Goal: Task Accomplishment & Management: Manage account settings

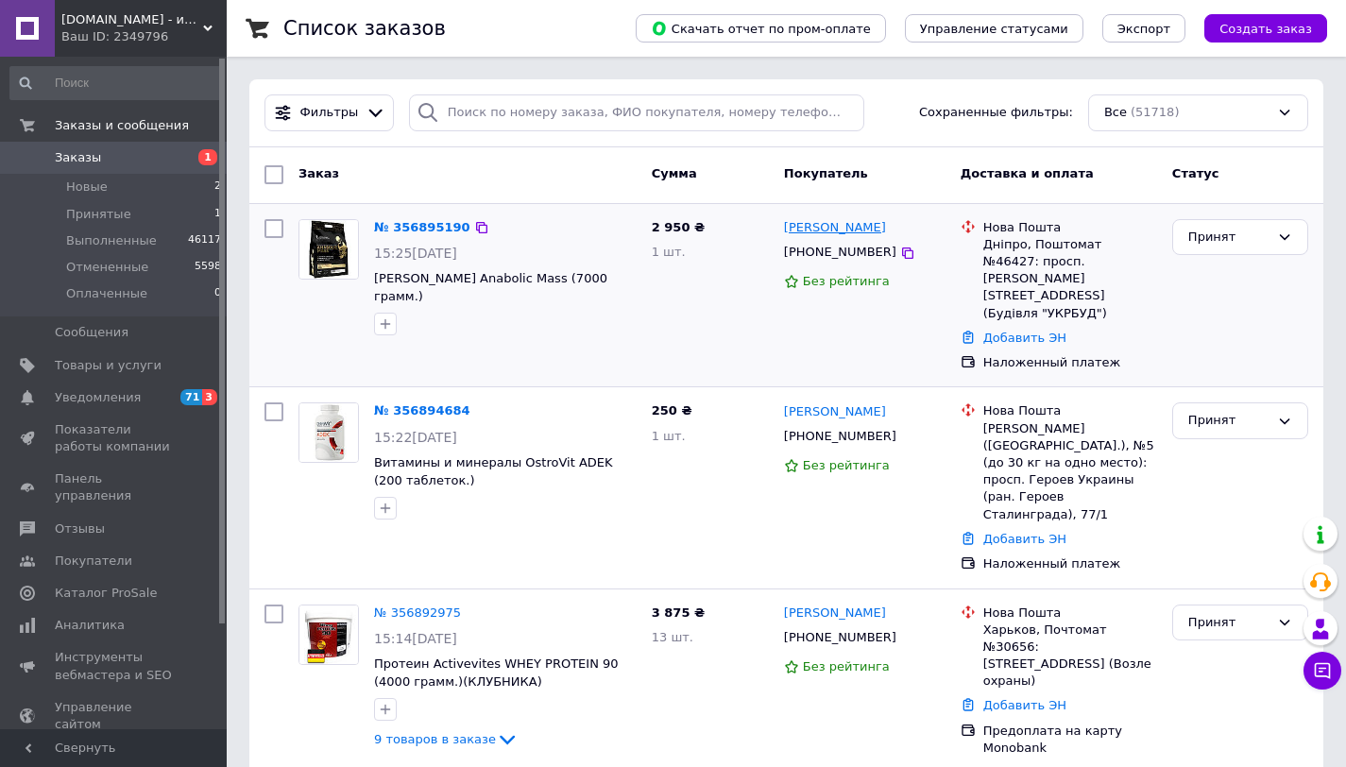
click at [860, 232] on link "[PERSON_NAME]" at bounding box center [835, 228] width 102 height 18
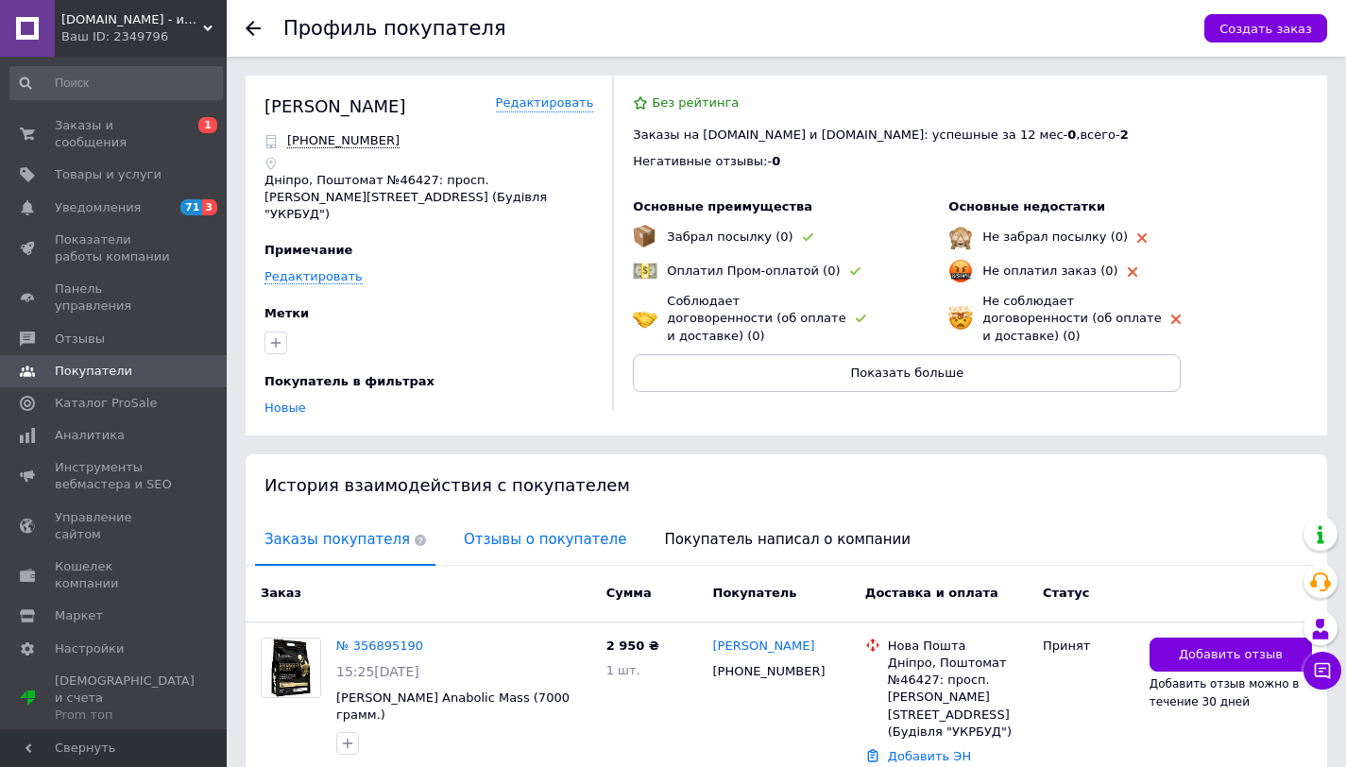
click at [488, 530] on span "Отзывы о покупателе" at bounding box center [544, 540] width 181 height 48
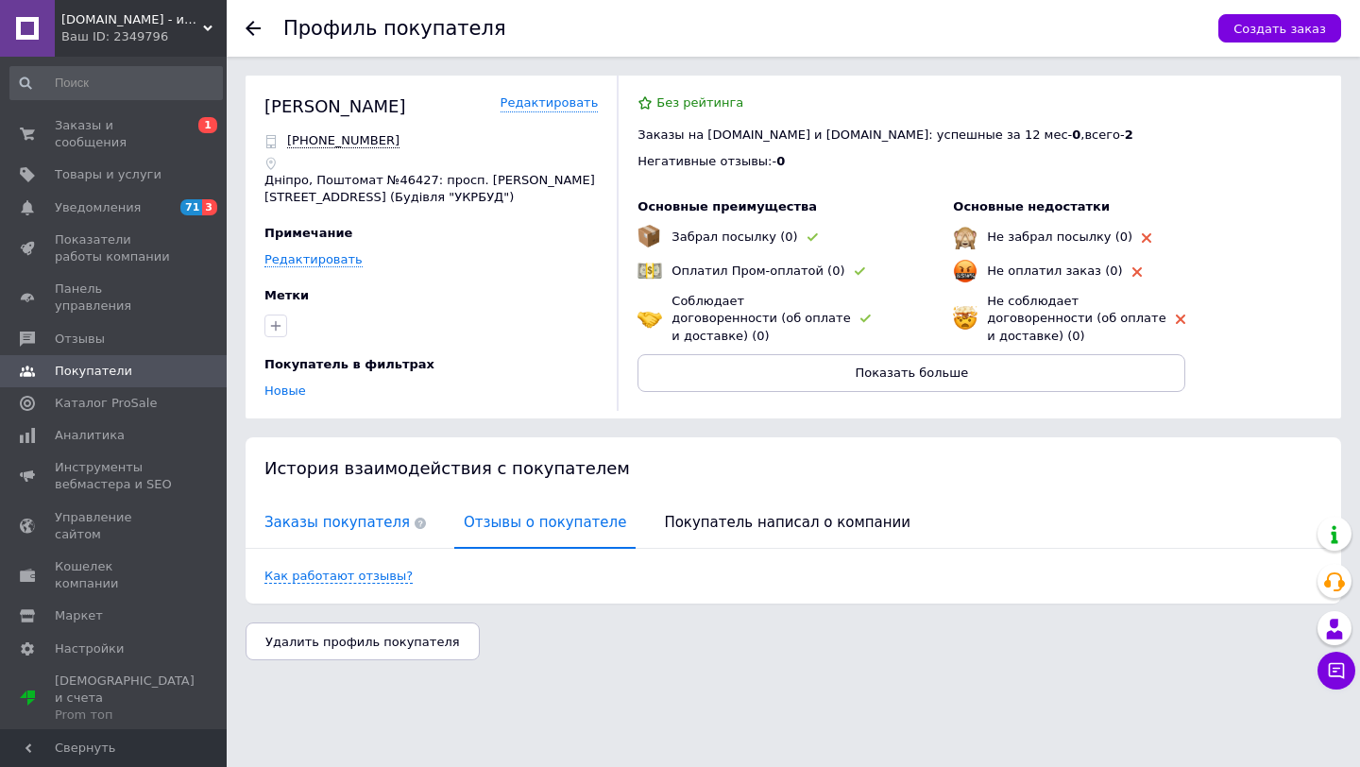
click at [345, 529] on span "Заказы покупателя" at bounding box center [345, 523] width 180 height 48
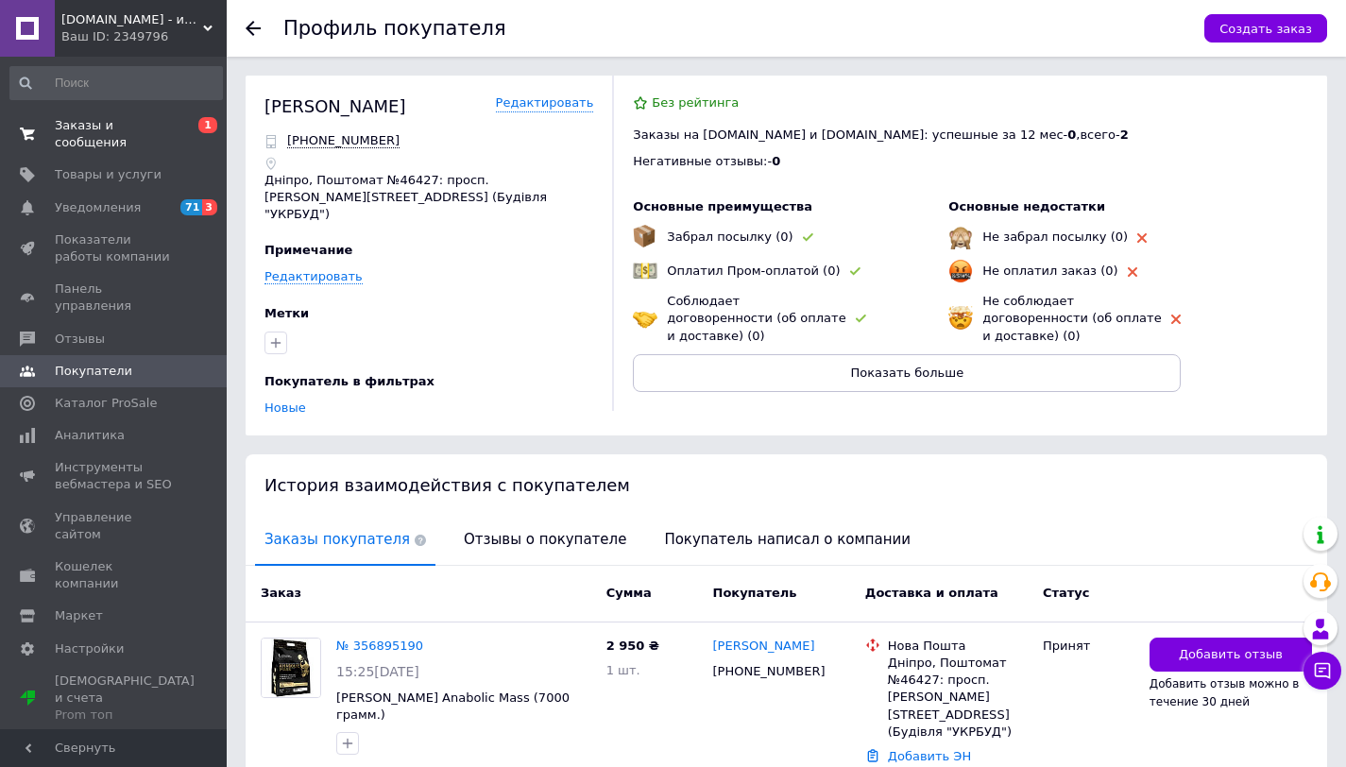
click at [163, 129] on span "Заказы и сообщения" at bounding box center [115, 134] width 120 height 34
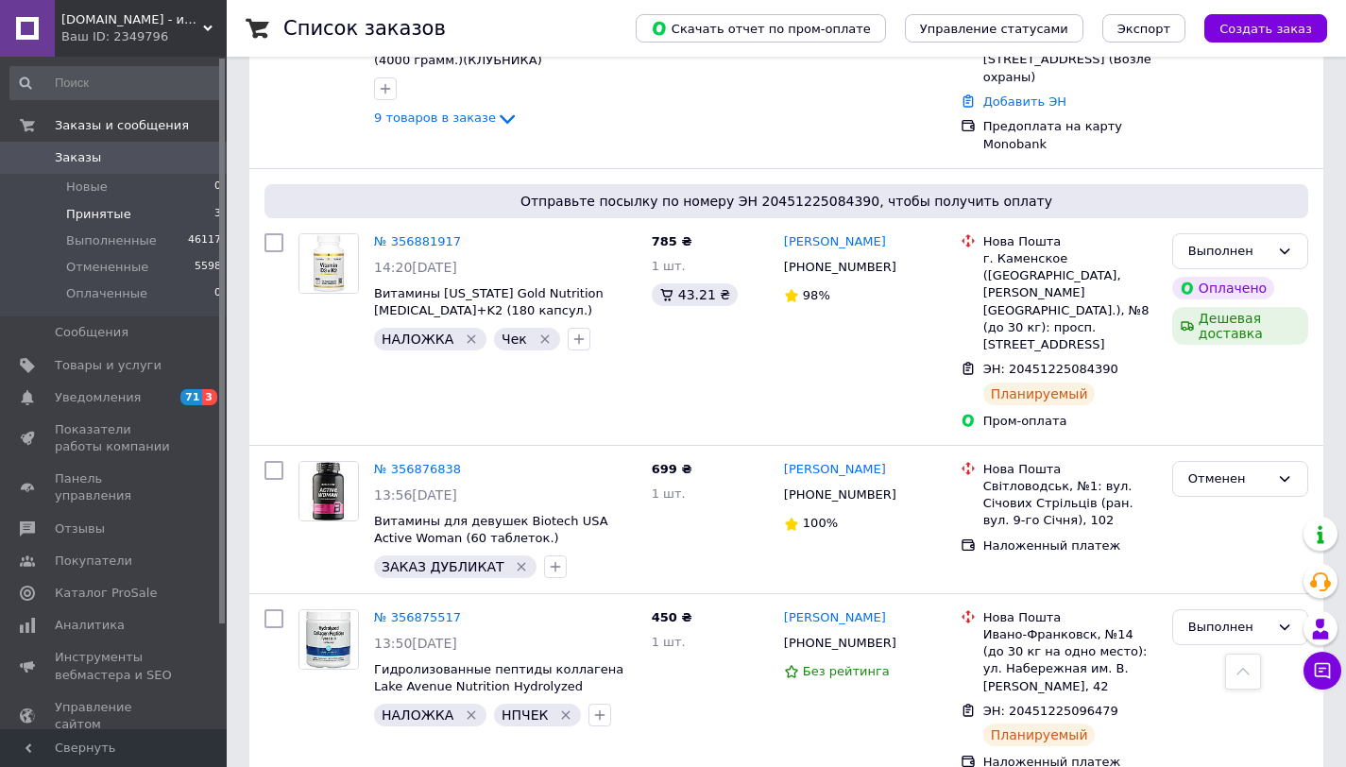
click at [105, 216] on span "Принятые" at bounding box center [98, 214] width 65 height 17
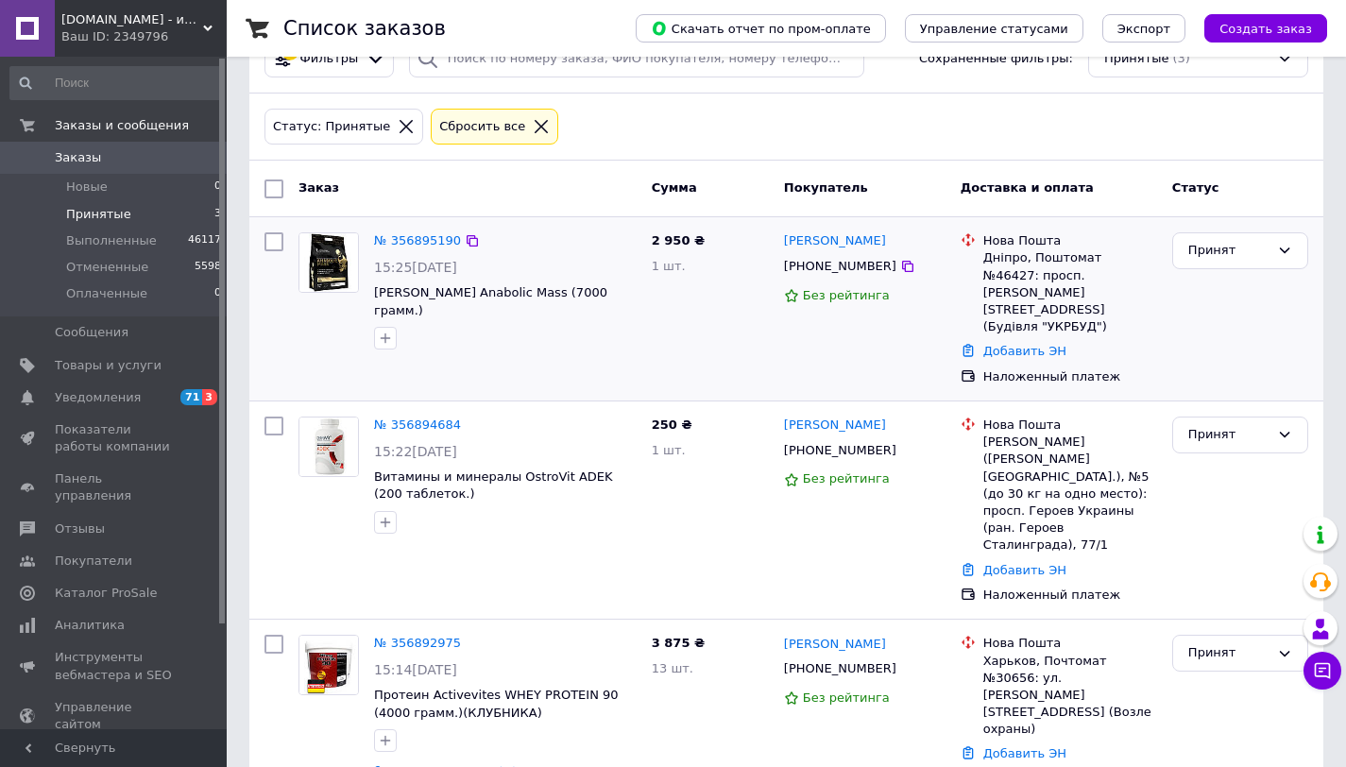
scroll to position [55, 0]
click at [812, 635] on link "[PERSON_NAME]" at bounding box center [835, 644] width 102 height 18
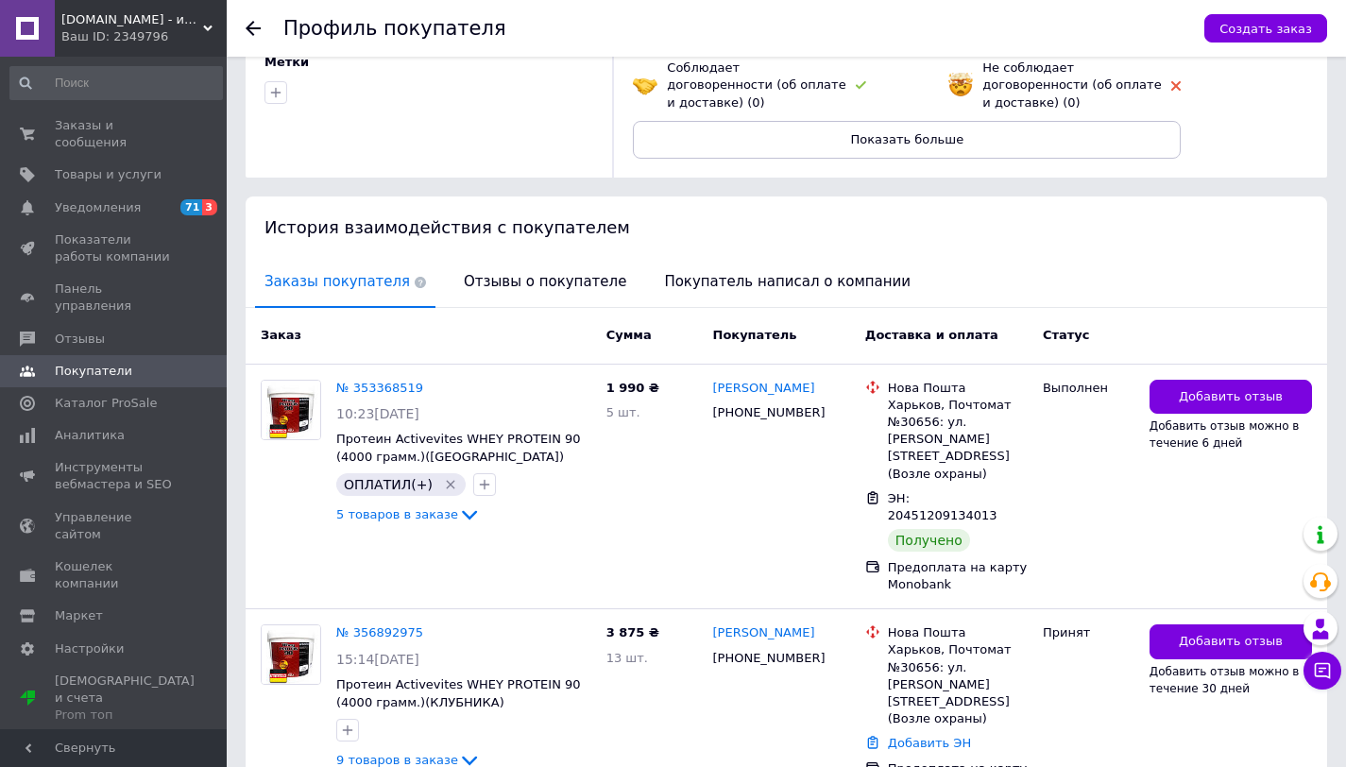
scroll to position [208, 0]
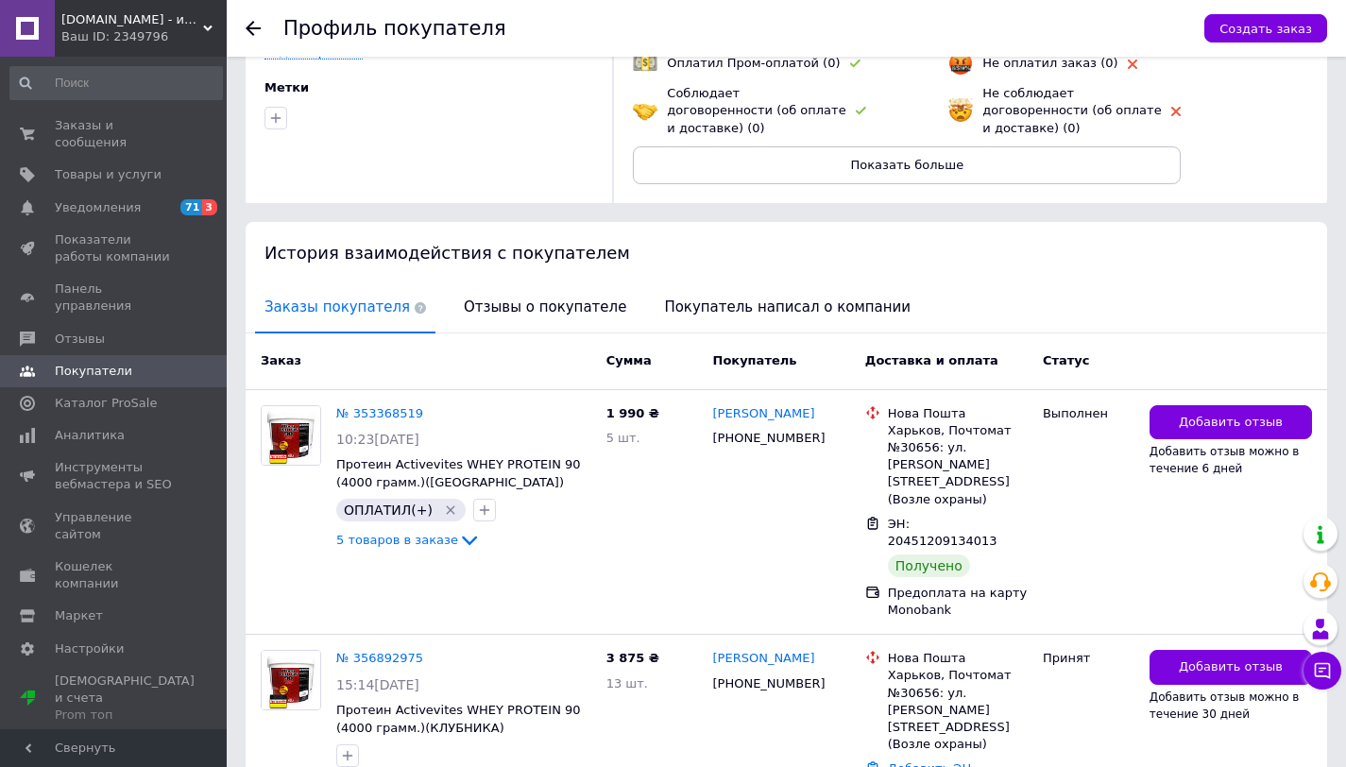
click at [251, 32] on use at bounding box center [253, 28] width 15 height 15
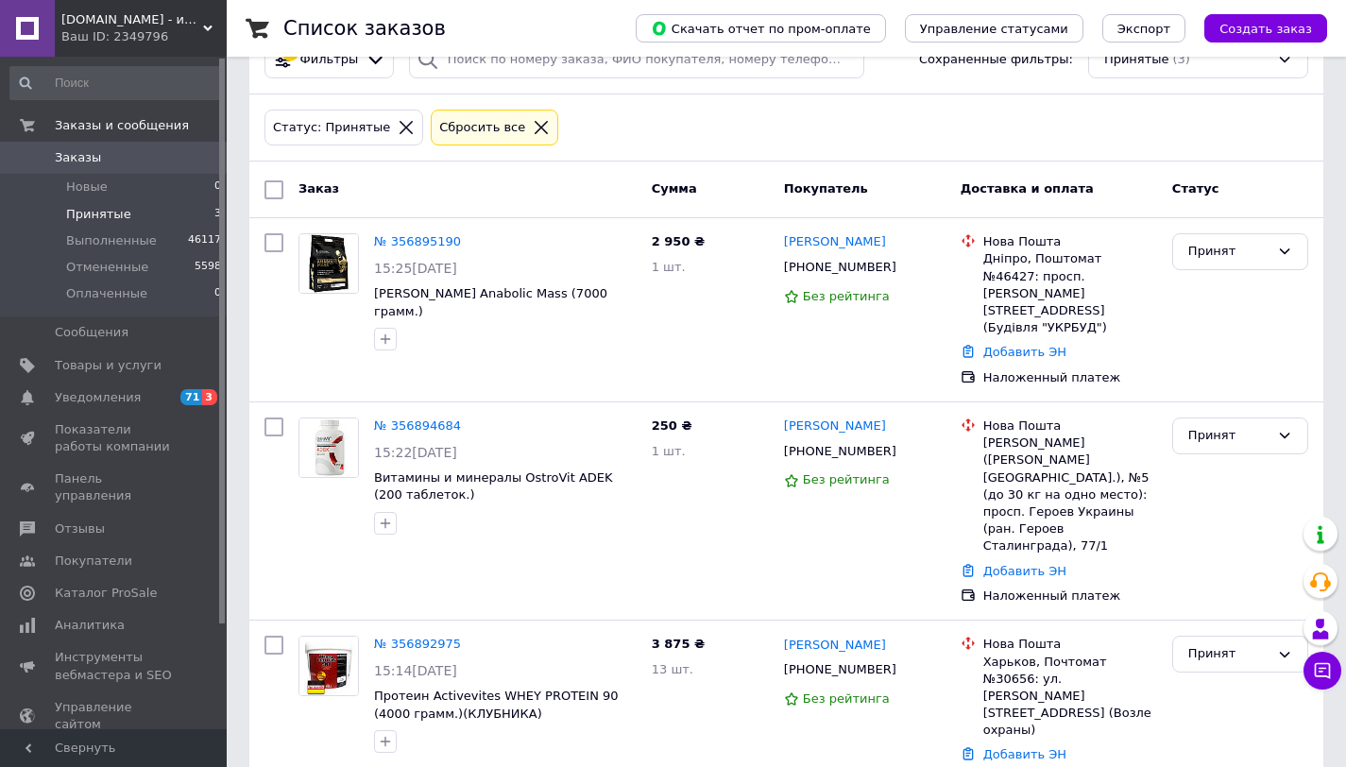
scroll to position [55, 0]
click at [123, 196] on li "Новые 0" at bounding box center [116, 187] width 232 height 26
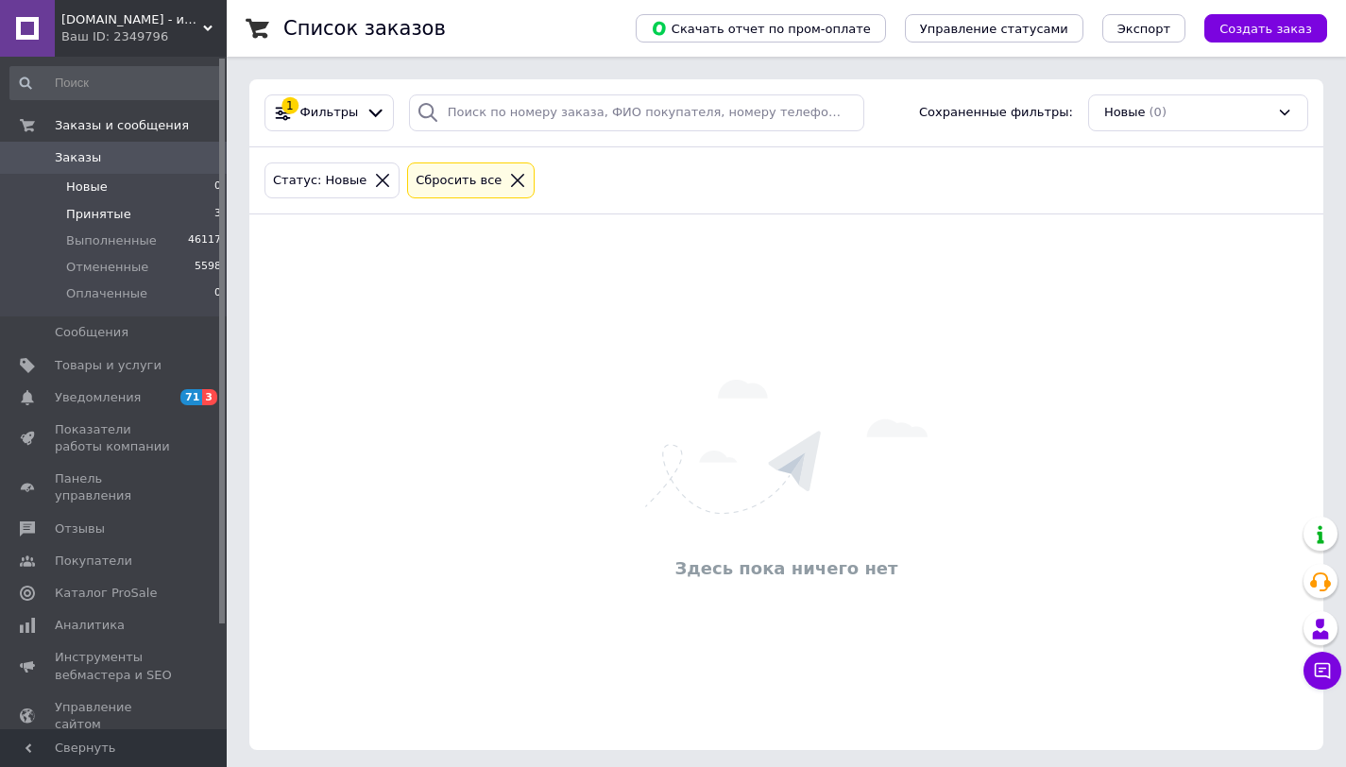
click at [132, 212] on li "Принятые 3" at bounding box center [116, 214] width 232 height 26
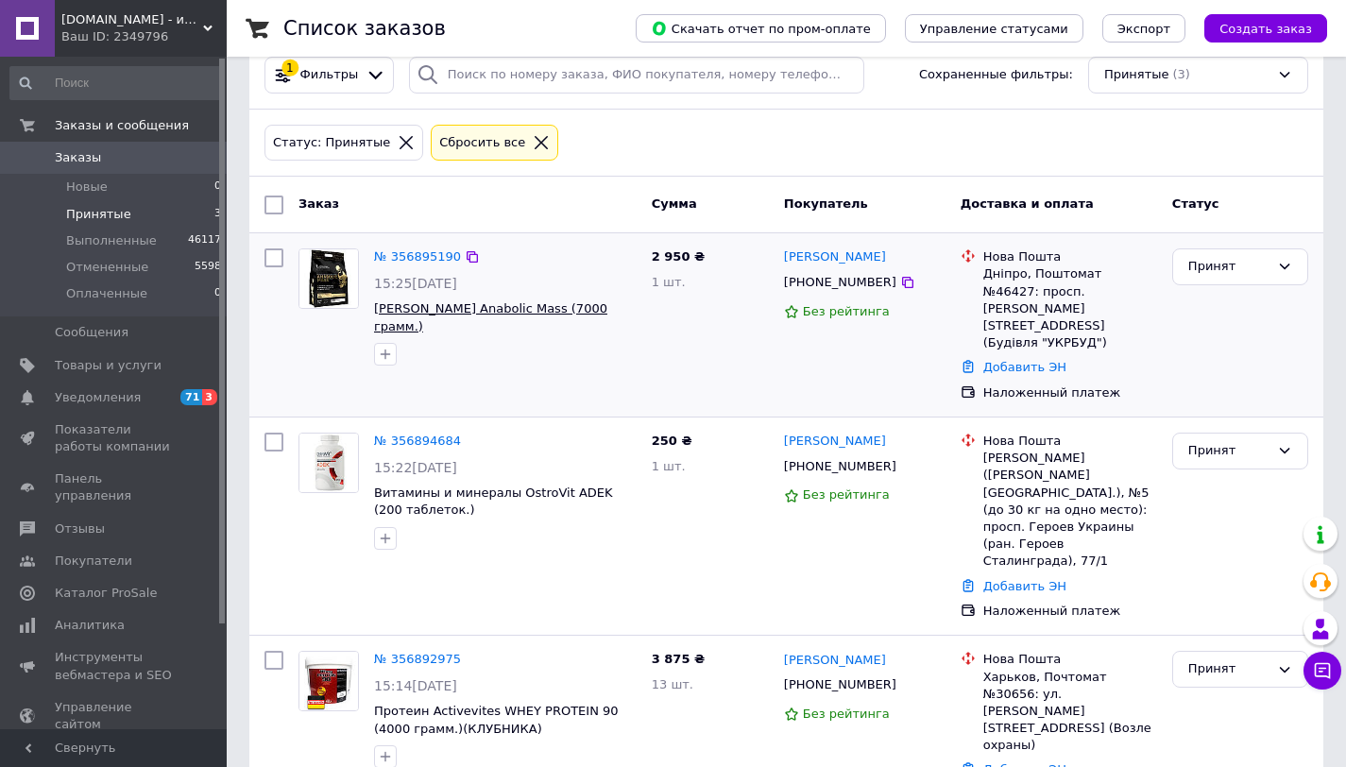
scroll to position [46, 0]
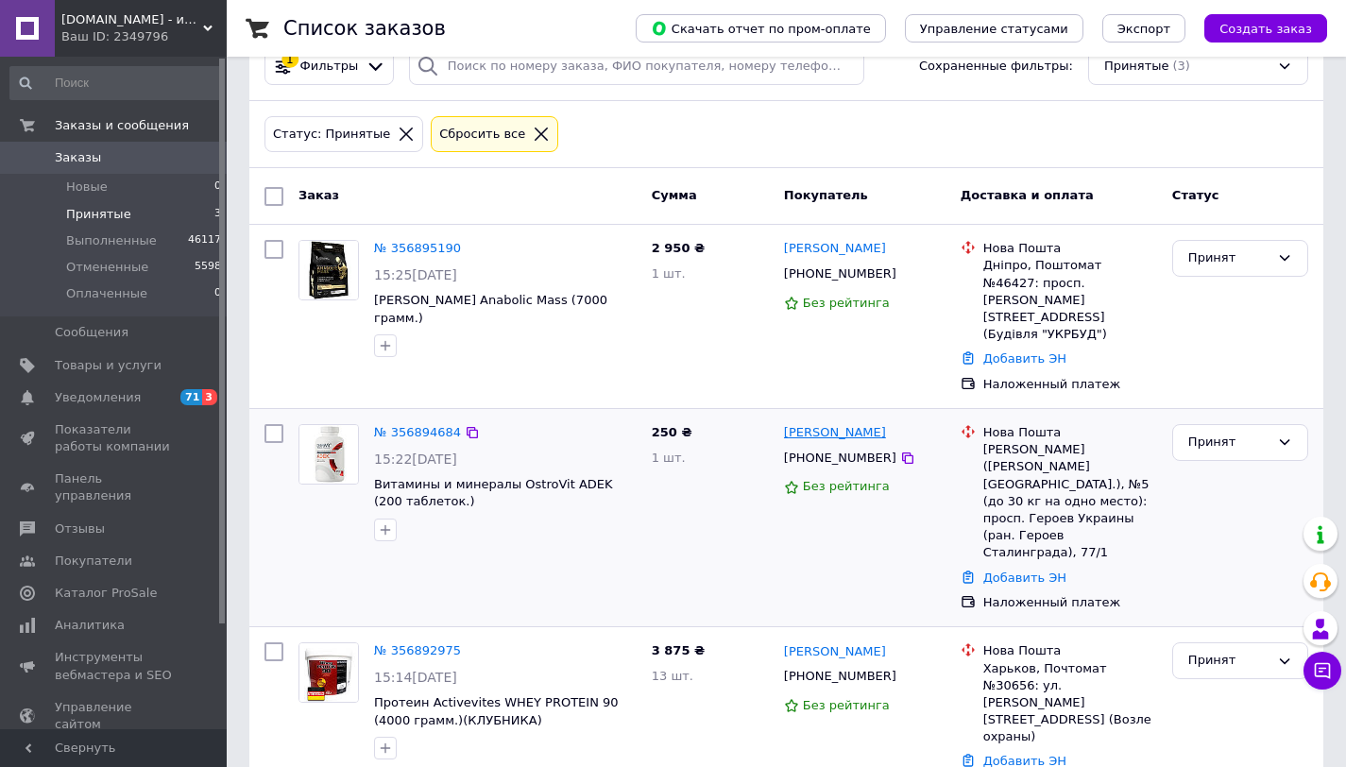
click at [821, 424] on link "[PERSON_NAME]" at bounding box center [835, 433] width 102 height 18
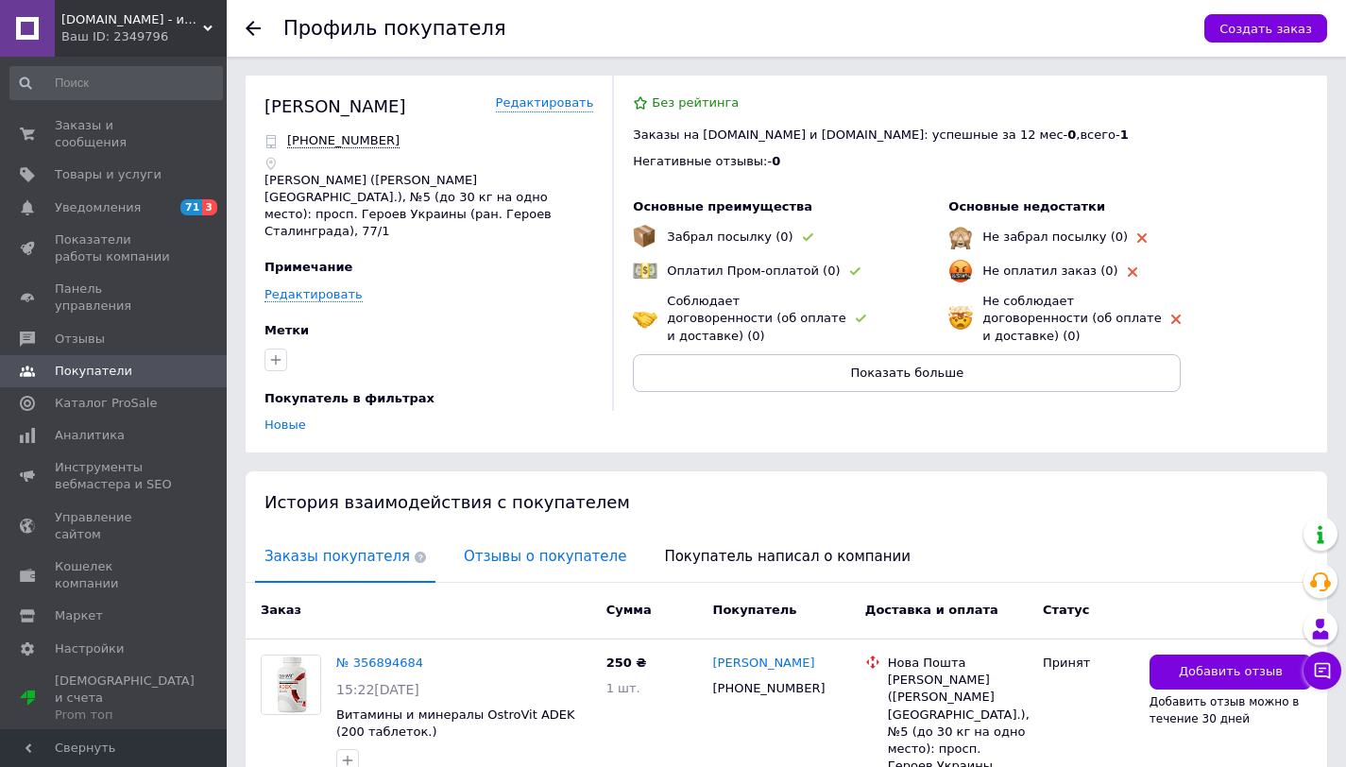
click at [517, 544] on span "Отзывы о покупателе" at bounding box center [544, 557] width 181 height 48
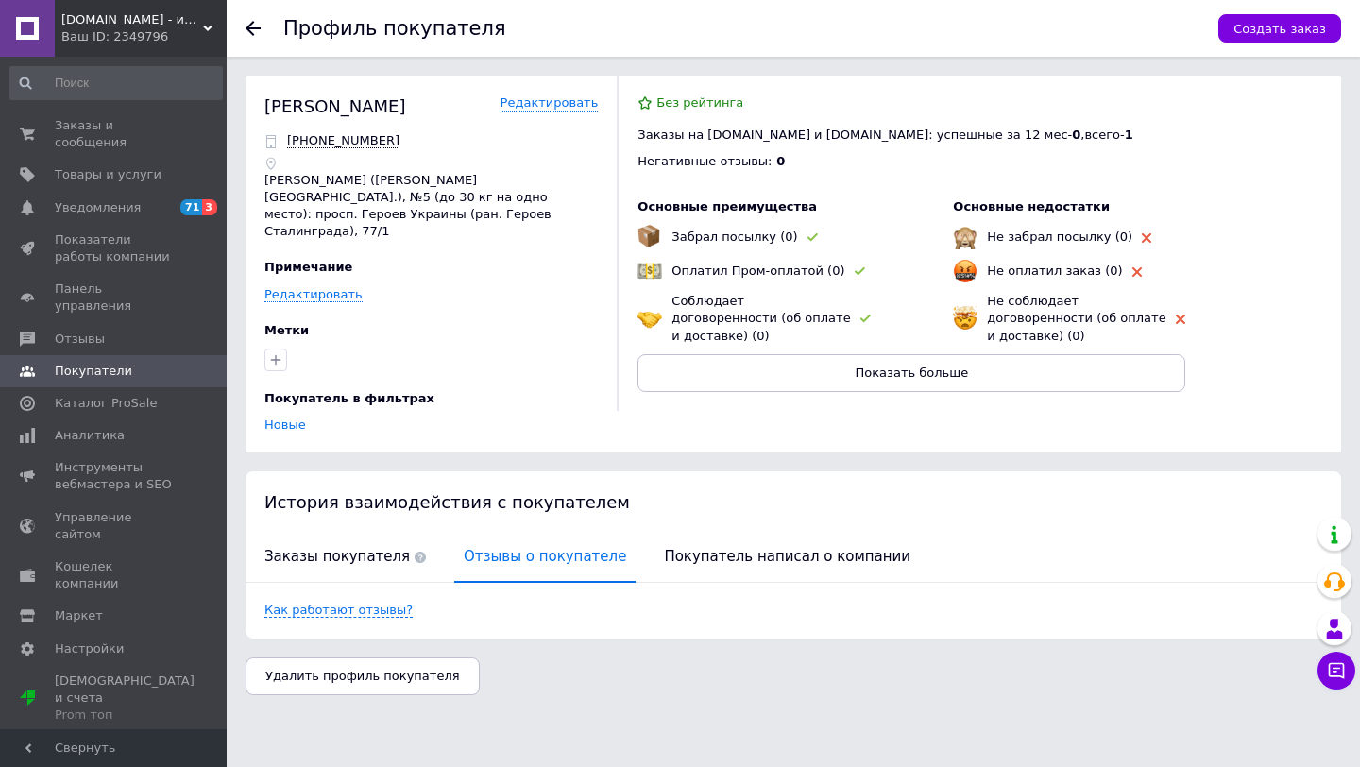
click at [253, 533] on div "Заказы покупателя Отзывы о покупателе Покупатель написал о компании" at bounding box center [794, 558] width 1096 height 50
click at [283, 533] on span "Заказы покупателя" at bounding box center [345, 557] width 180 height 48
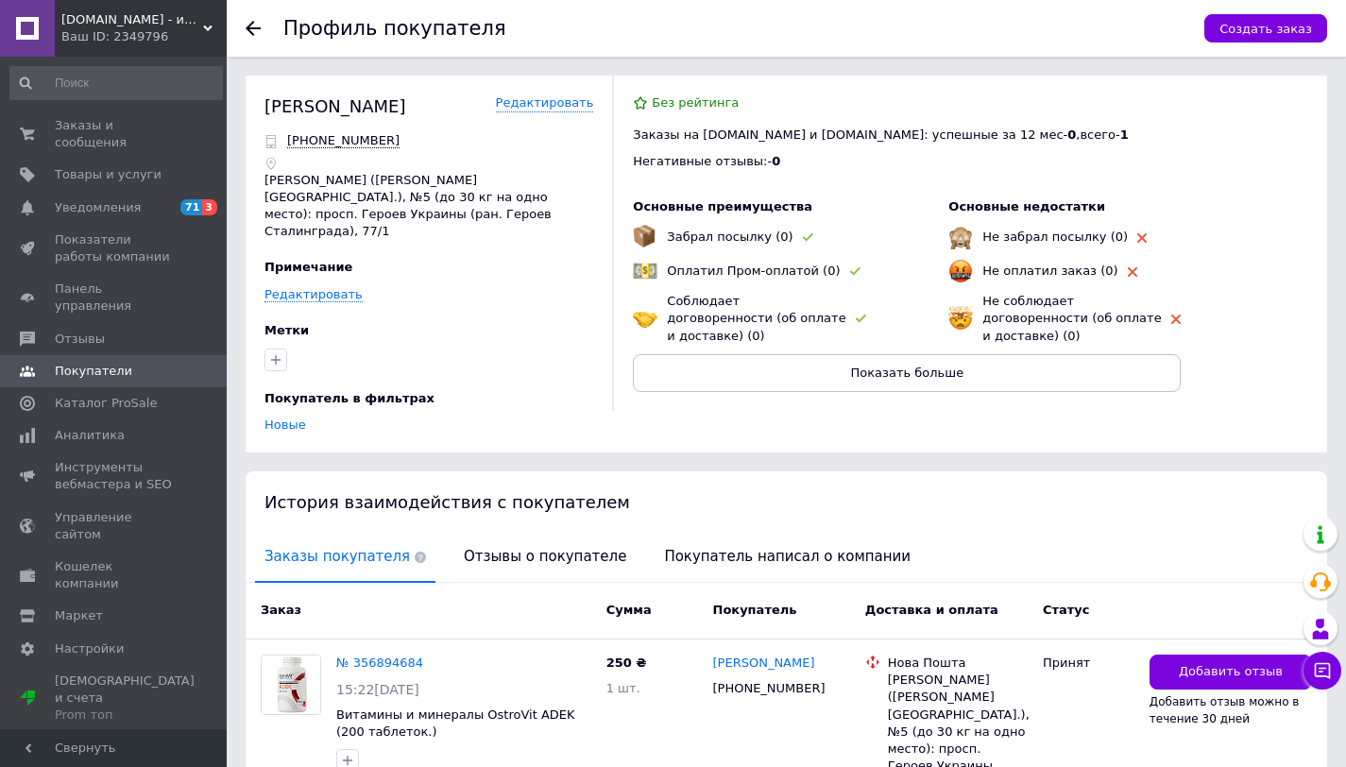
click at [248, 32] on icon at bounding box center [253, 28] width 15 height 15
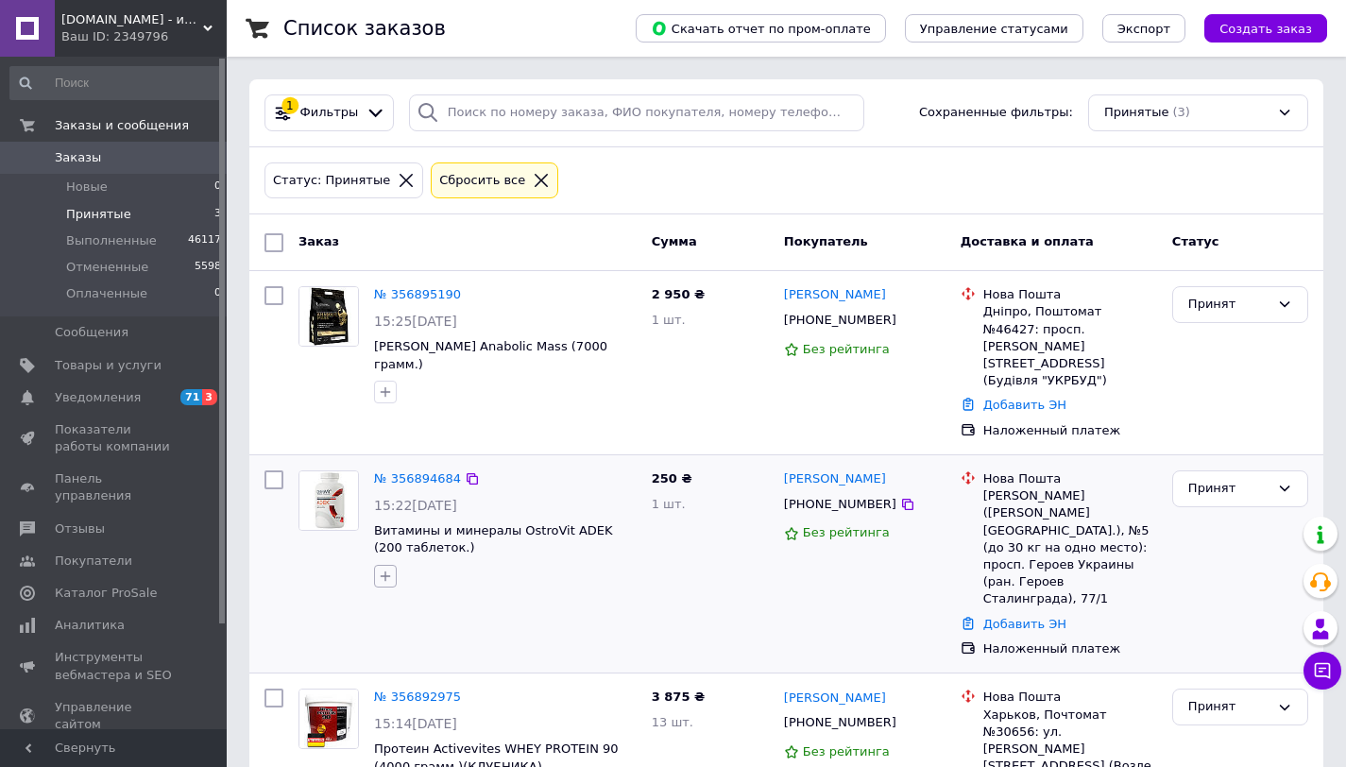
click at [381, 569] on icon "button" at bounding box center [385, 576] width 15 height 15
type input "нало"
click at [425, 660] on label "НАЛОЖКА" at bounding box center [438, 667] width 67 height 14
checkbox input "true"
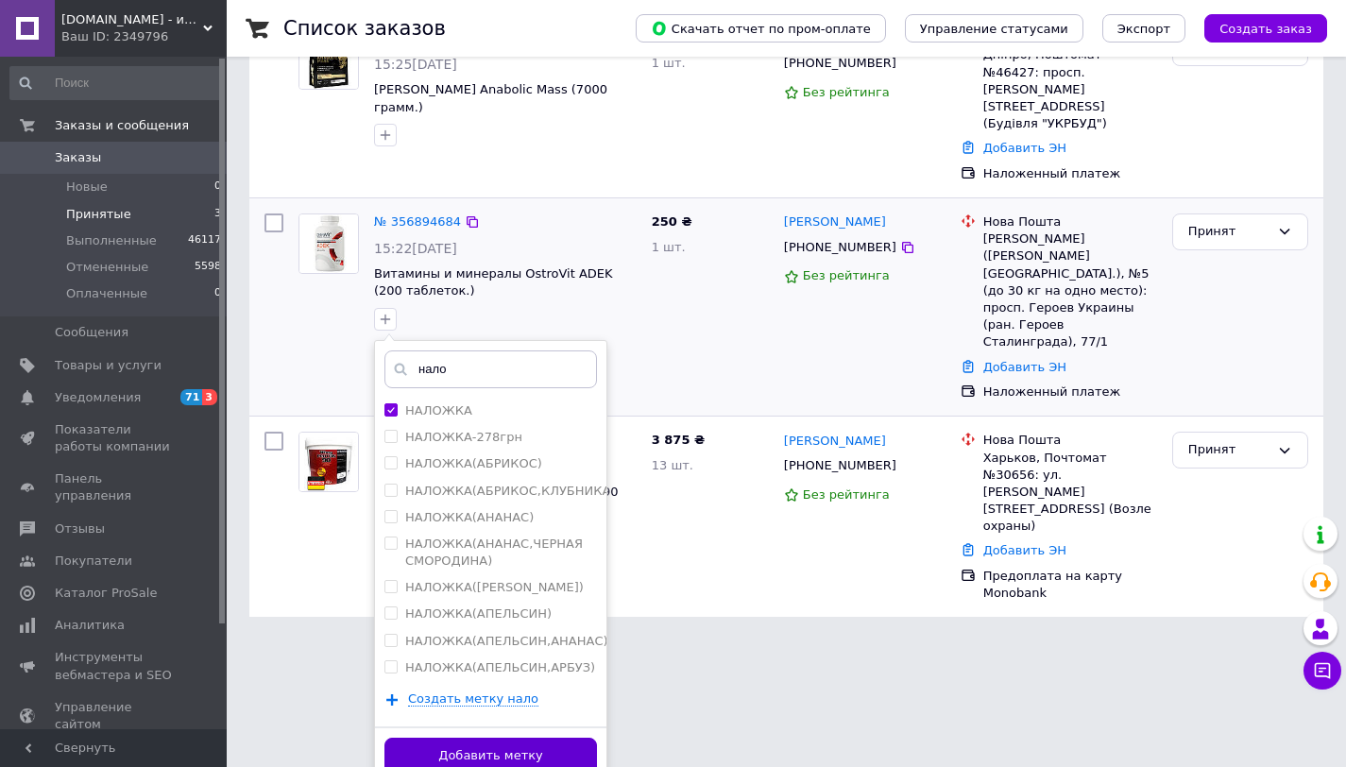
click at [574, 738] on button "Добавить метку" at bounding box center [490, 756] width 213 height 37
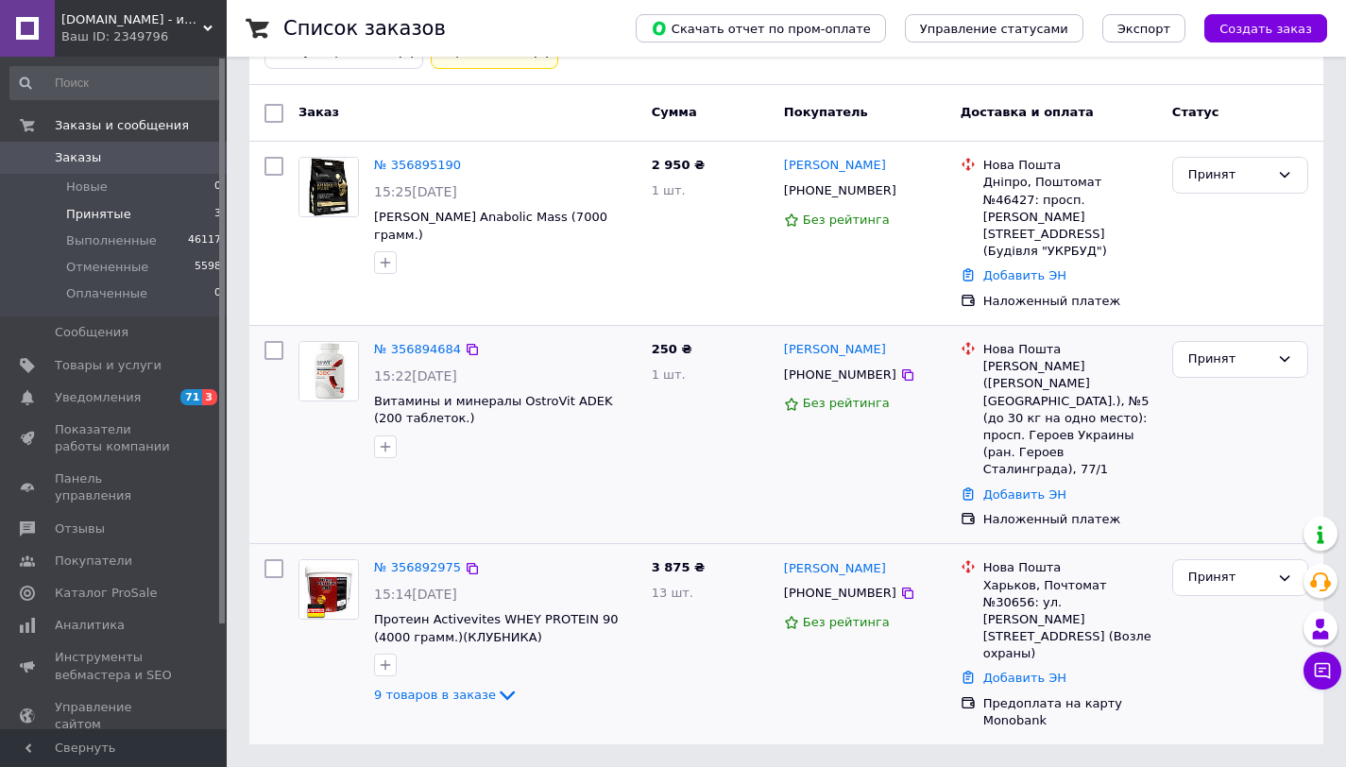
scroll to position [55, 0]
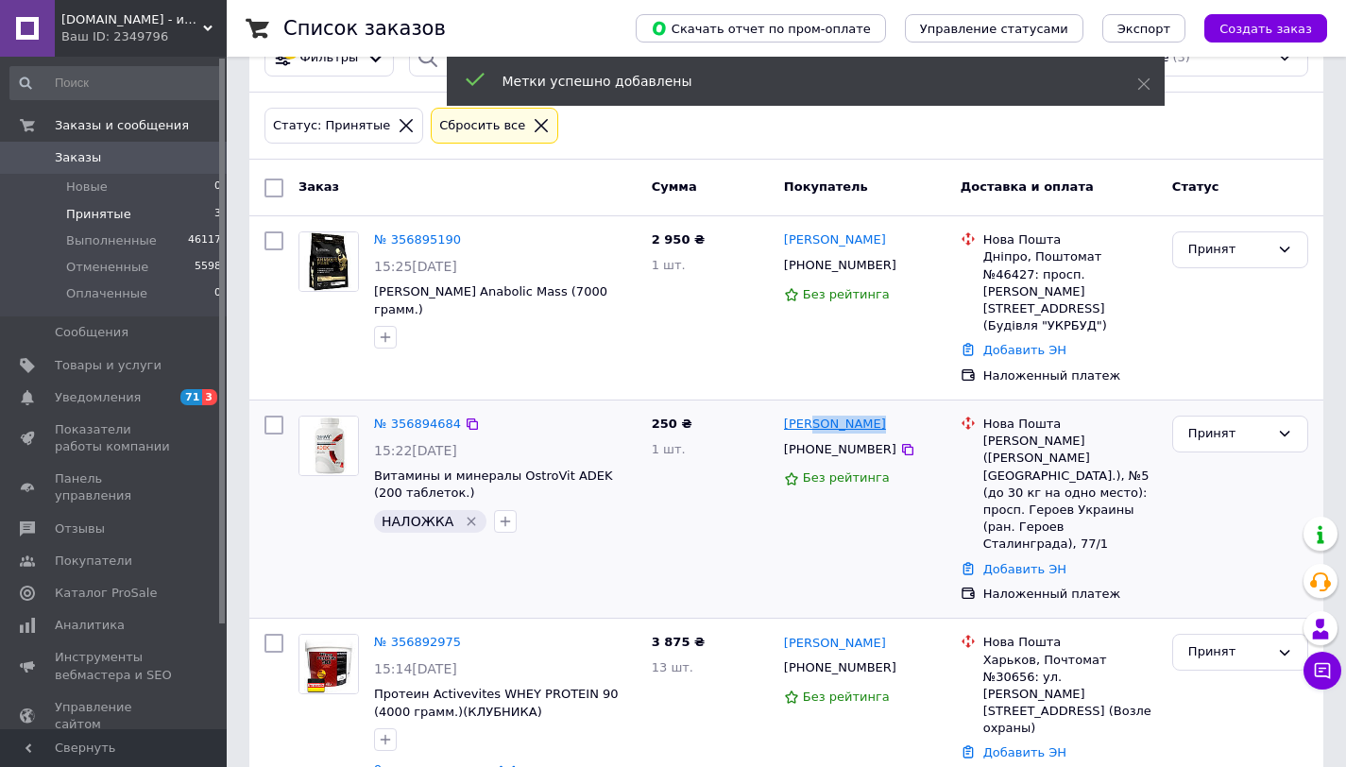
drag, startPoint x: 888, startPoint y: 406, endPoint x: 819, endPoint y: 409, distance: 69.0
click at [819, 414] on div "[PERSON_NAME]" at bounding box center [864, 425] width 165 height 22
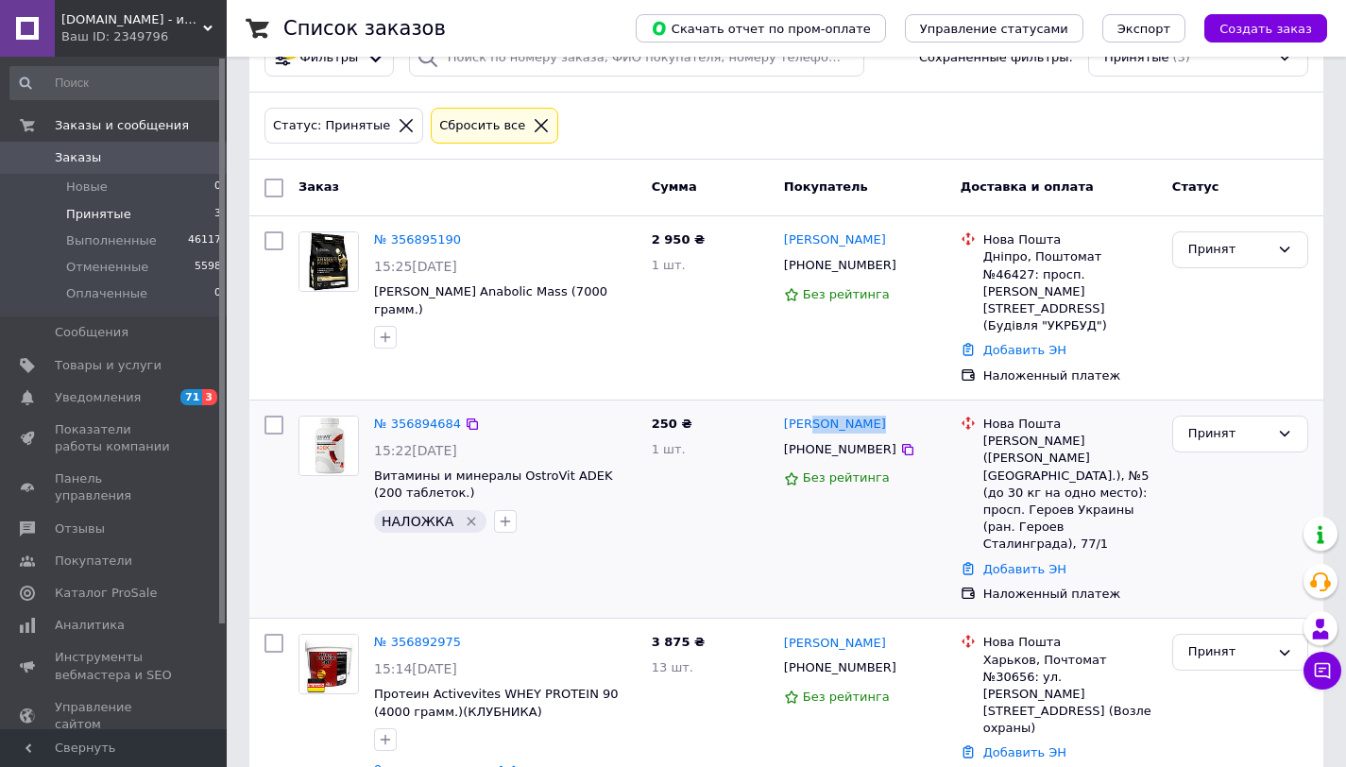
copy link "Приступа"
click at [145, 184] on li "Новые 0" at bounding box center [116, 187] width 232 height 26
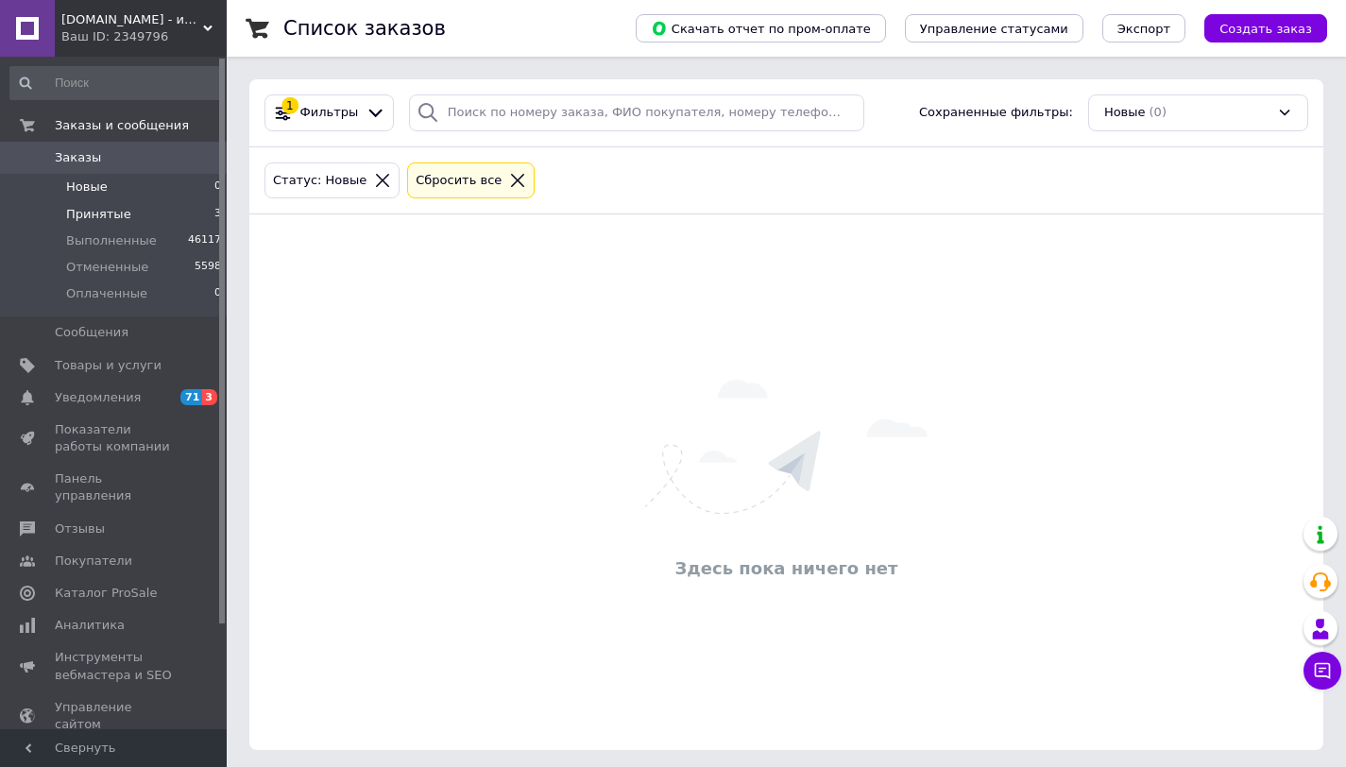
click at [155, 202] on li "Принятые 3" at bounding box center [116, 214] width 232 height 26
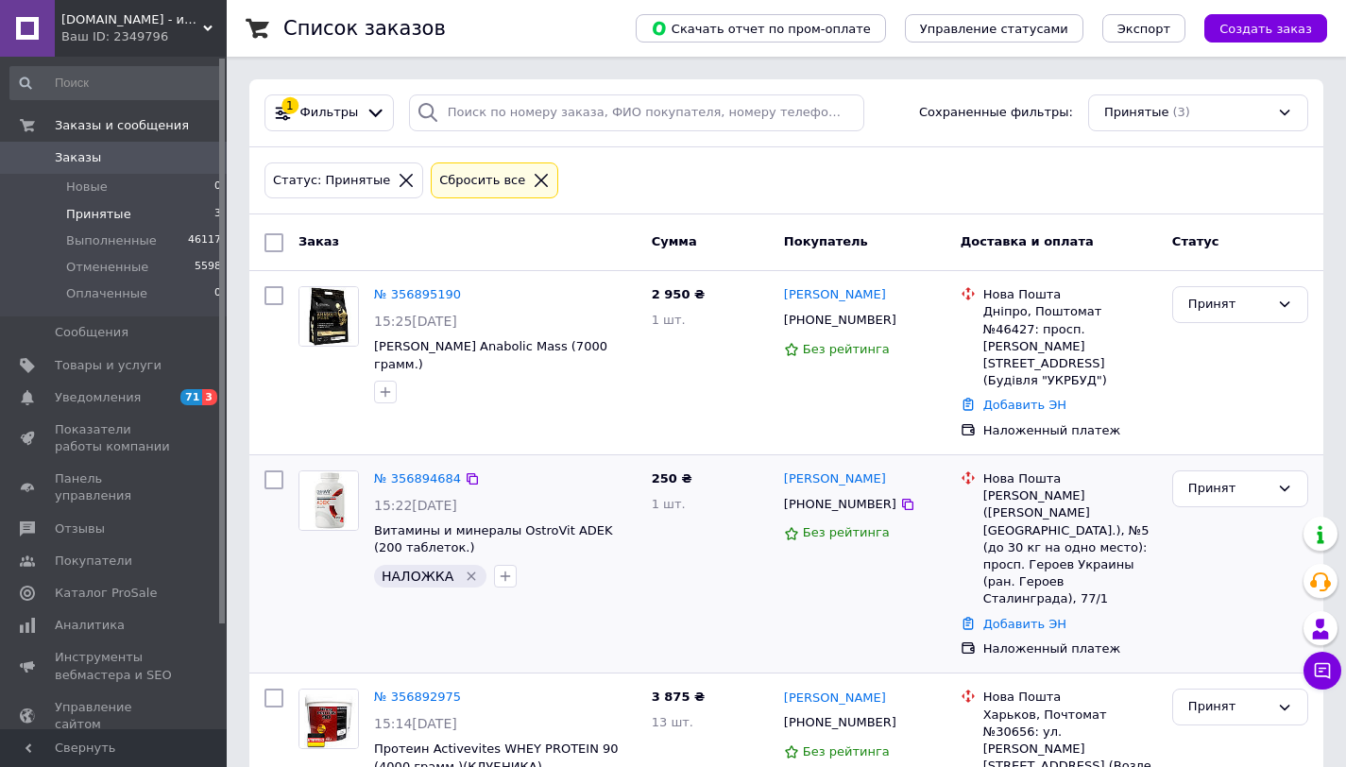
click at [468, 572] on icon "Удалить метку" at bounding box center [472, 576] width 9 height 9
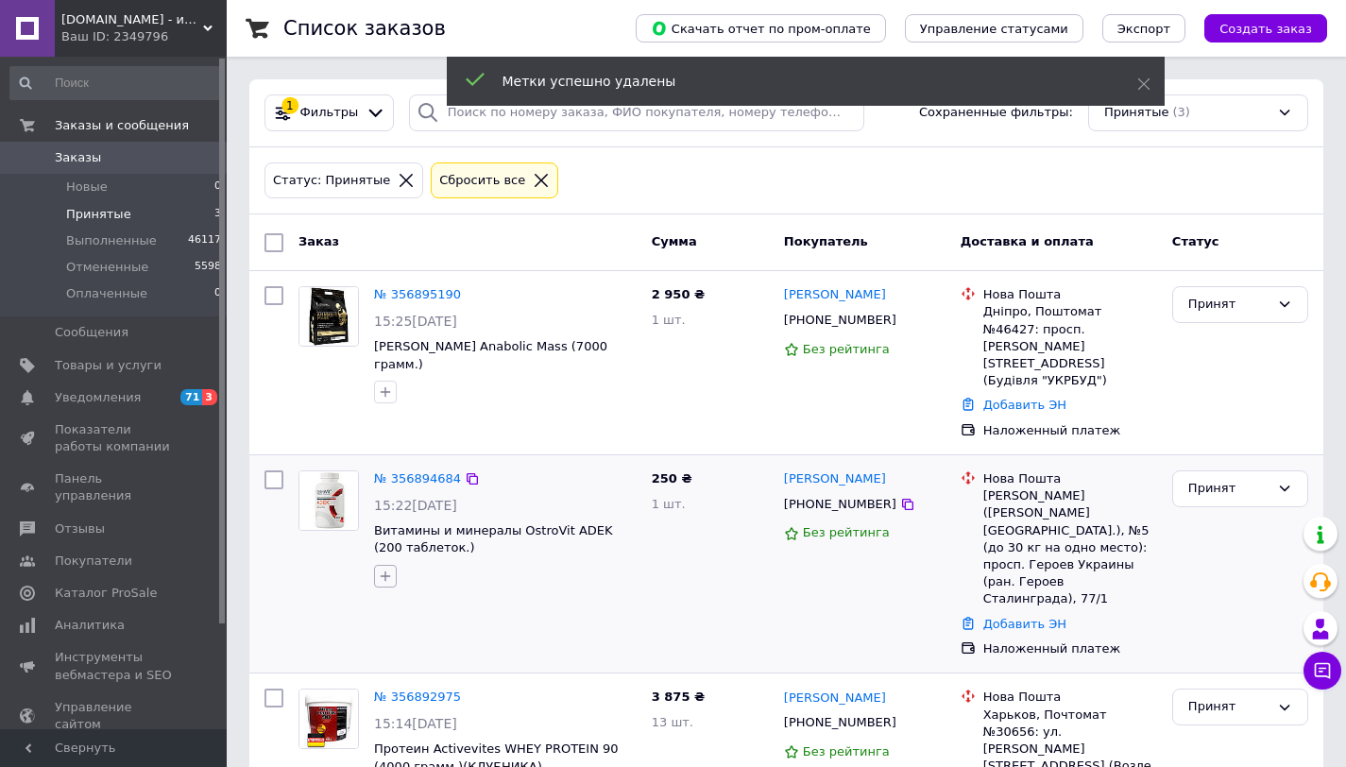
click at [388, 569] on icon "button" at bounding box center [385, 576] width 15 height 15
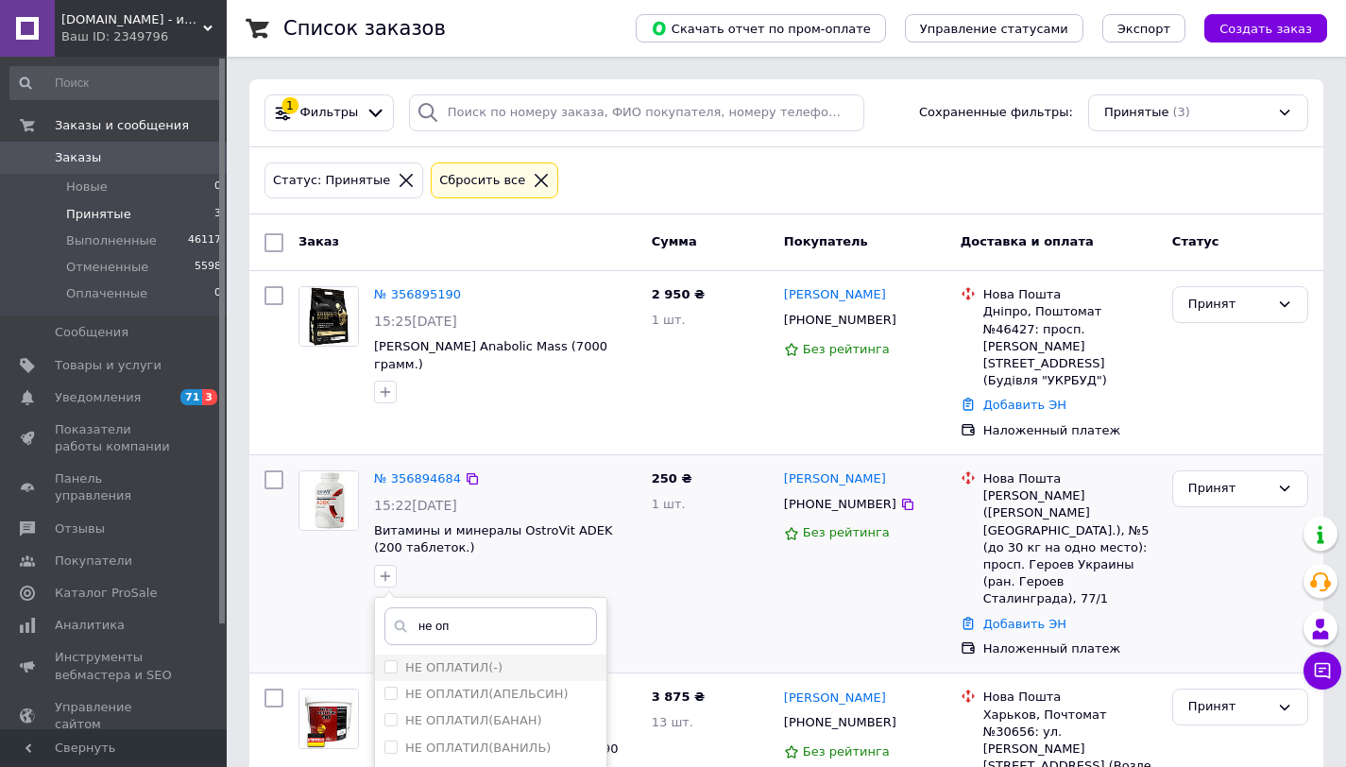
type input "не оп"
click at [471, 660] on label "НЕ ОПЛАТИЛ(-)" at bounding box center [453, 667] width 97 height 14
checkbox input "true"
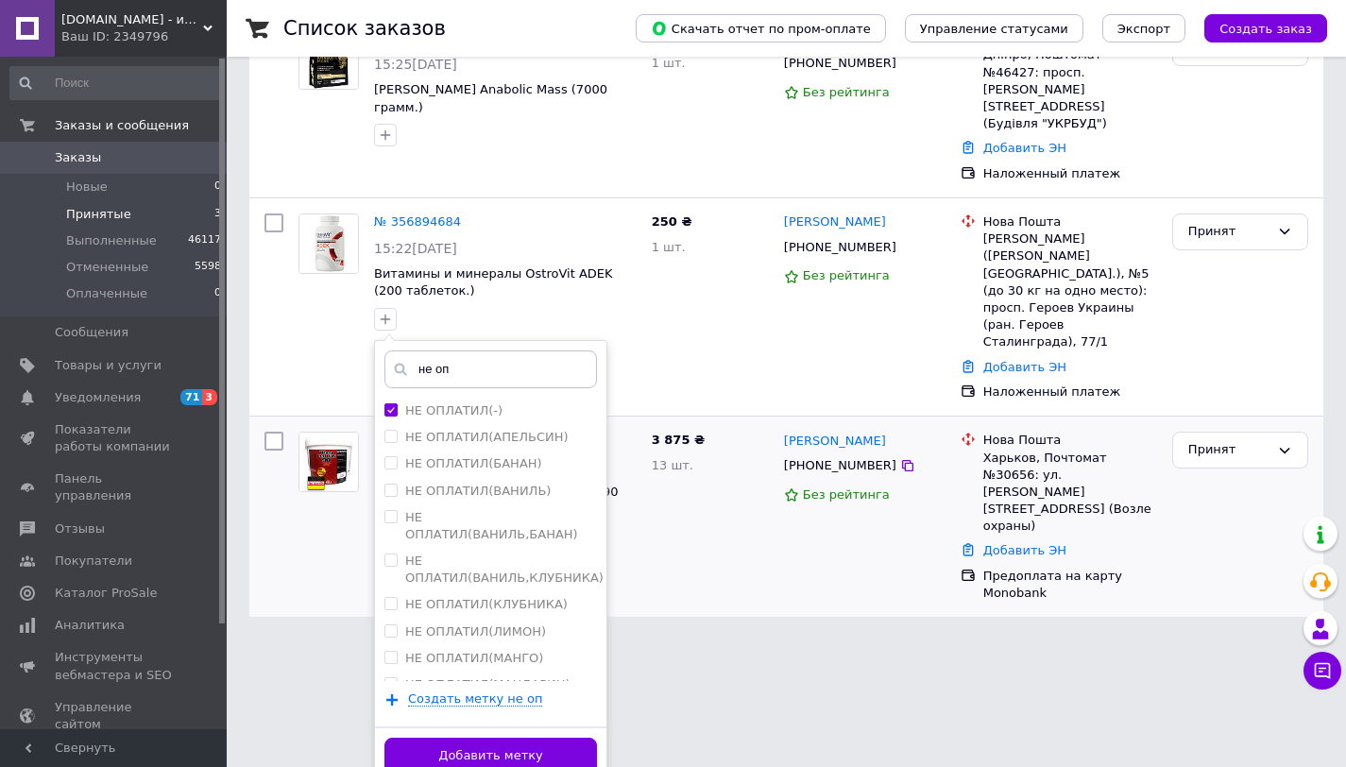
click at [535, 738] on button "Добавить метку" at bounding box center [490, 756] width 213 height 37
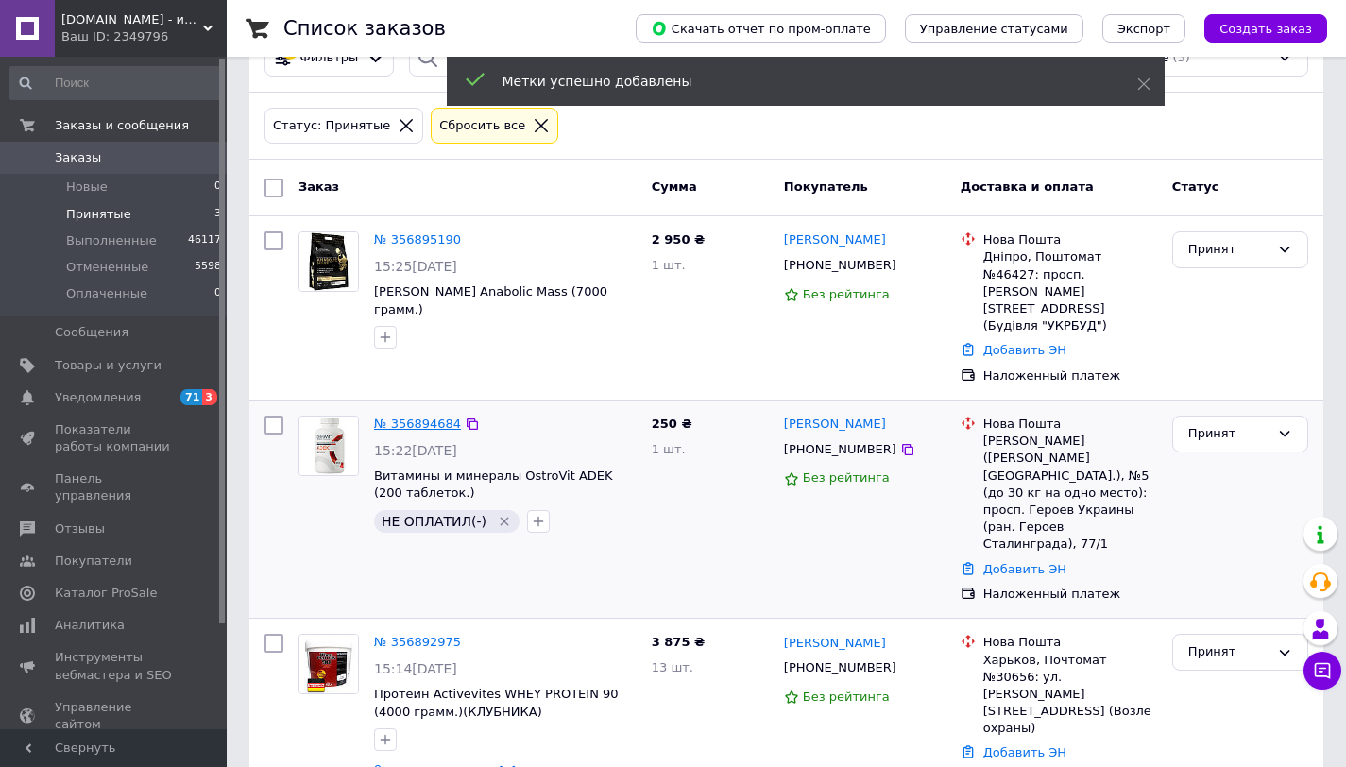
click at [422, 417] on link "№ 356894684" at bounding box center [417, 424] width 87 height 14
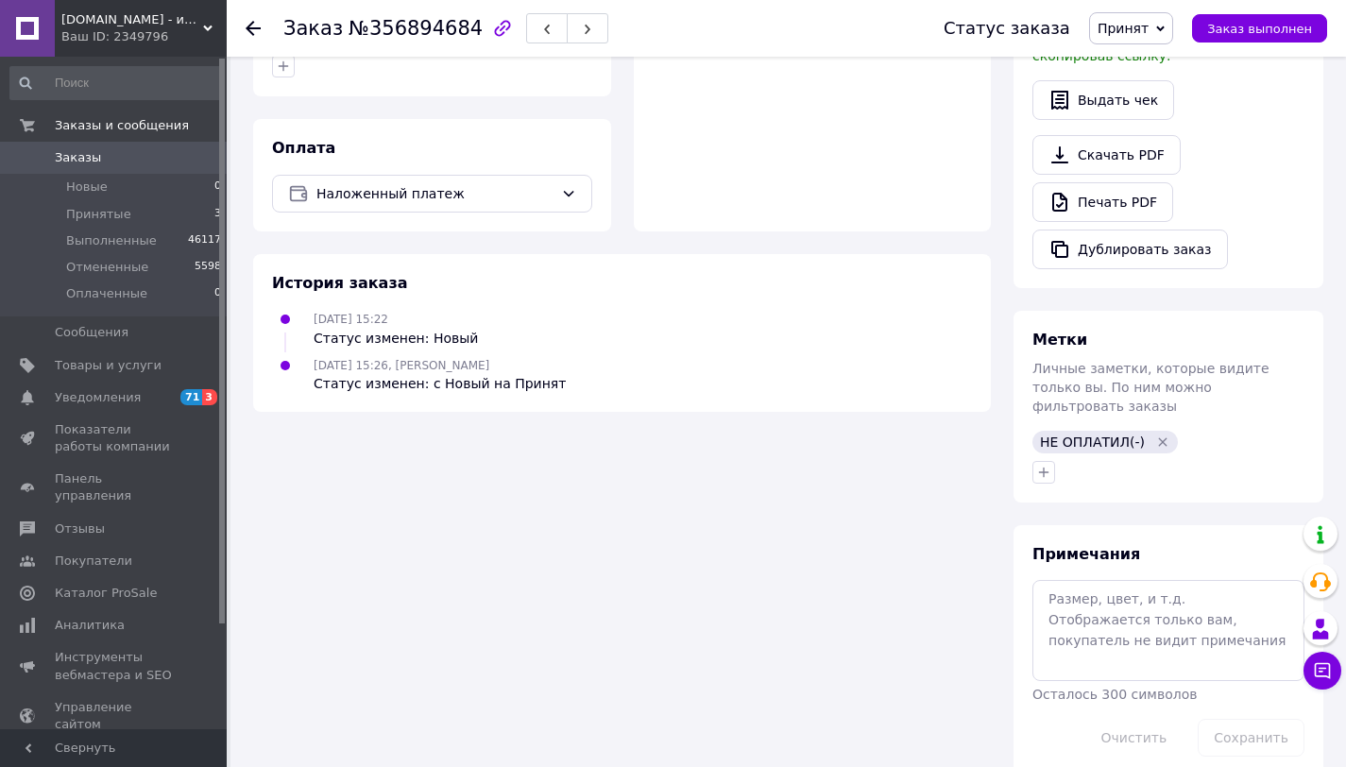
scroll to position [537, 0]
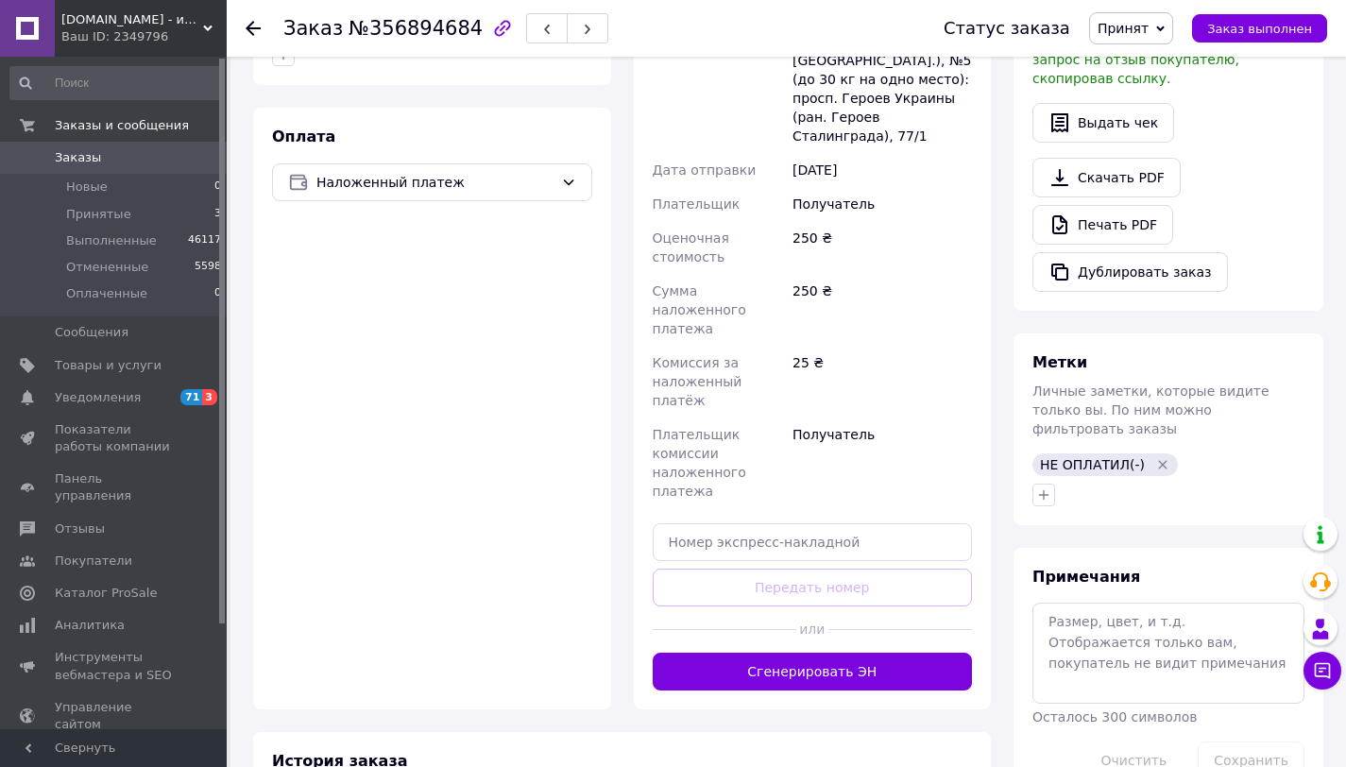
click at [454, 176] on div "Наложенный платеж" at bounding box center [432, 182] width 320 height 38
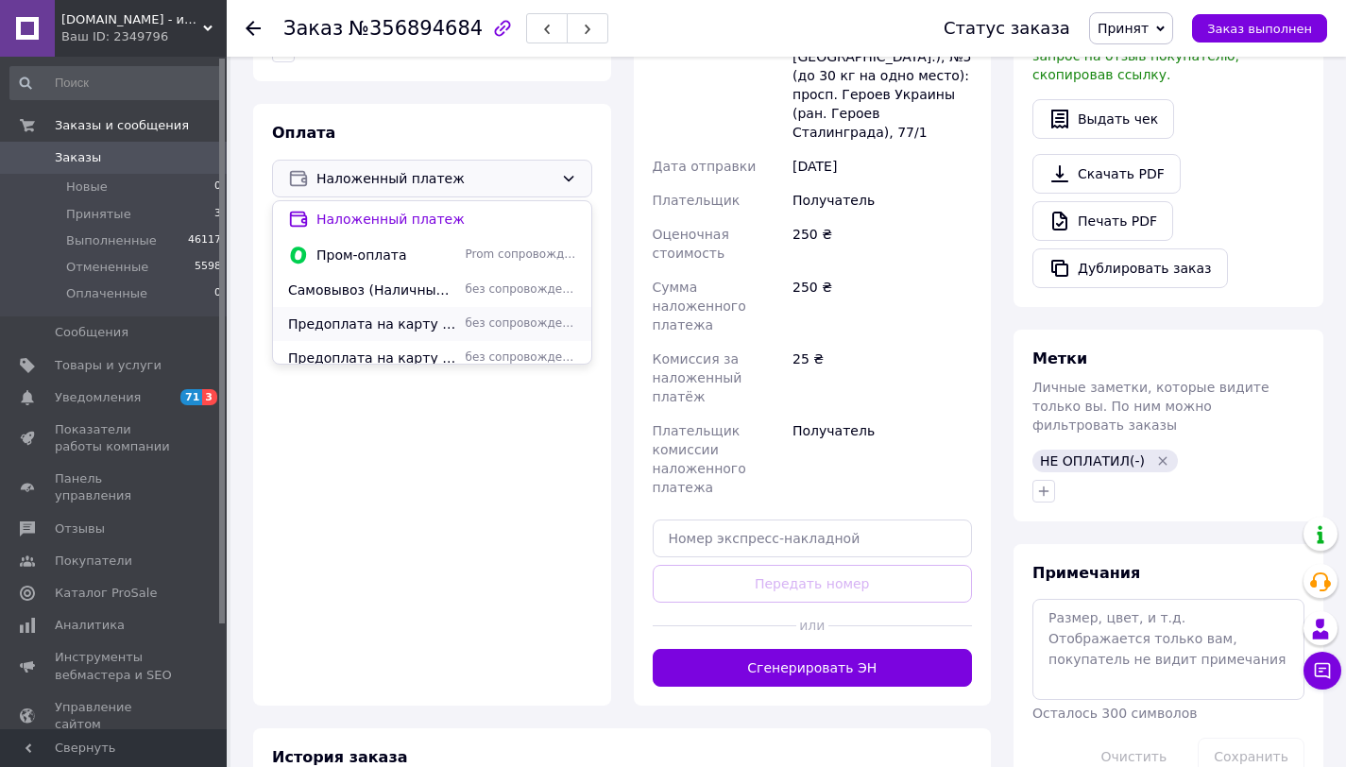
scroll to position [571, 0]
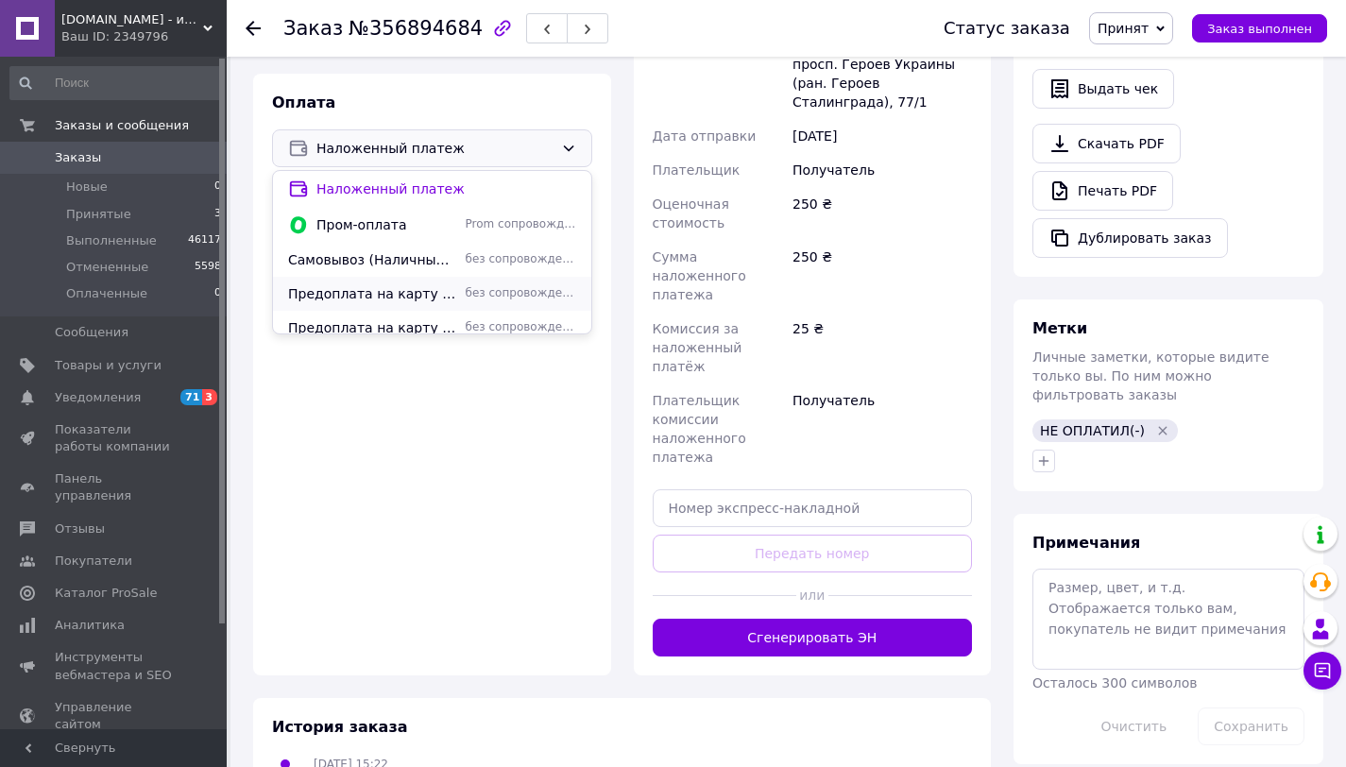
click at [444, 284] on span "Предоплата на карту ПриватБанка" at bounding box center [373, 293] width 170 height 19
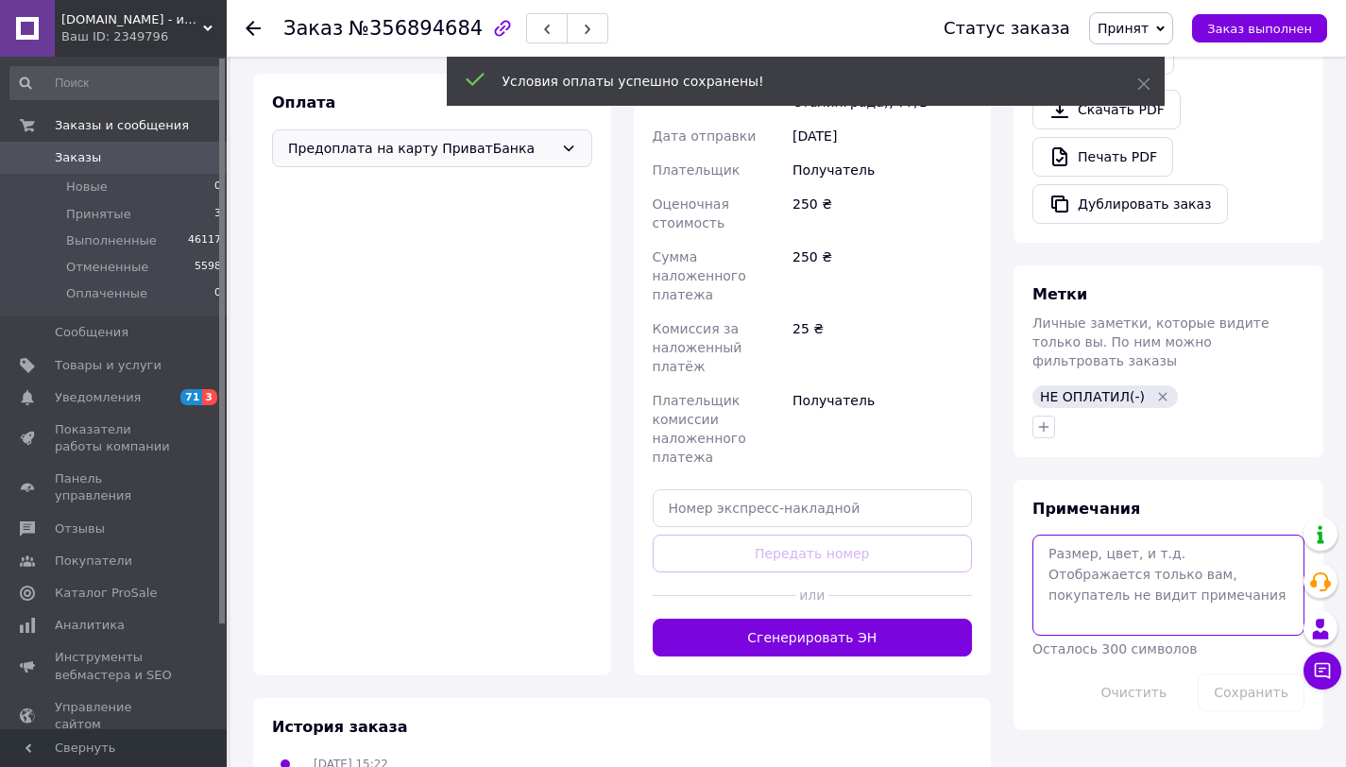
click at [1173, 572] on textarea at bounding box center [1169, 585] width 272 height 100
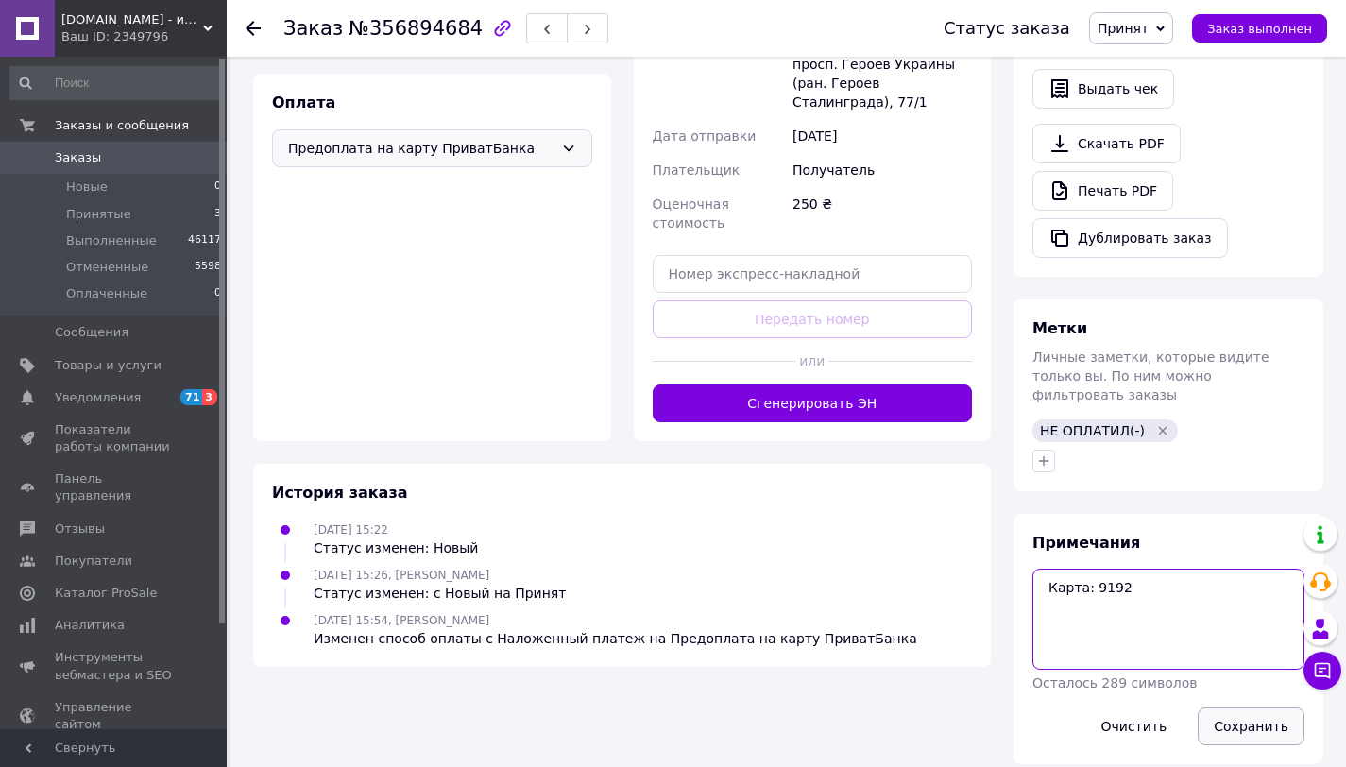
type textarea "Карта: 9192"
click at [1277, 708] on button "Сохранить" at bounding box center [1251, 727] width 107 height 38
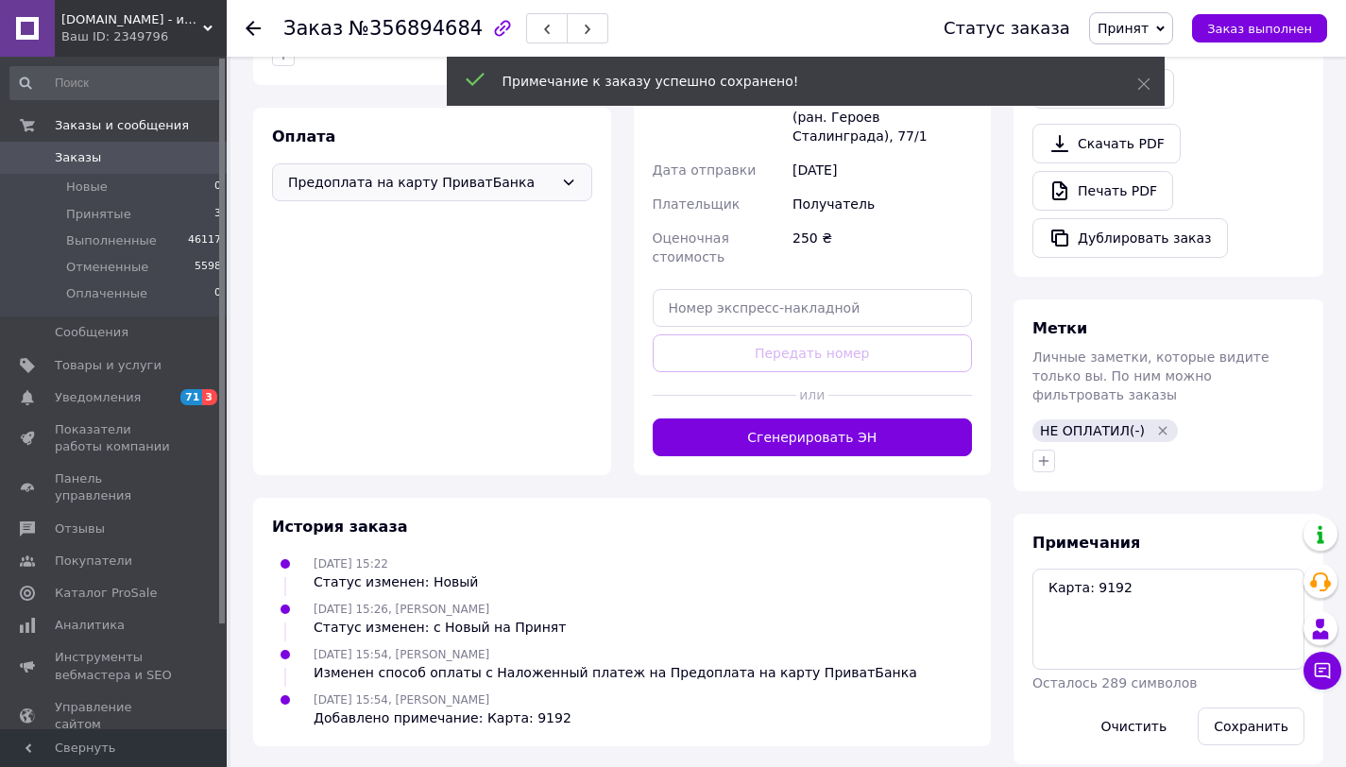
scroll to position [44, 0]
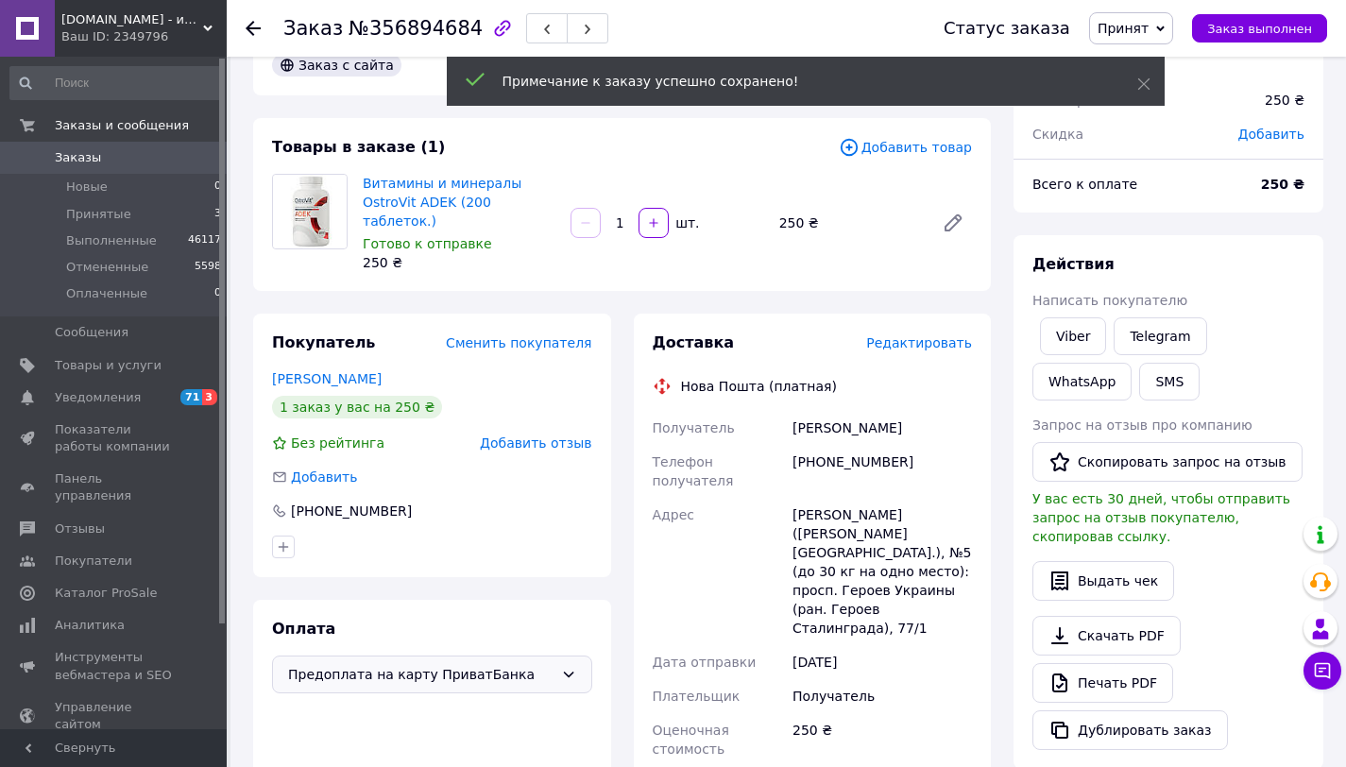
click at [535, 664] on span "Предоплата на карту ПриватБанка" at bounding box center [420, 674] width 265 height 21
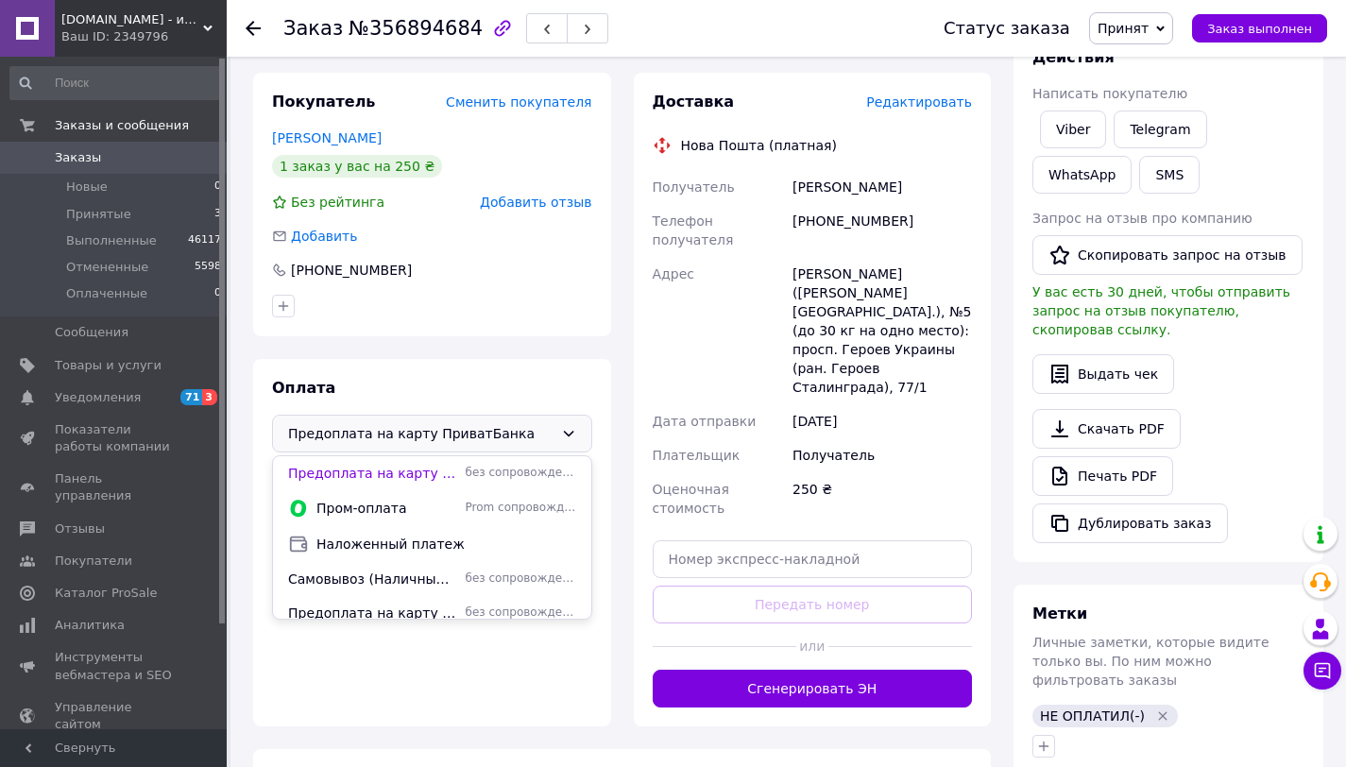
scroll to position [267, 0]
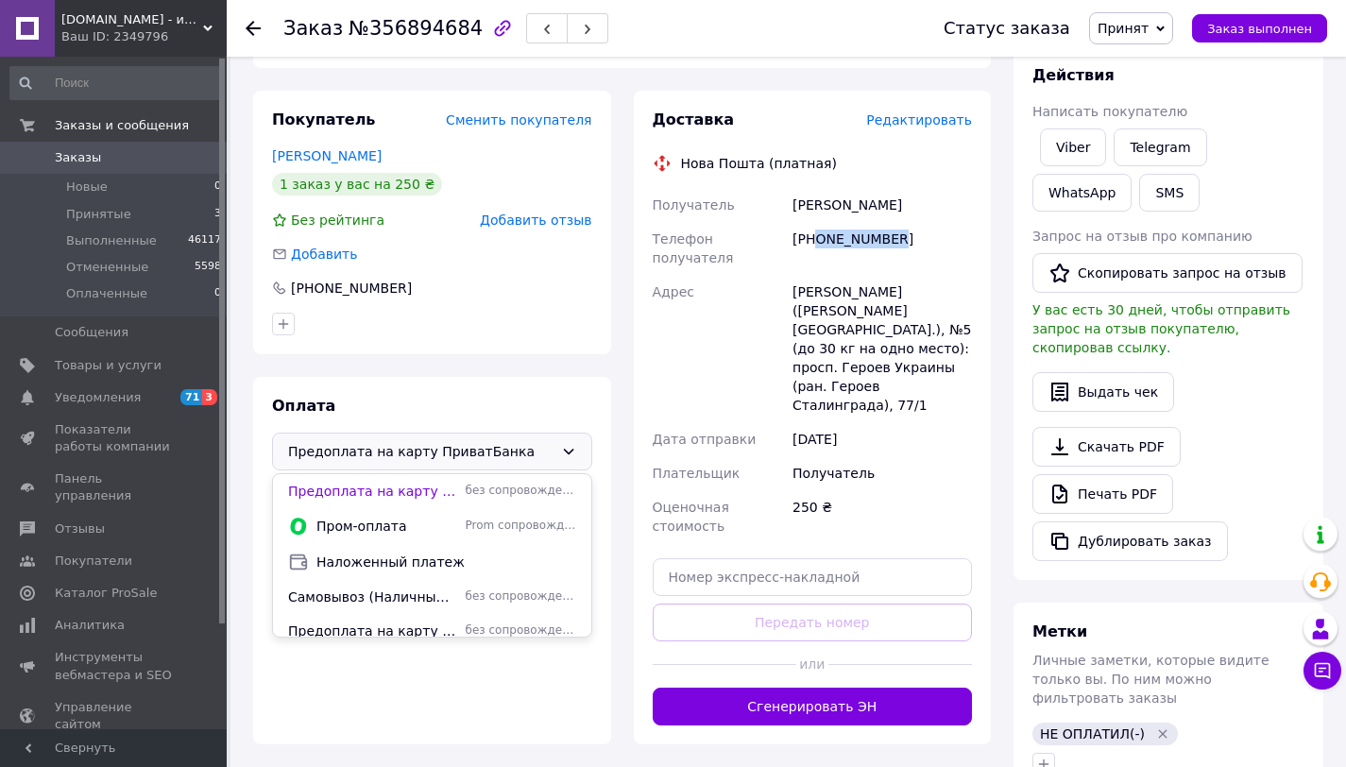
drag, startPoint x: 902, startPoint y: 219, endPoint x: 819, endPoint y: 221, distance: 83.2
click at [820, 222] on div "[PHONE_NUMBER]" at bounding box center [882, 248] width 187 height 53
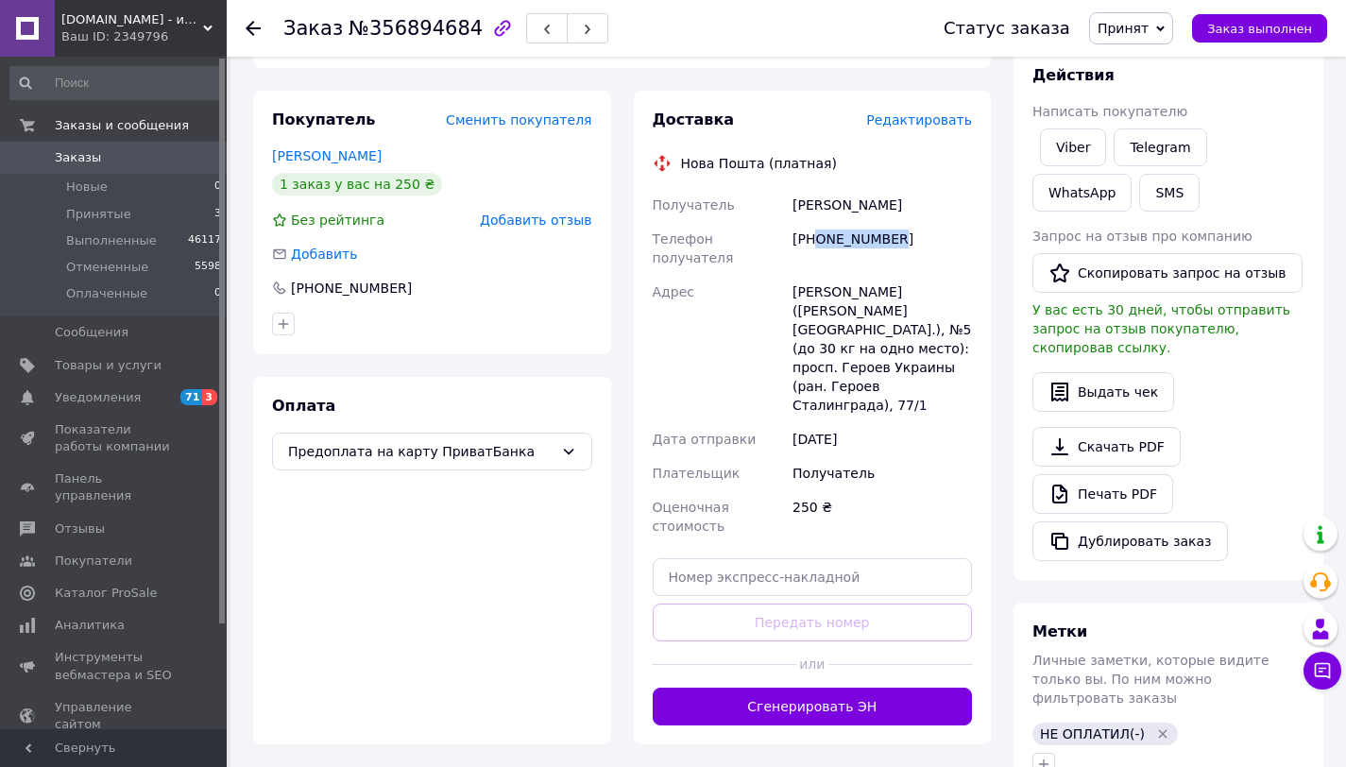
copy div "0997590117"
click at [379, 441] on span "Предоплата на карту ПриватБанка" at bounding box center [420, 451] width 265 height 21
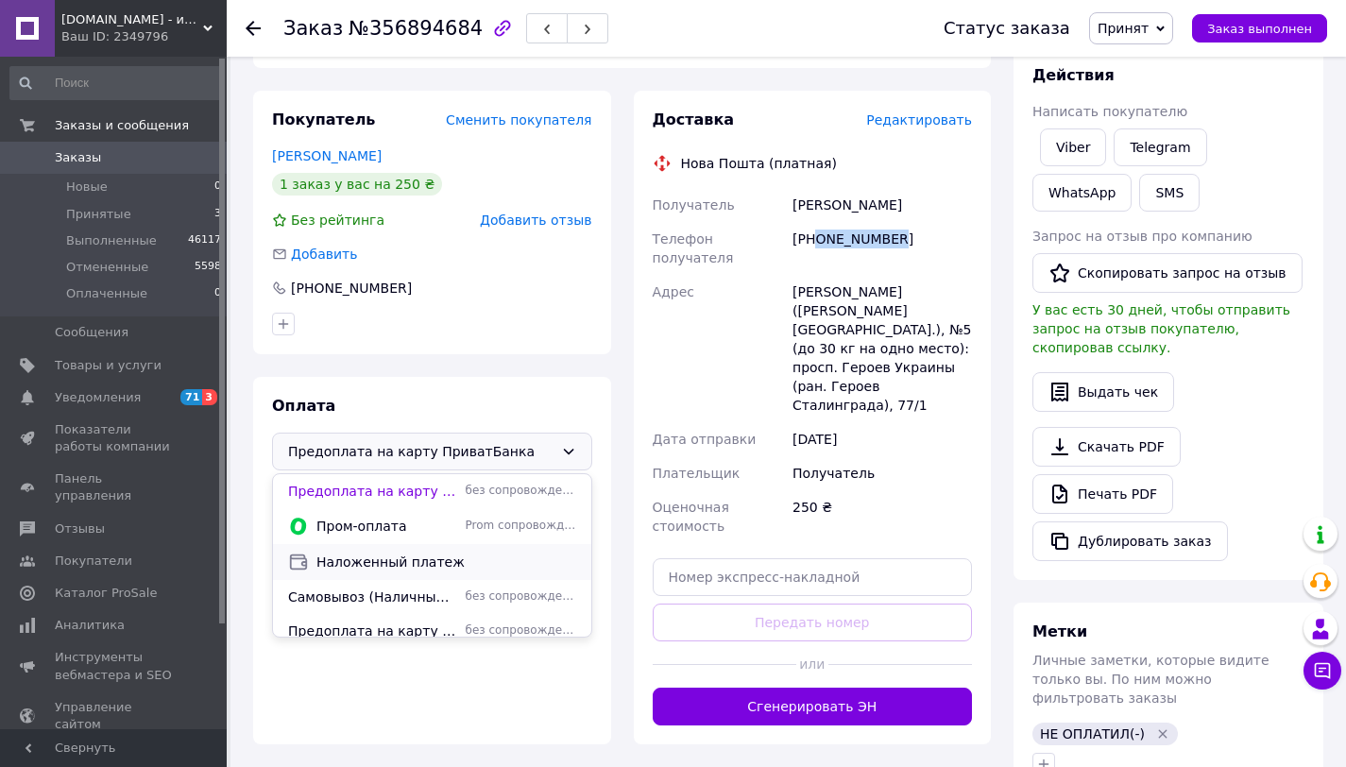
click at [404, 553] on span "Наложенный платеж" at bounding box center [446, 562] width 260 height 19
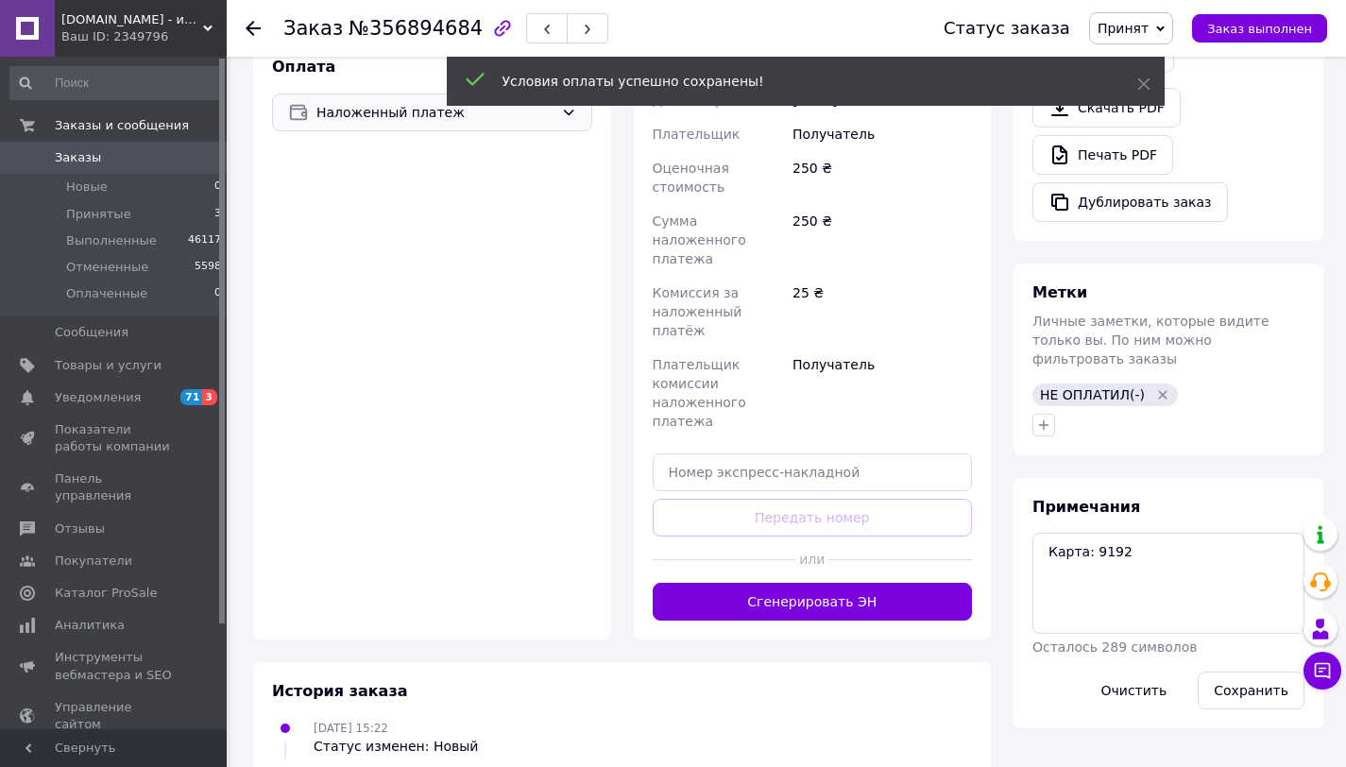
scroll to position [624, 0]
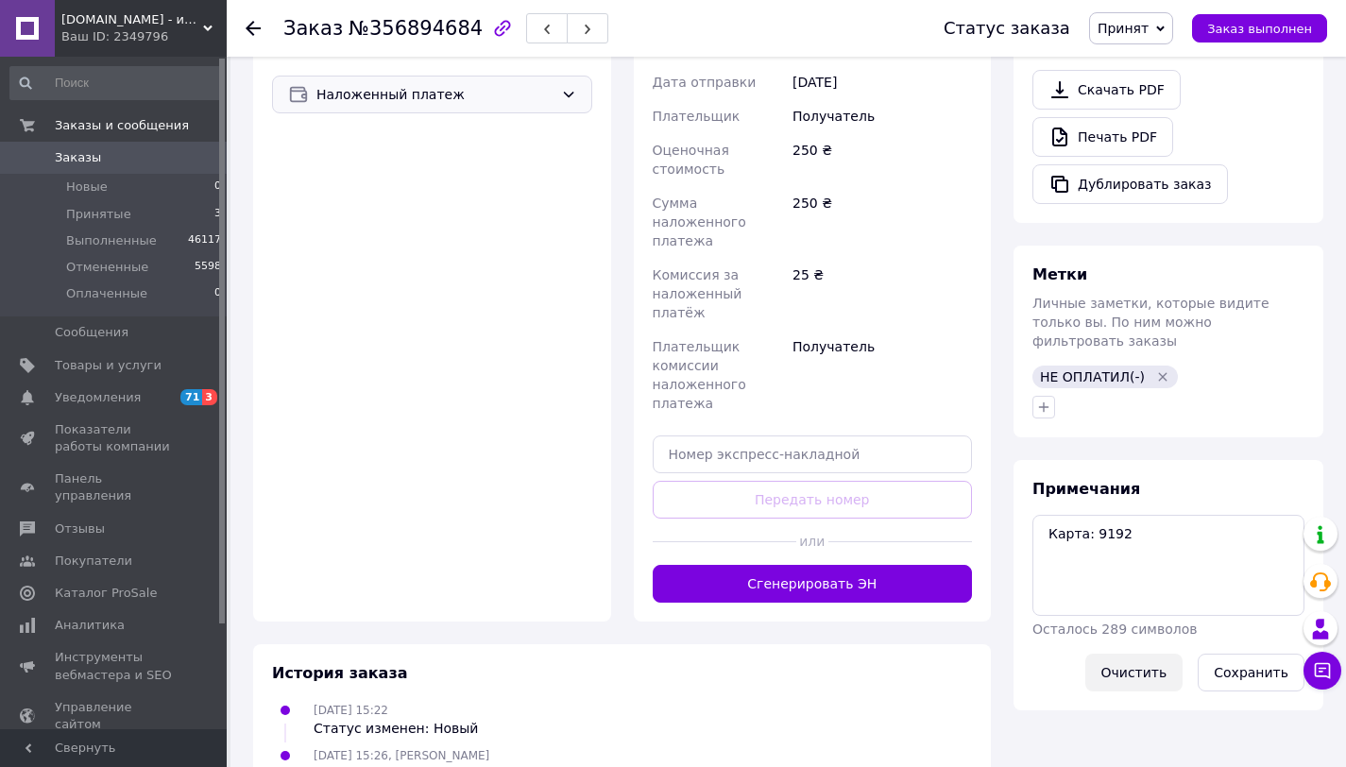
click at [1156, 664] on button "Очистить" at bounding box center [1134, 673] width 98 height 38
click at [1155, 369] on icon "Удалить метку" at bounding box center [1162, 376] width 15 height 15
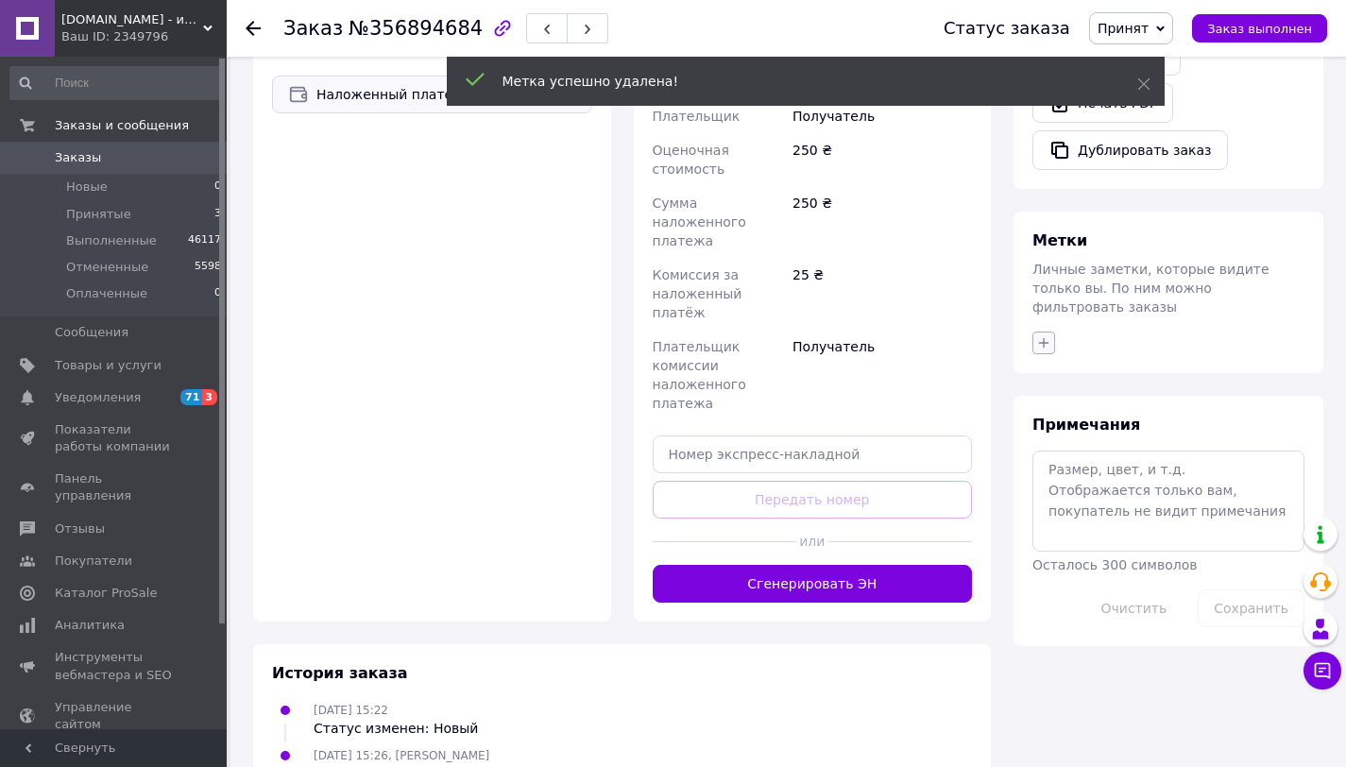
click at [1043, 337] on icon "button" at bounding box center [1044, 342] width 10 height 10
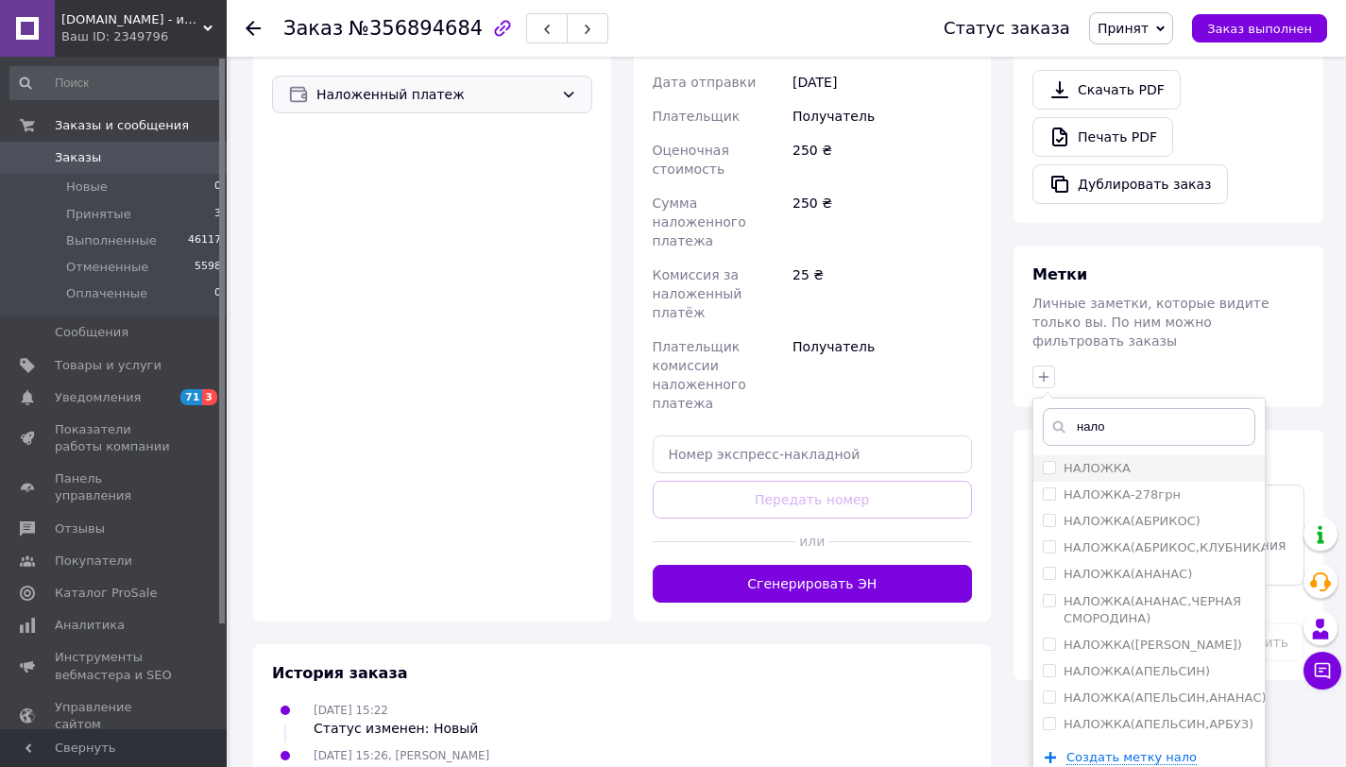
type input "нало"
click at [1097, 461] on label "НАЛОЖКА" at bounding box center [1097, 468] width 67 height 14
checkbox input "true"
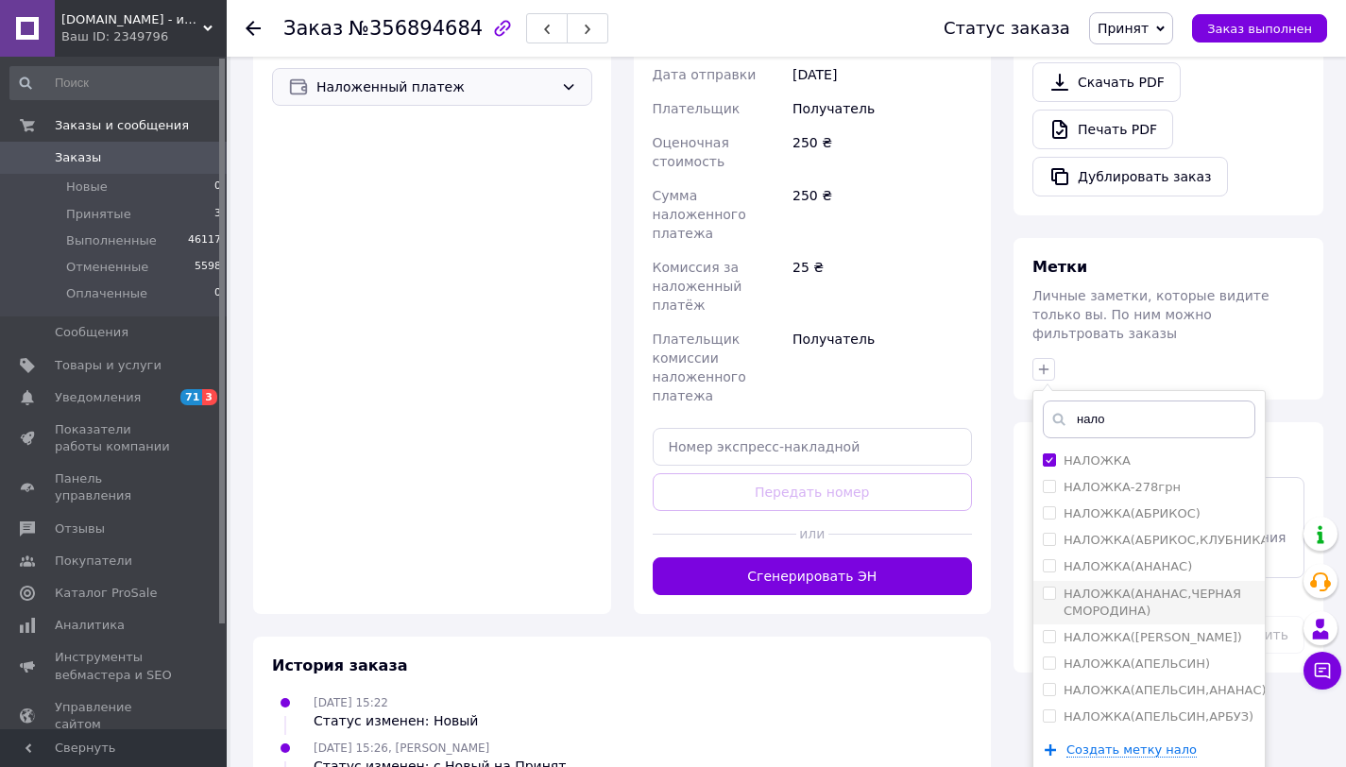
scroll to position [795, 0]
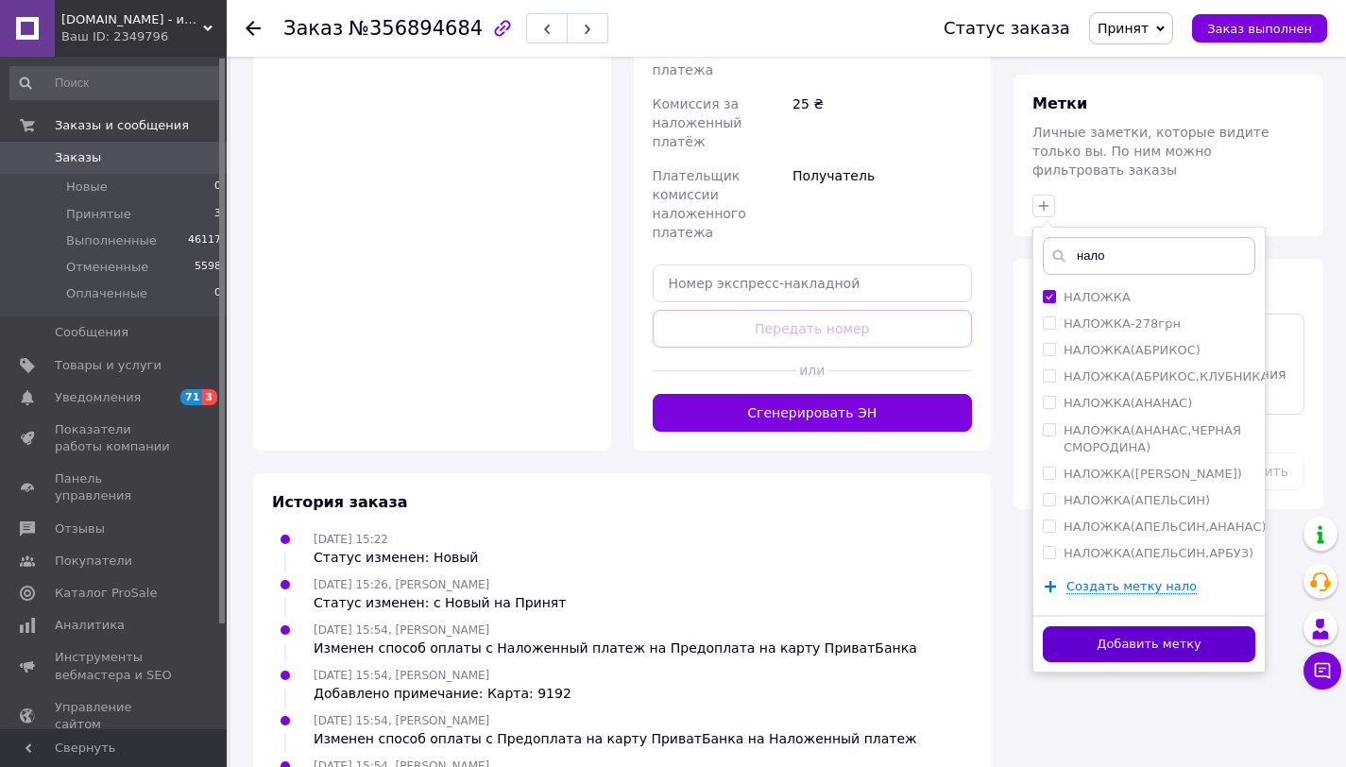
click at [1212, 626] on button "Добавить метку" at bounding box center [1149, 644] width 213 height 37
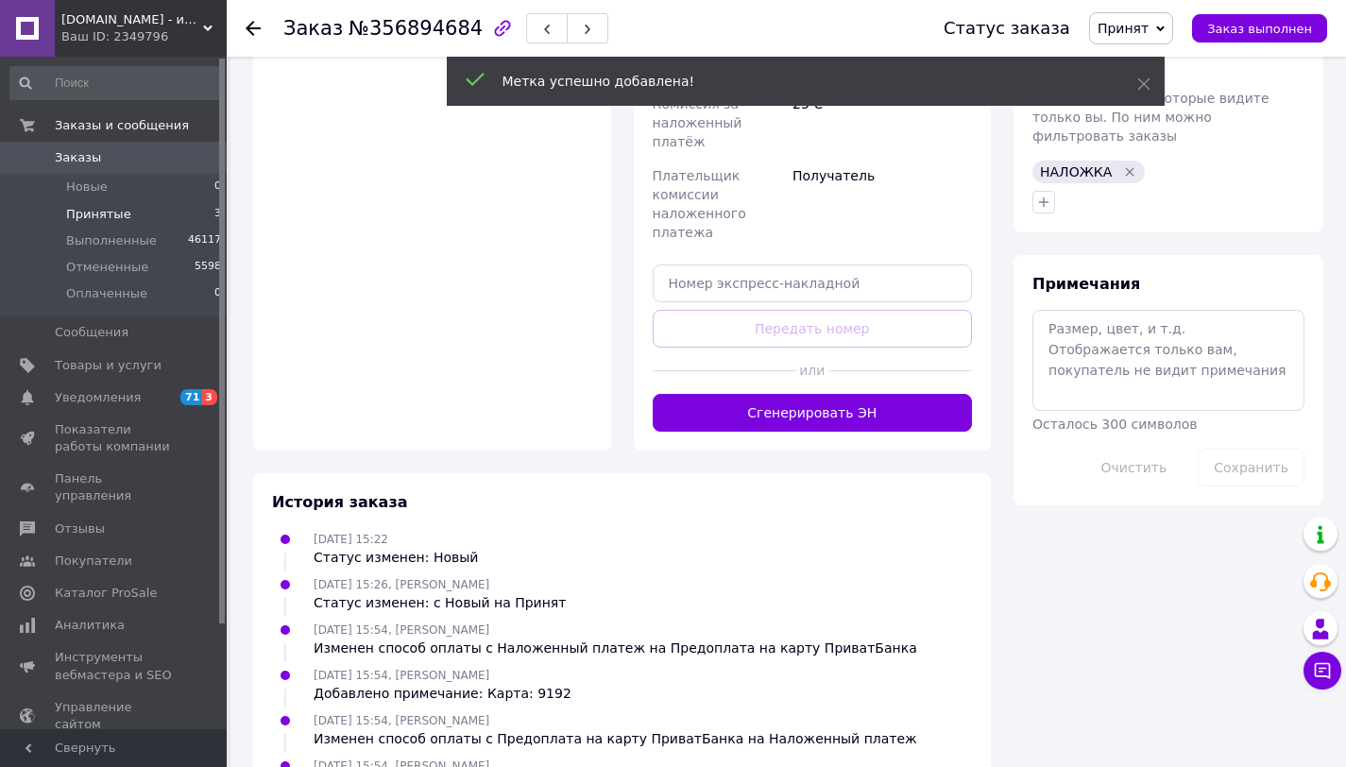
click at [148, 216] on li "Принятые 3" at bounding box center [116, 214] width 232 height 26
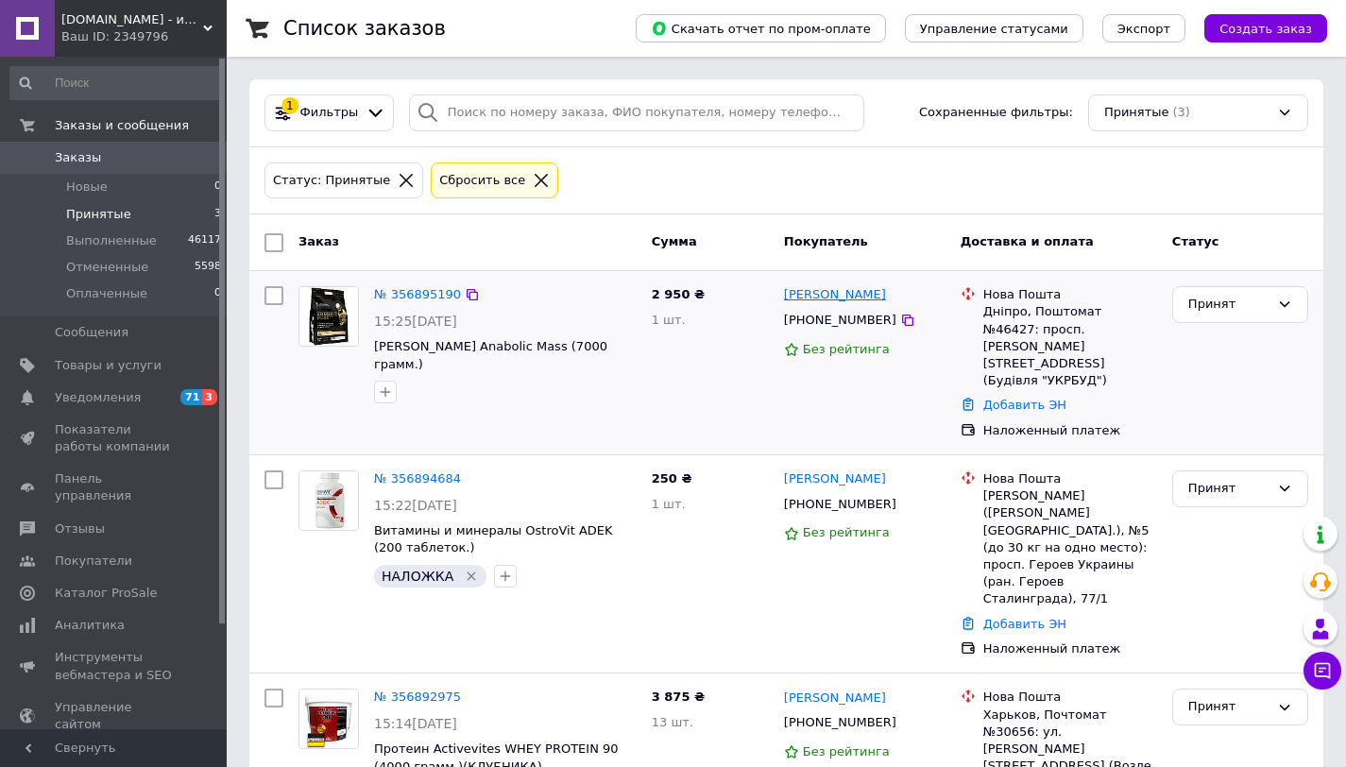
click at [817, 293] on link "[PERSON_NAME]" at bounding box center [835, 295] width 102 height 18
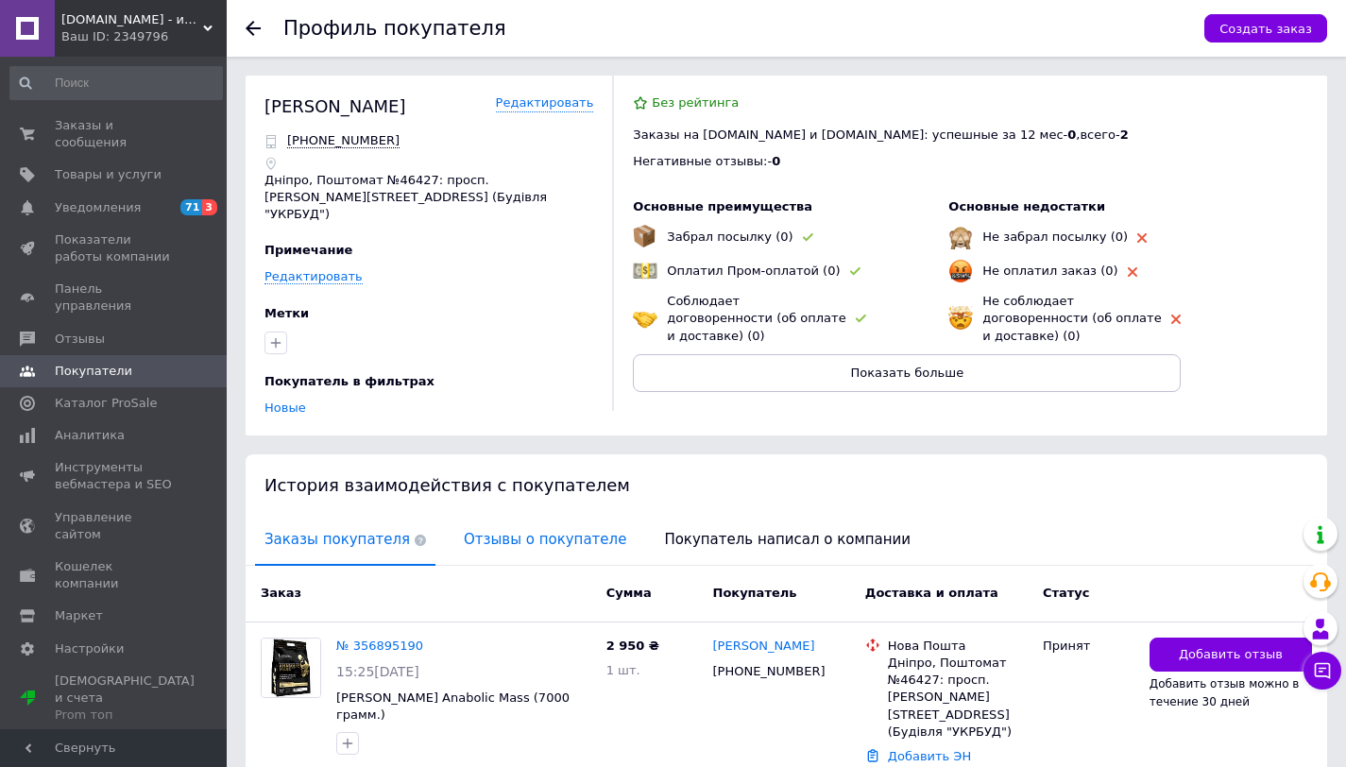
click at [478, 520] on span "Отзывы о покупателе" at bounding box center [544, 540] width 181 height 48
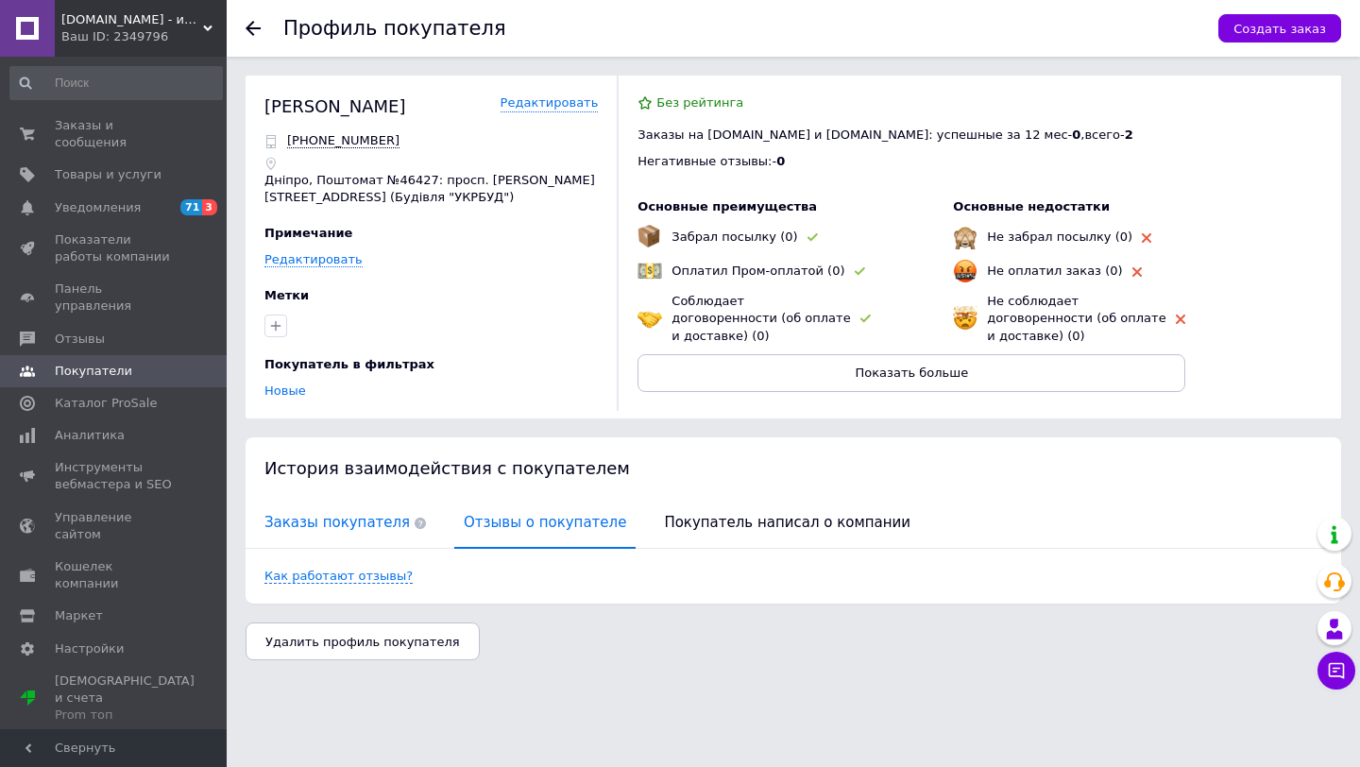
click at [304, 514] on span "Заказы покупателя" at bounding box center [345, 523] width 180 height 48
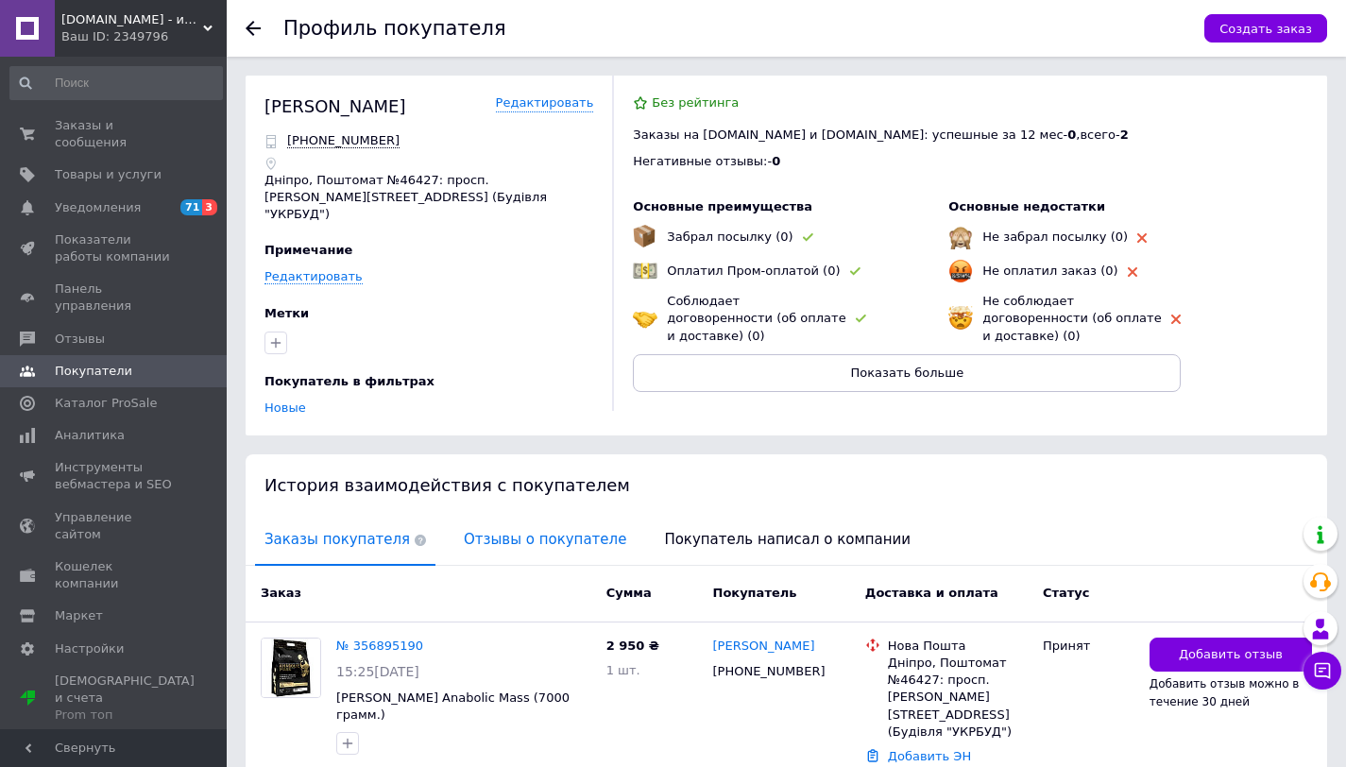
click at [524, 536] on span "Отзывы о покупателе" at bounding box center [544, 540] width 181 height 48
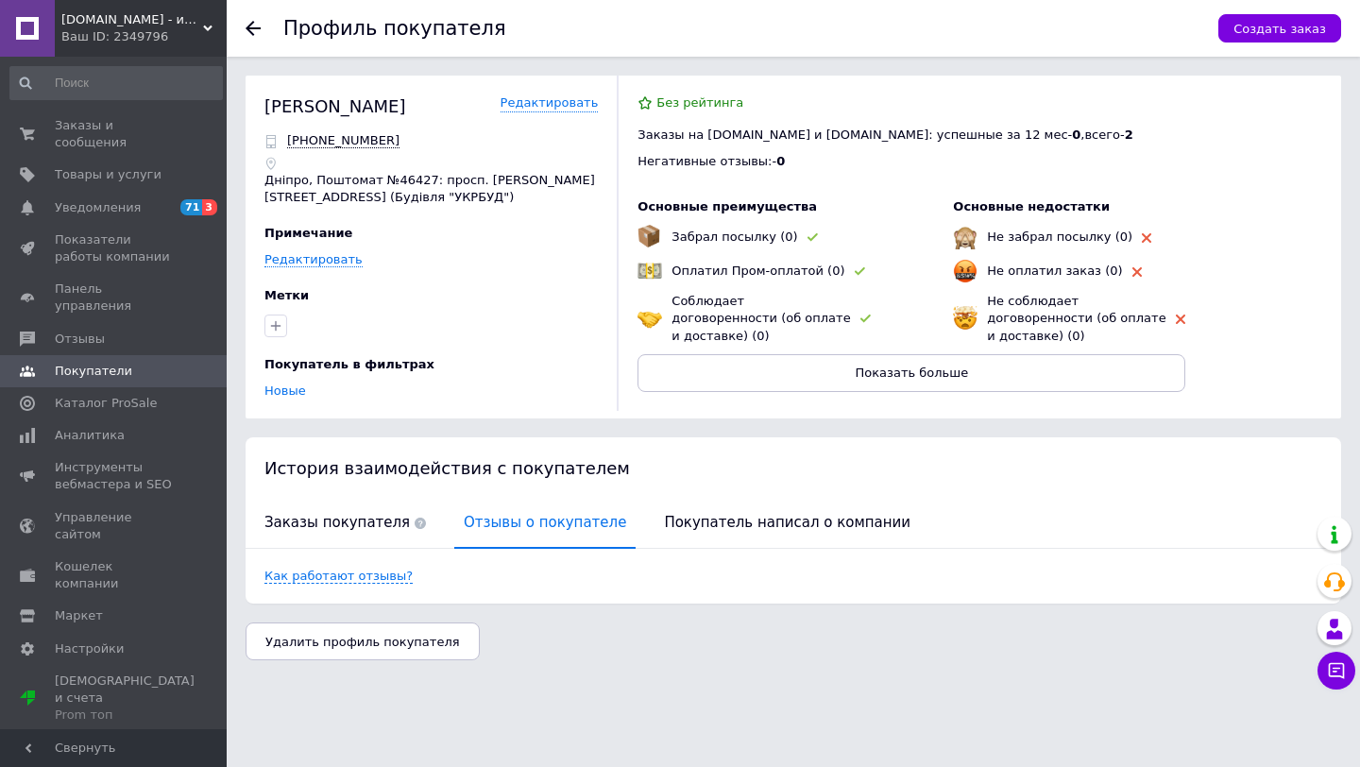
click at [250, 26] on icon at bounding box center [253, 28] width 15 height 15
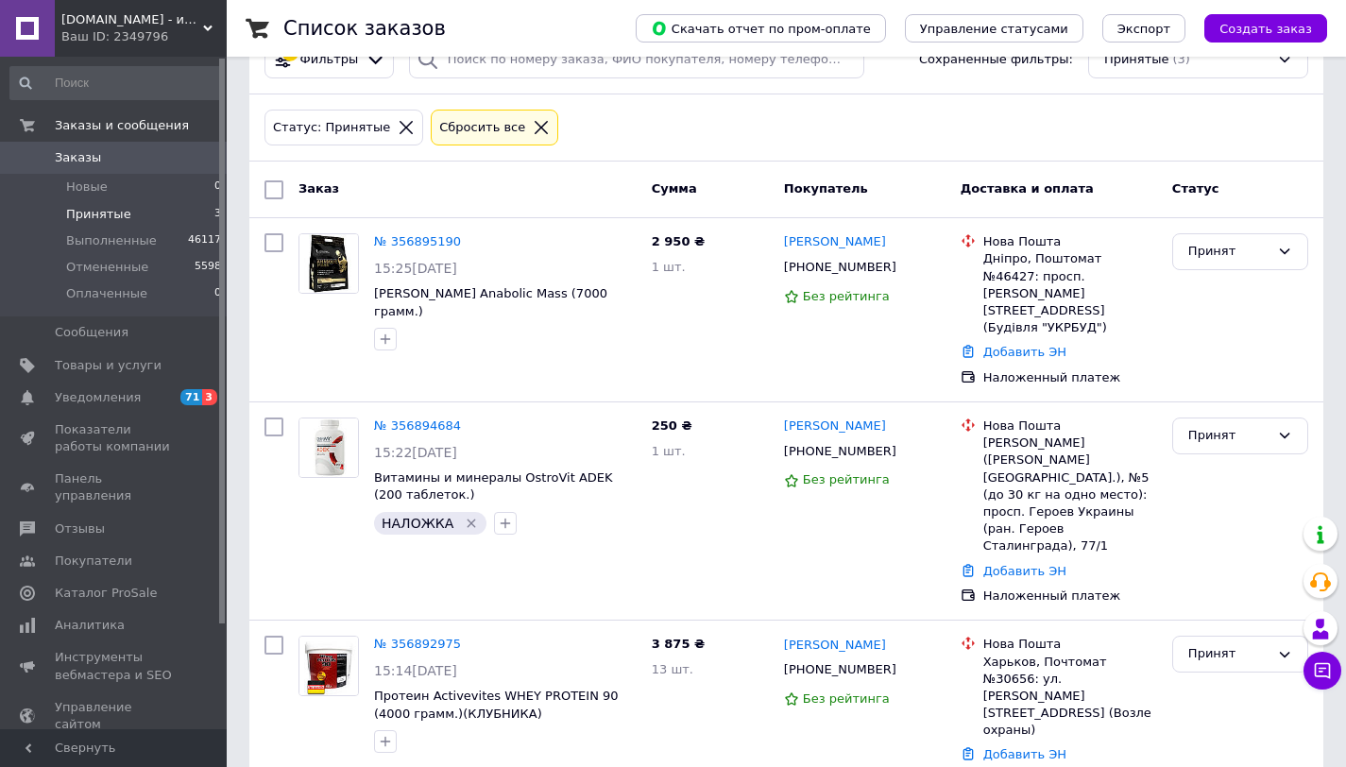
scroll to position [55, 0]
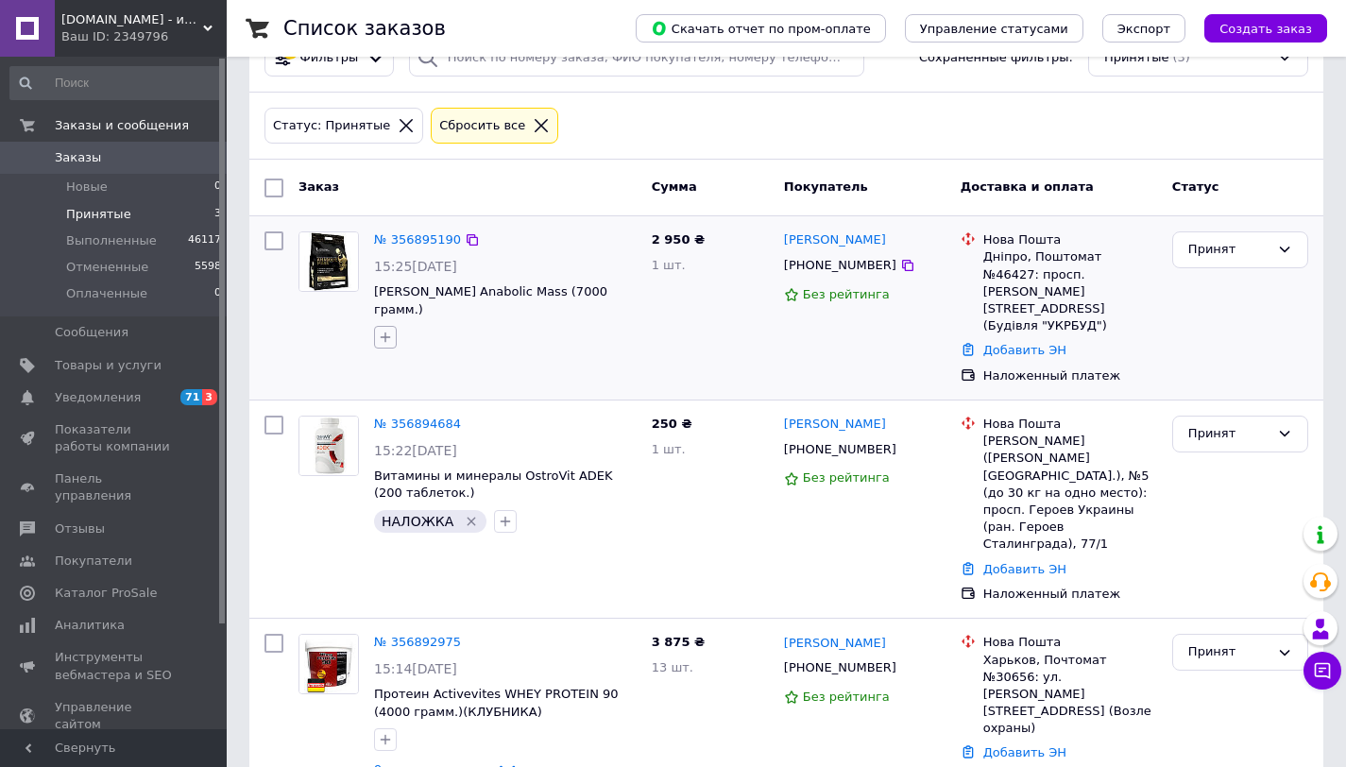
click at [387, 337] on icon "button" at bounding box center [386, 338] width 10 height 10
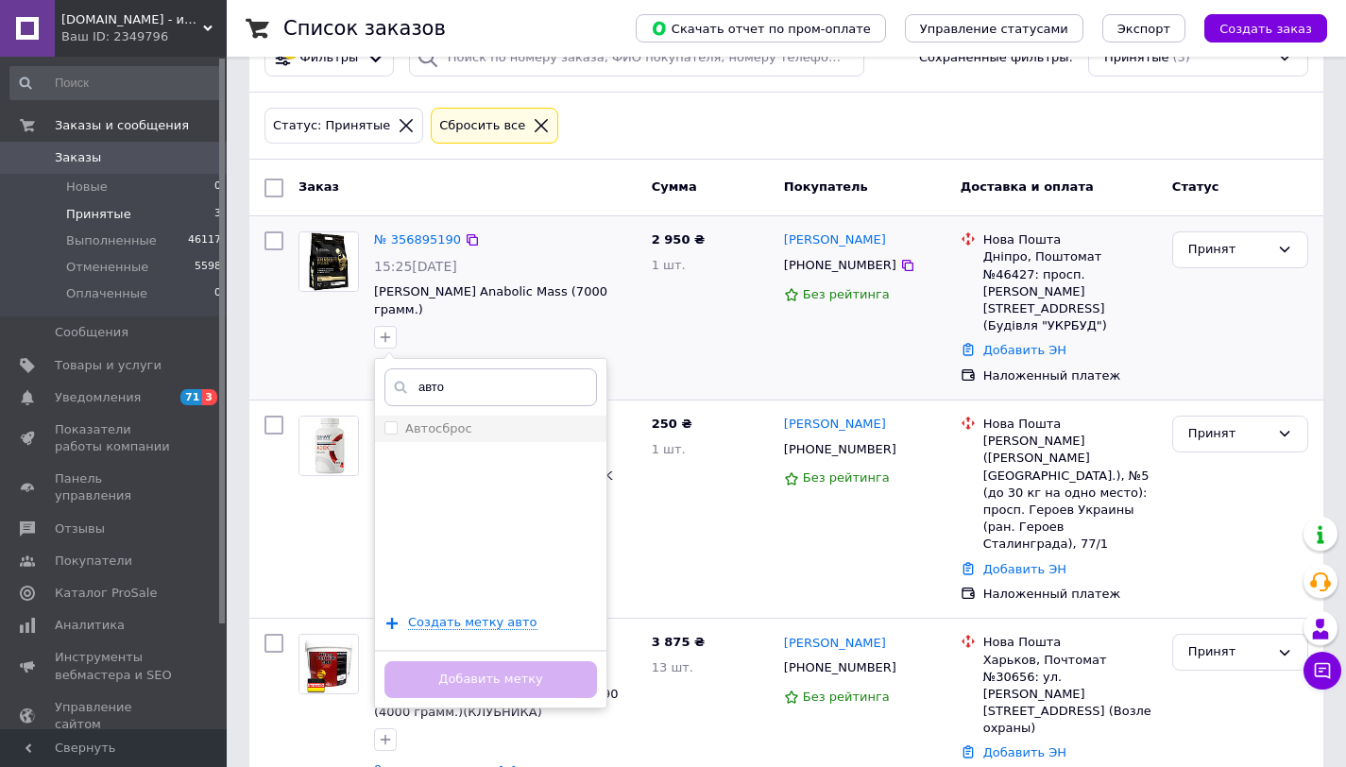
type input "авто"
click at [447, 428] on label "Автосброс" at bounding box center [438, 428] width 67 height 14
checkbox input "true"
click at [483, 686] on button "Добавить метку" at bounding box center [490, 679] width 213 height 37
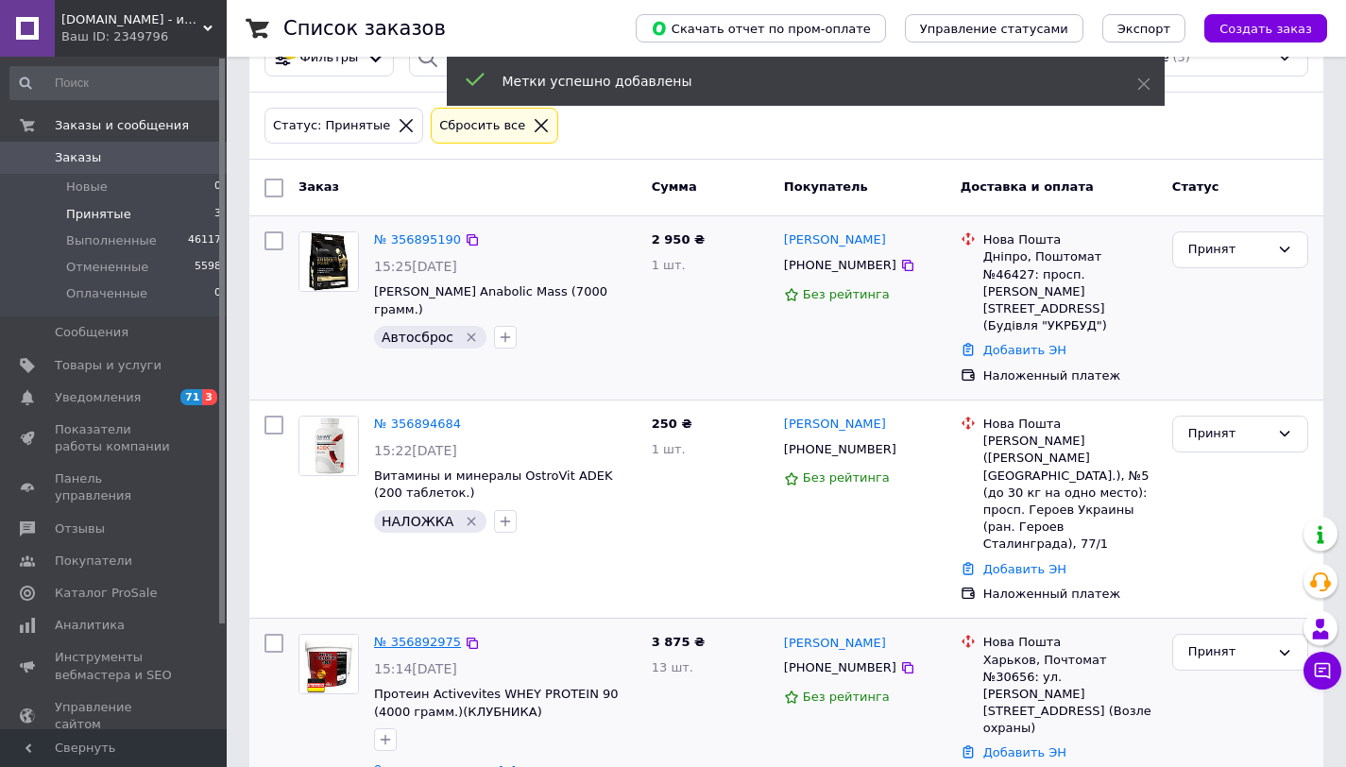
click at [437, 635] on link "№ 356892975" at bounding box center [417, 642] width 87 height 14
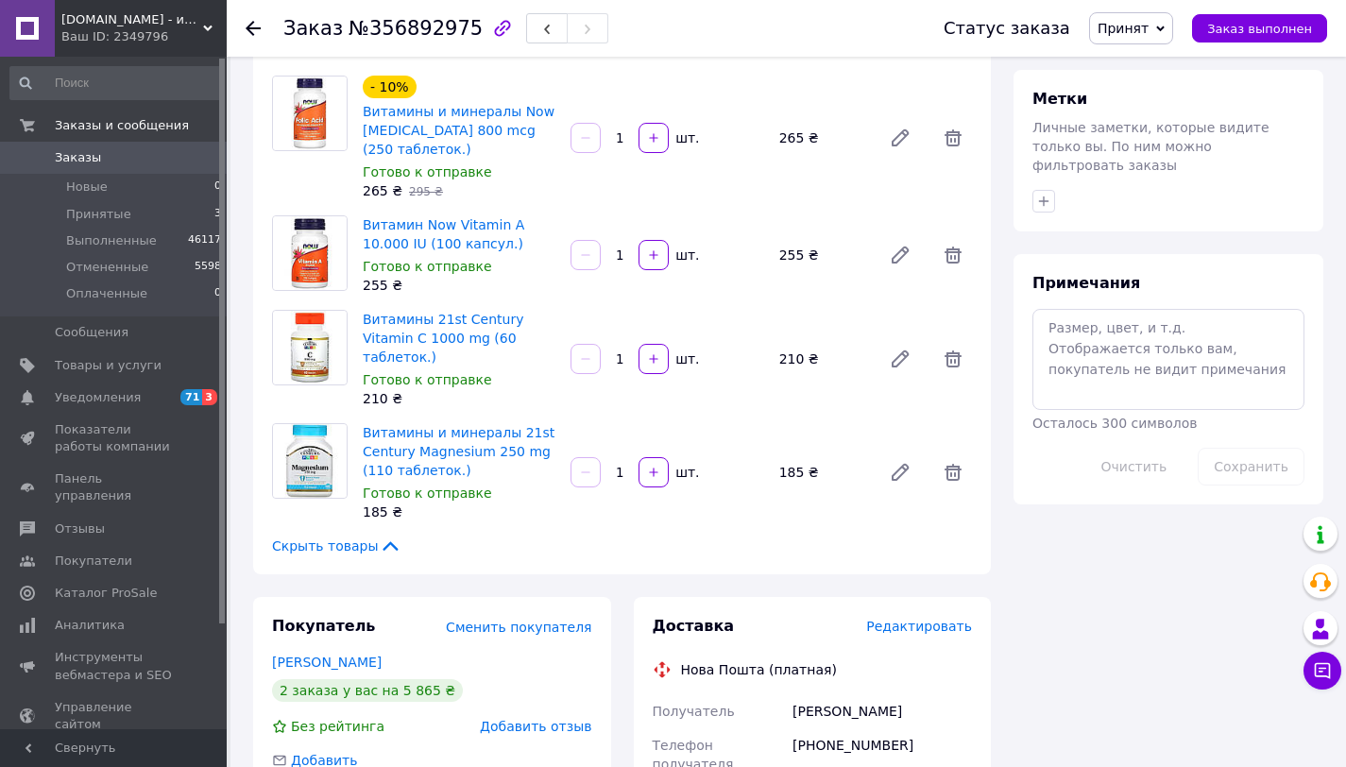
scroll to position [757, 0]
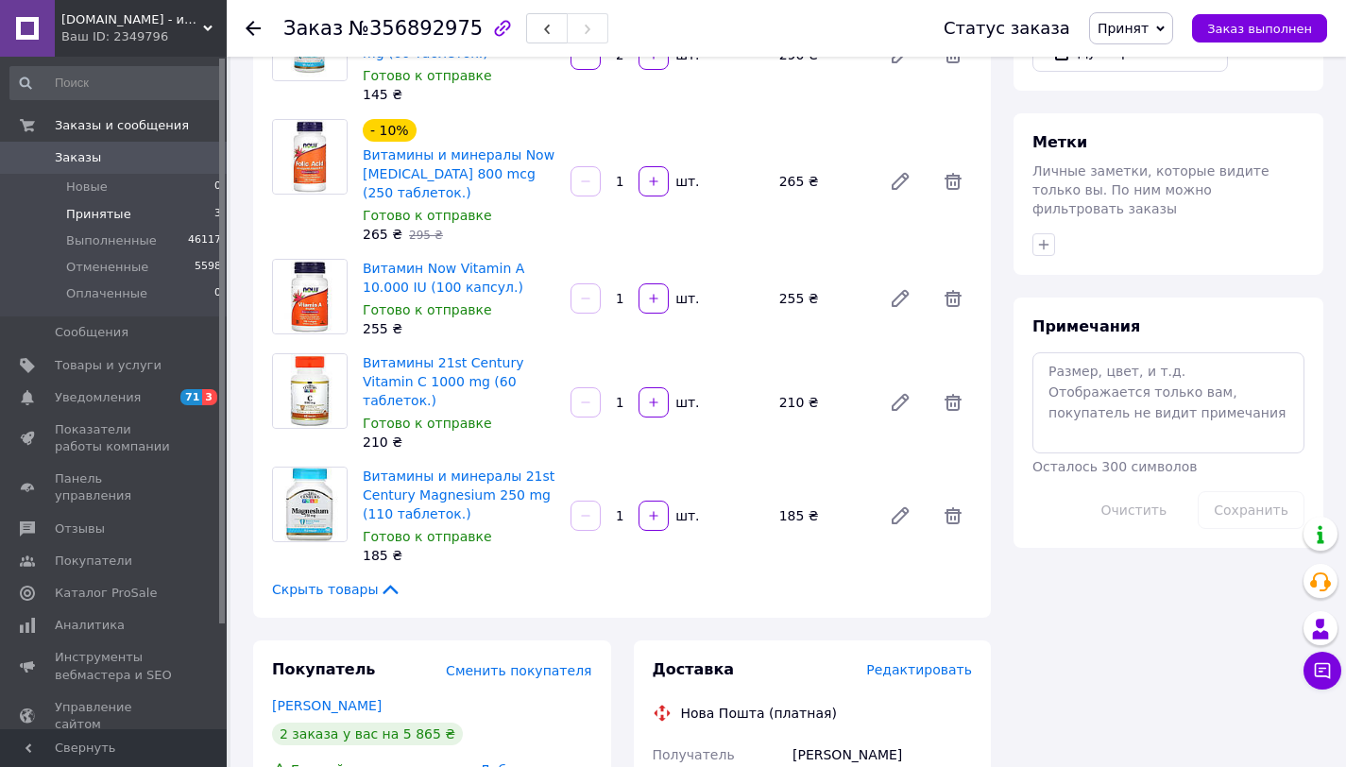
click at [94, 210] on span "Принятые" at bounding box center [98, 214] width 65 height 17
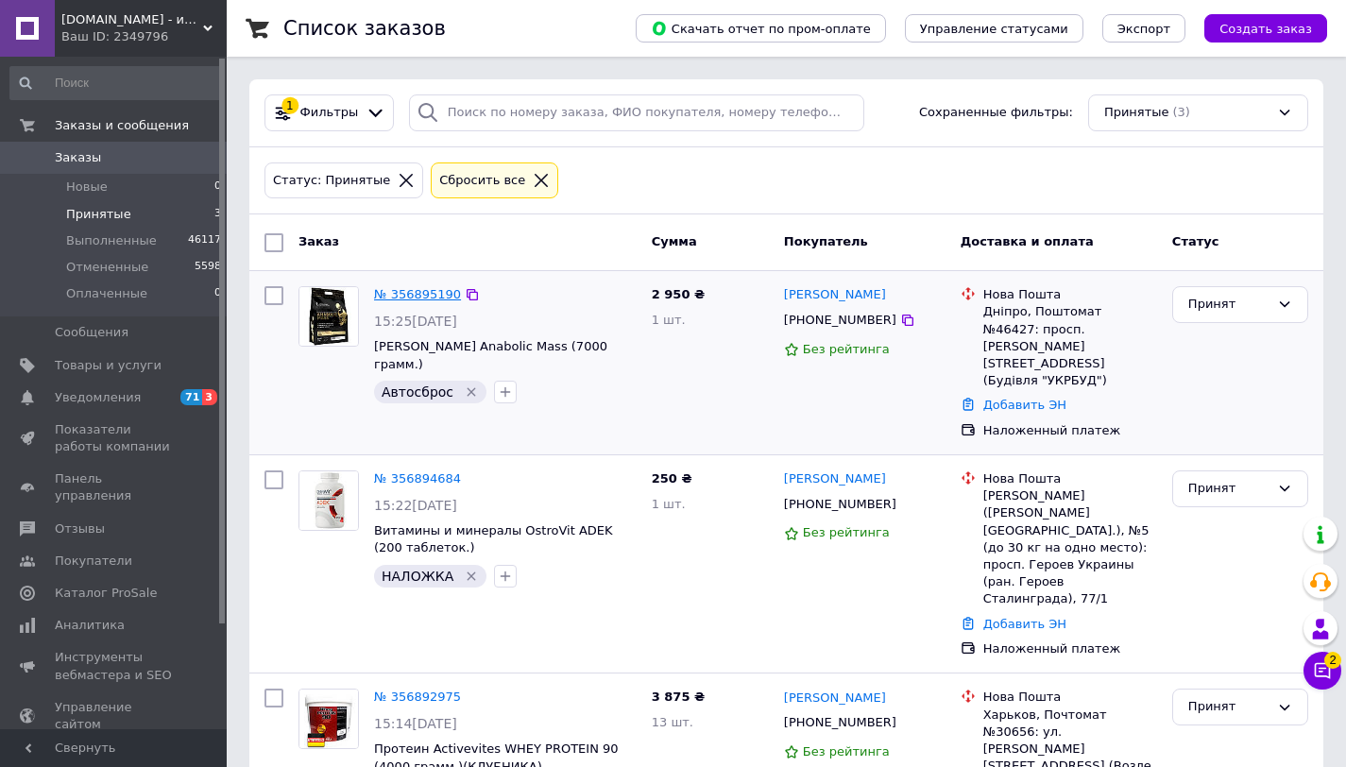
click at [420, 295] on link "№ 356895190" at bounding box center [417, 294] width 87 height 14
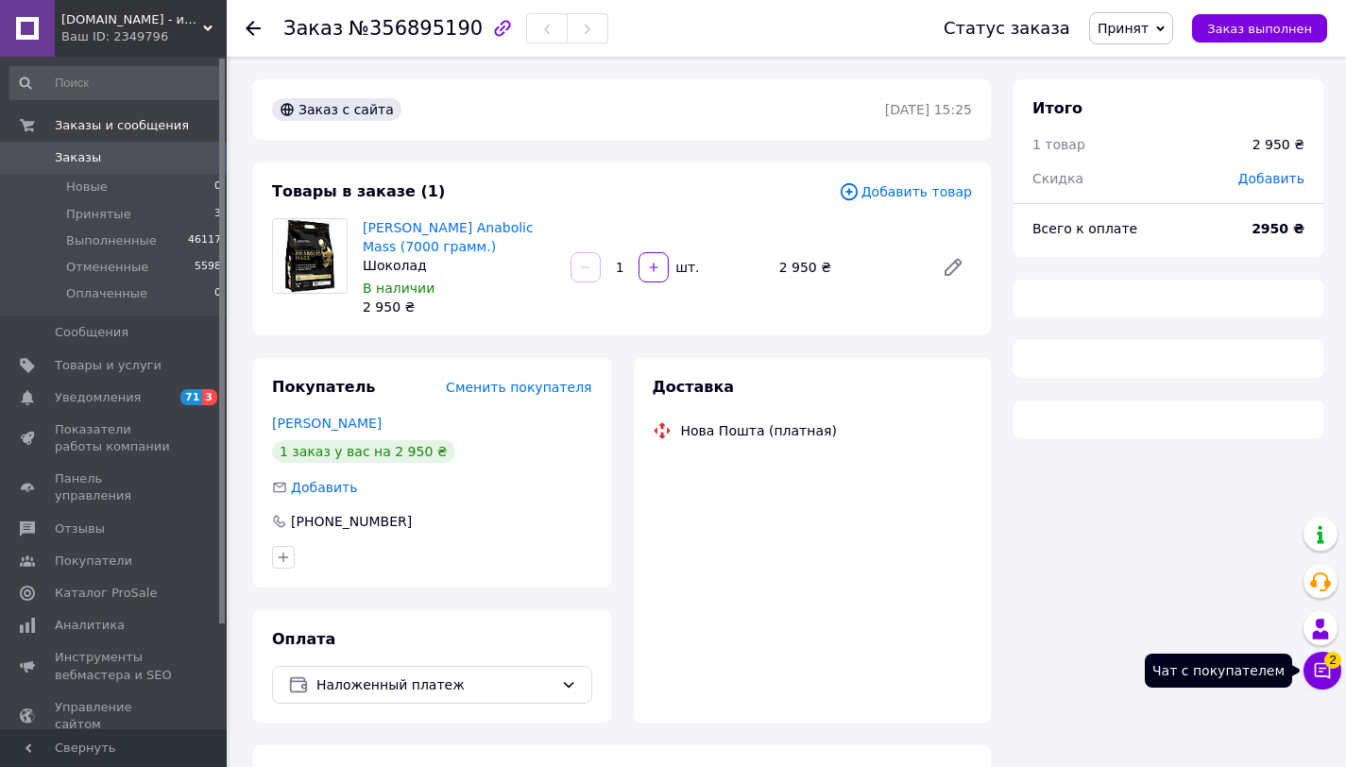
click at [1319, 667] on icon at bounding box center [1322, 670] width 19 height 19
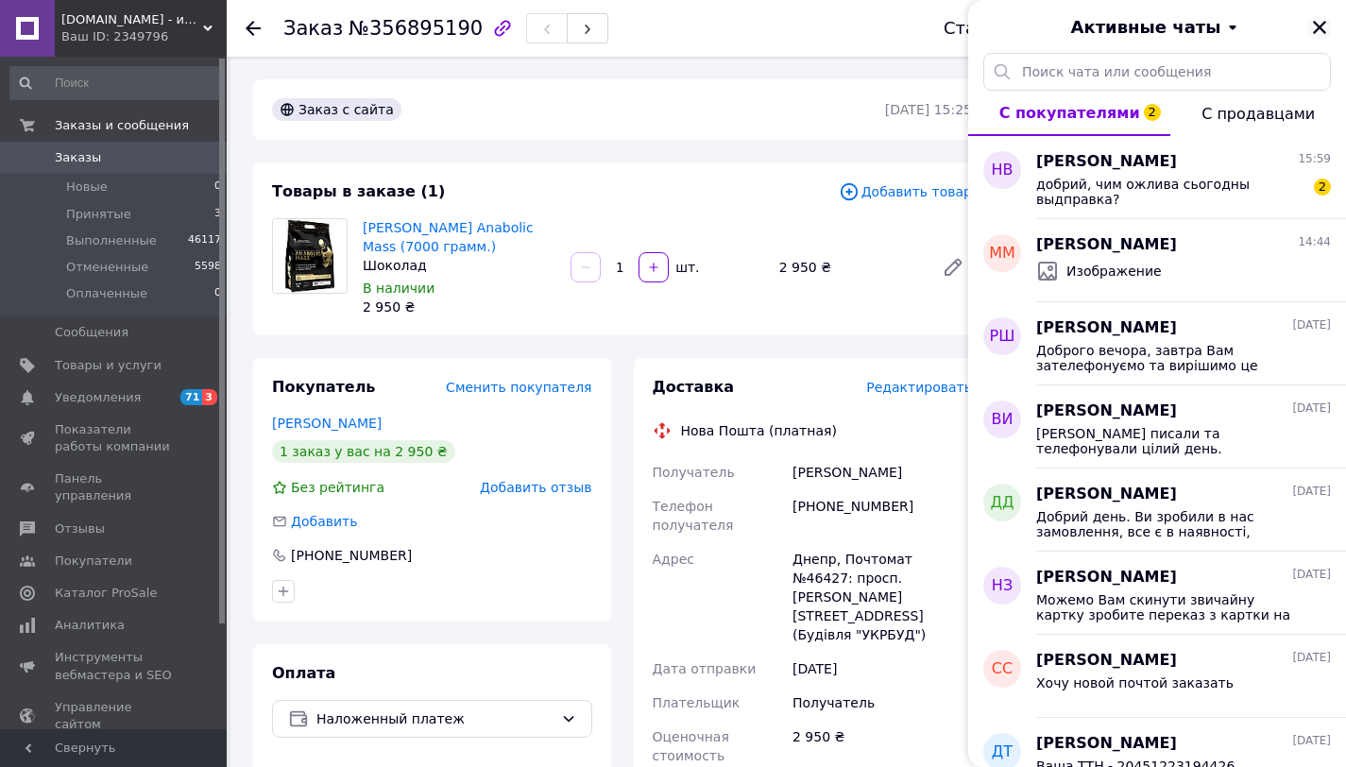
click at [1320, 29] on icon "Закрыть" at bounding box center [1319, 27] width 17 height 17
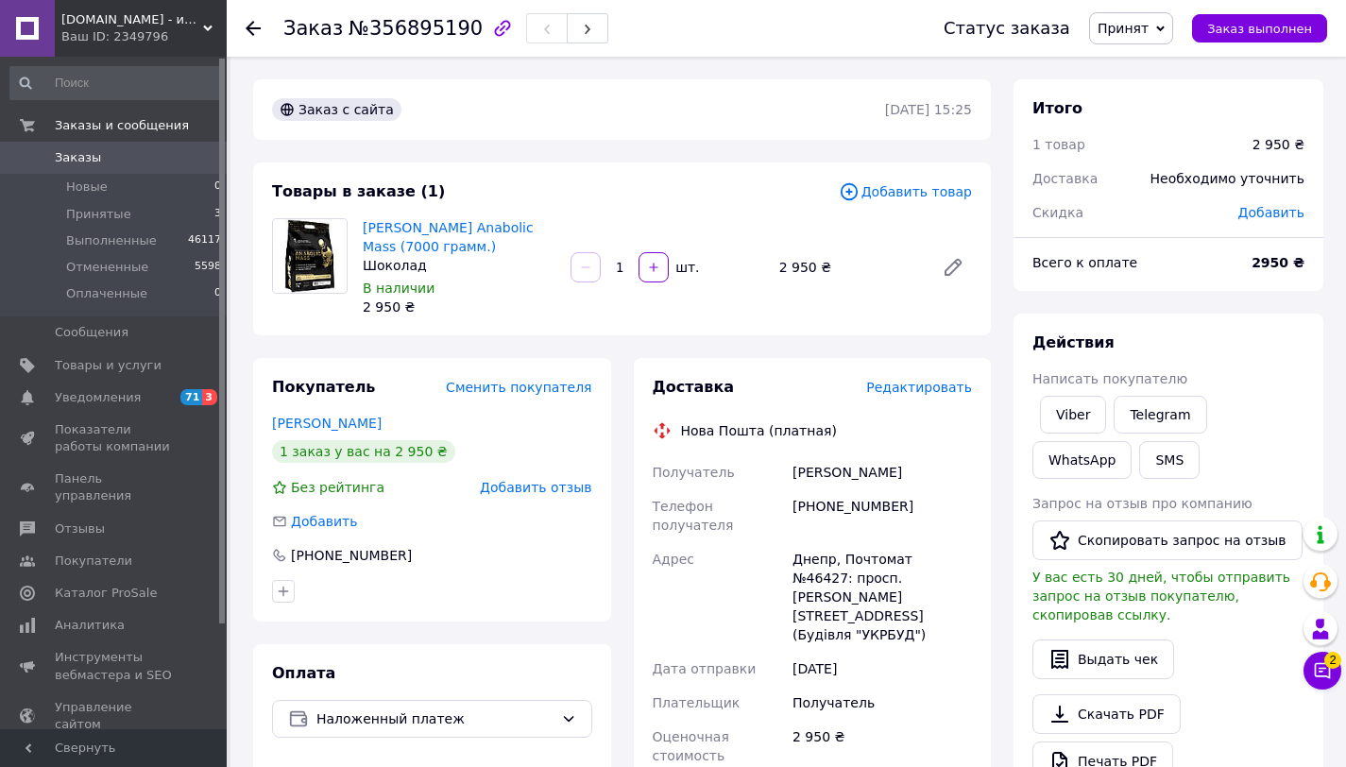
click at [1165, 28] on icon at bounding box center [1160, 29] width 9 height 6
click at [1160, 99] on li "Отменен" at bounding box center [1140, 94] width 100 height 28
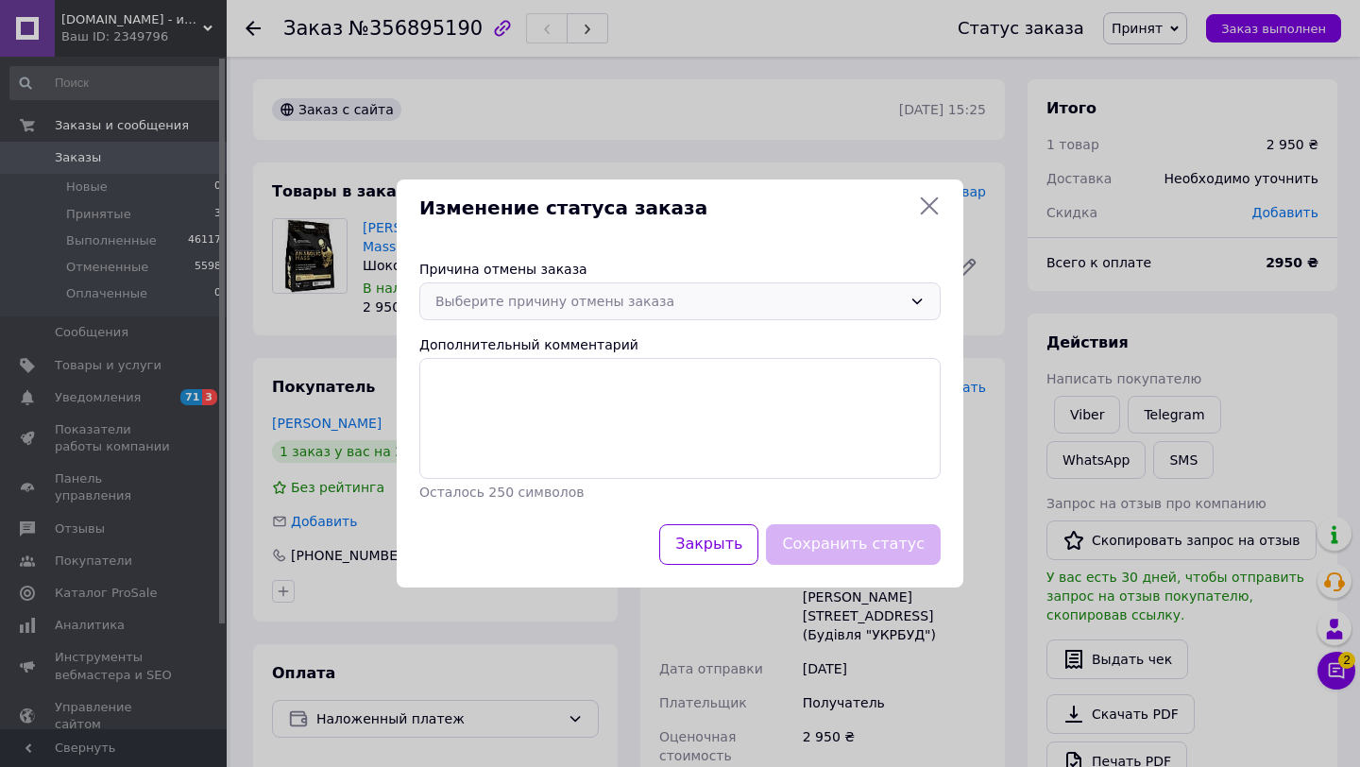
click at [670, 300] on div "Выберите причину отмены заказа" at bounding box center [668, 301] width 467 height 21
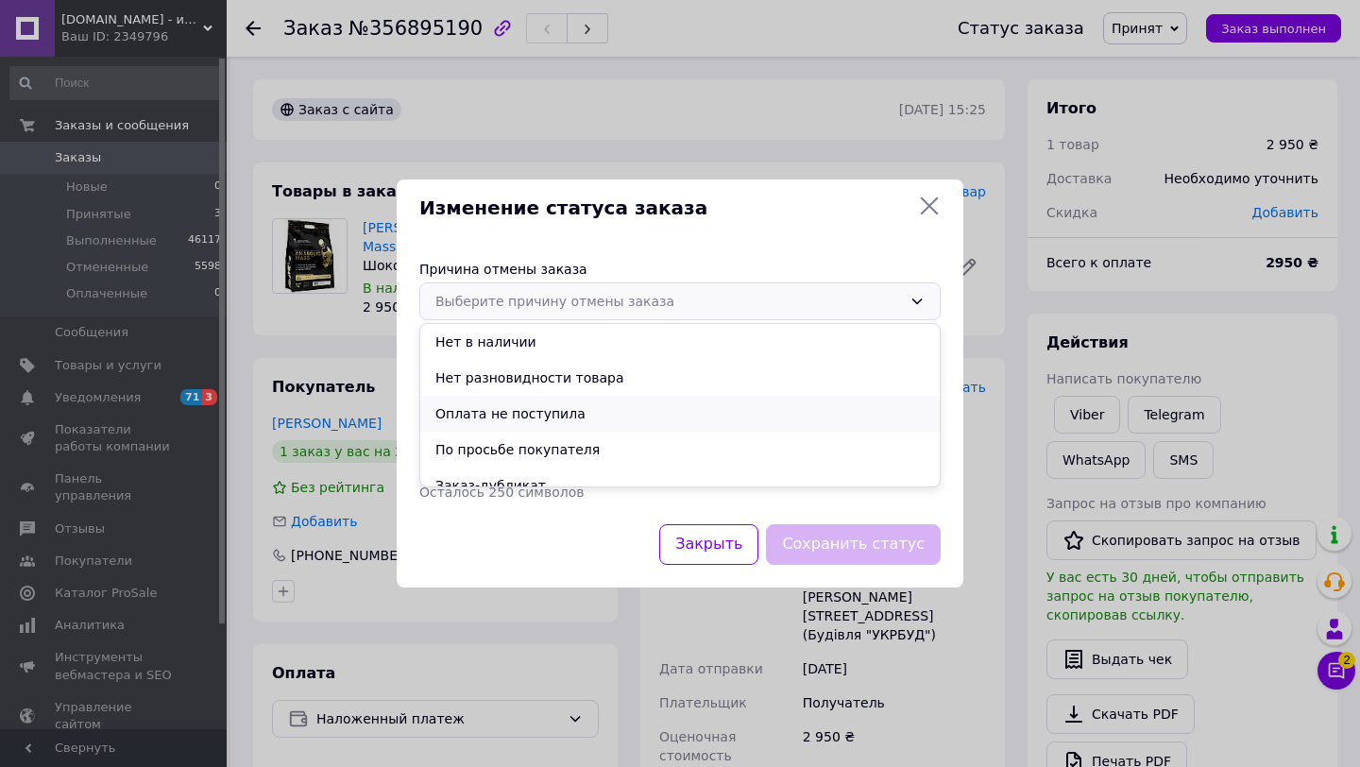
click at [638, 401] on li "Оплата не поступила" at bounding box center [680, 414] width 520 height 36
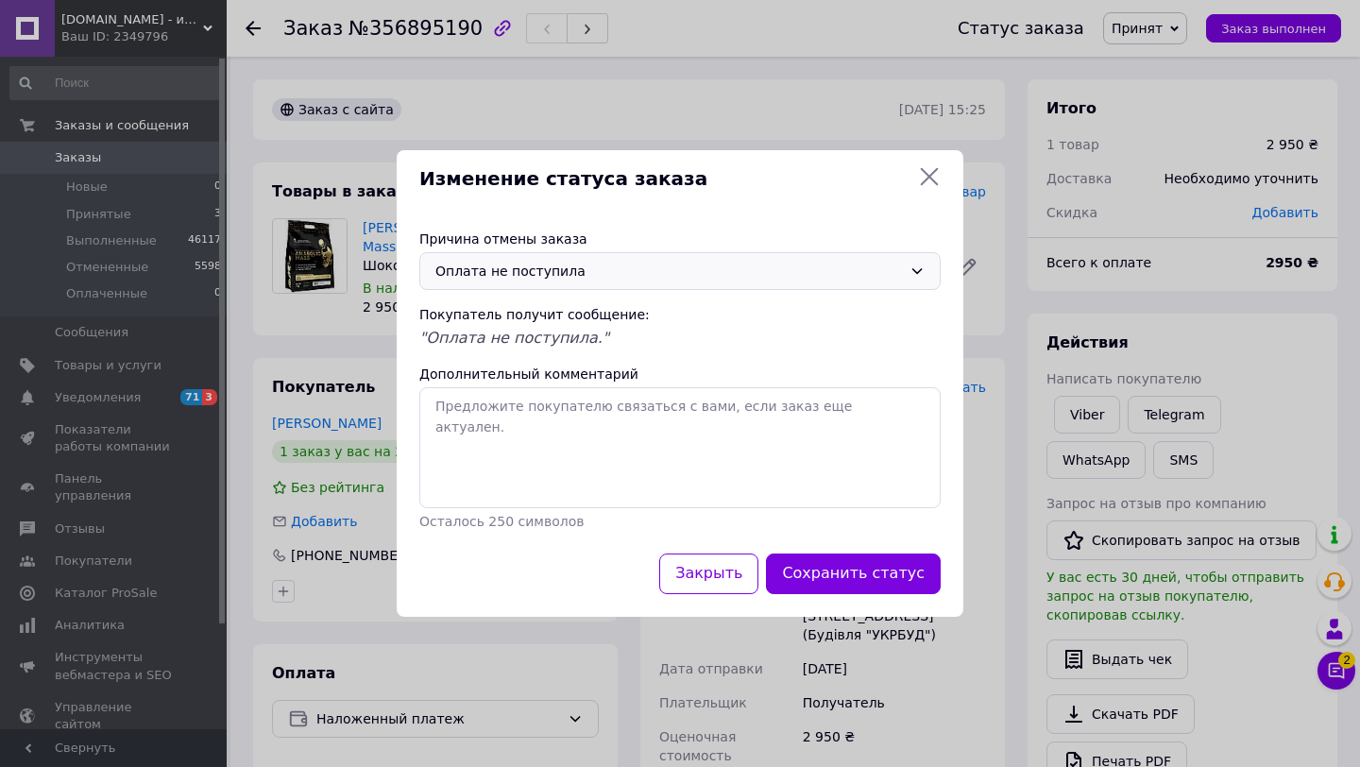
click at [909, 586] on button "Сохранить статус" at bounding box center [853, 574] width 175 height 41
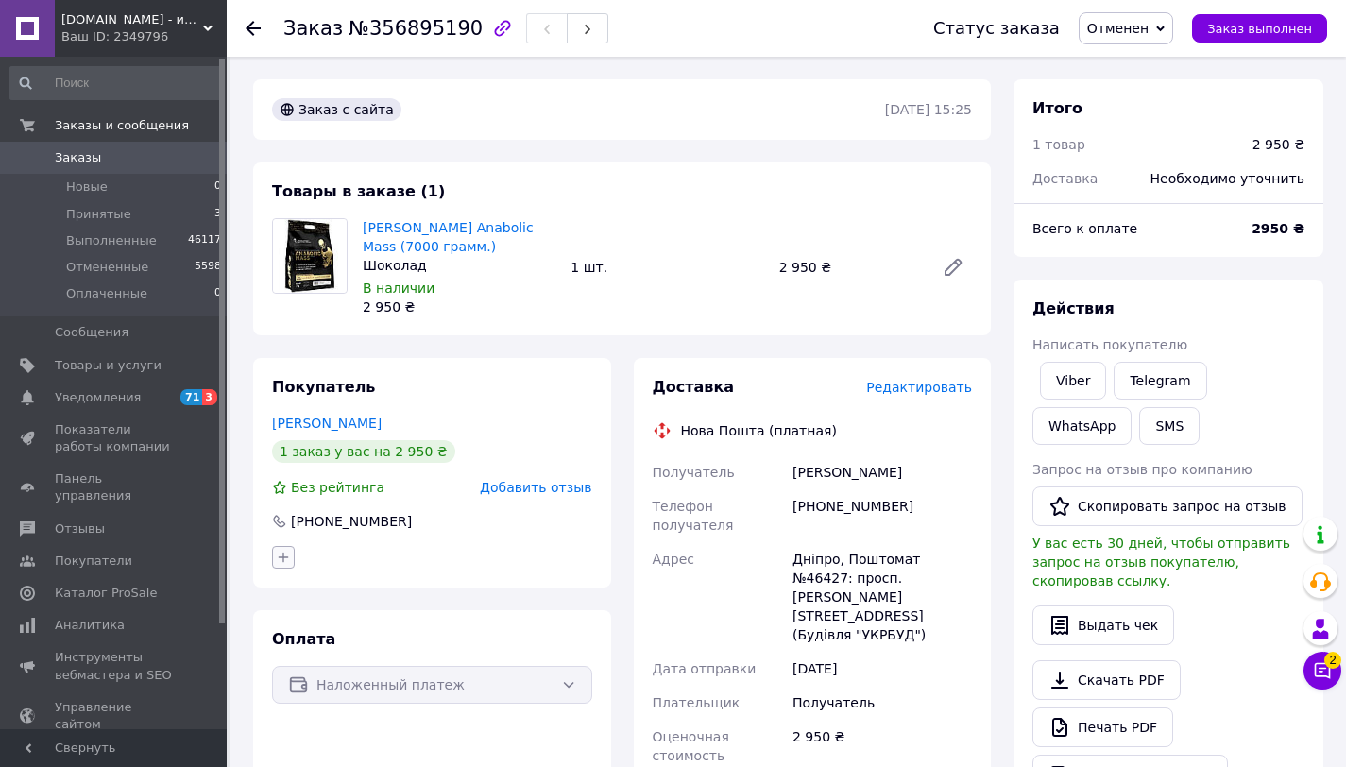
click at [283, 567] on button "button" at bounding box center [283, 557] width 23 height 23
type input "ОТМ"
click at [389, 658] on div "ОТМЕНА И НЕГАТИВНЫЙ ОТЗЫВ" at bounding box center [399, 657] width 192 height 34
click at [295, 654] on input "ОТМЕНА И НЕГАТИВНЫЙ ОТЗЫВ" at bounding box center [288, 647] width 12 height 12
click at [391, 655] on label "ОТМЕНА И НЕГАТИВНЫЙ ОТЗЫВ" at bounding box center [382, 656] width 158 height 31
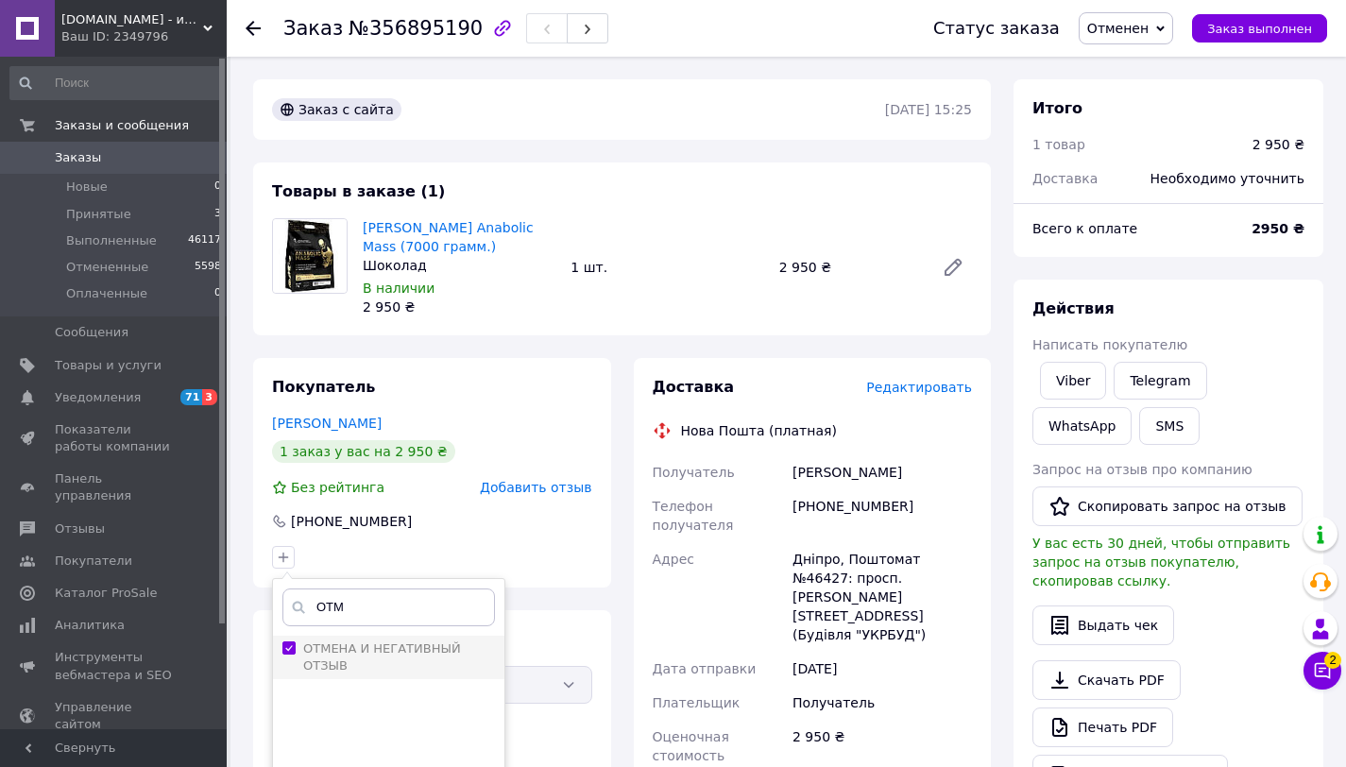
checkbox input "true"
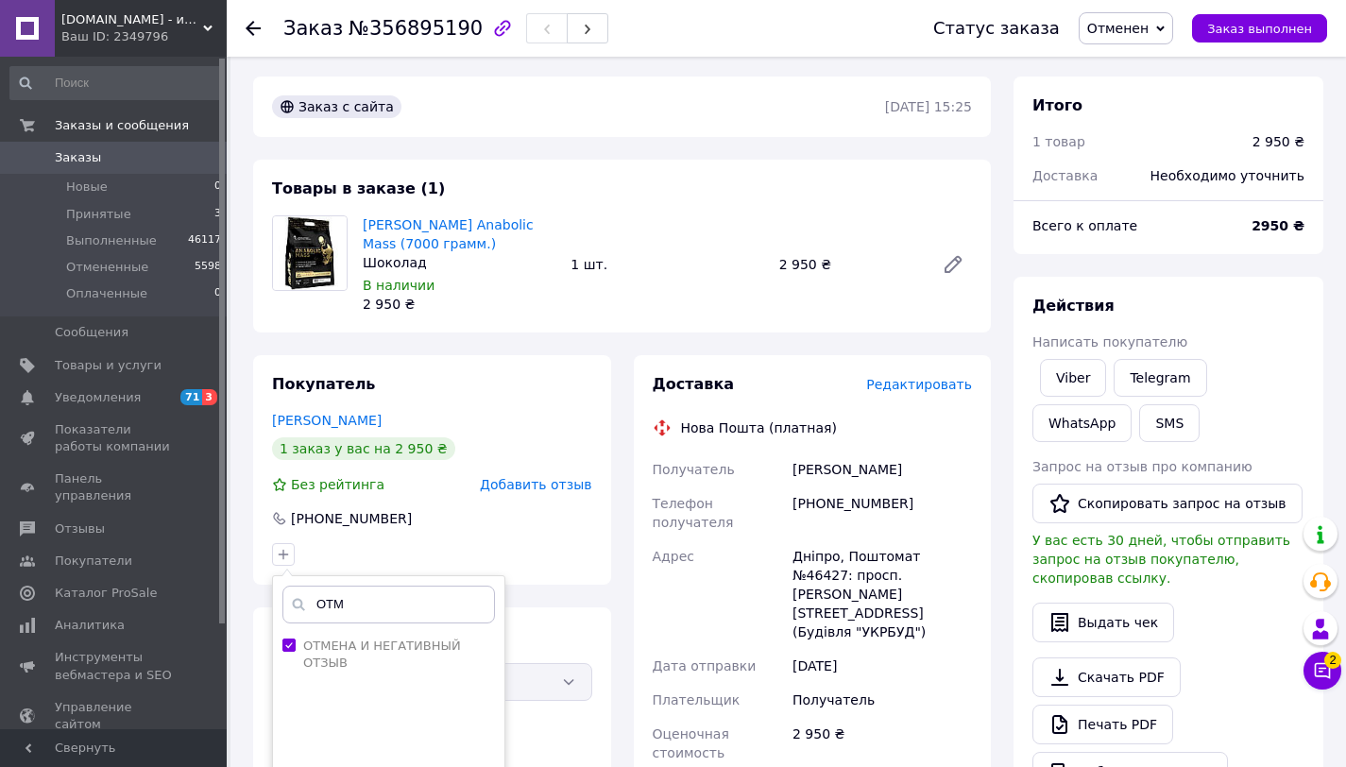
scroll to position [404, 0]
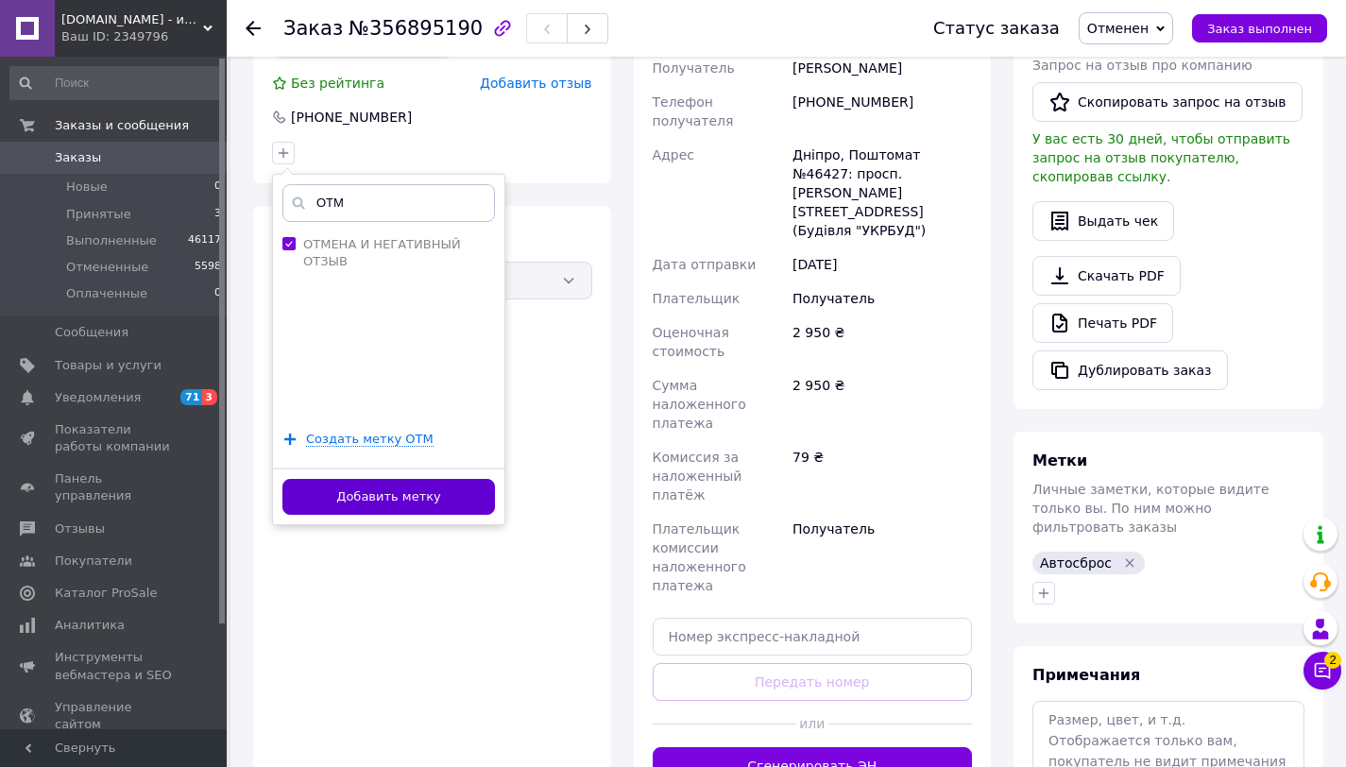
click at [336, 482] on button "Добавить метку" at bounding box center [388, 497] width 213 height 37
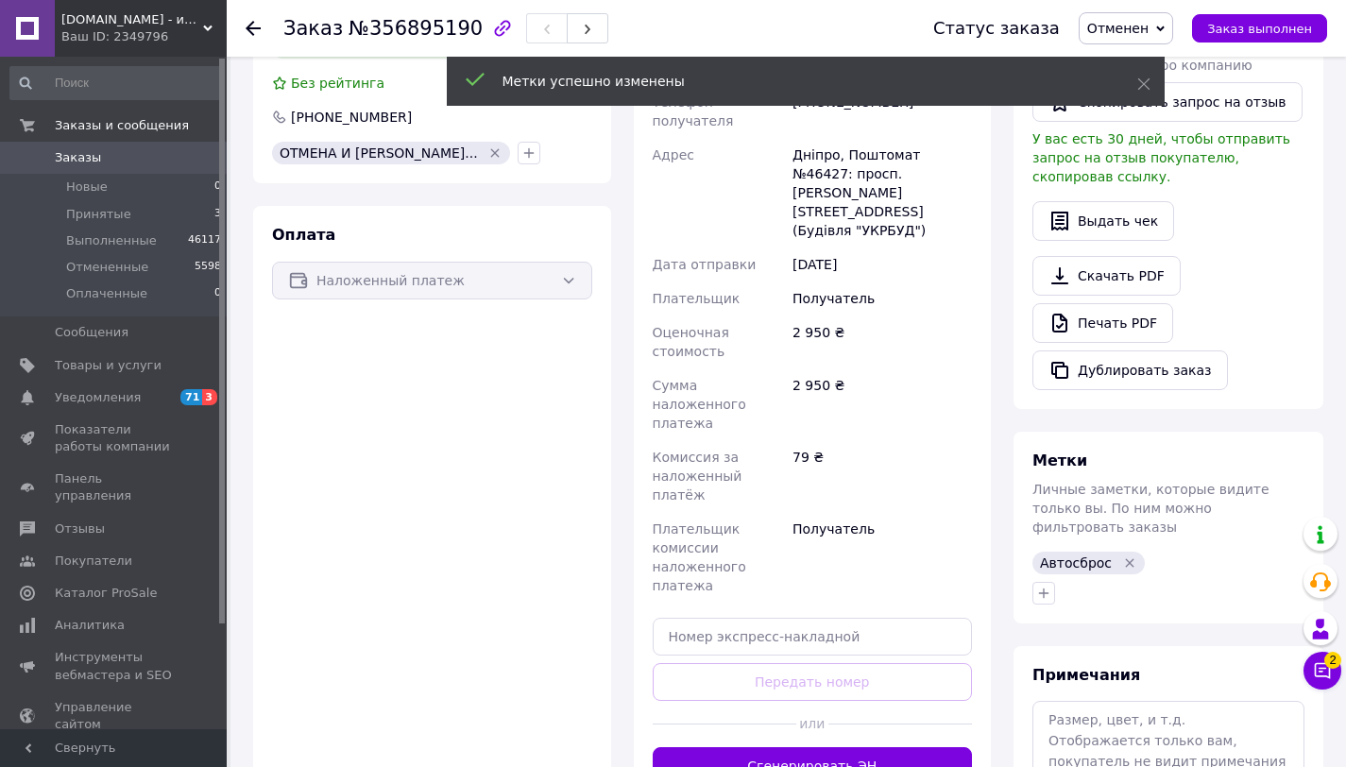
click at [1125, 558] on icon "Удалить метку" at bounding box center [1129, 562] width 9 height 9
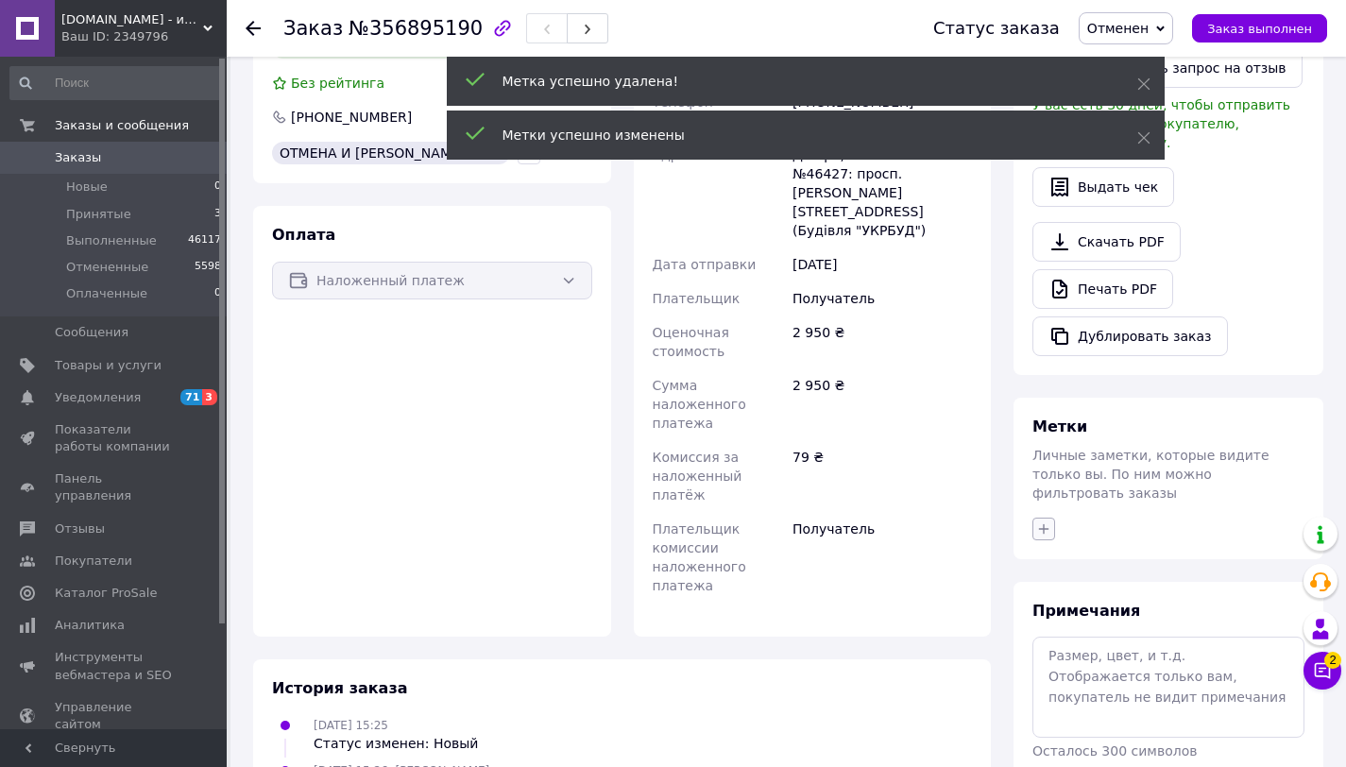
click at [1050, 521] on icon "button" at bounding box center [1043, 528] width 15 height 15
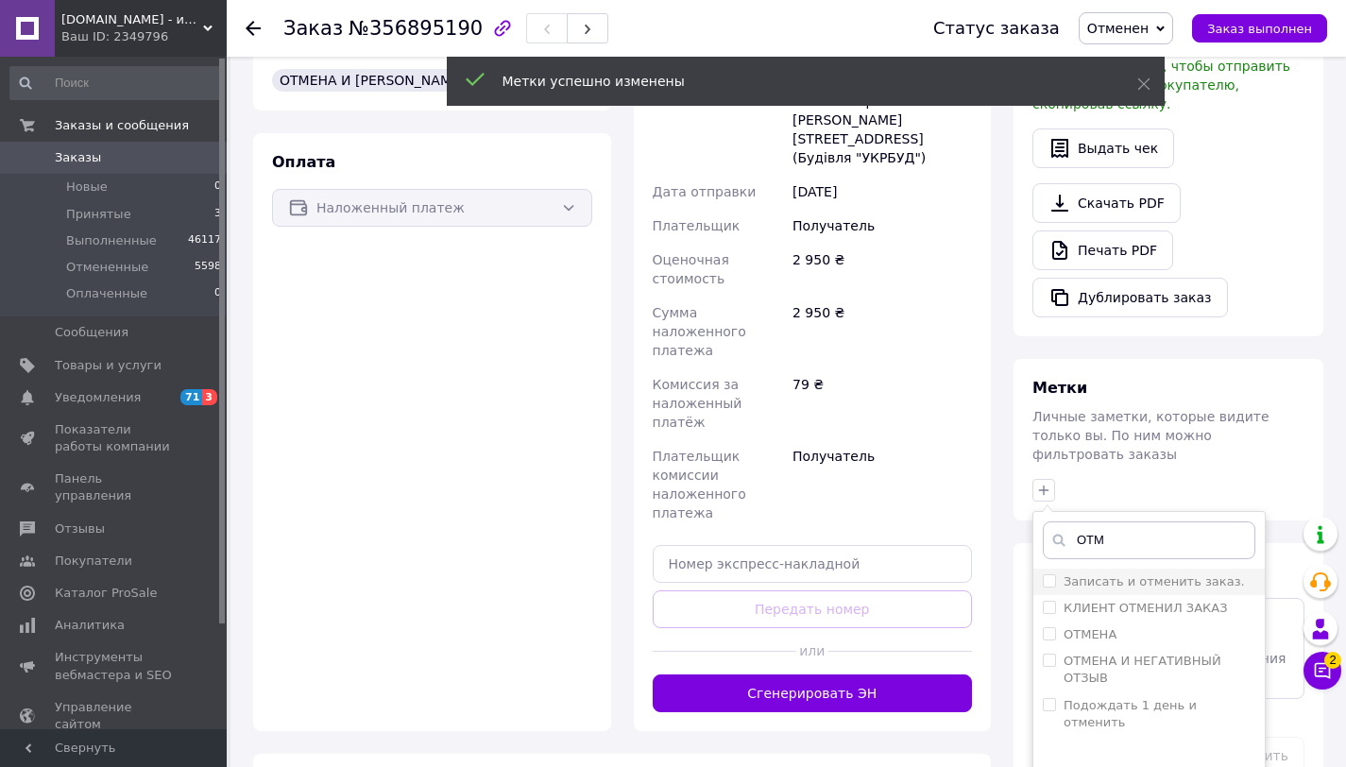
scroll to position [477, 0]
type input "ОТМ"
click at [1113, 654] on label "ОТМЕНА И НЕГАТИВНЫЙ ОТЗЫВ" at bounding box center [1143, 669] width 158 height 31
checkbox input "true"
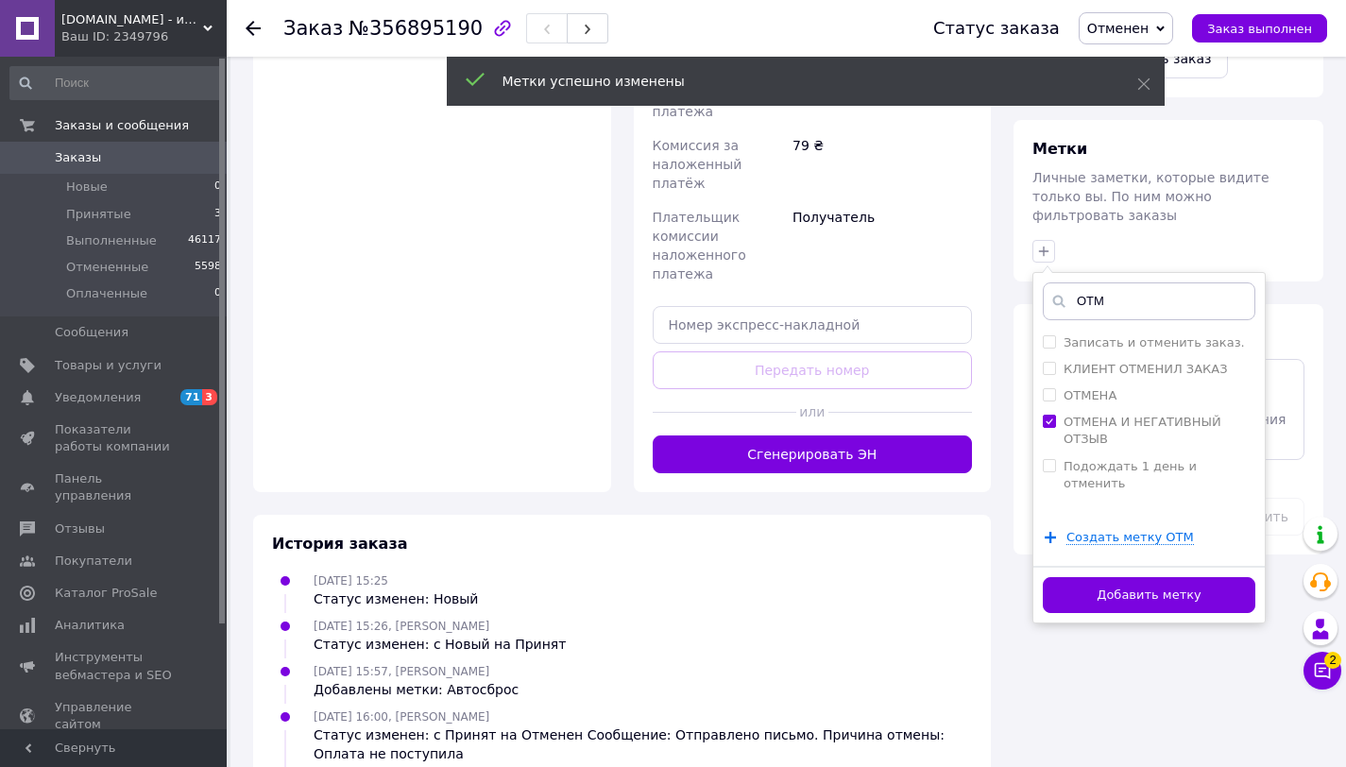
scroll to position [724, 0]
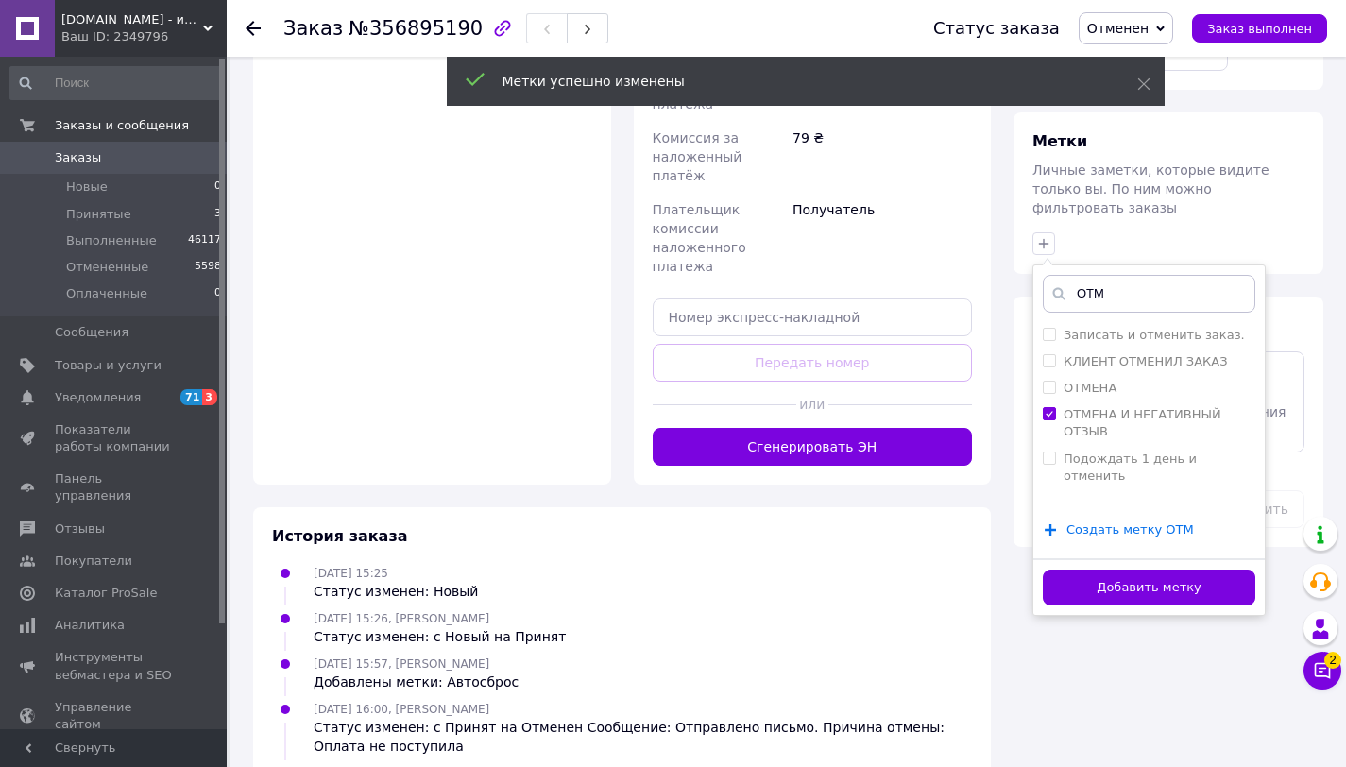
click at [1245, 570] on button "Добавить метку" at bounding box center [1149, 588] width 213 height 37
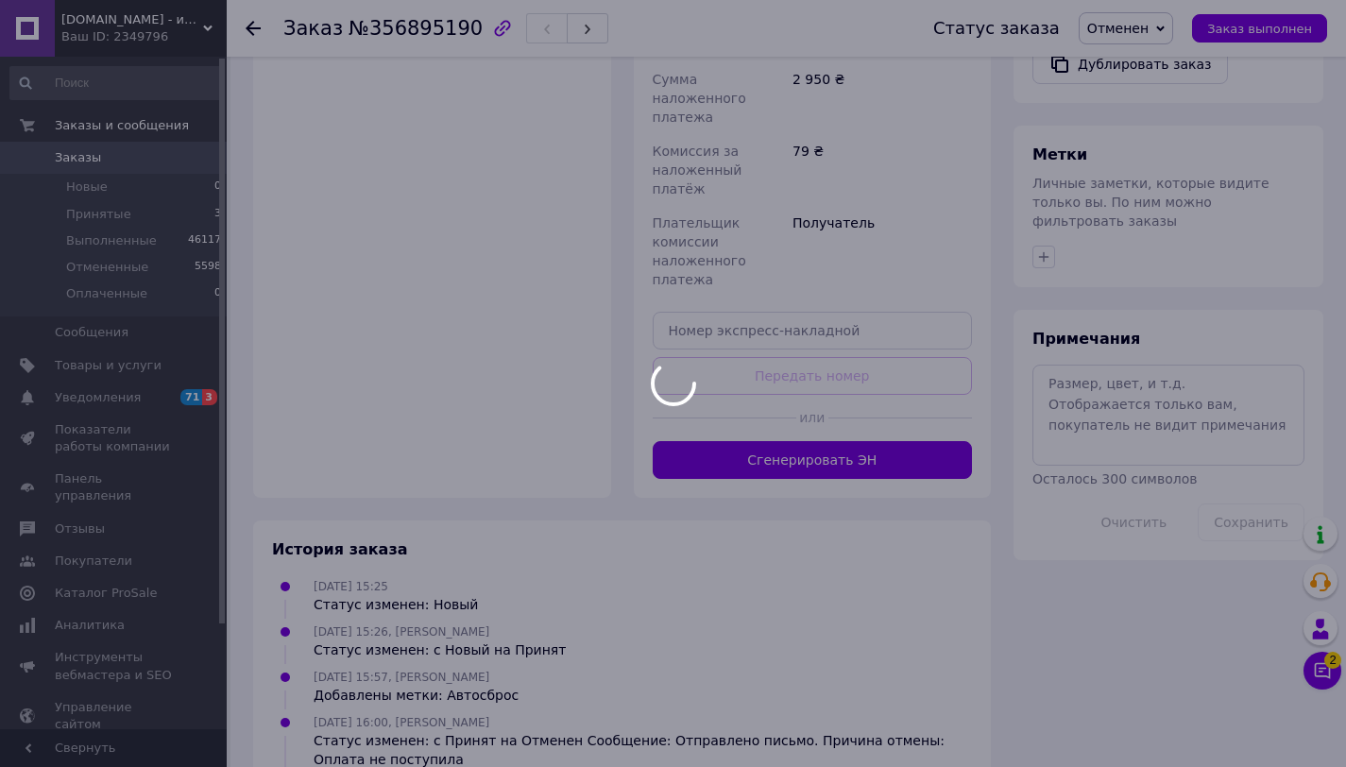
scroll to position [0, 0]
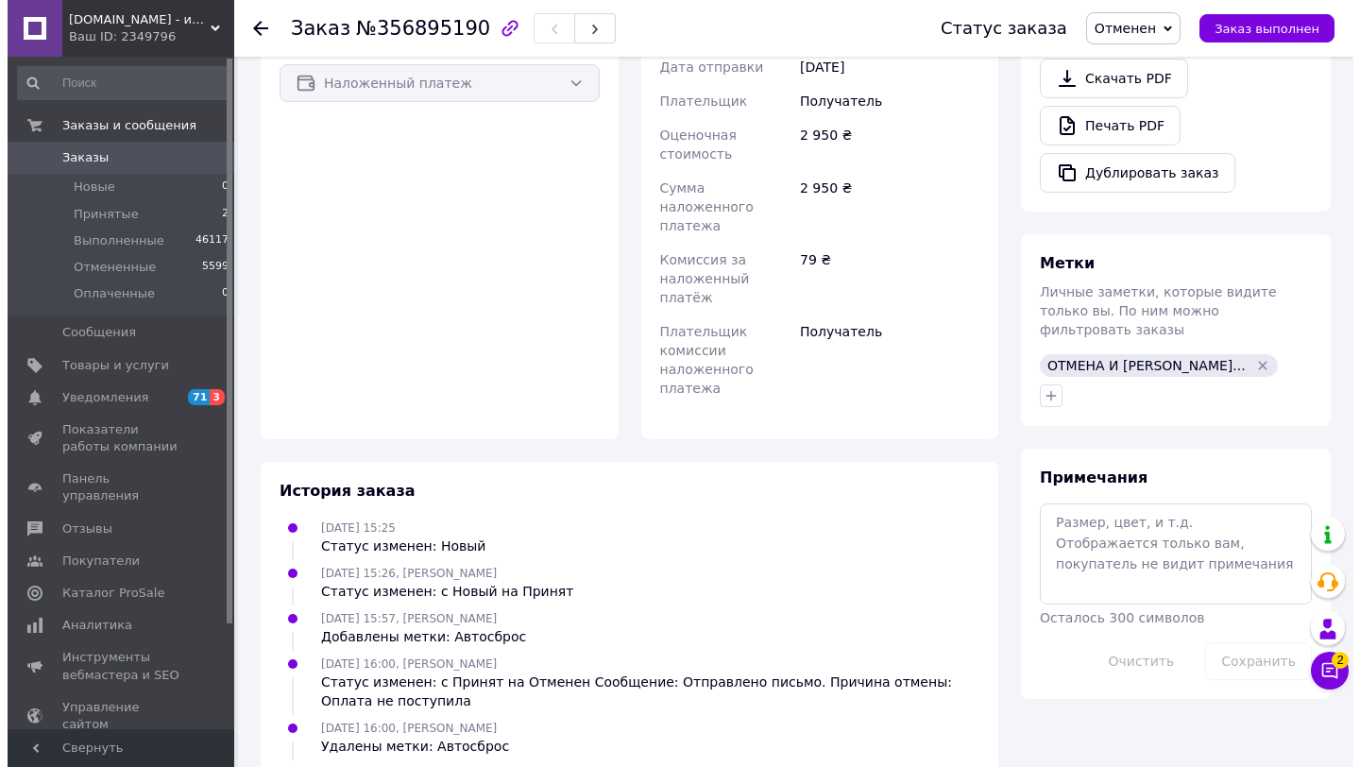
scroll to position [196, 0]
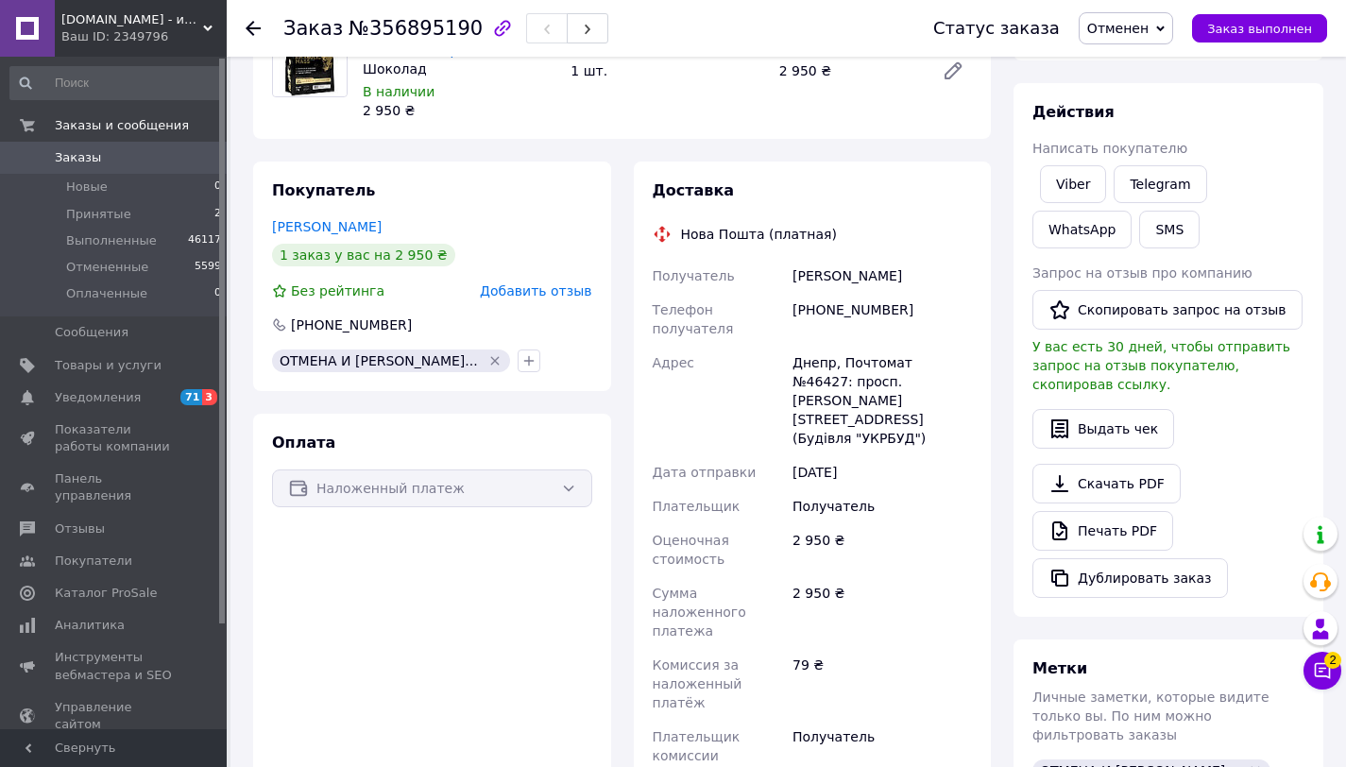
click at [525, 292] on span "Добавить отзыв" at bounding box center [535, 290] width 111 height 15
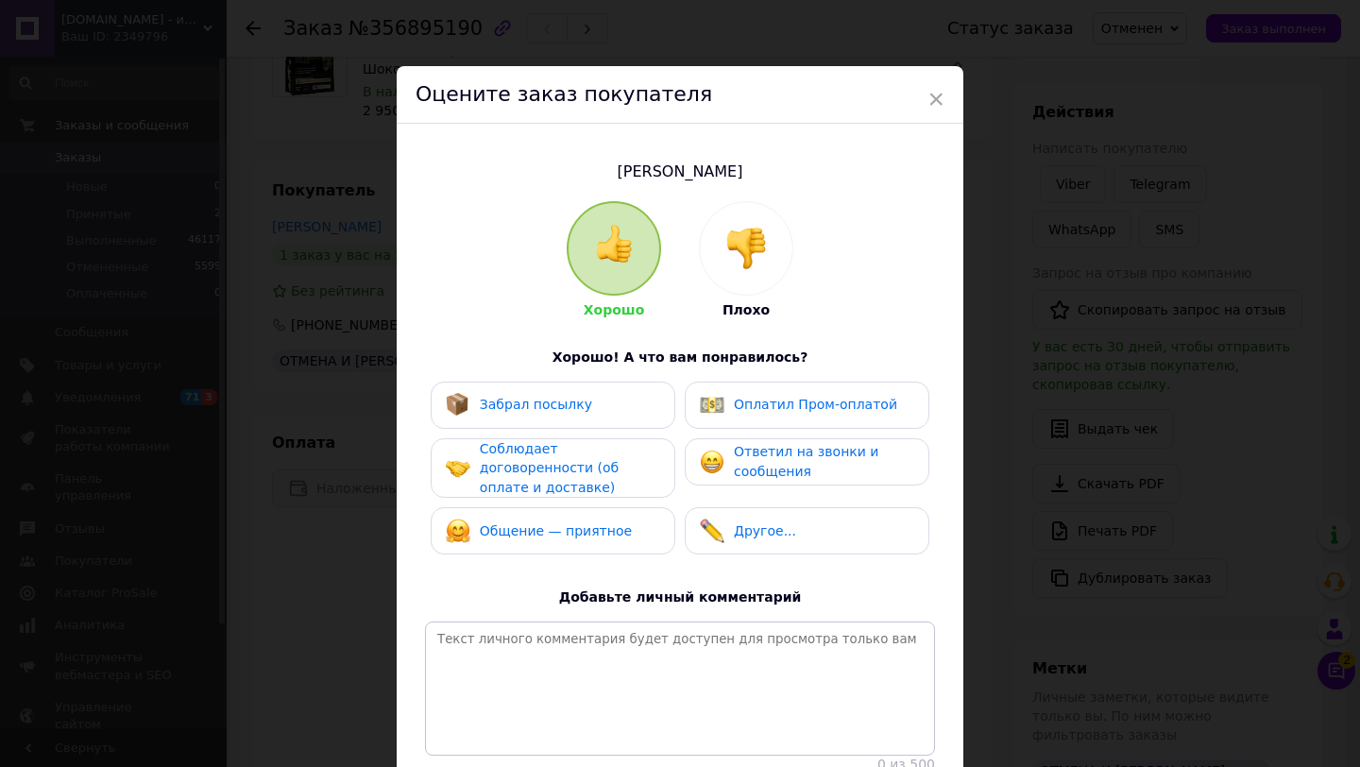
click at [767, 257] on div at bounding box center [746, 248] width 93 height 93
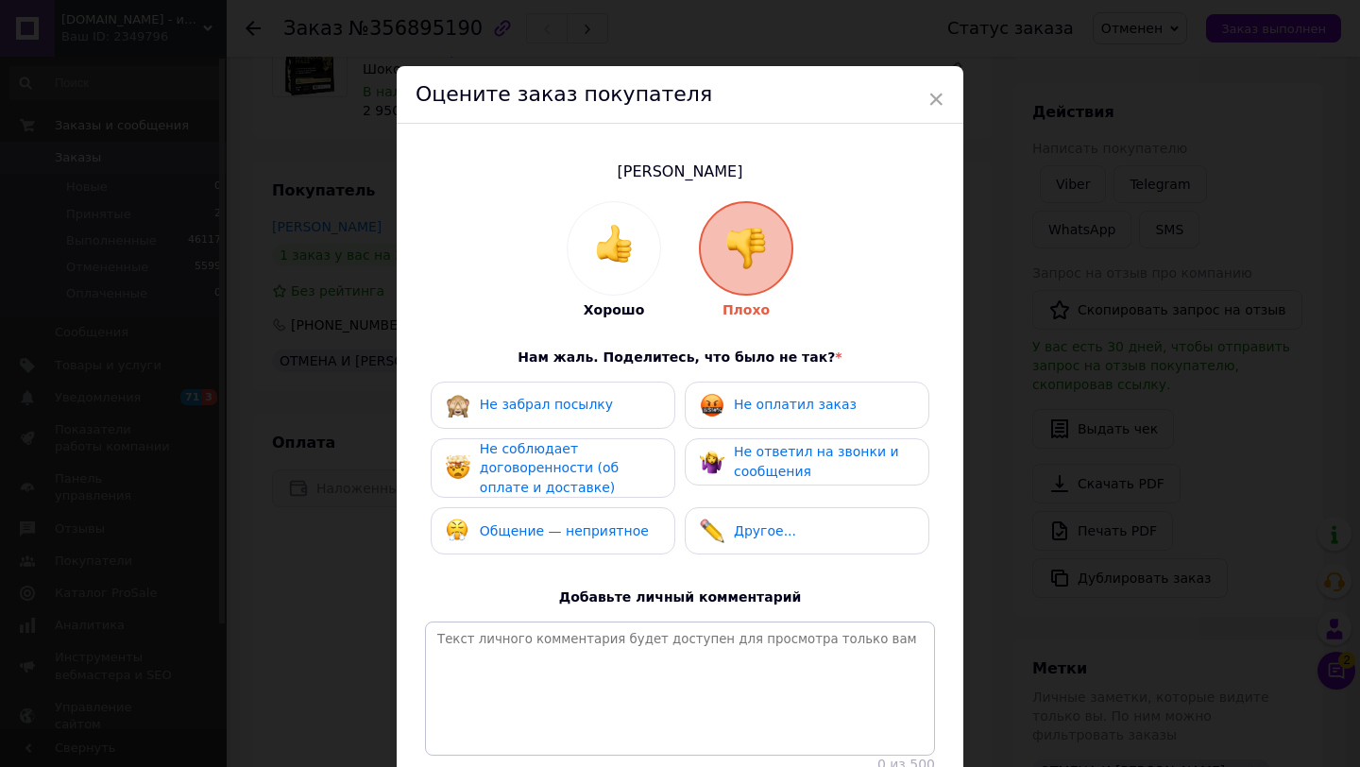
click at [604, 399] on div "Не забрал посылку" at bounding box center [553, 405] width 214 height 25
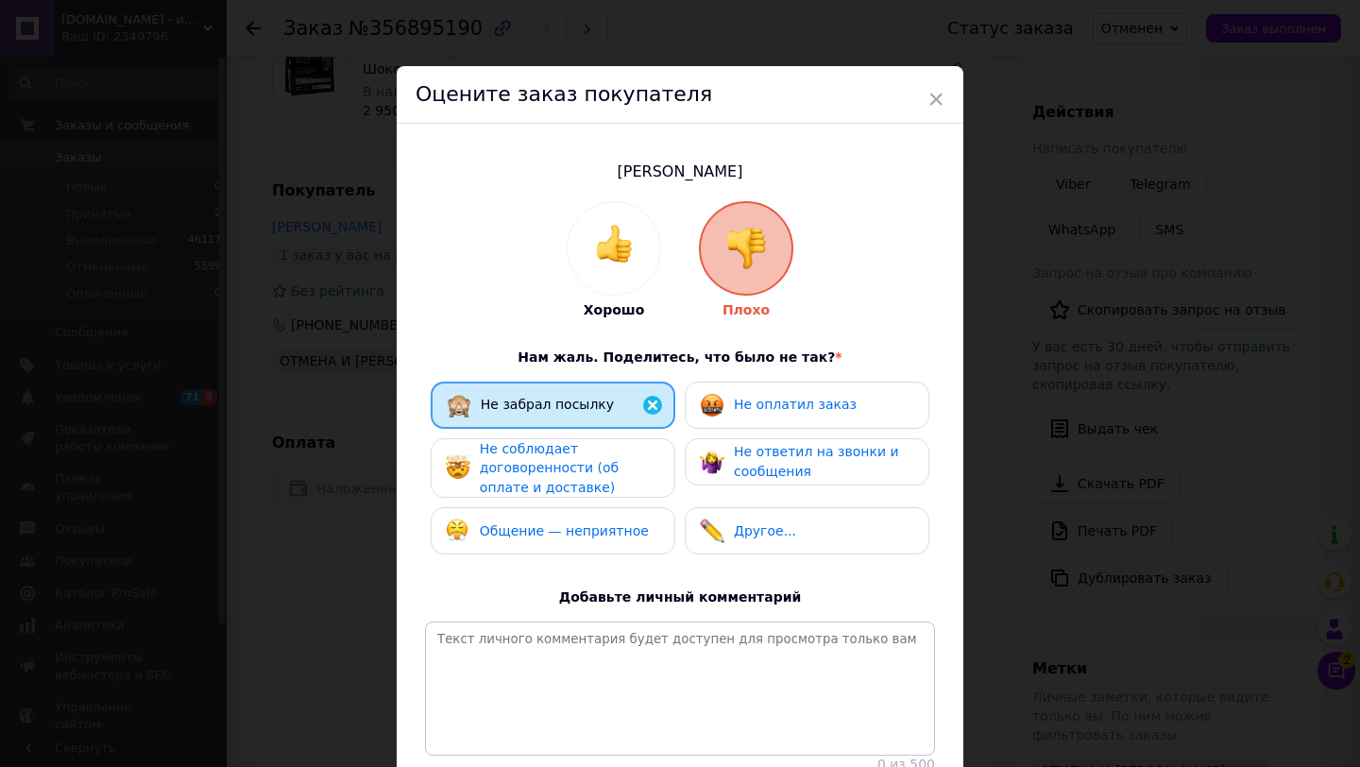
click at [820, 400] on span "Не оплатил заказ" at bounding box center [795, 404] width 123 height 15
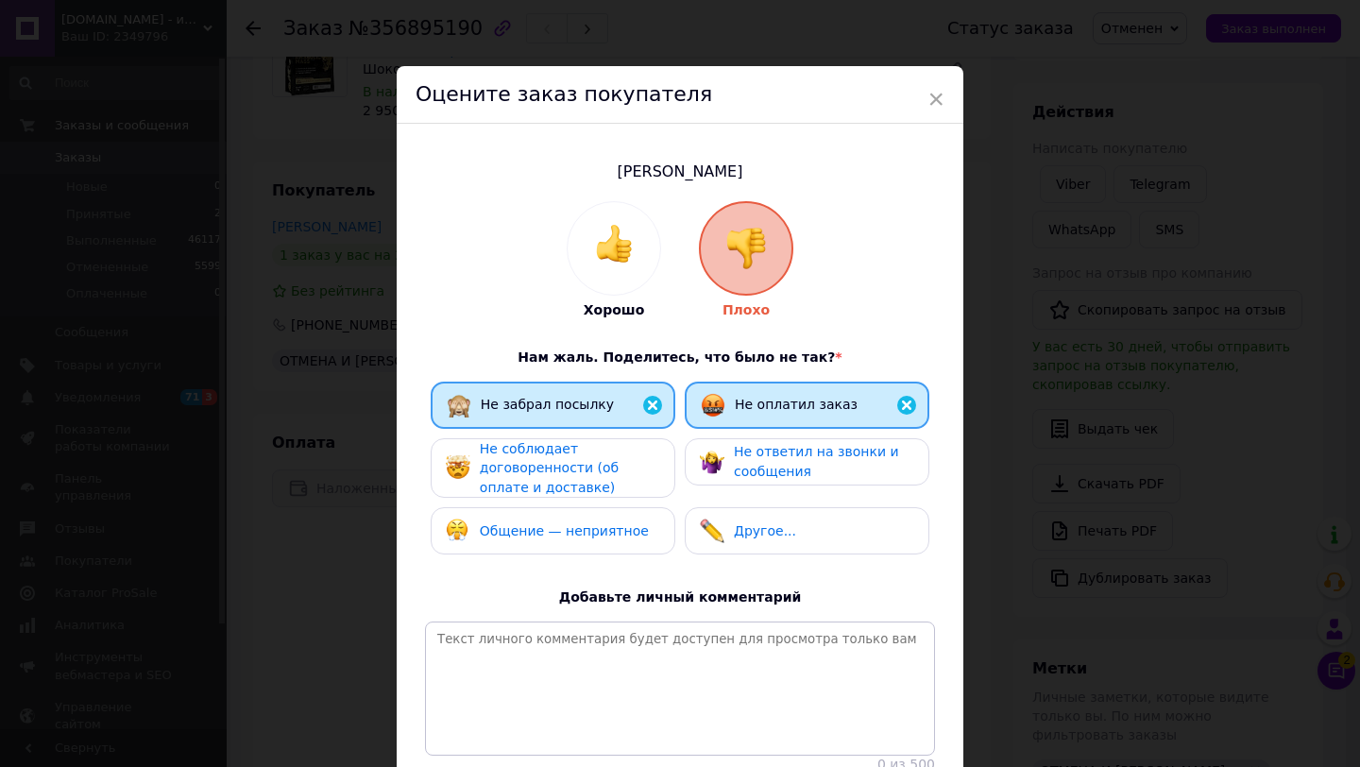
drag, startPoint x: 803, startPoint y: 447, endPoint x: 760, endPoint y: 452, distance: 42.8
click at [802, 447] on span "Не ответил на звонки и сообщения" at bounding box center [816, 461] width 165 height 35
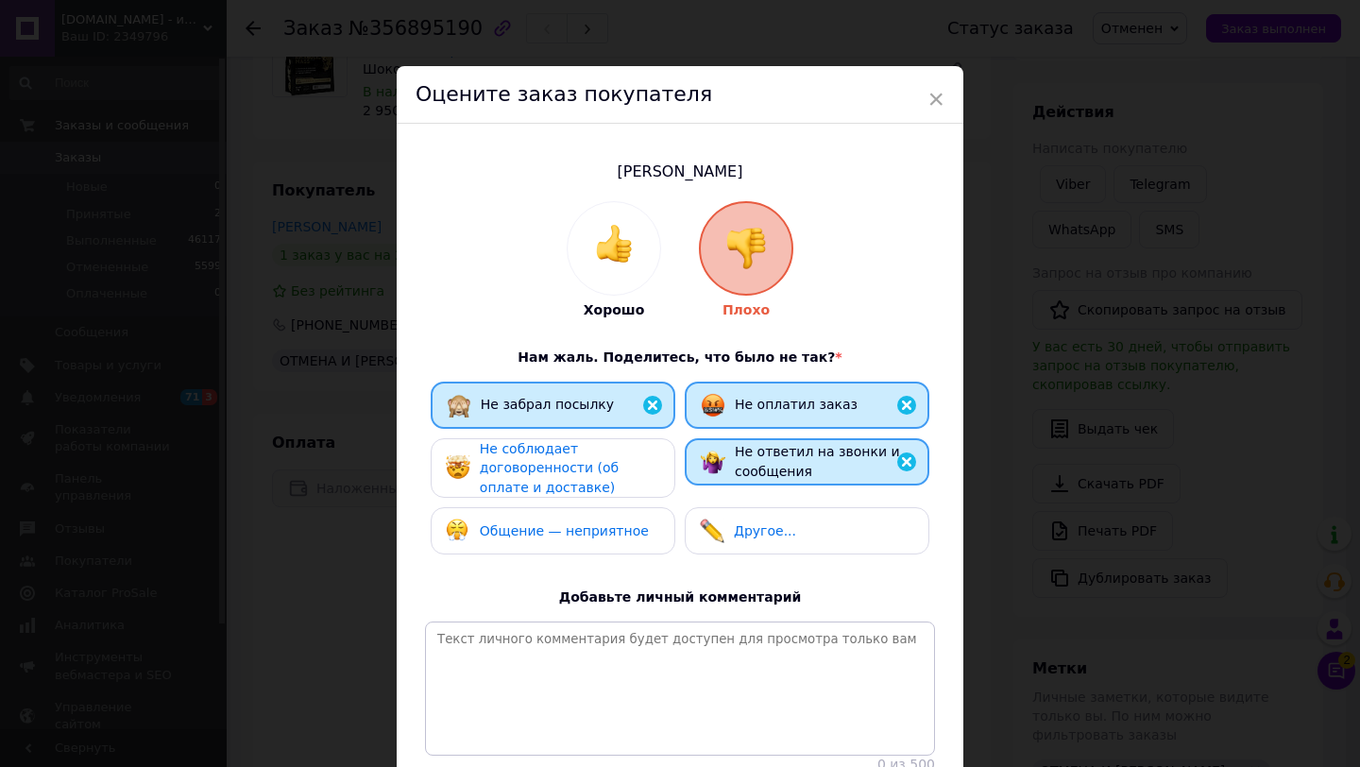
click at [619, 464] on span "Не соблюдает договоренности (об оплате и доставке)" at bounding box center [549, 468] width 139 height 54
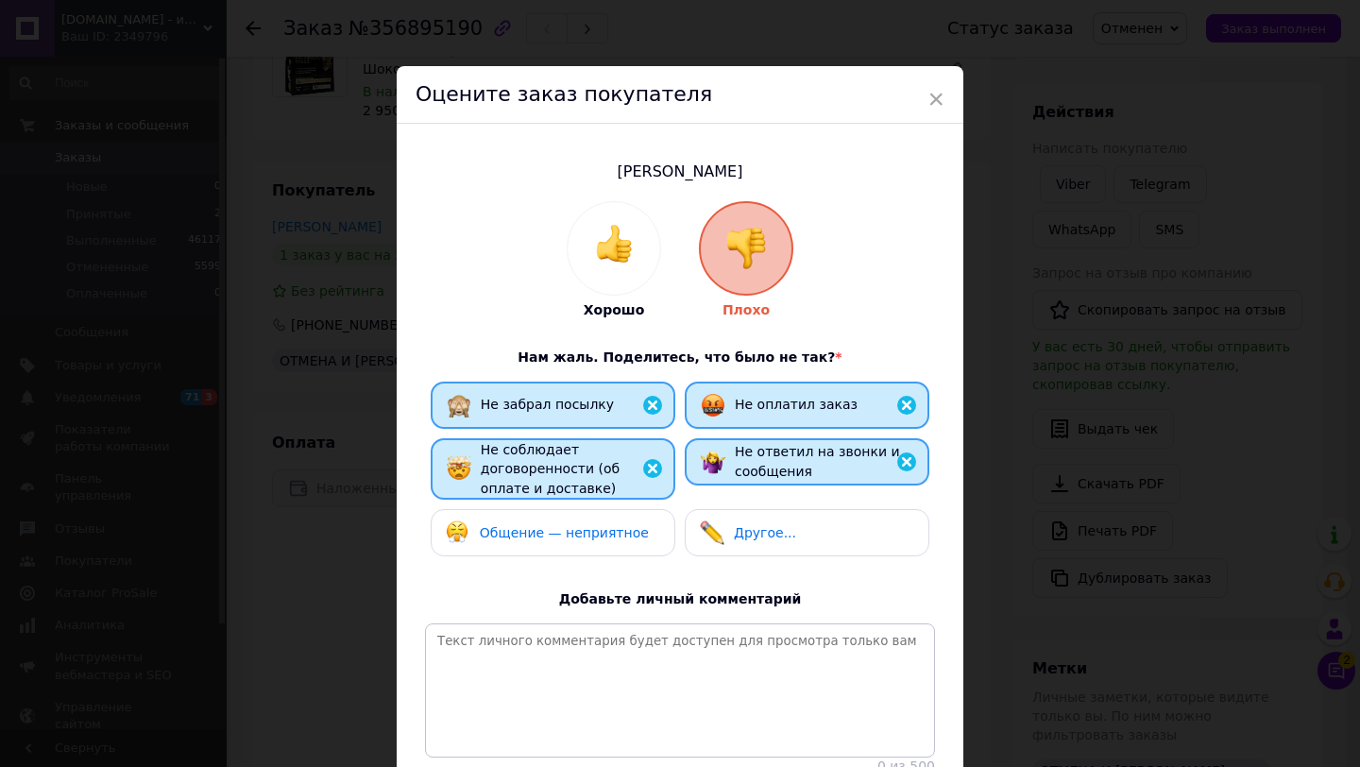
click at [606, 537] on span "Общение — неприятное" at bounding box center [564, 532] width 169 height 15
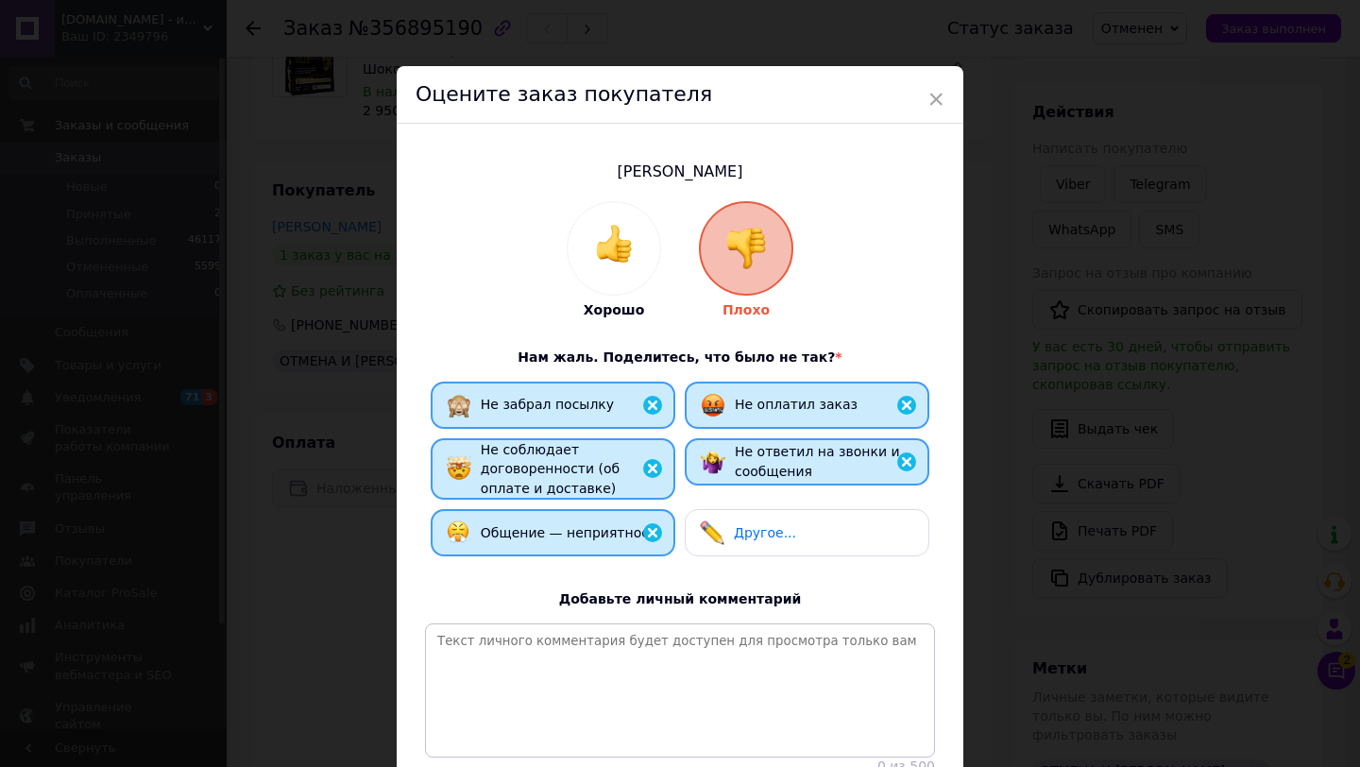
click at [756, 532] on span "Другое..." at bounding box center [765, 532] width 62 height 15
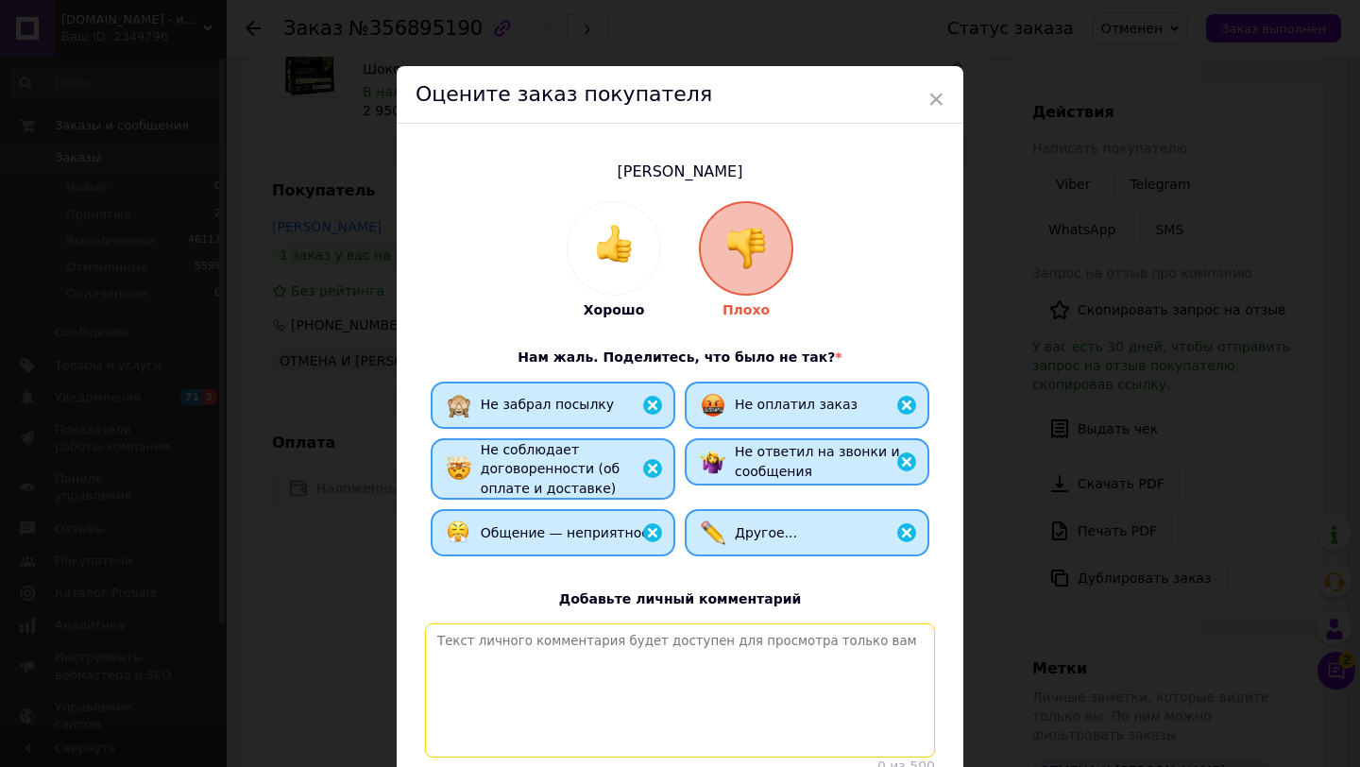
click at [715, 712] on textarea at bounding box center [680, 690] width 510 height 134
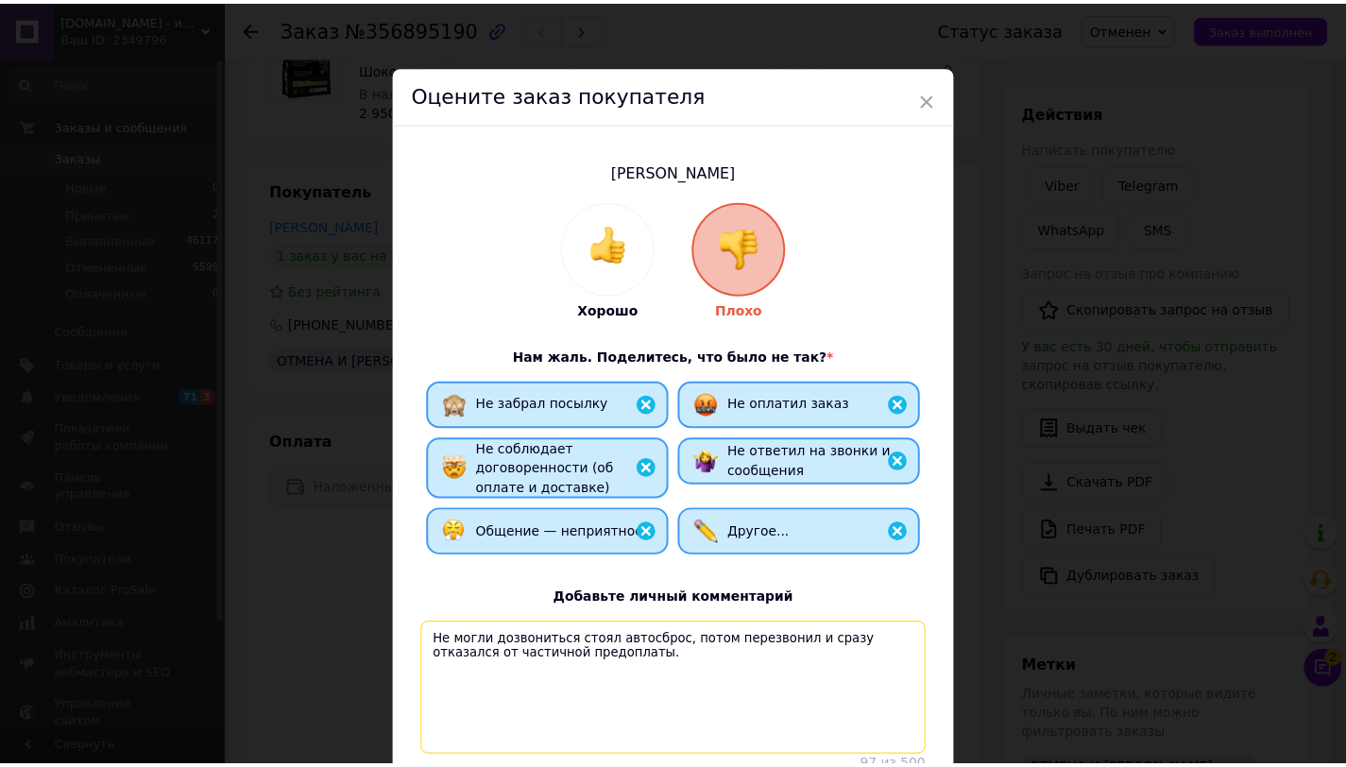
scroll to position [155, 0]
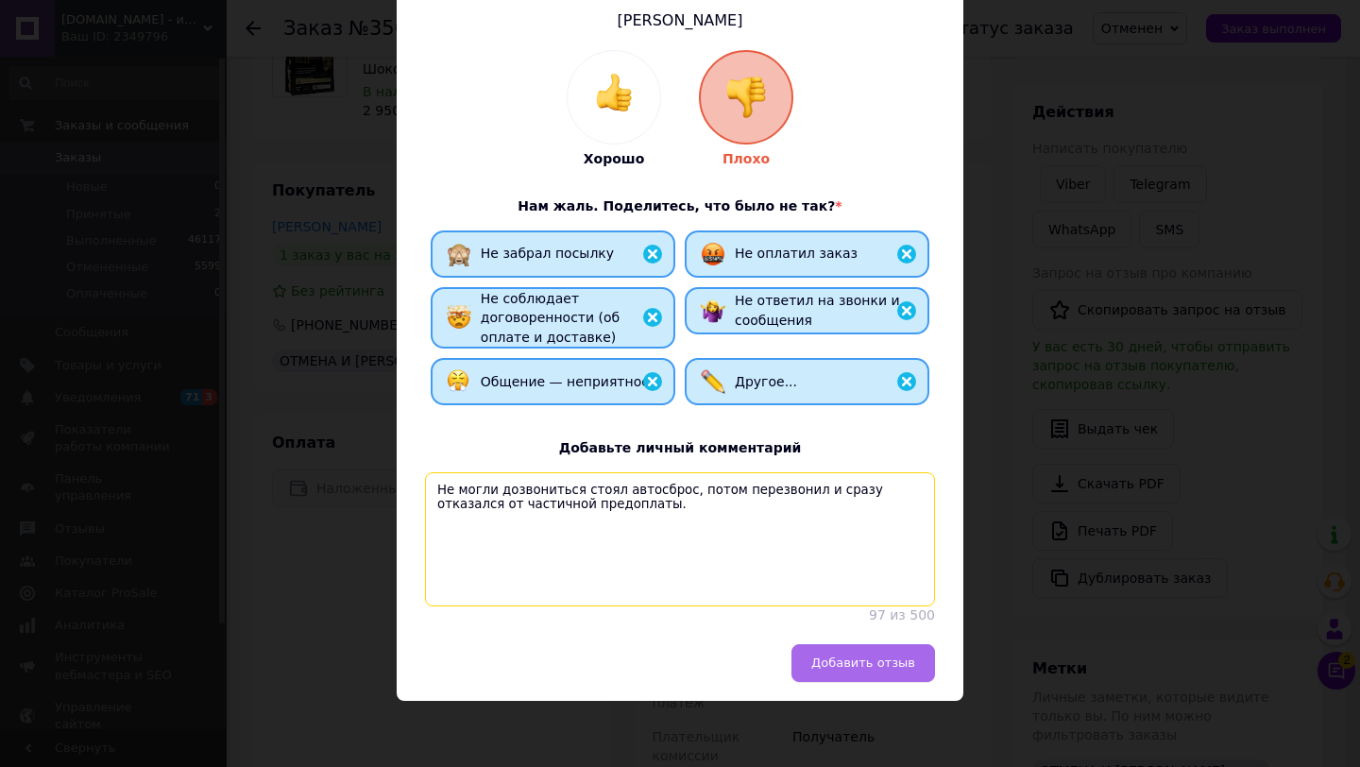
type textarea "Не могли дозвониться стоял автосброс, потом перезвонил и сразу отказался от час…"
click at [860, 644] on button "Добавить отзыв" at bounding box center [864, 663] width 144 height 38
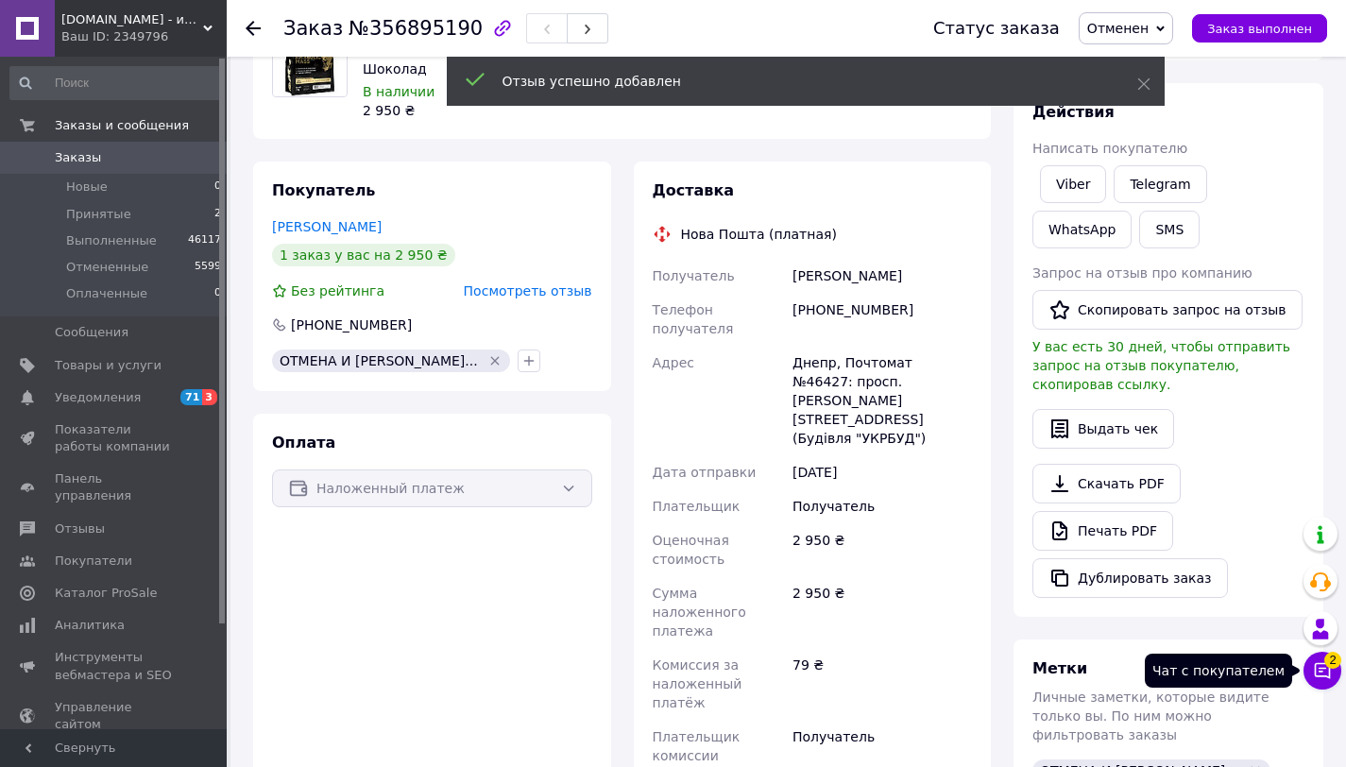
click at [1311, 670] on button "Чат с покупателем 2" at bounding box center [1323, 671] width 38 height 38
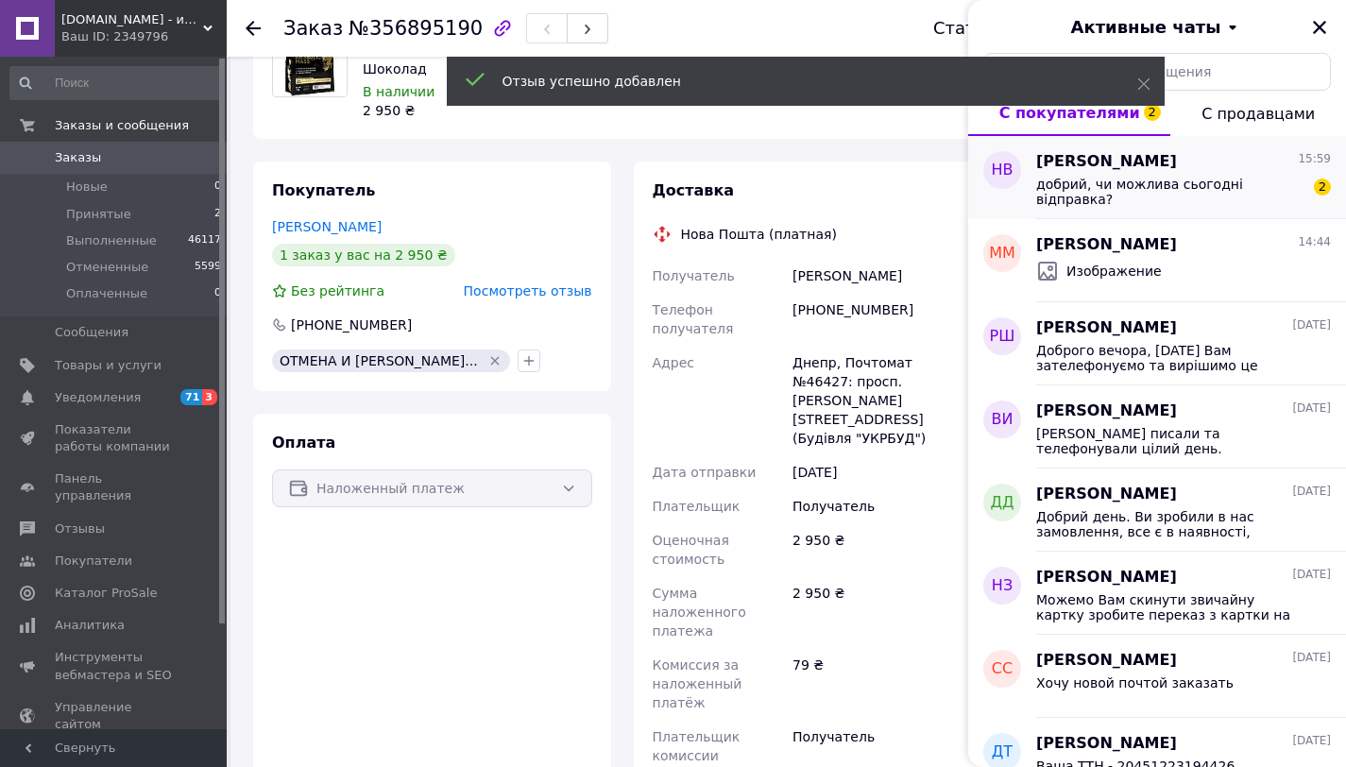
click at [1244, 170] on div "Надежда Вербицкая 15:59" at bounding box center [1183, 162] width 295 height 22
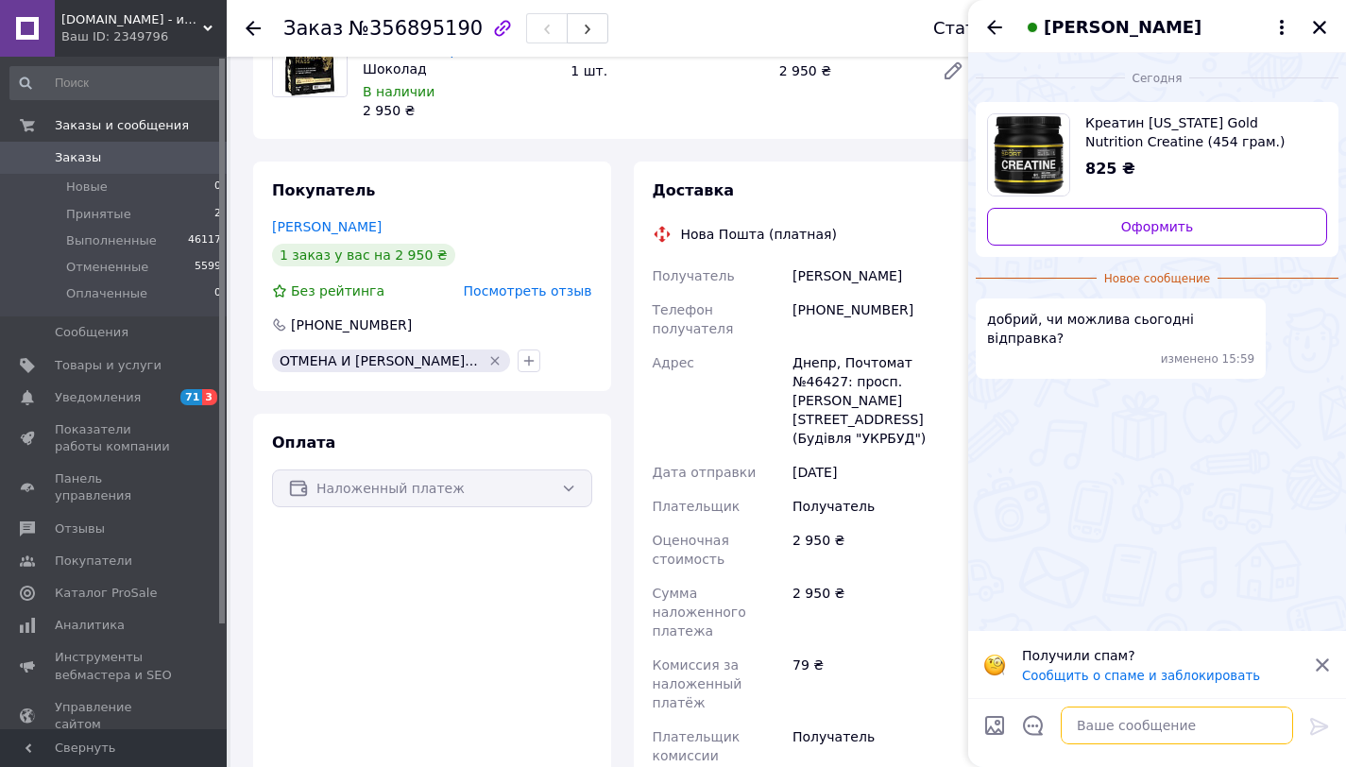
click at [1169, 725] on textarea at bounding box center [1177, 726] width 232 height 38
type textarea "Доброго дня, нажаль ні"
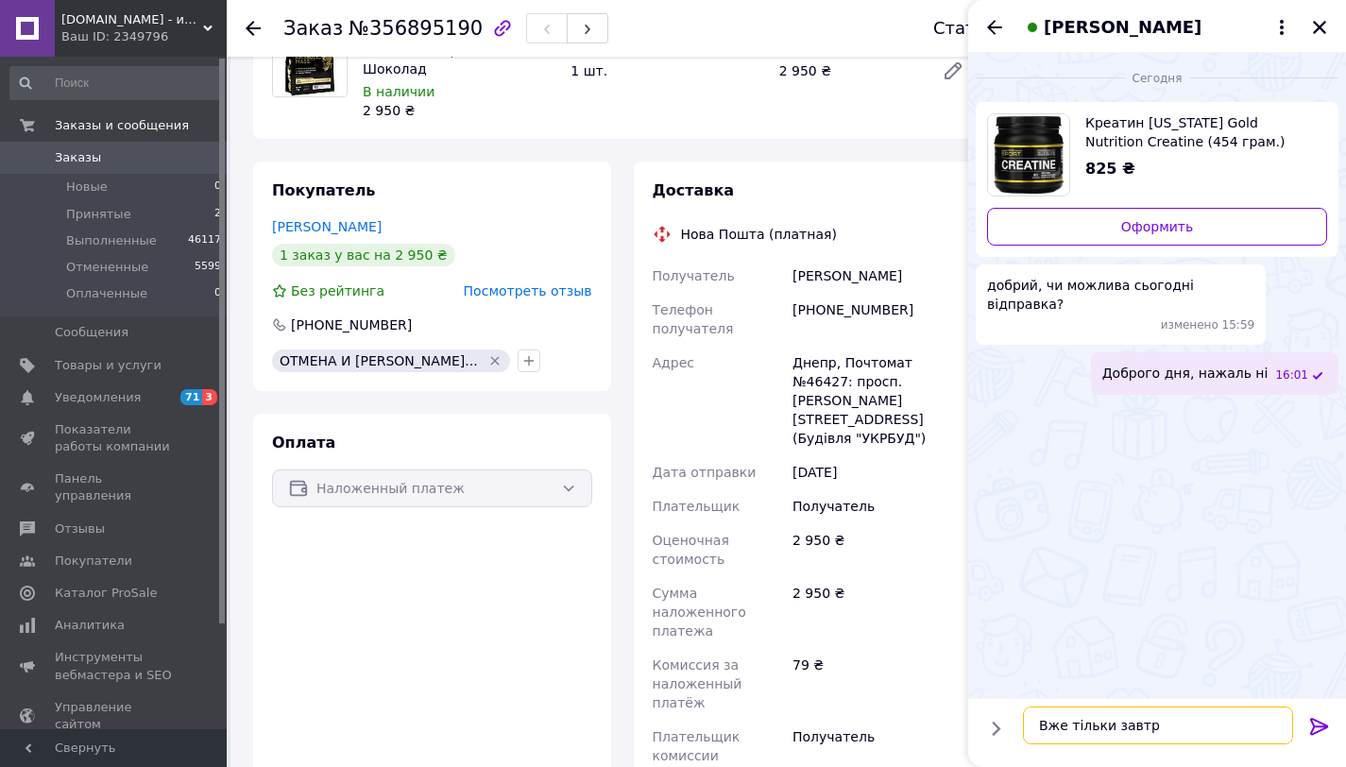
type textarea "Вже тільки завтра"
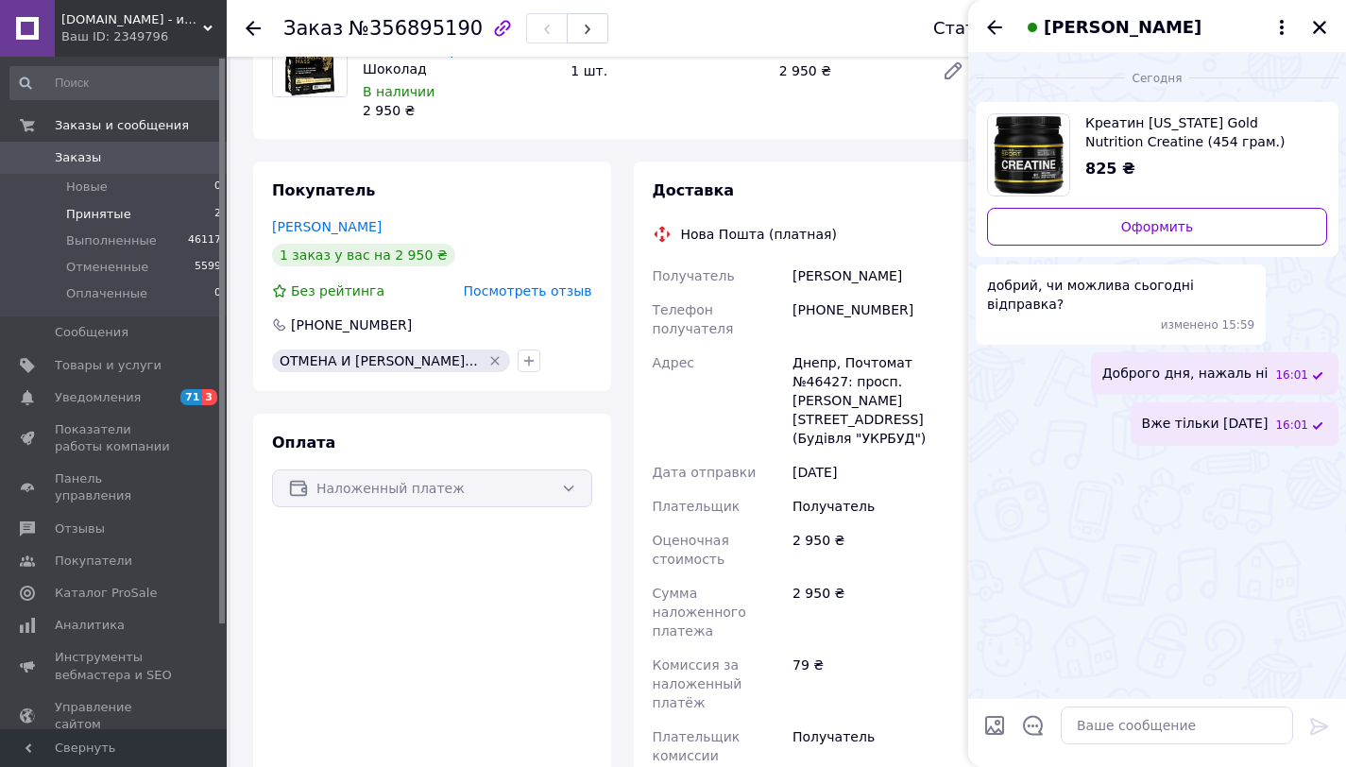
click at [87, 214] on span "Принятые" at bounding box center [98, 214] width 65 height 17
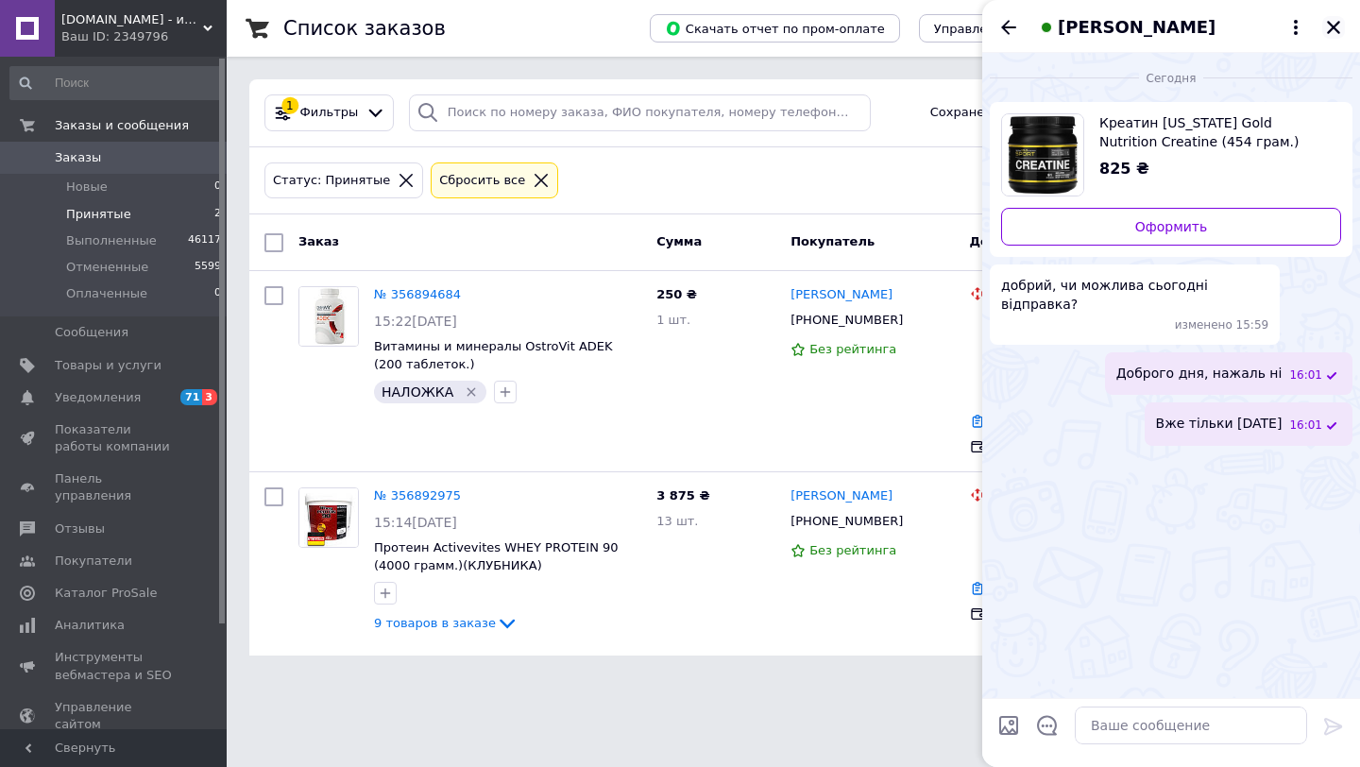
click at [1335, 28] on icon "Закрыть" at bounding box center [1333, 27] width 13 height 13
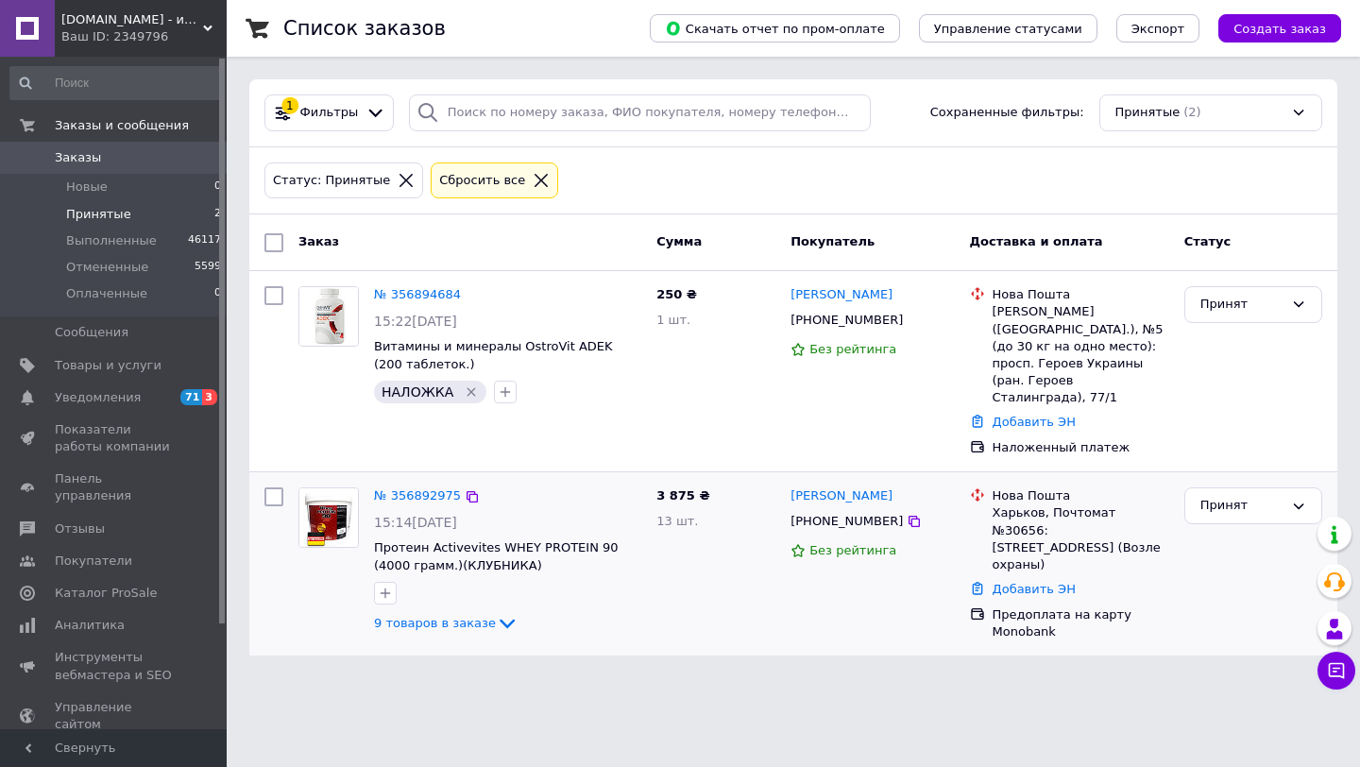
click at [463, 619] on div "№ 356892975 15:14, 12.08.2025 Протеин Activevites WHEY PROTEIN 90 (4000 грамм.)…" at bounding box center [508, 561] width 282 height 162
click at [467, 616] on span "9 товаров в заказе" at bounding box center [435, 623] width 122 height 14
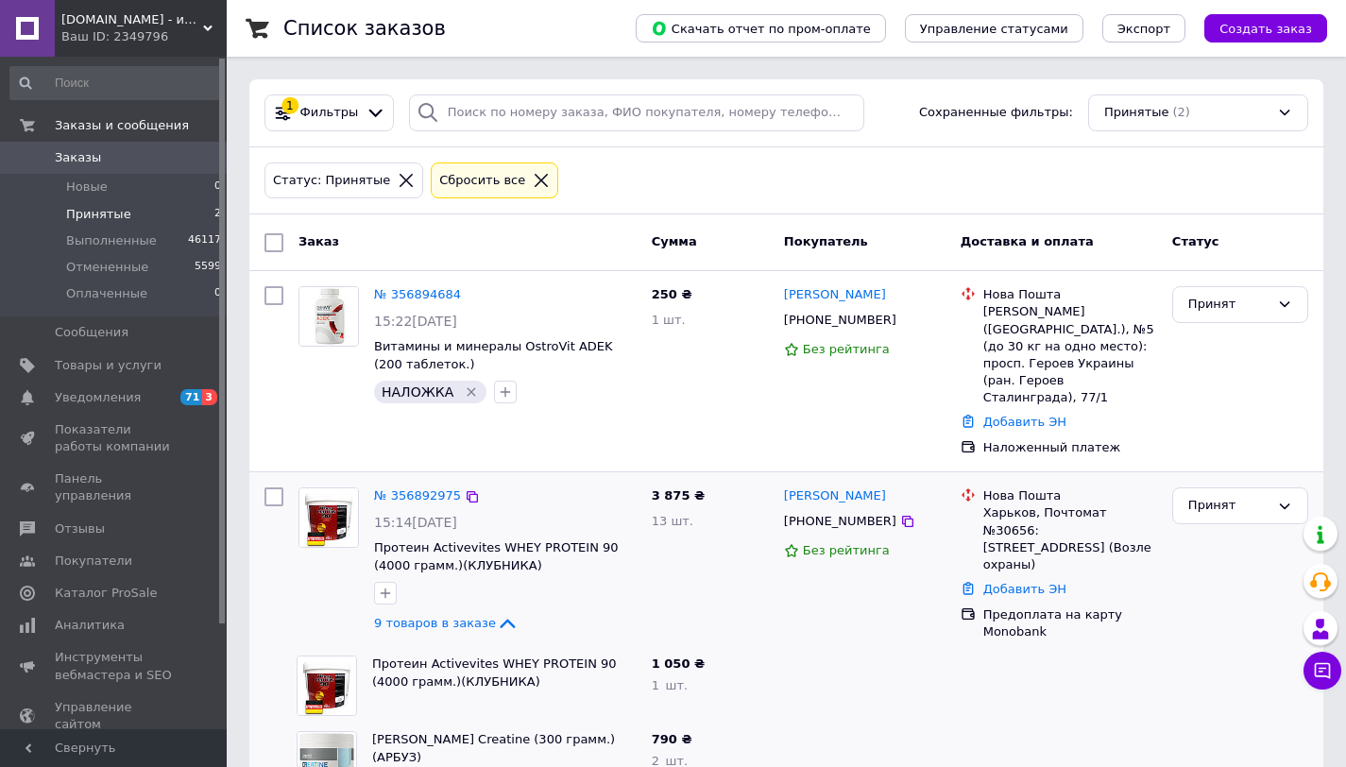
click at [452, 487] on div "№ 356892975" at bounding box center [417, 497] width 91 height 22
click at [447, 488] on link "№ 356892975" at bounding box center [417, 495] width 87 height 14
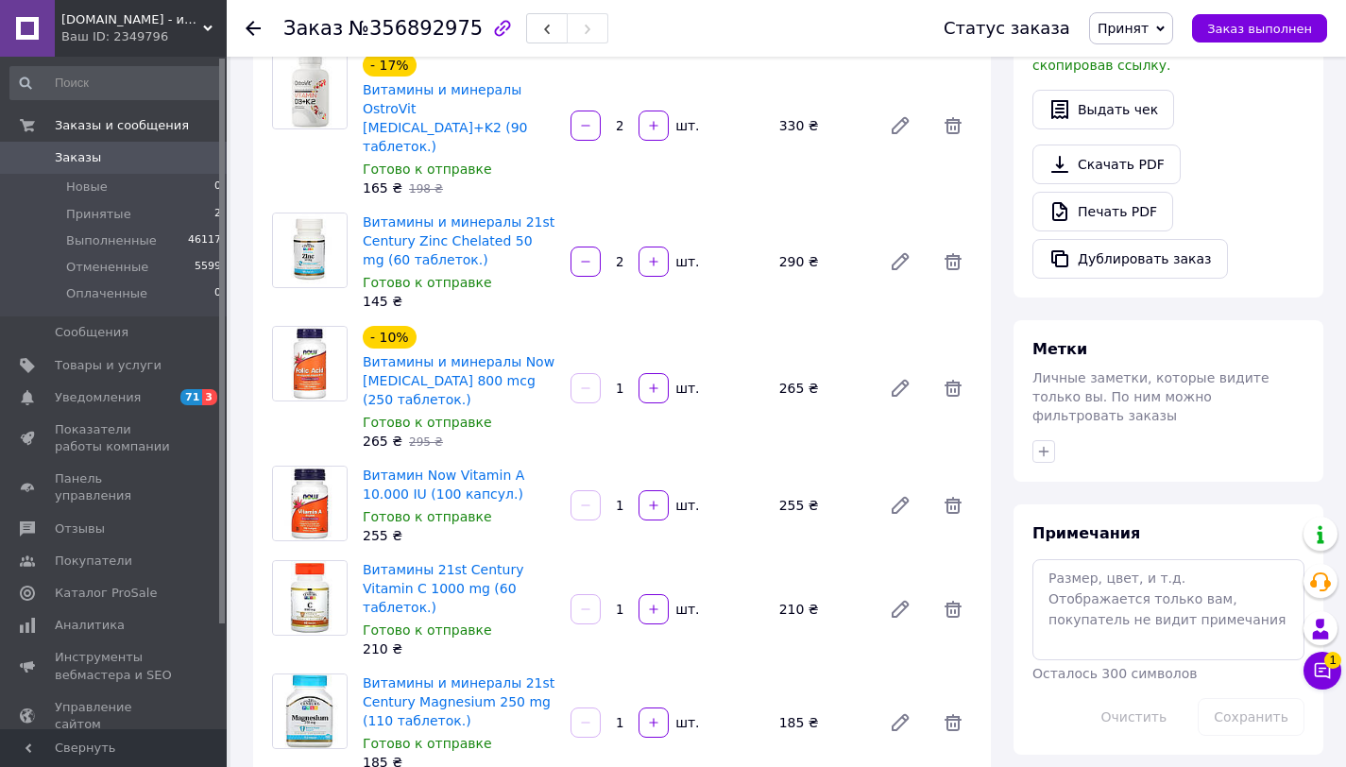
scroll to position [1038, 0]
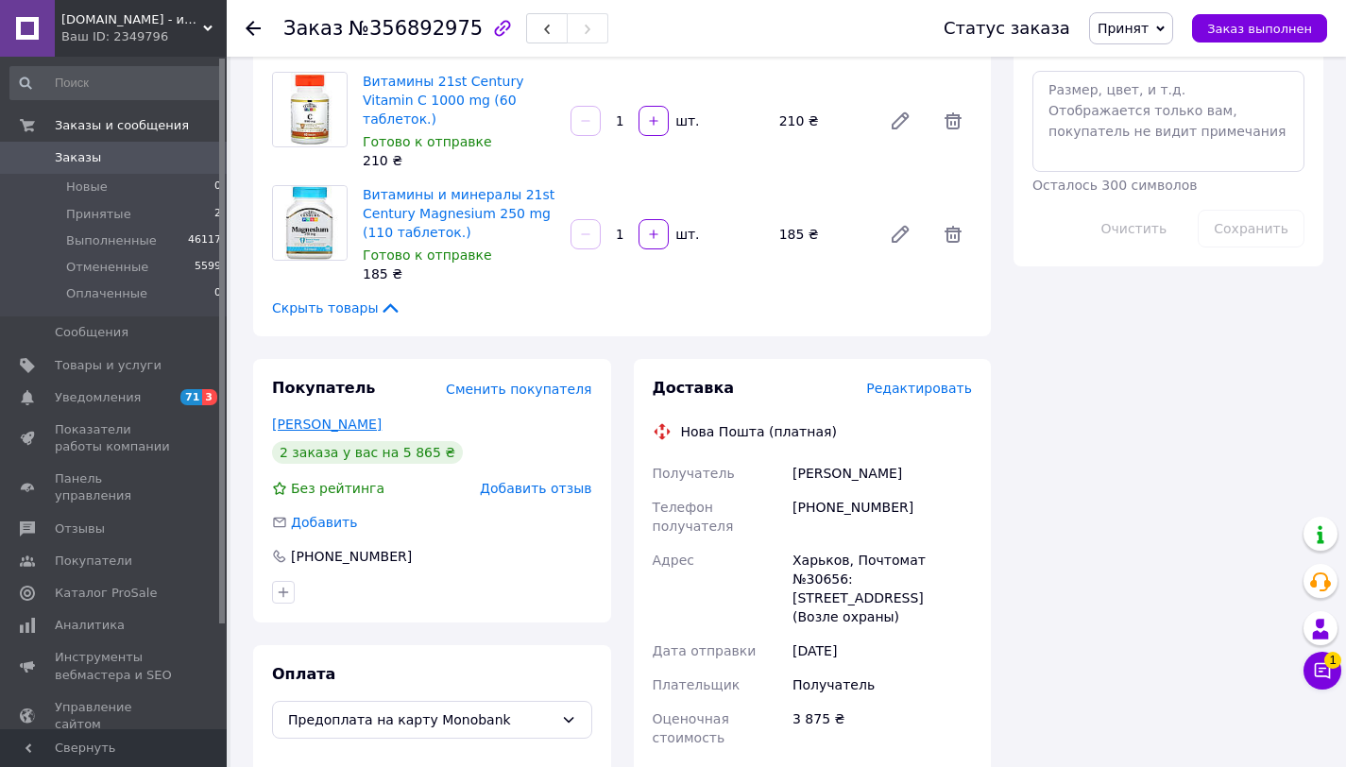
click at [357, 417] on link "[PERSON_NAME]" at bounding box center [327, 424] width 110 height 15
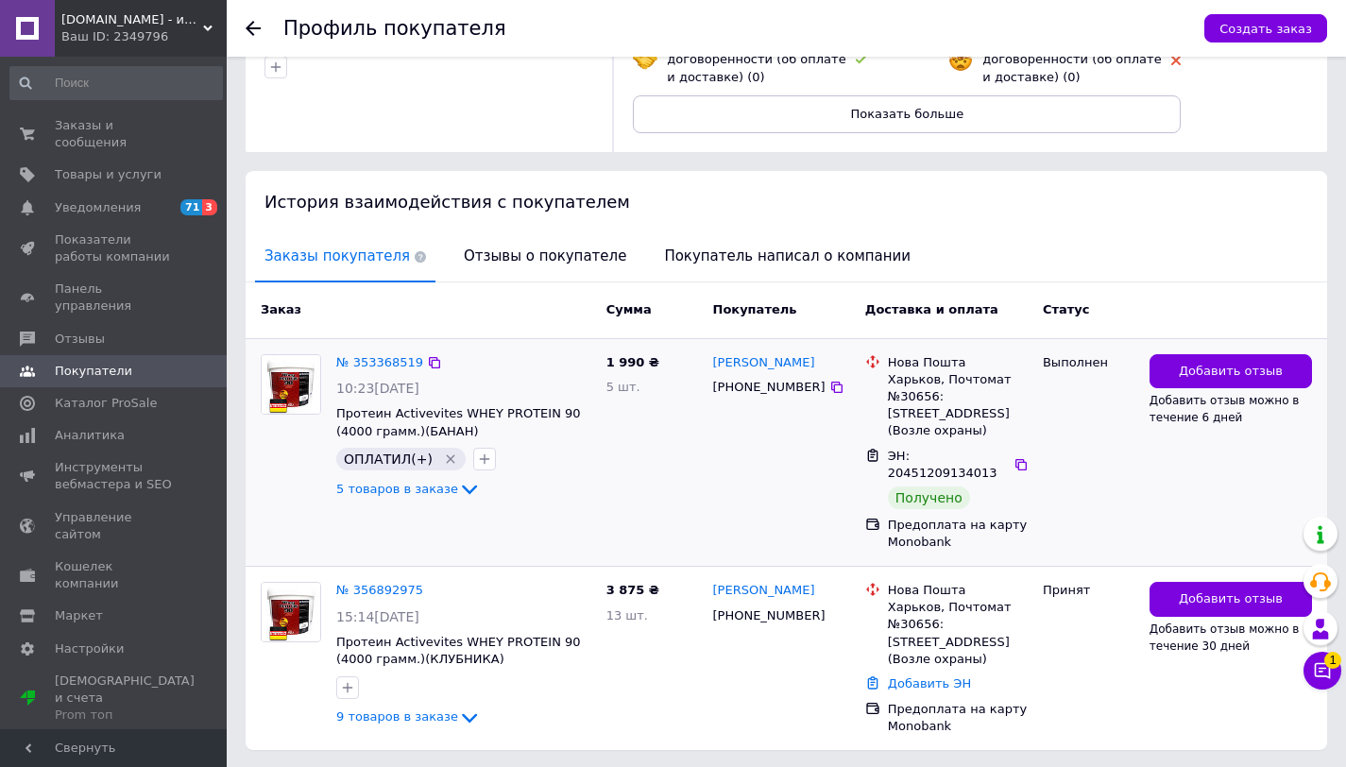
scroll to position [317, 0]
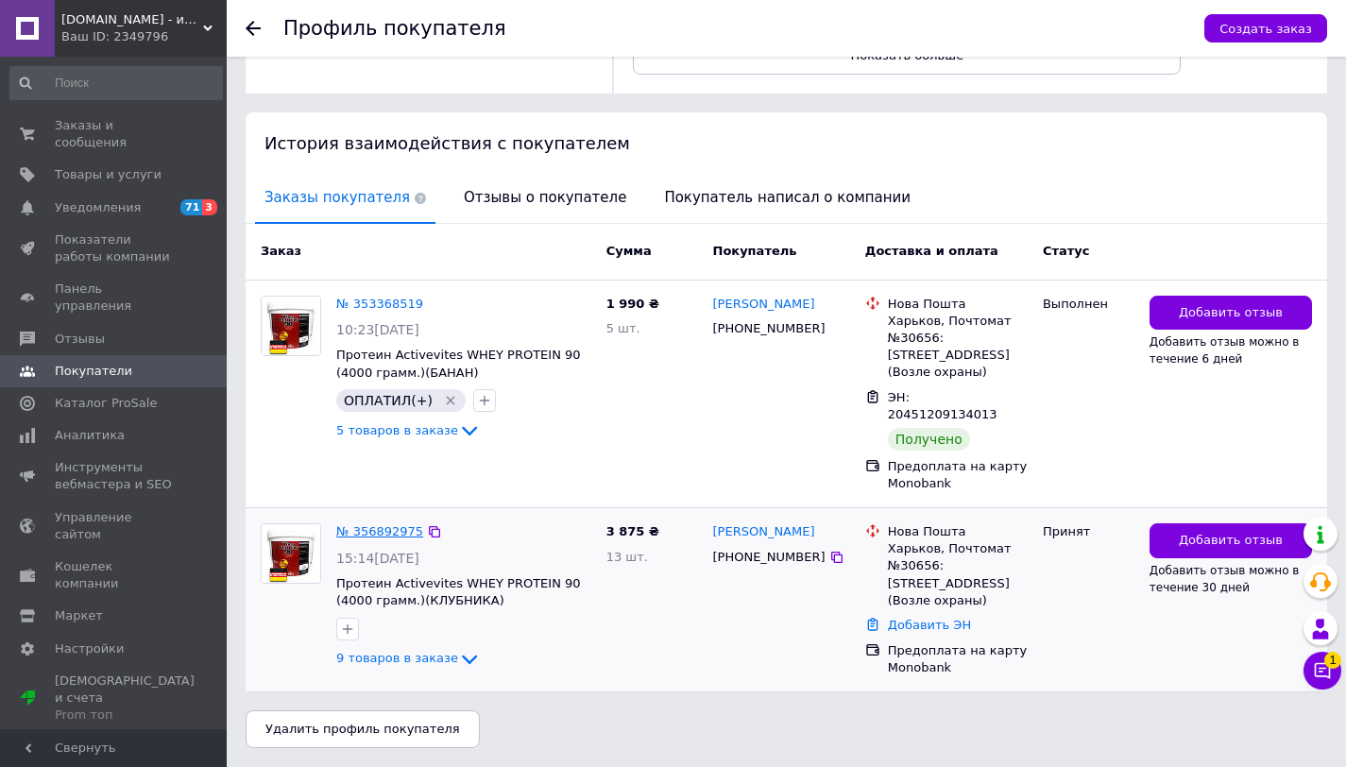
click at [404, 530] on link "№ 356892975" at bounding box center [379, 531] width 87 height 14
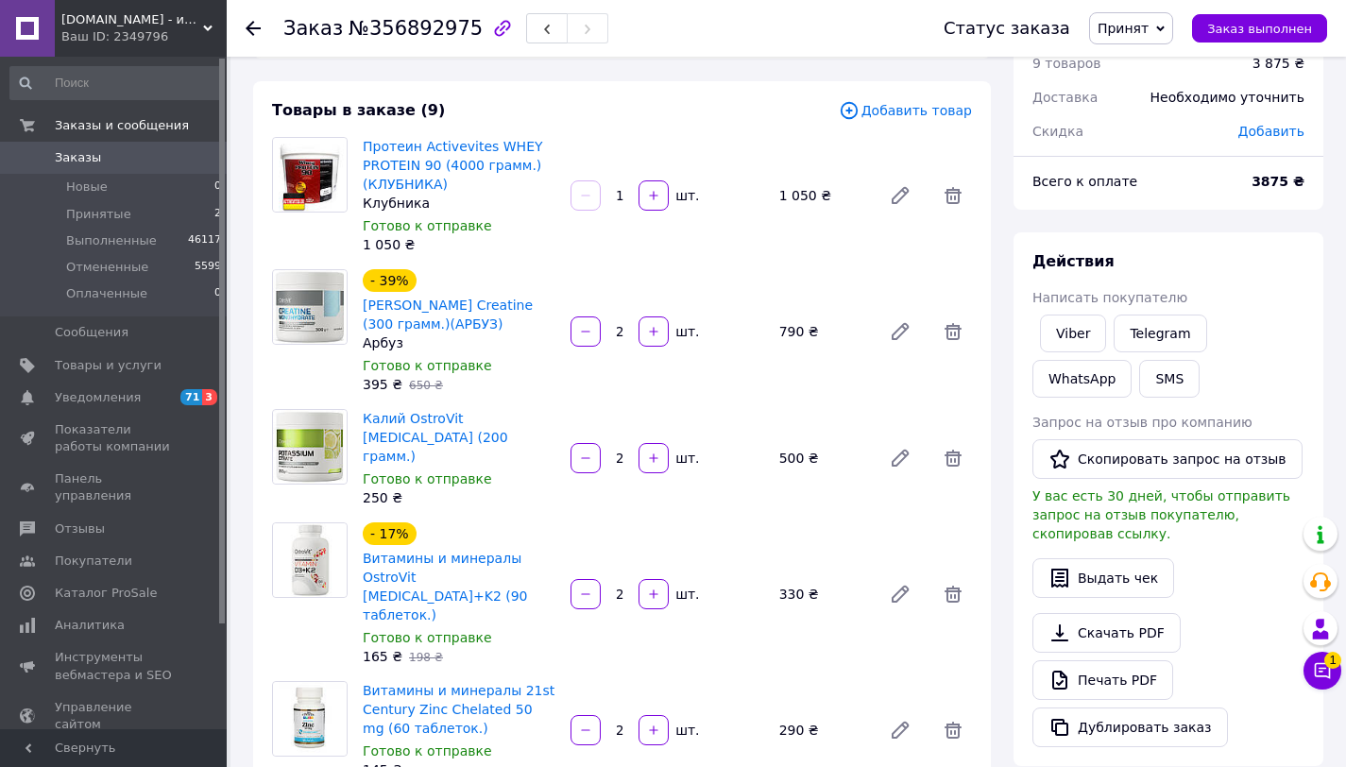
scroll to position [67, 0]
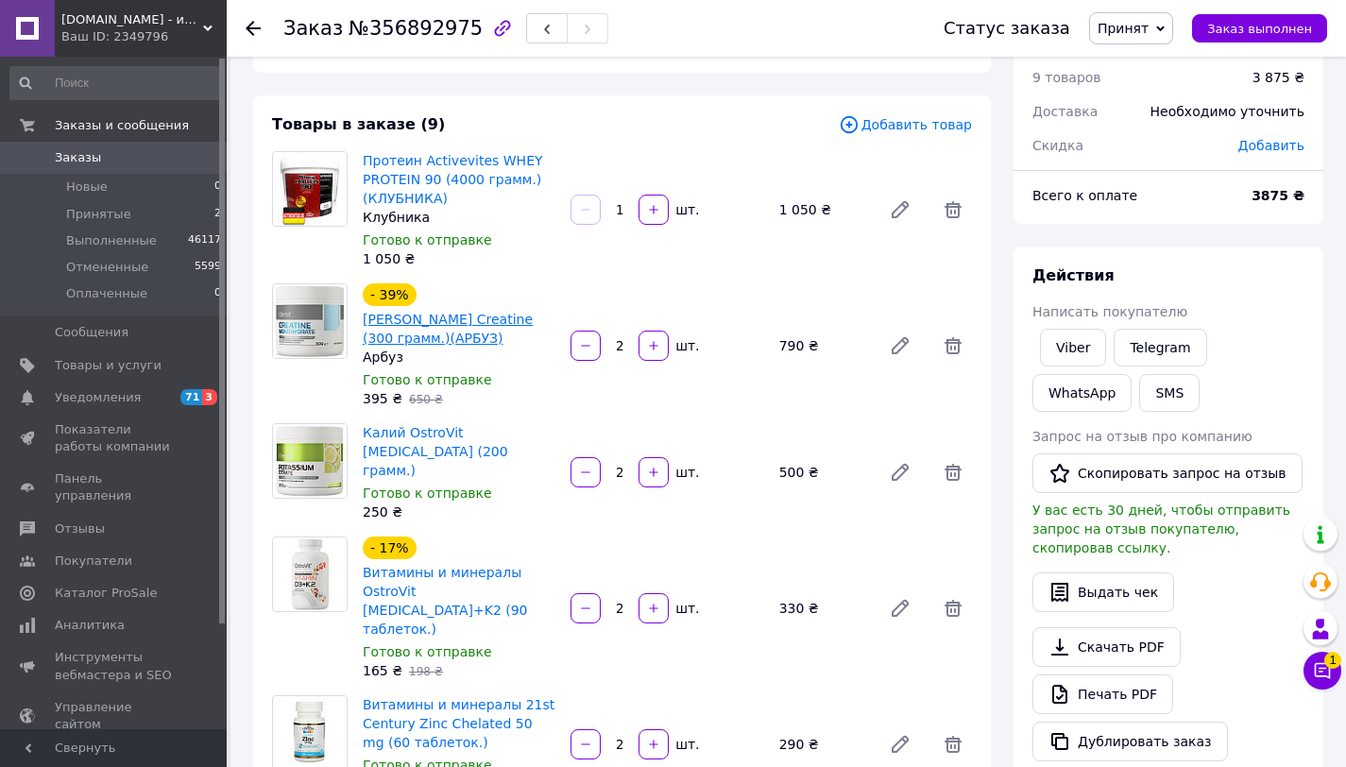
drag, startPoint x: 508, startPoint y: 334, endPoint x: 422, endPoint y: 320, distance: 87.1
click at [422, 320] on span "Креатин OstroVit Creatine (300 грамм.)(АРБУЗ)" at bounding box center [459, 329] width 193 height 38
copy link "OstroVit Creatine (300 грамм.)(АРБУЗ)"
click at [942, 128] on span "Добавить товар" at bounding box center [905, 124] width 133 height 21
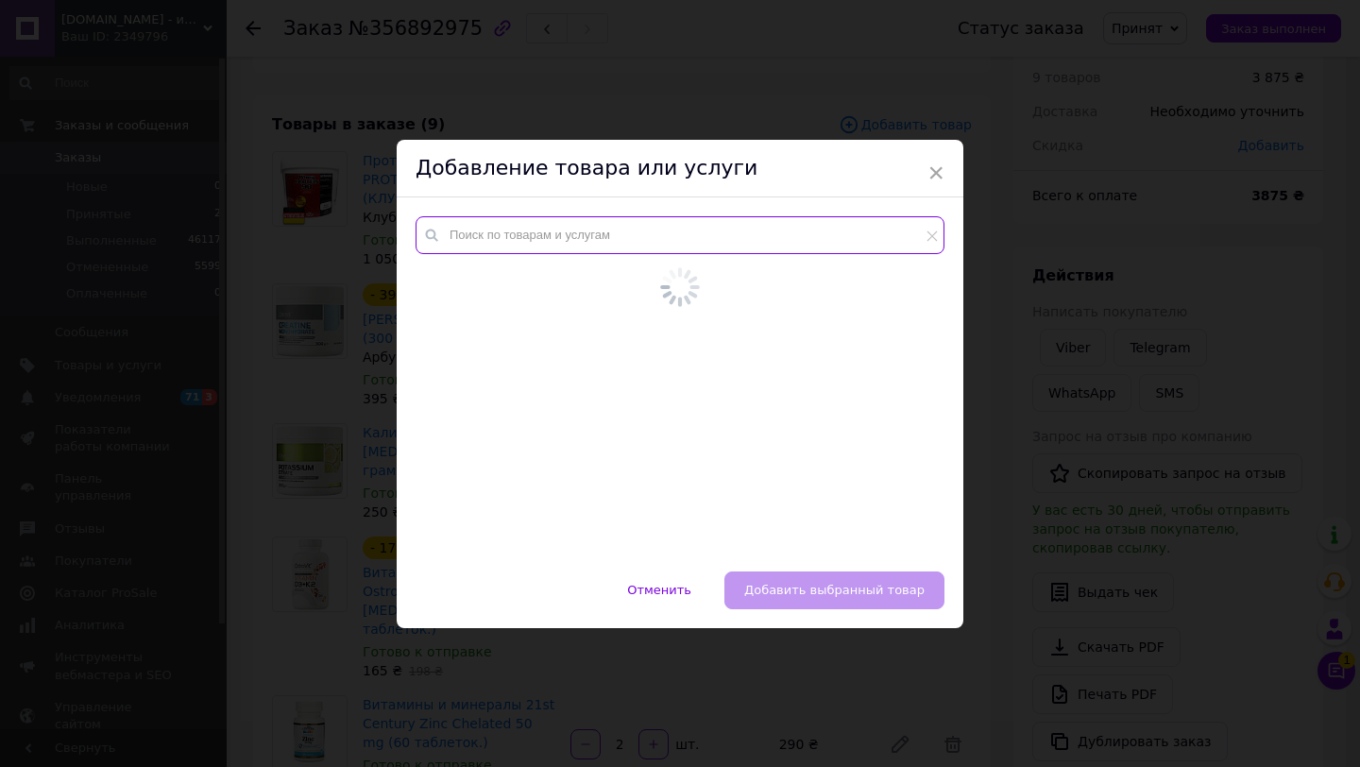
click at [569, 230] on input "text" at bounding box center [680, 235] width 529 height 38
paste input "OstroVit Creatine (300 грамм.)(АРБУЗ)"
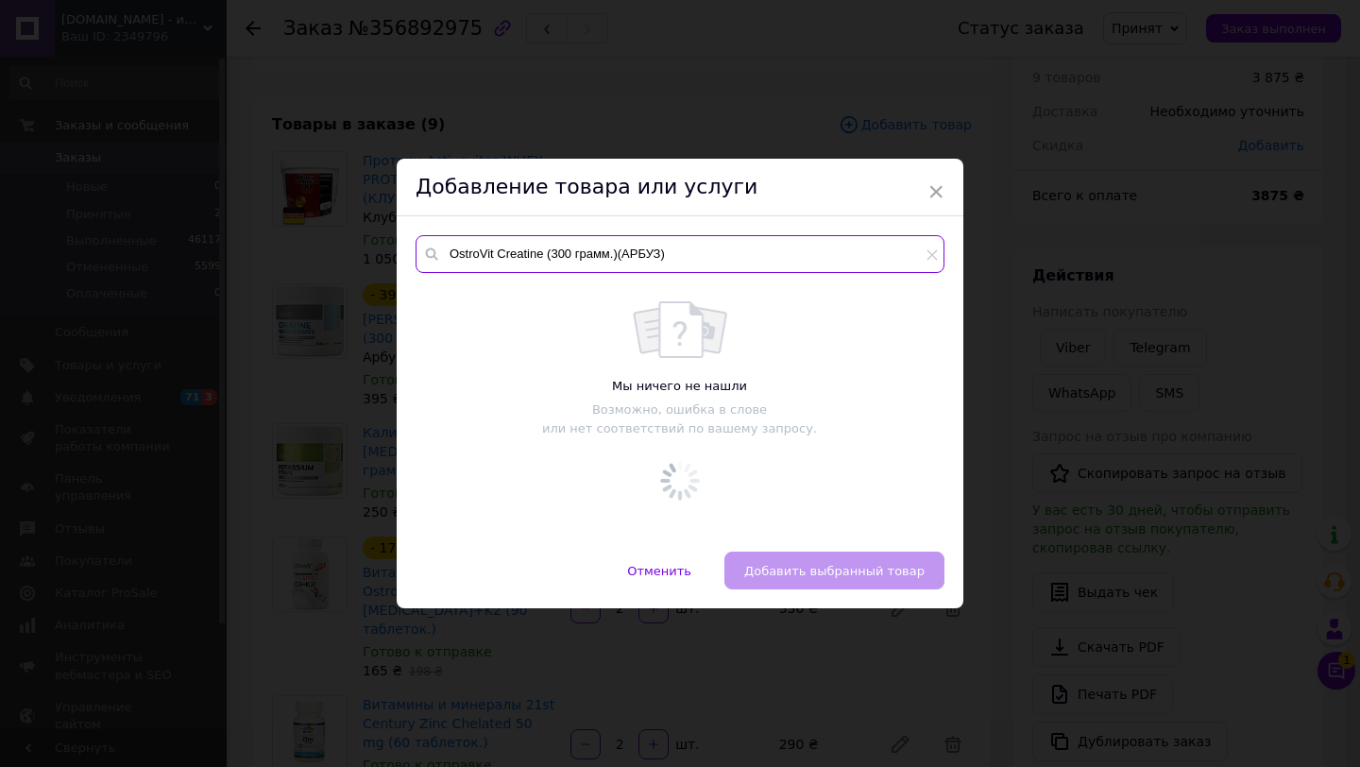
click at [644, 251] on input "OstroVit Creatine (300 грамм.)(АРБУЗ)" at bounding box center [680, 254] width 529 height 38
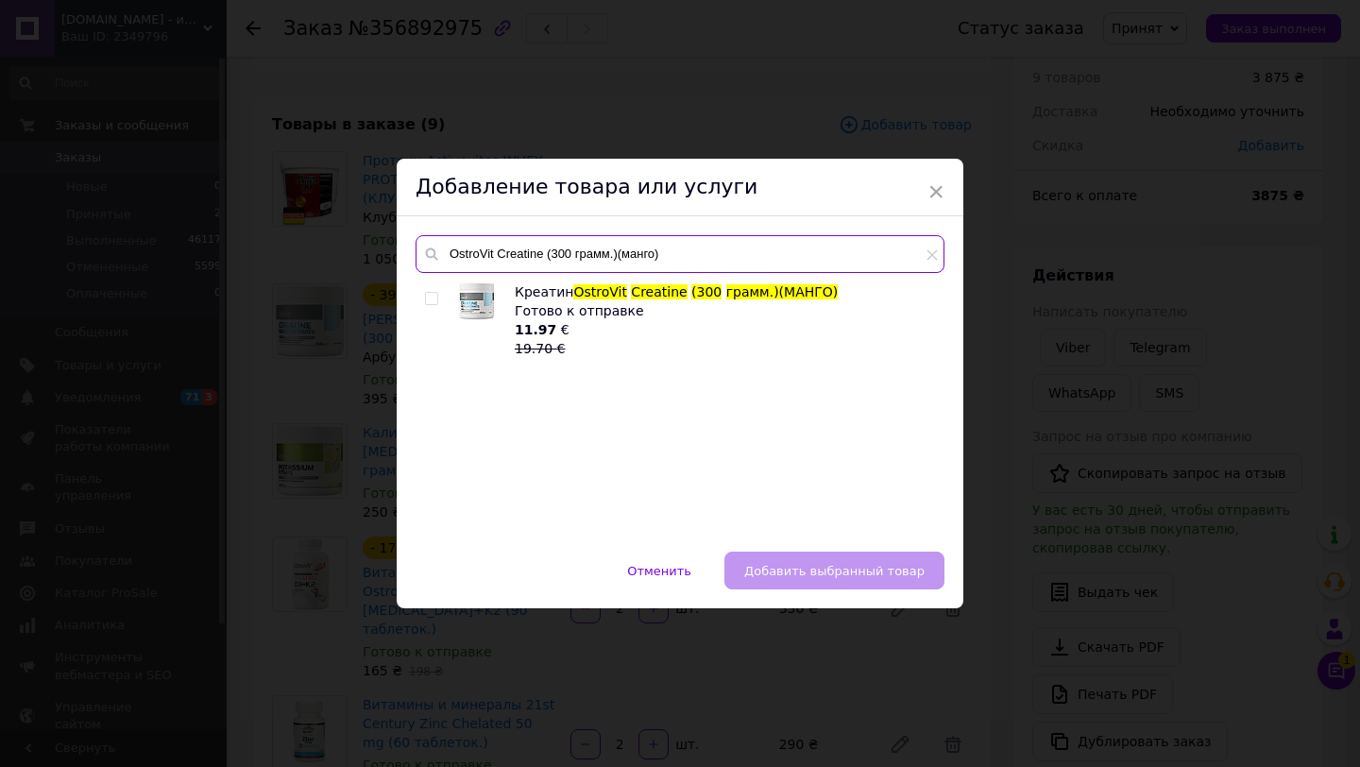
type input "OstroVit Creatine (300 грамм.)(манго)"
click at [425, 297] on input "checkbox" at bounding box center [431, 299] width 12 height 12
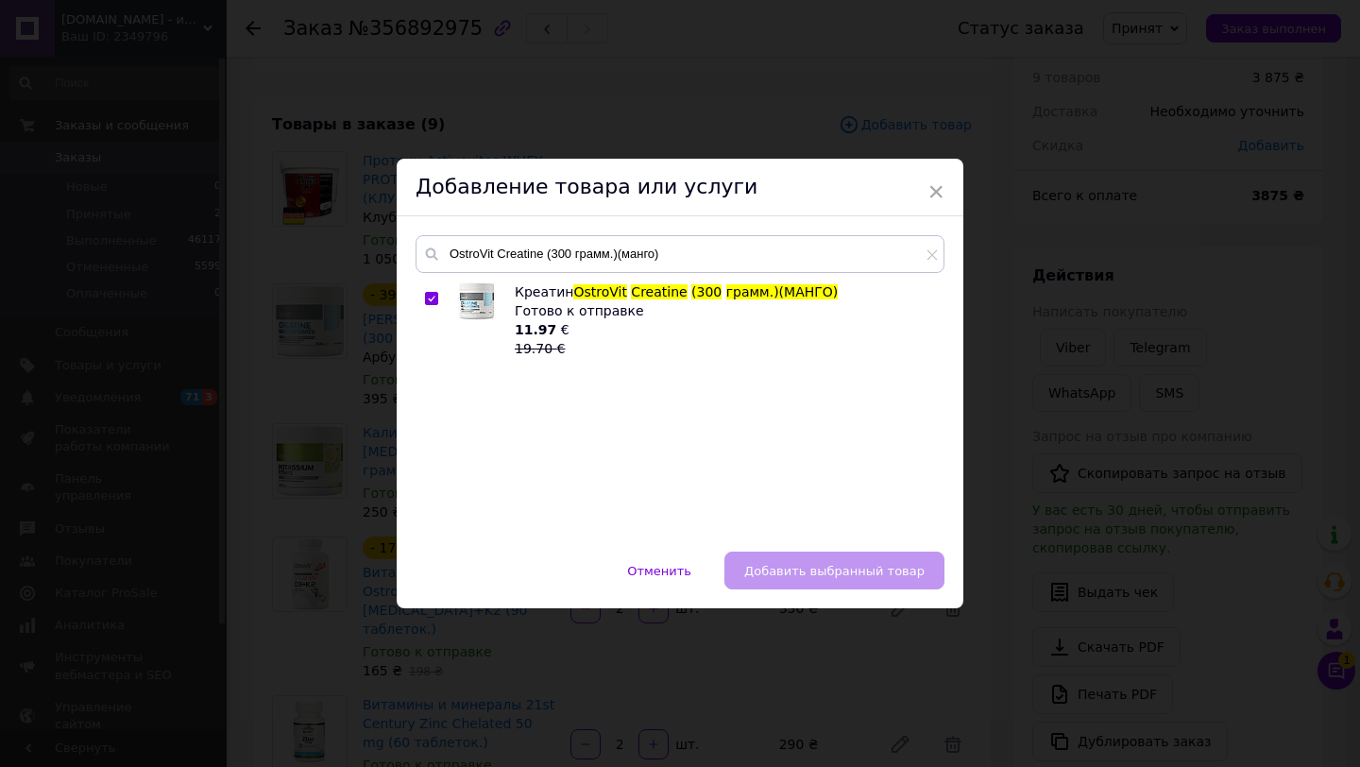
checkbox input "true"
click at [823, 581] on button "Добавить выбранный товар" at bounding box center [835, 571] width 220 height 38
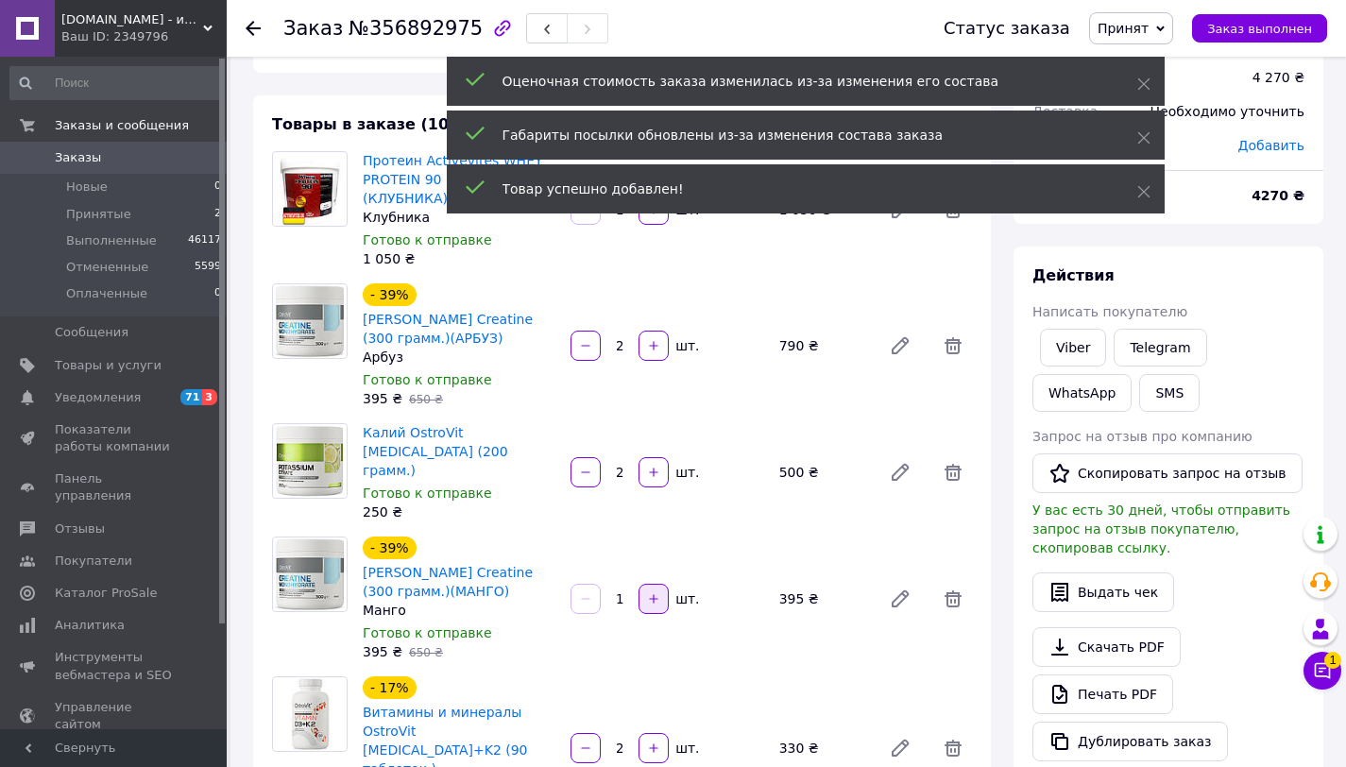
click at [657, 593] on button "button" at bounding box center [654, 599] width 30 height 30
type input "2"
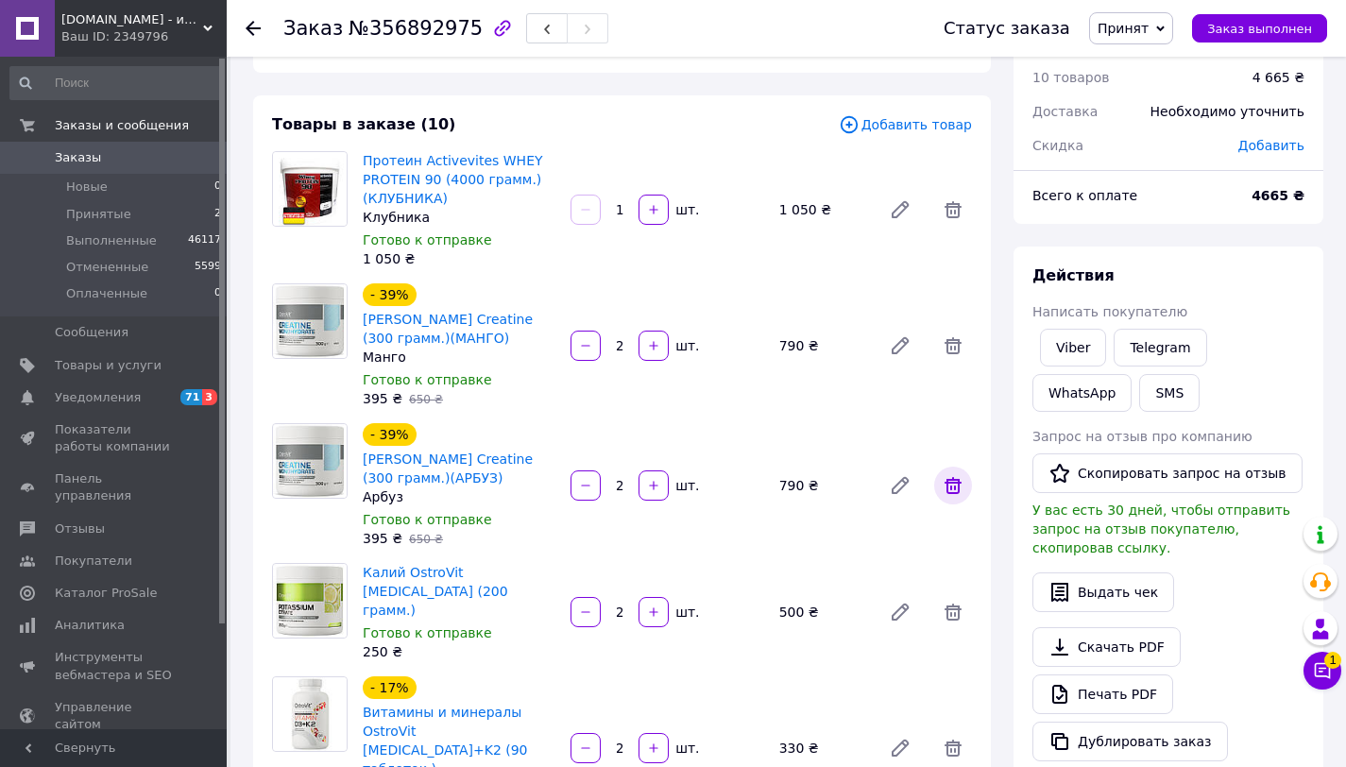
click at [960, 487] on icon at bounding box center [953, 485] width 23 height 23
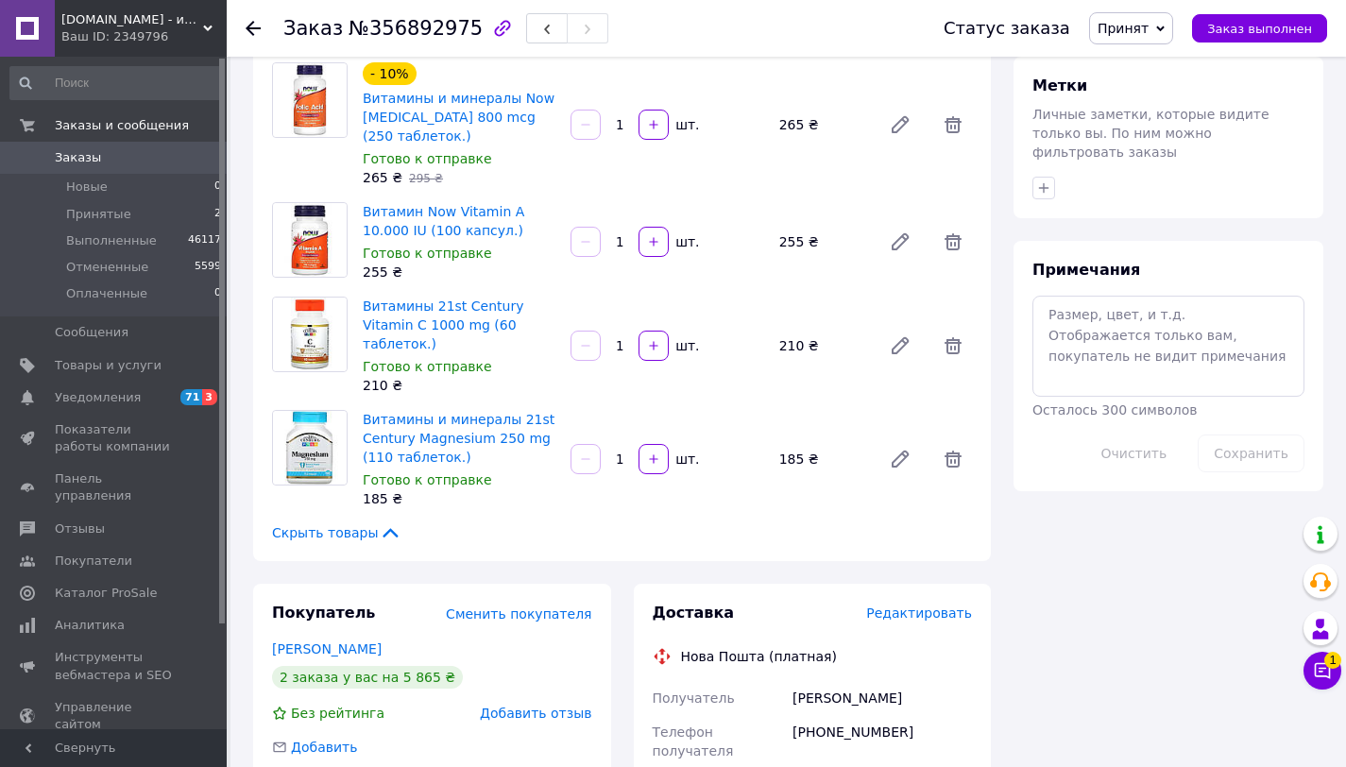
scroll to position [791, 0]
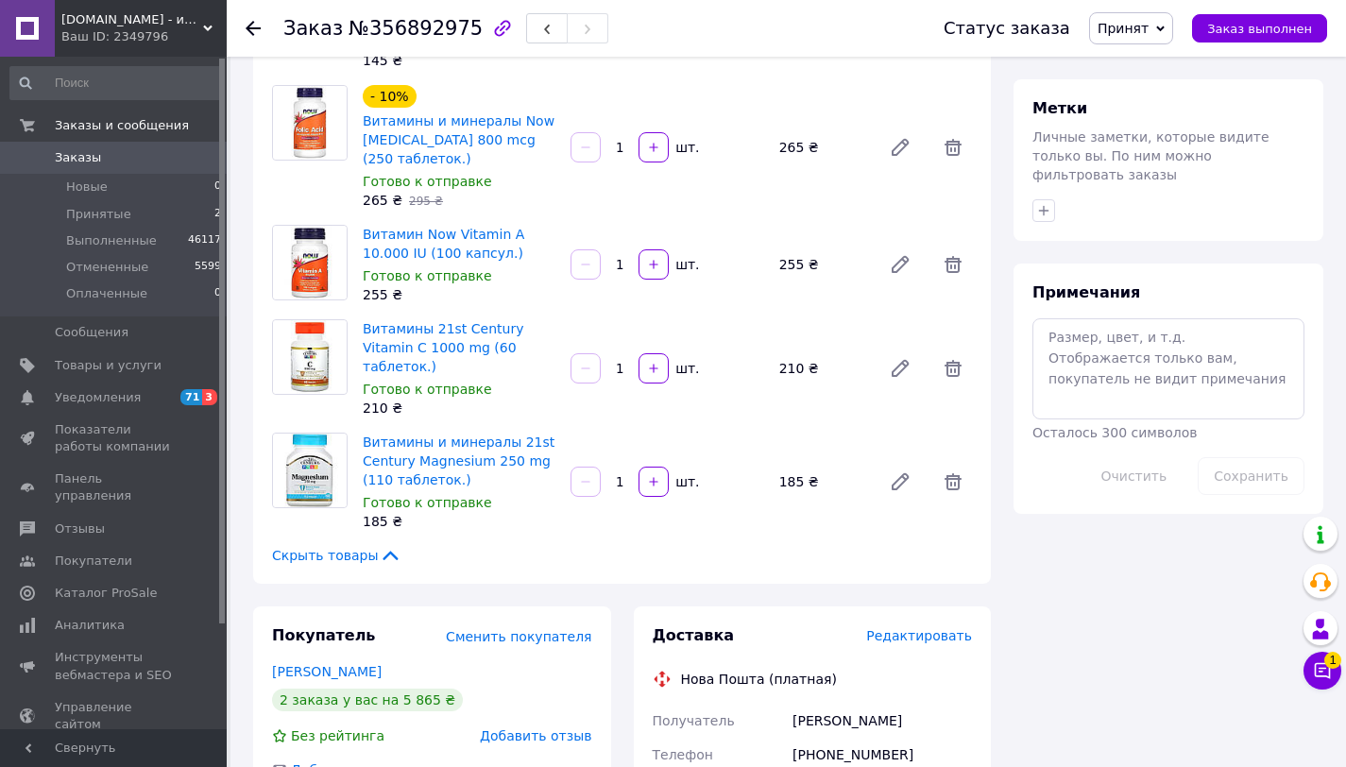
click at [1130, 264] on div "Примечания Осталось 300 символов Очистить Сохранить" at bounding box center [1169, 389] width 310 height 250
click at [1135, 339] on textarea at bounding box center [1169, 368] width 272 height 100
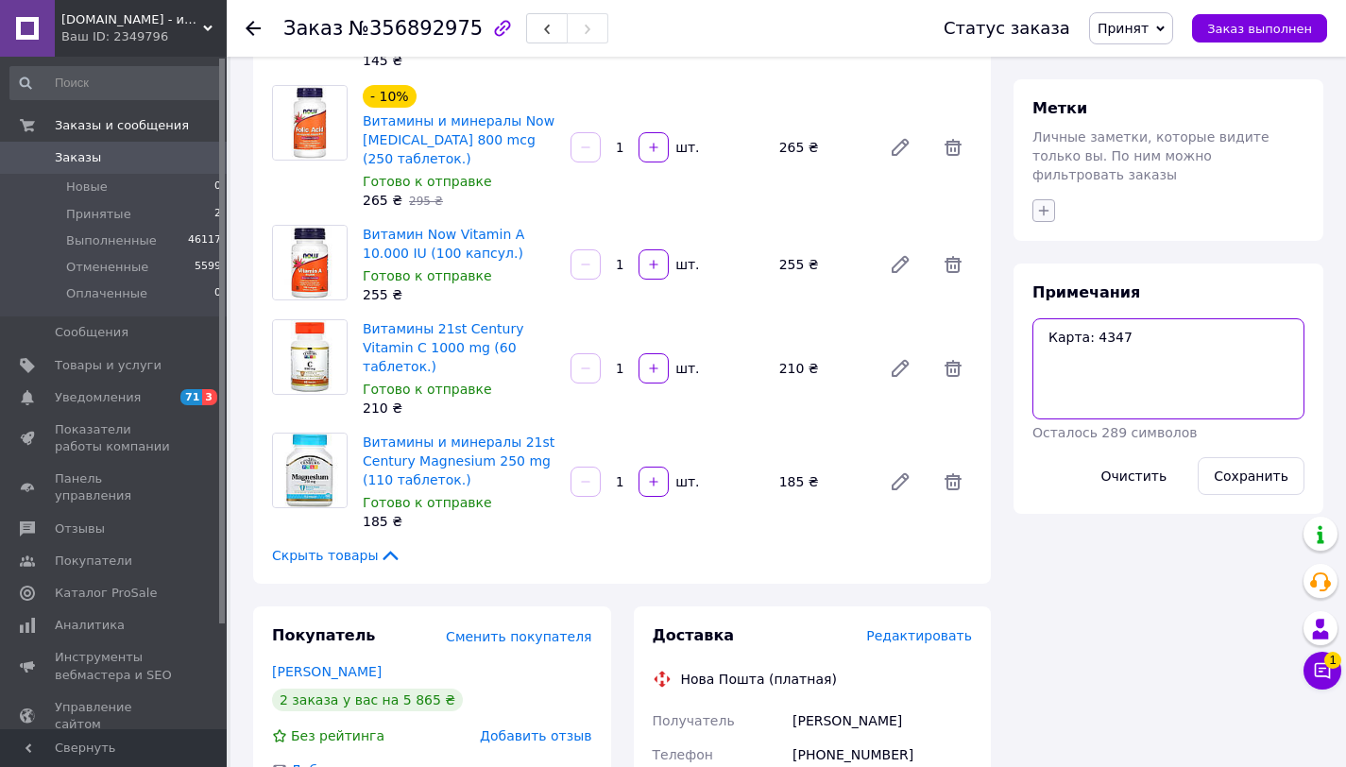
type textarea "Карта: 4347"
click at [1050, 203] on icon "button" at bounding box center [1043, 210] width 15 height 15
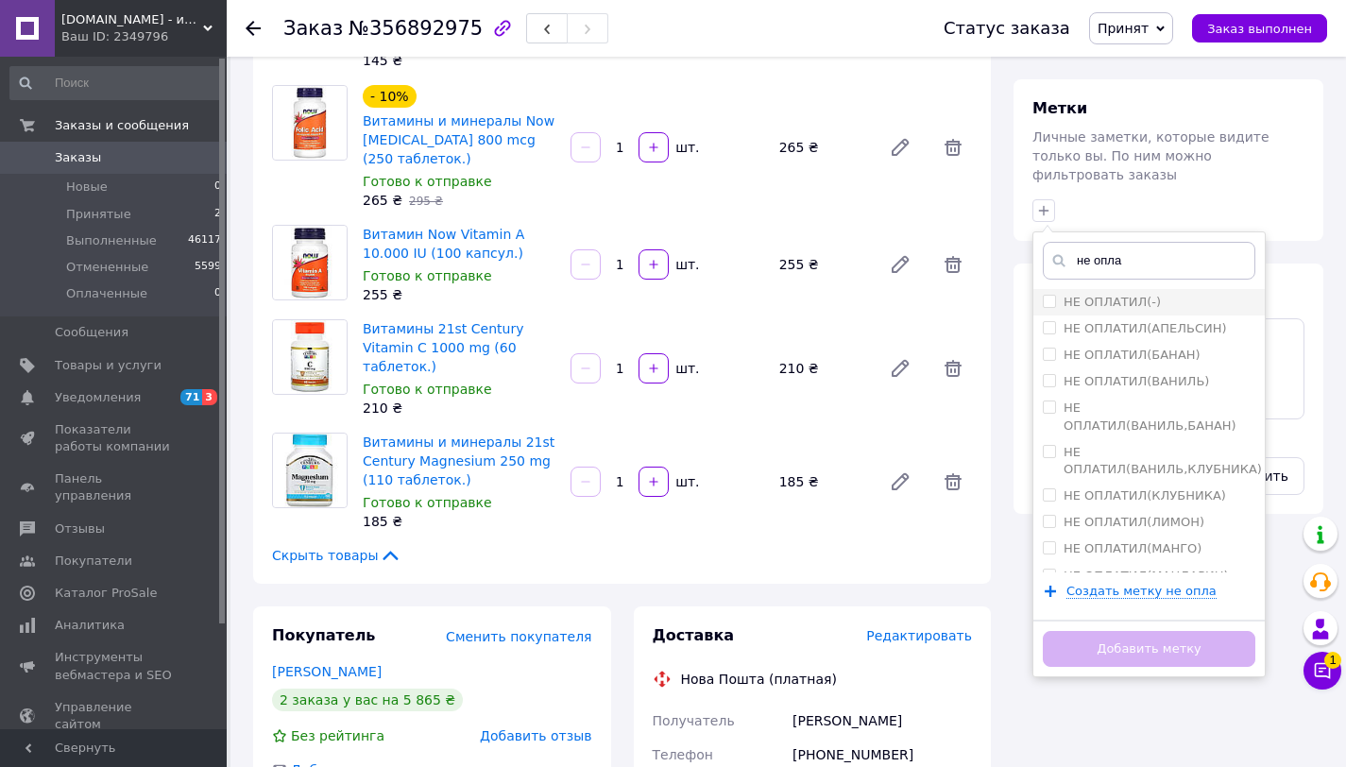
type input "не опла"
click at [1101, 295] on label "НЕ ОПЛАТИЛ(-)" at bounding box center [1112, 302] width 97 height 14
checkbox input "true"
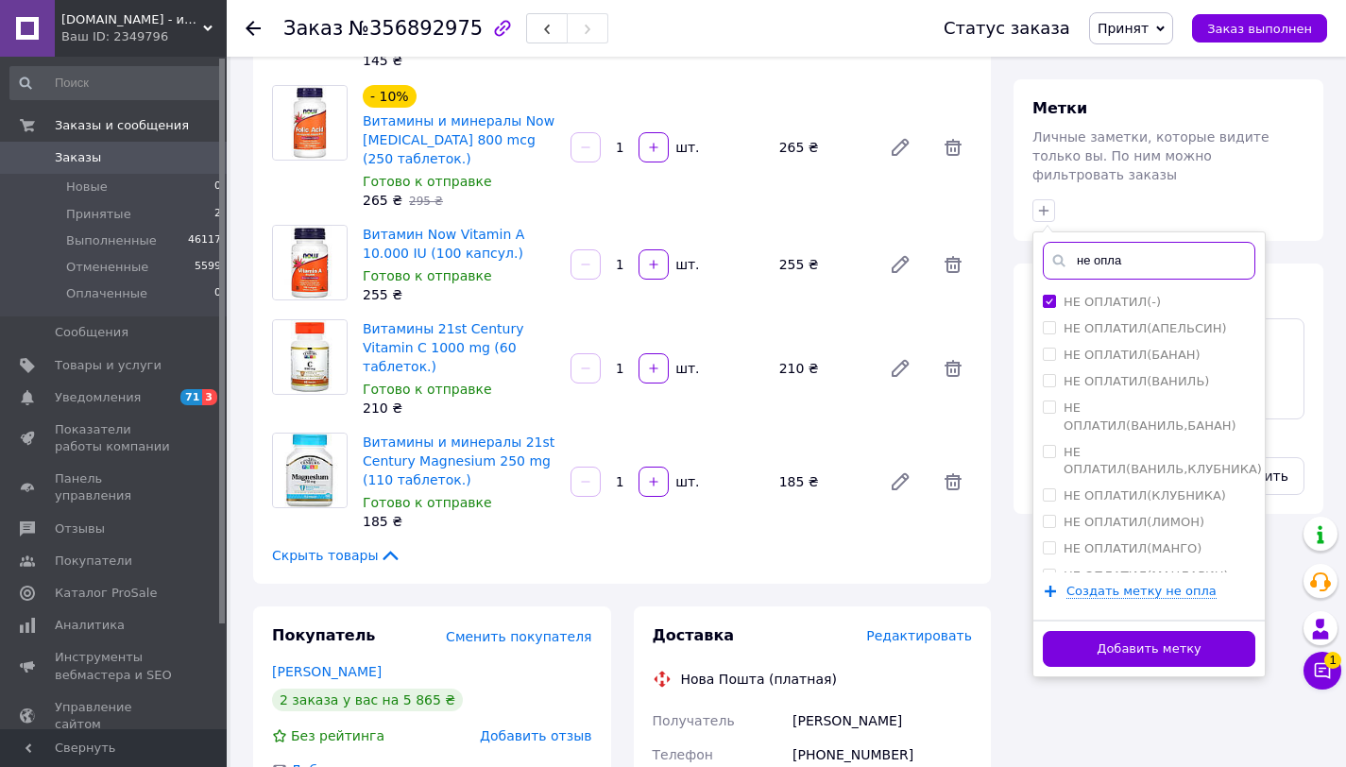
drag, startPoint x: 1117, startPoint y: 248, endPoint x: 1078, endPoint y: 248, distance: 38.7
click at [1078, 248] on input "не опла" at bounding box center [1149, 261] width 213 height 38
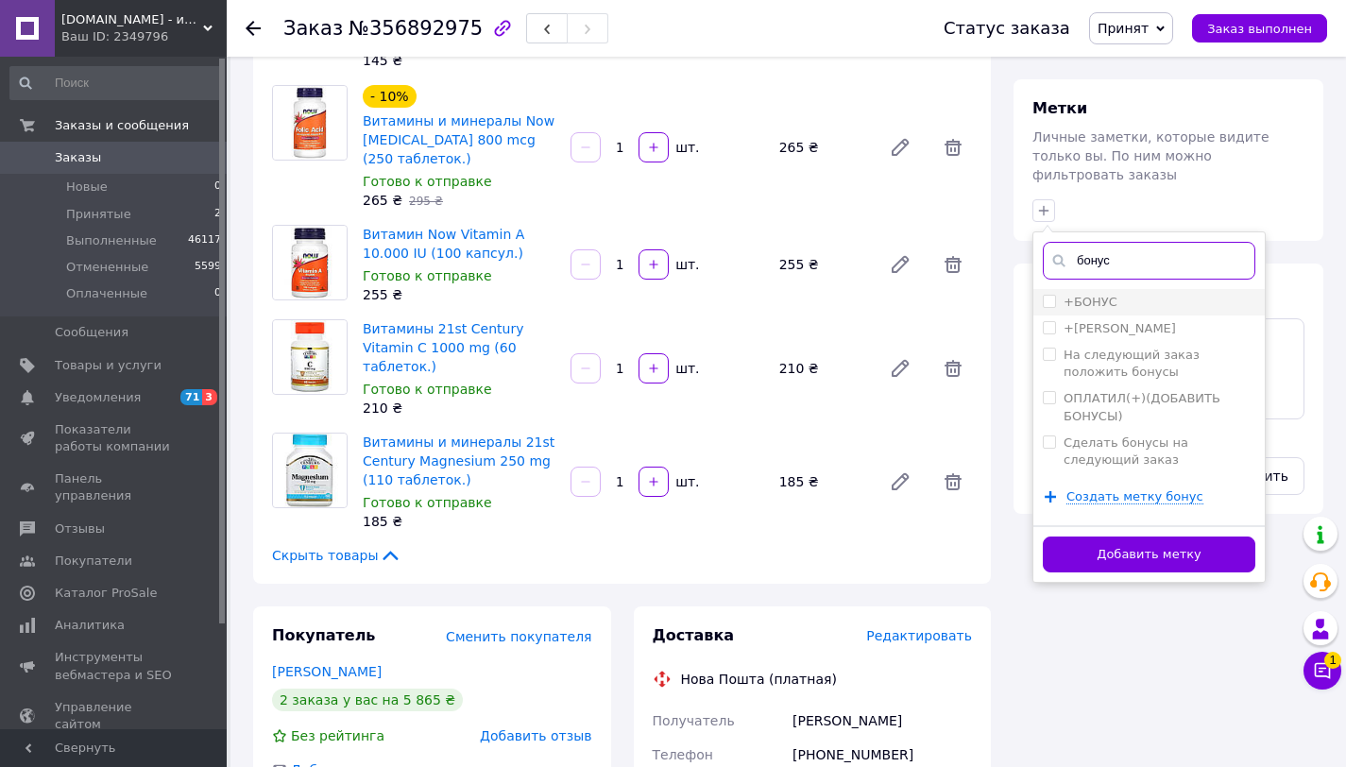
type input "бонус"
click at [1096, 295] on label "+БОНУС" at bounding box center [1091, 302] width 54 height 14
checkbox input "true"
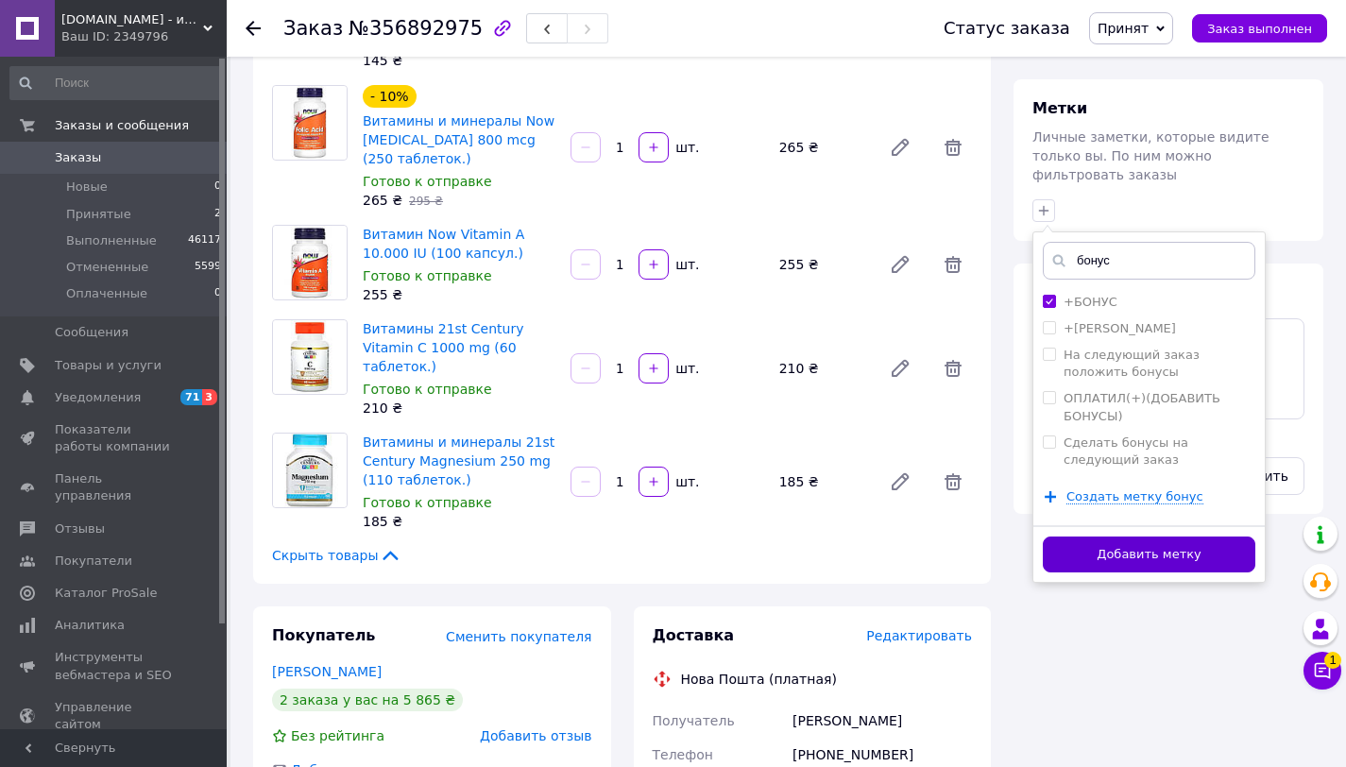
click at [1151, 537] on button "Добавить метку" at bounding box center [1149, 555] width 213 height 37
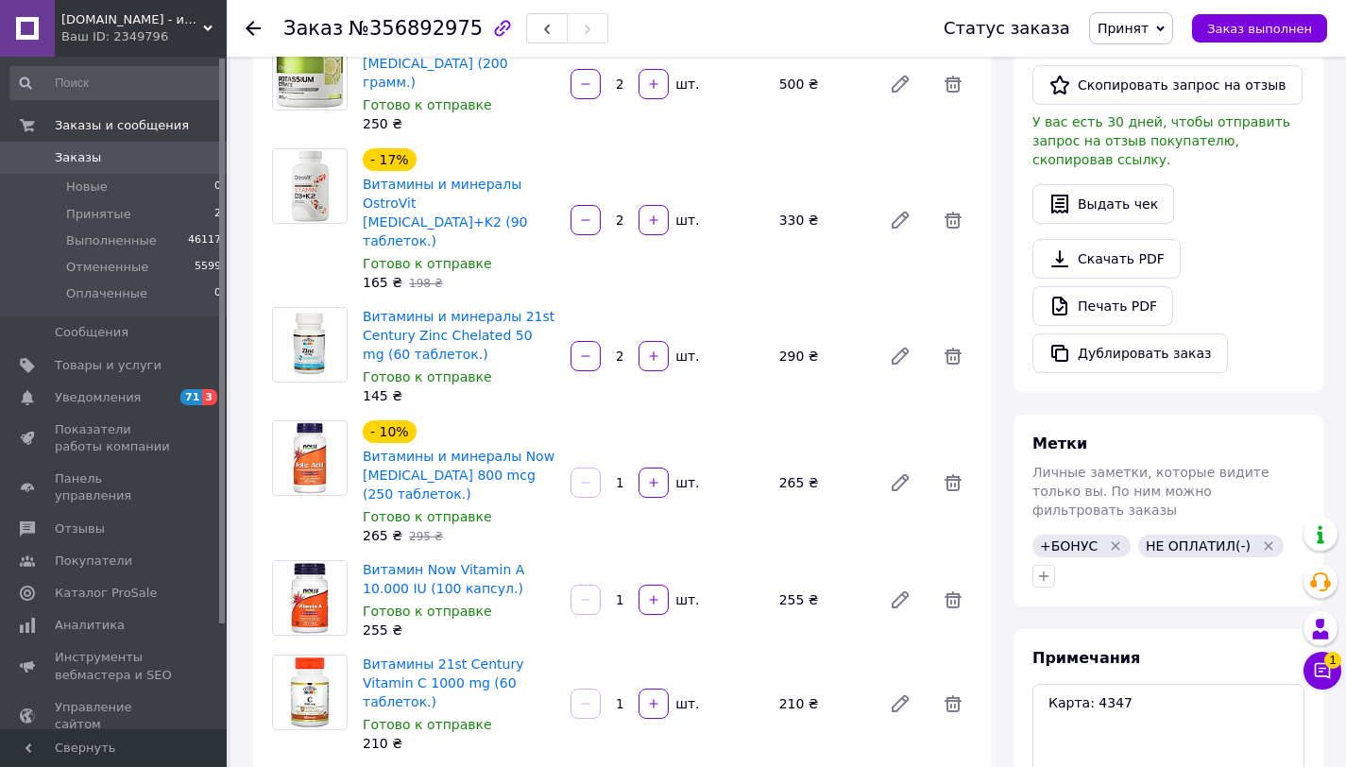
scroll to position [858, 0]
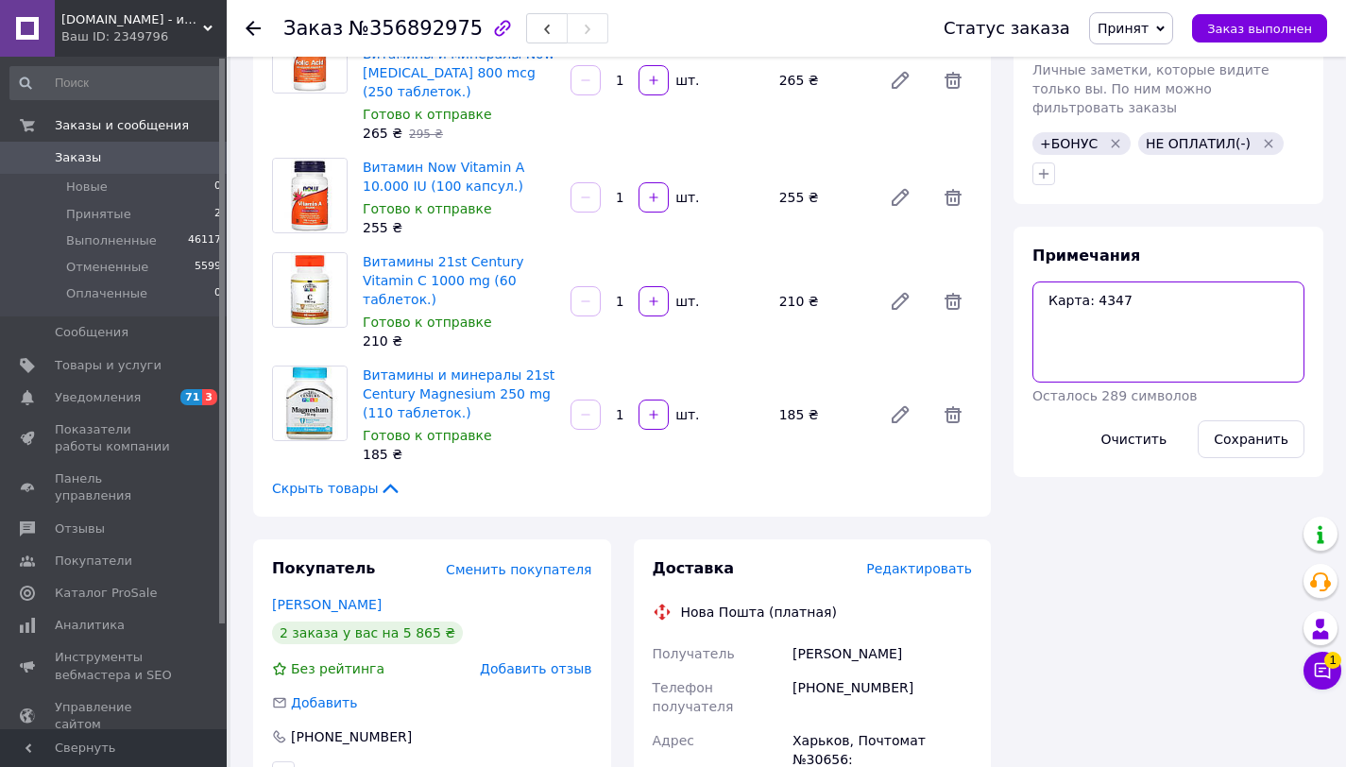
click at [1173, 282] on textarea "Карта: 4347" at bounding box center [1169, 332] width 272 height 100
paste textarea "➕Fitness Authority Guerrilla Protein Chips (60 грамм.)(БАРБЕКЮ) - 1шт"
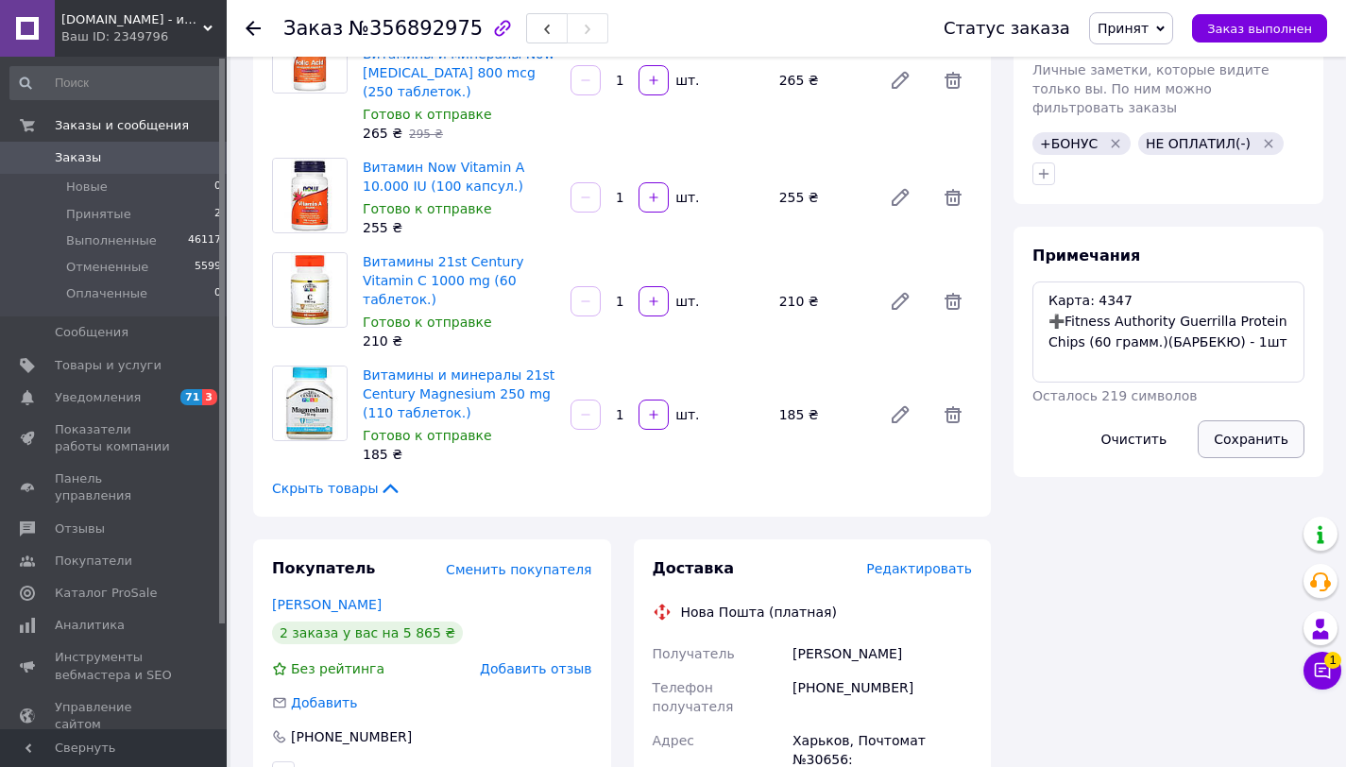
click at [1239, 420] on button "Сохранить" at bounding box center [1251, 439] width 107 height 38
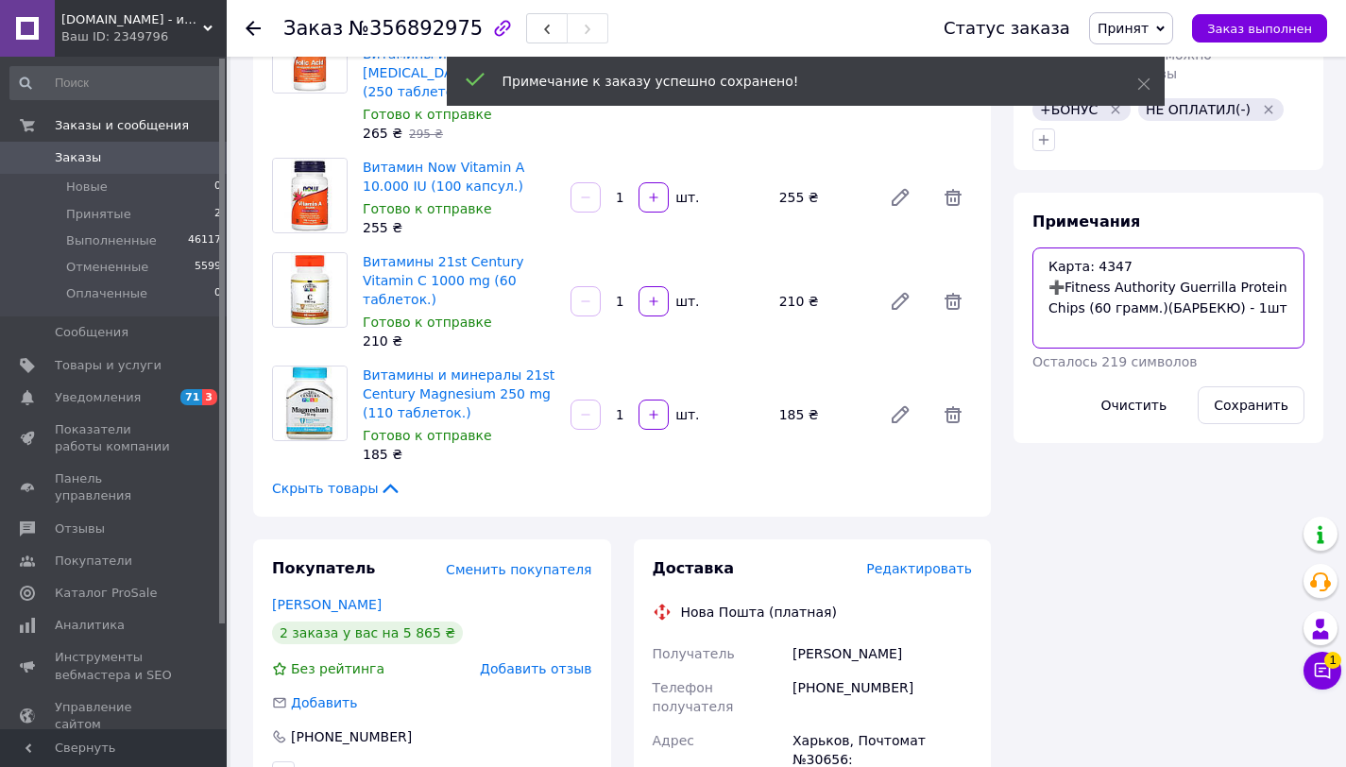
click at [1112, 253] on textarea "Карта: 4347 ➕Fitness Authority Guerrilla Protein Chips (60 грамм.)(БАРБЕКЮ) - 1…" at bounding box center [1169, 298] width 272 height 100
click at [1112, 253] on div "Примечания Карта: 4347 ➕Fitness Authority Guerrilla Protein Chips (60 грамм.)(Б…" at bounding box center [1169, 318] width 272 height 213
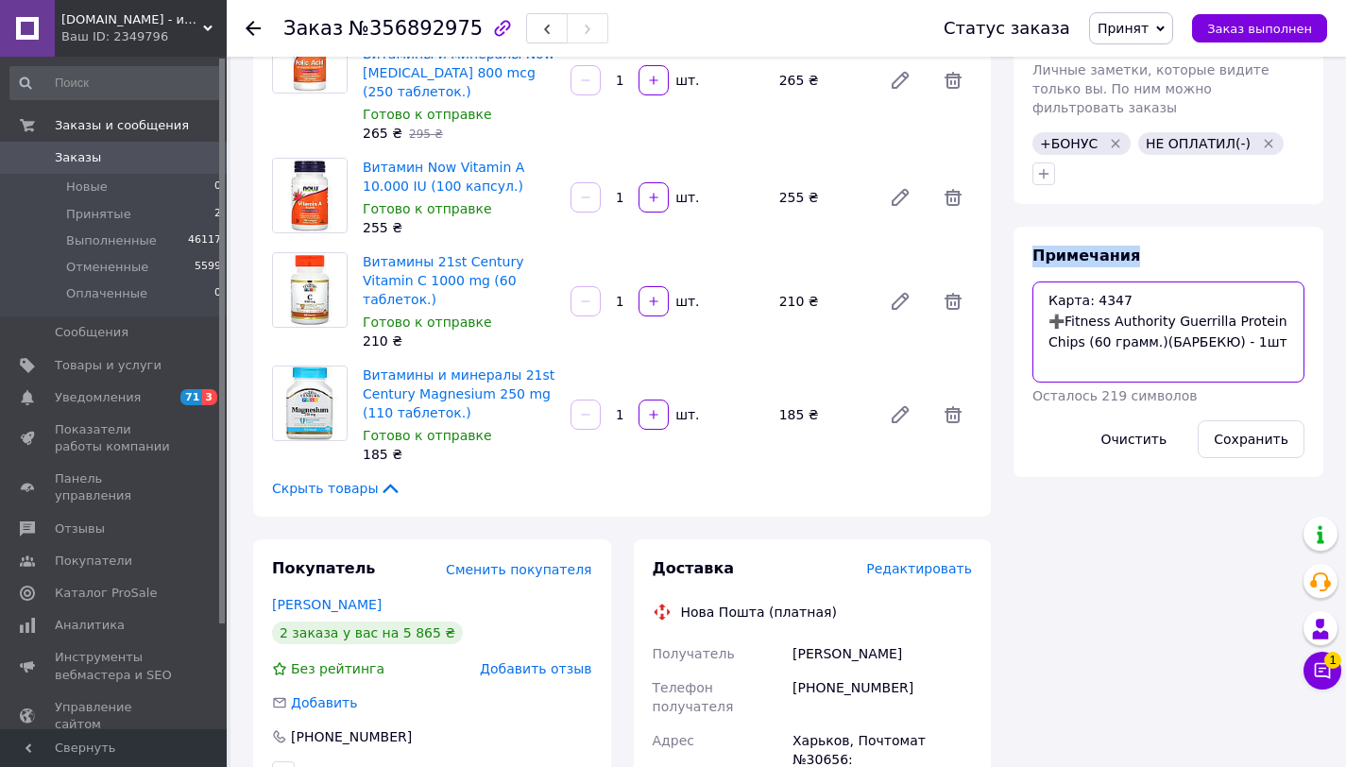
click at [1105, 282] on textarea "Карта: 4347 ➕Fitness Authority Guerrilla Protein Chips (60 грамм.)(БАРБЕКЮ) - 1…" at bounding box center [1169, 332] width 272 height 100
click at [1111, 282] on textarea "Карта: 4347 ➕Fitness Authority Guerrilla Protein Chips (60 грамм.)(БАРБЕКЮ) - 1…" at bounding box center [1169, 332] width 272 height 100
type textarea "Карта: 3410 ➕Fitness Authority Guerrilla Protein Chips (60 грамм.)(БАРБЕКЮ) - 1…"
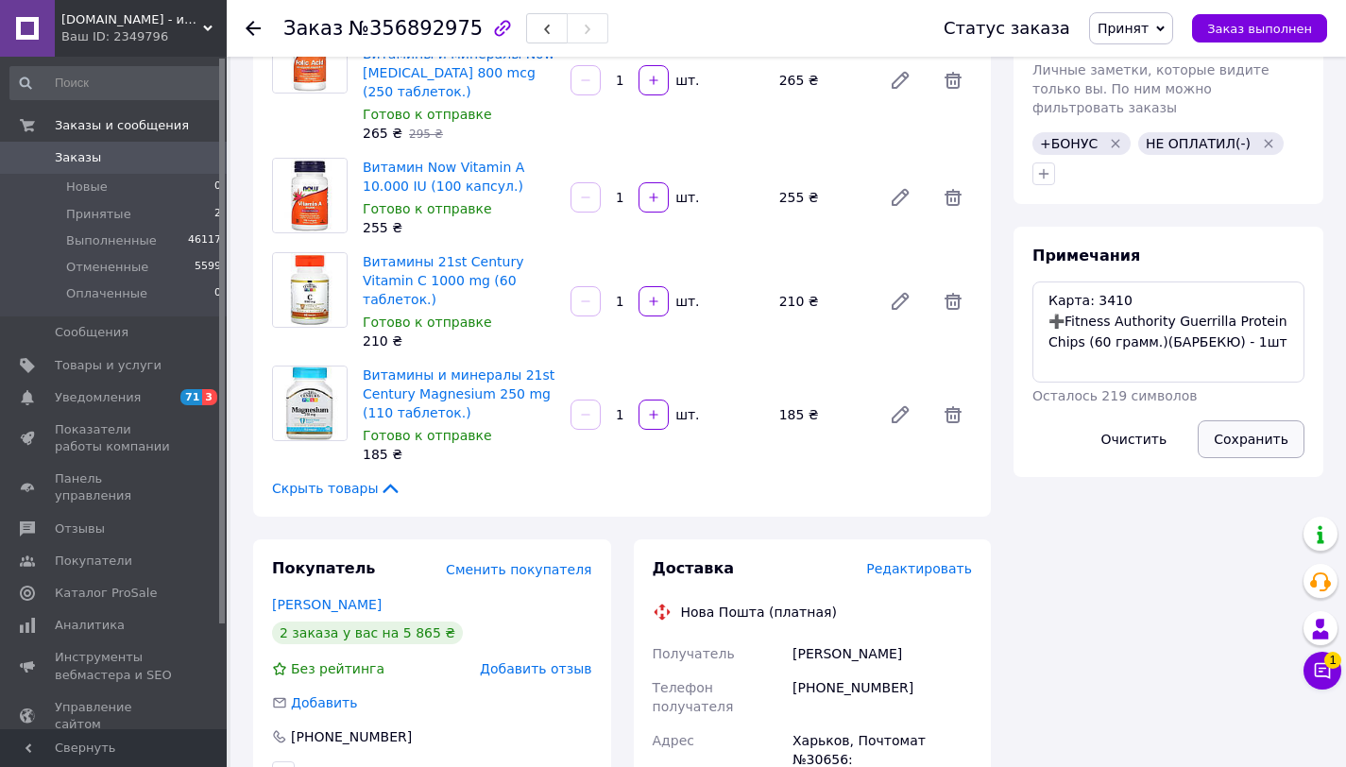
click at [1286, 420] on button "Сохранить" at bounding box center [1251, 439] width 107 height 38
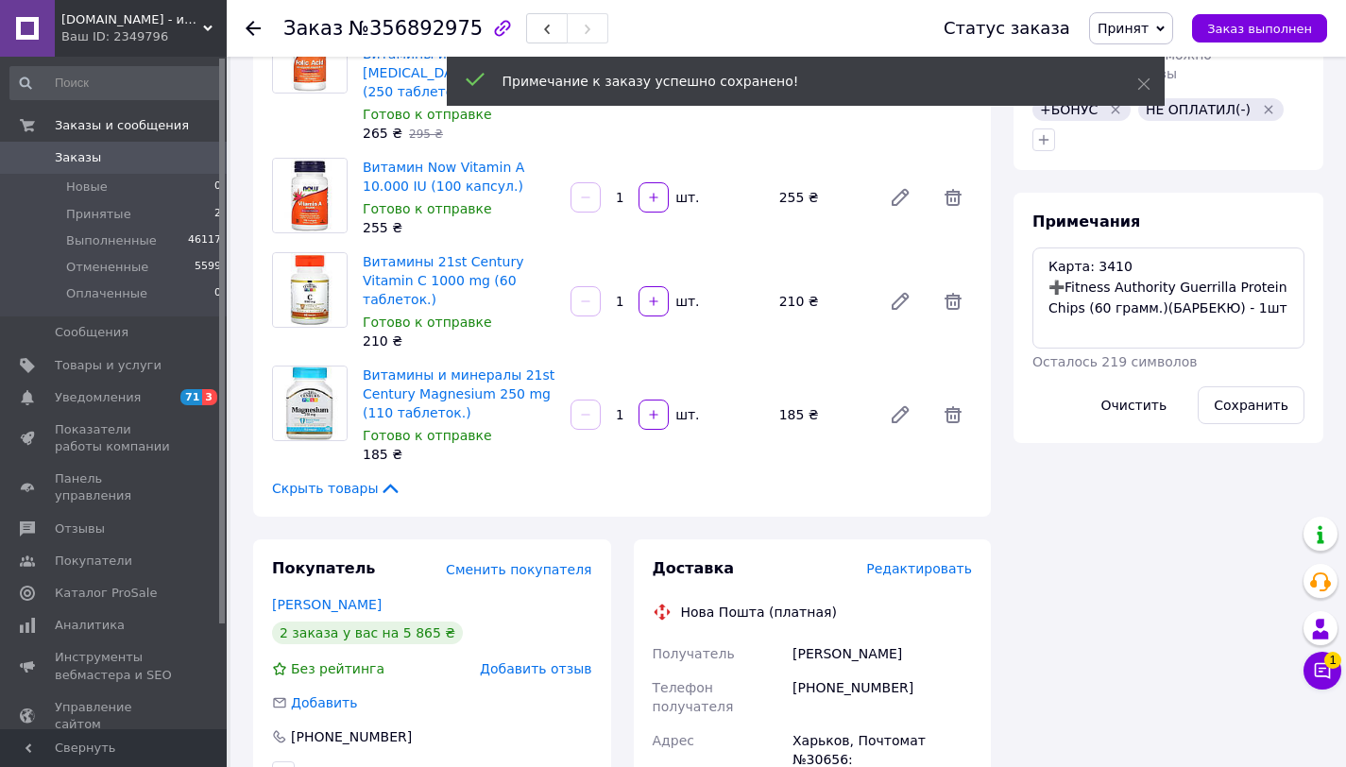
click at [1258, 94] on div "Метки Личные заметки, которые видите только вы. По ним можно фильтровать заказы…" at bounding box center [1169, 74] width 310 height 192
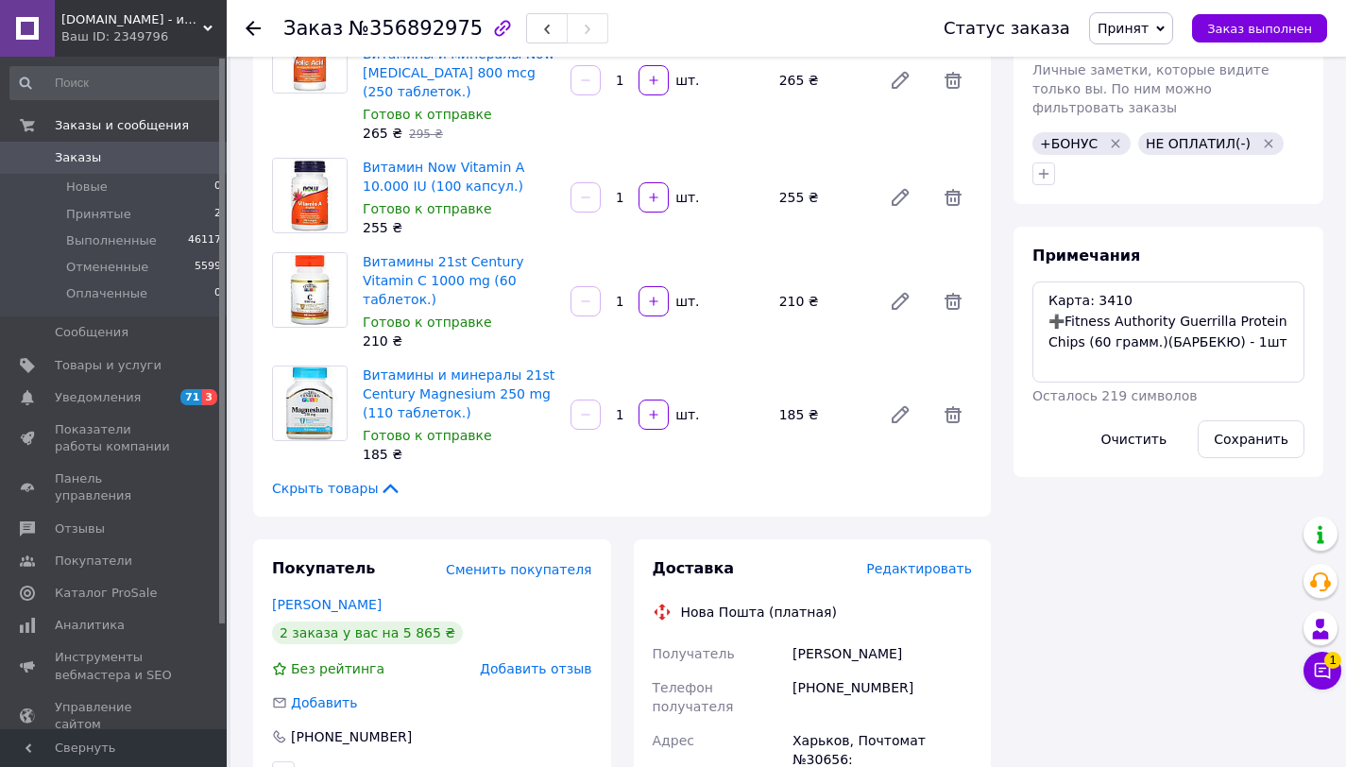
click at [1261, 136] on icon "Удалить метку" at bounding box center [1268, 143] width 15 height 15
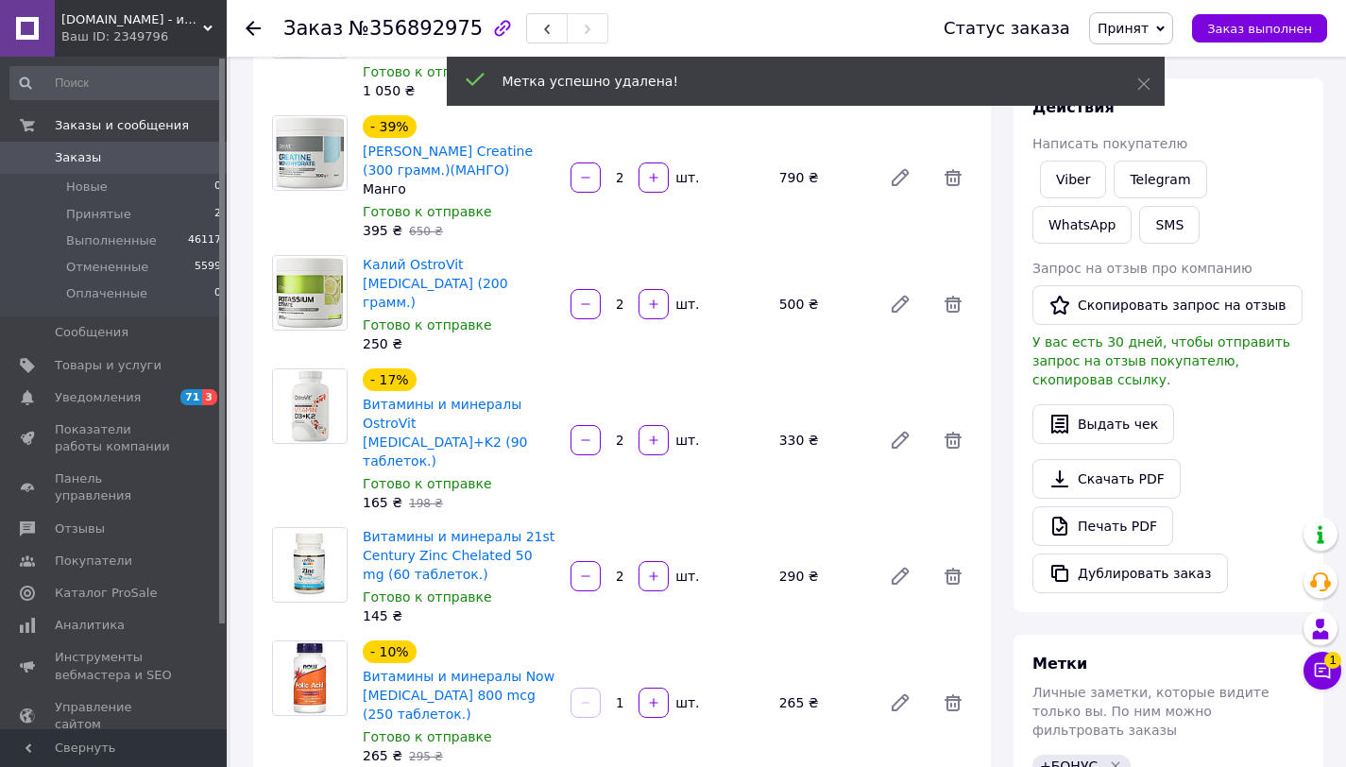
scroll to position [572, 0]
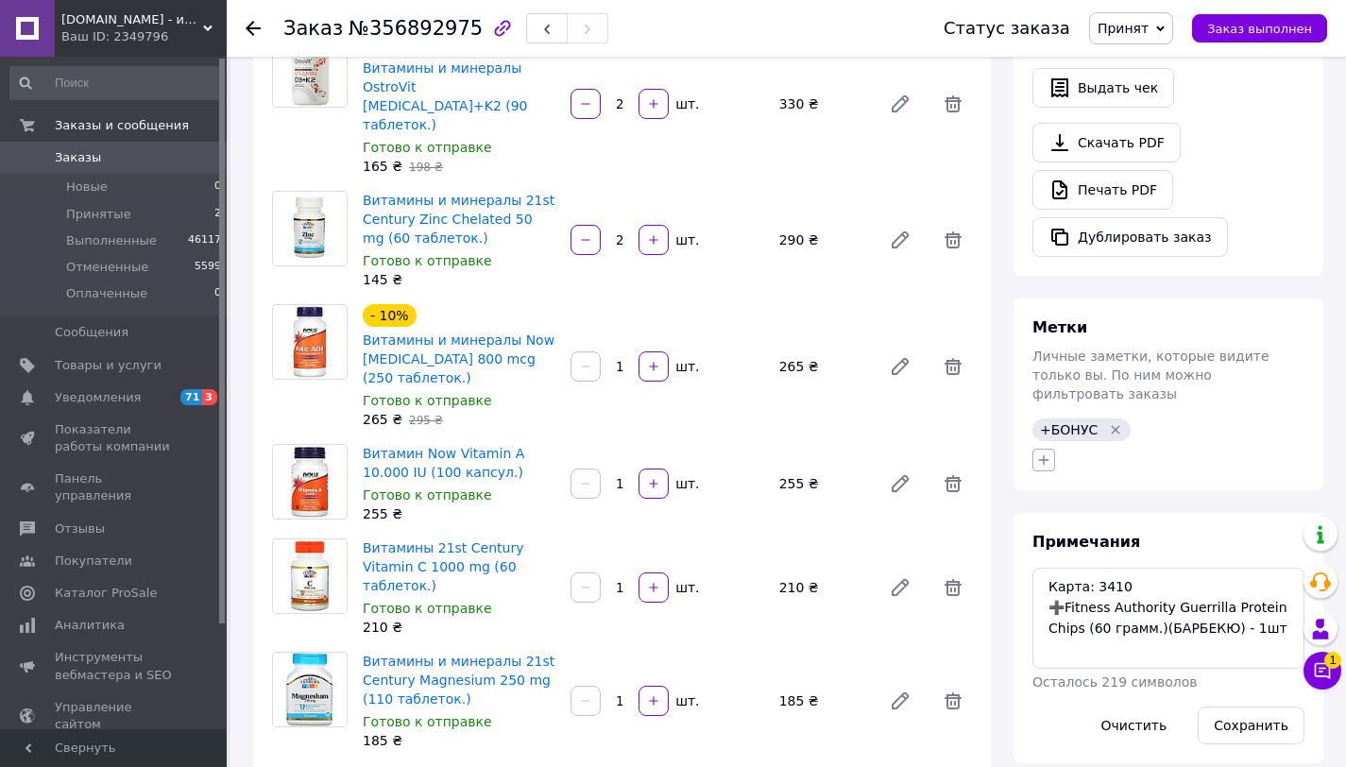
click at [1050, 452] on icon "button" at bounding box center [1043, 459] width 15 height 15
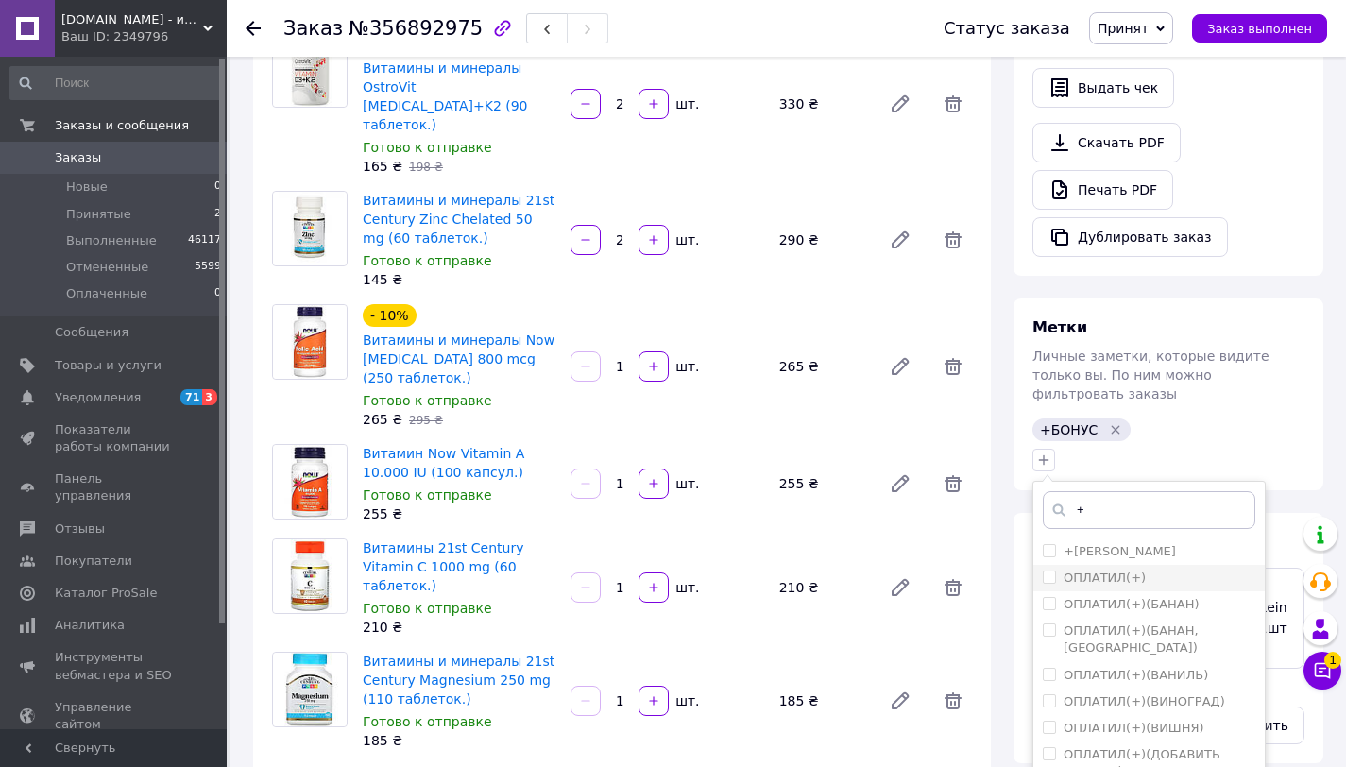
type input "+"
click at [1135, 571] on label "ОПЛАТИЛ(+)" at bounding box center [1105, 578] width 82 height 14
checkbox input "true"
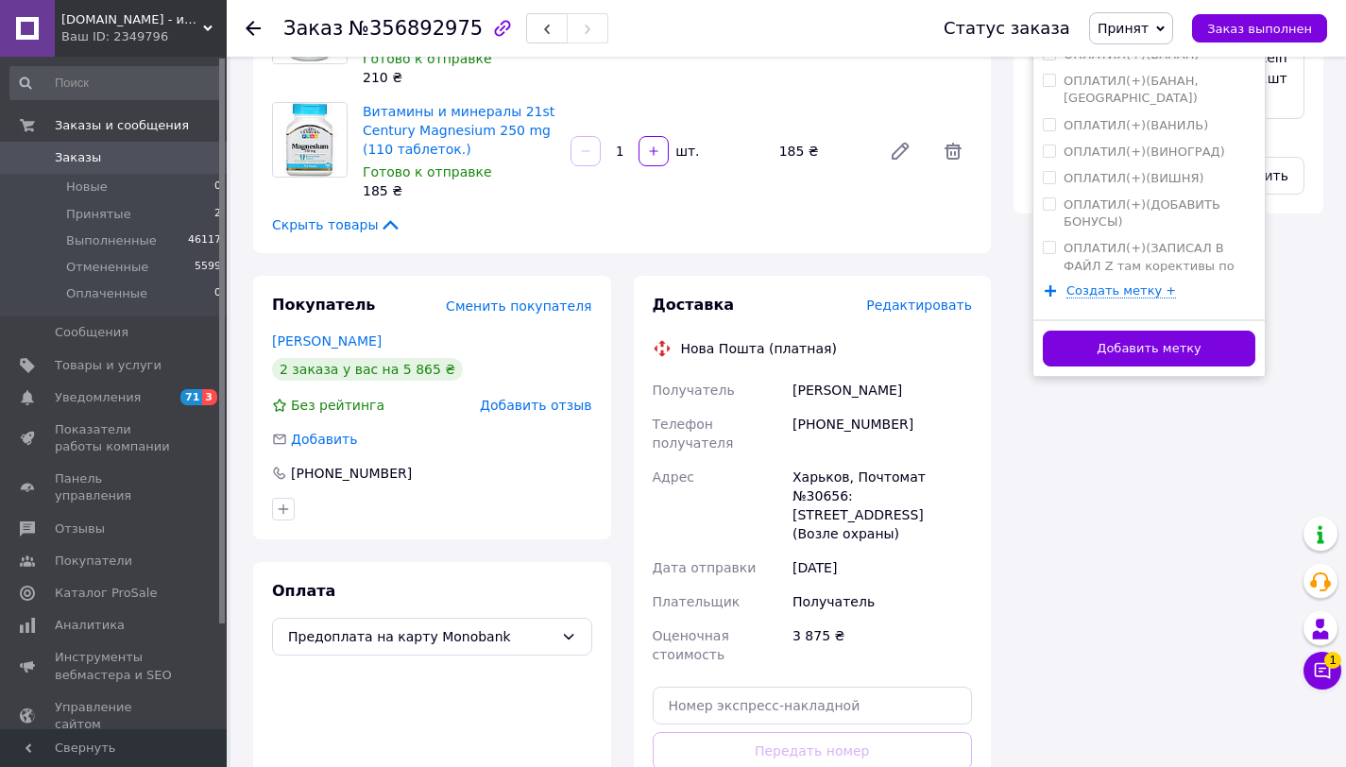
scroll to position [1160, 0]
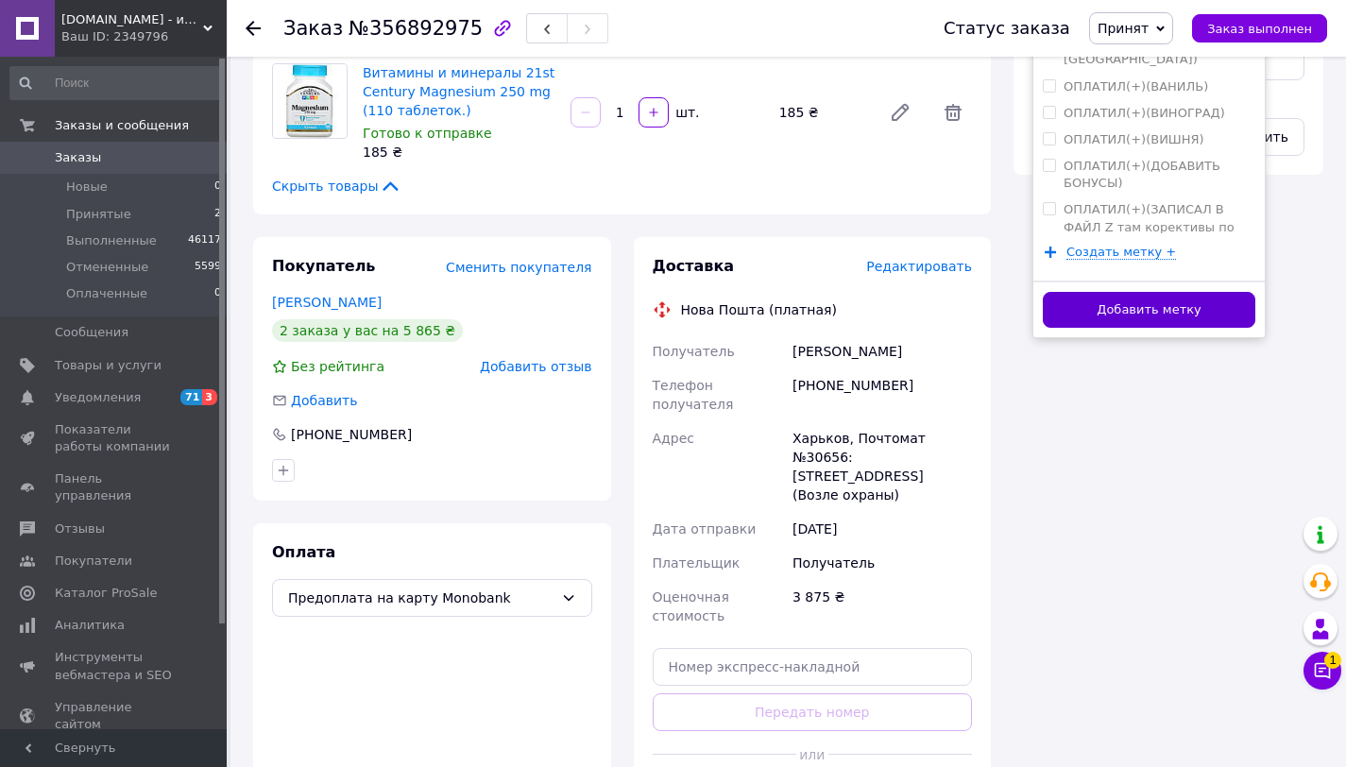
click at [1221, 297] on button "Добавить метку" at bounding box center [1149, 310] width 213 height 37
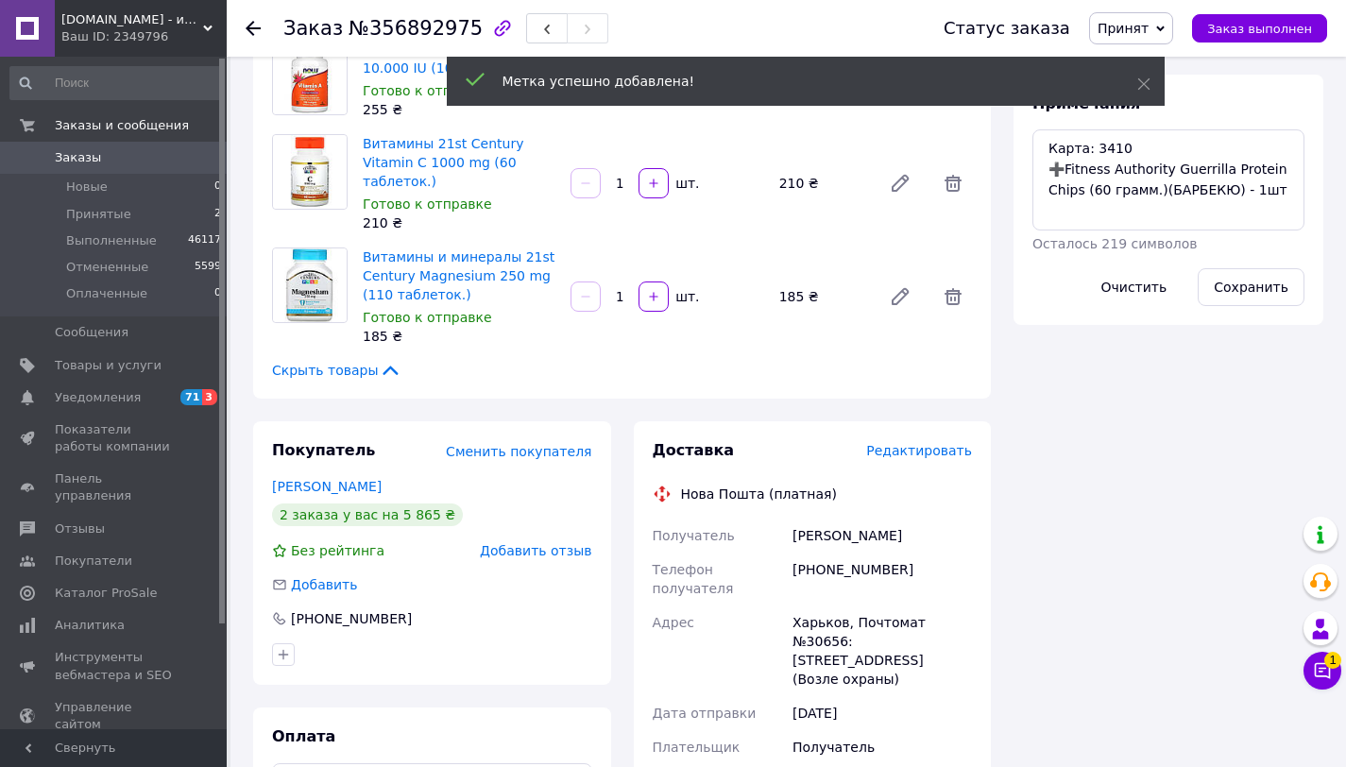
scroll to position [741, 0]
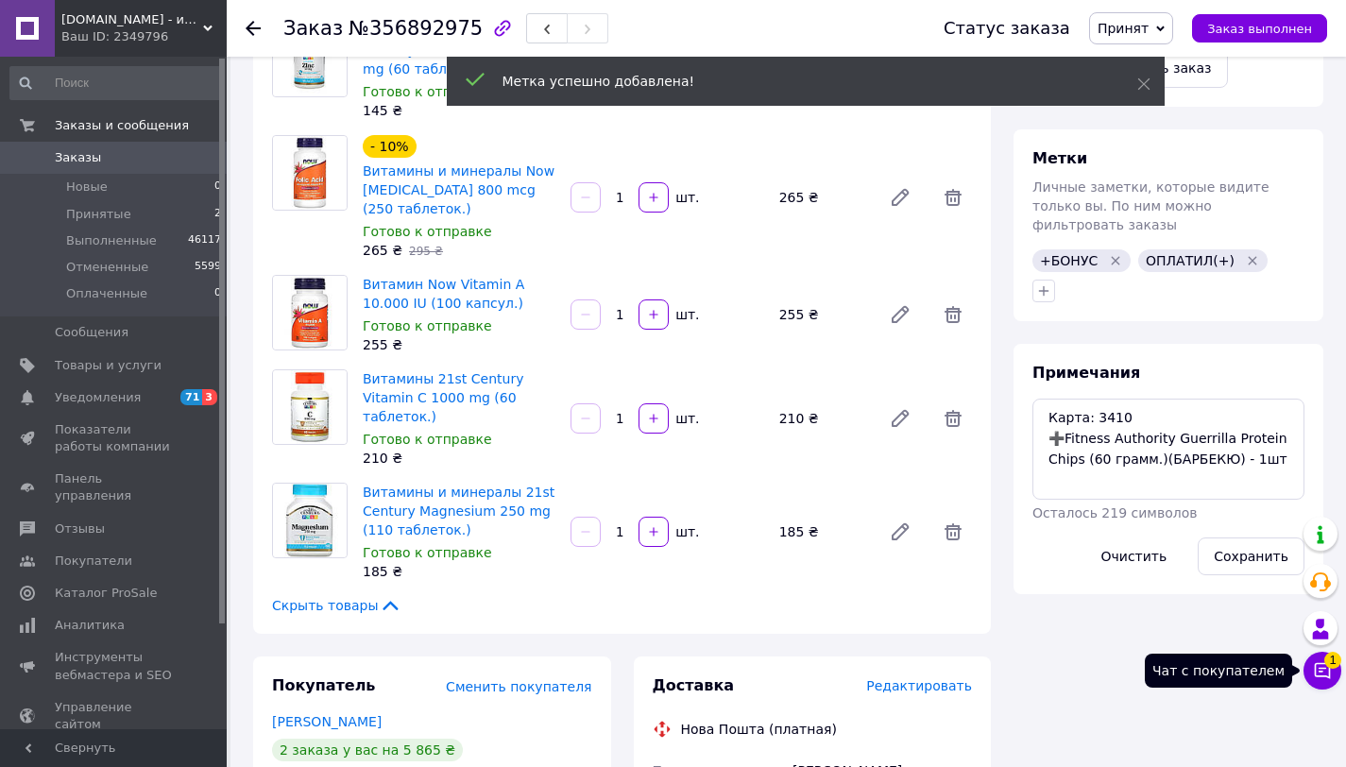
click at [1315, 670] on icon at bounding box center [1323, 671] width 16 height 16
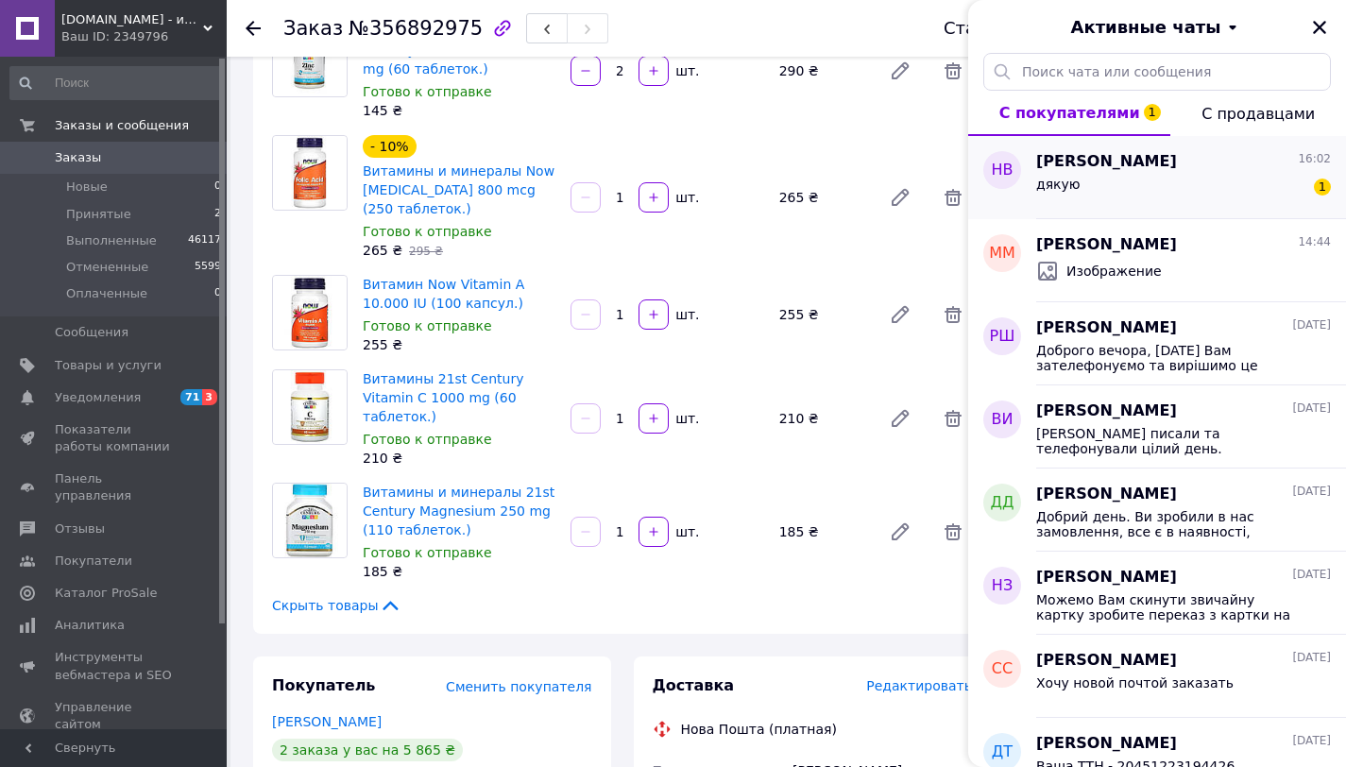
click at [1154, 183] on div "дякую 1" at bounding box center [1183, 188] width 295 height 30
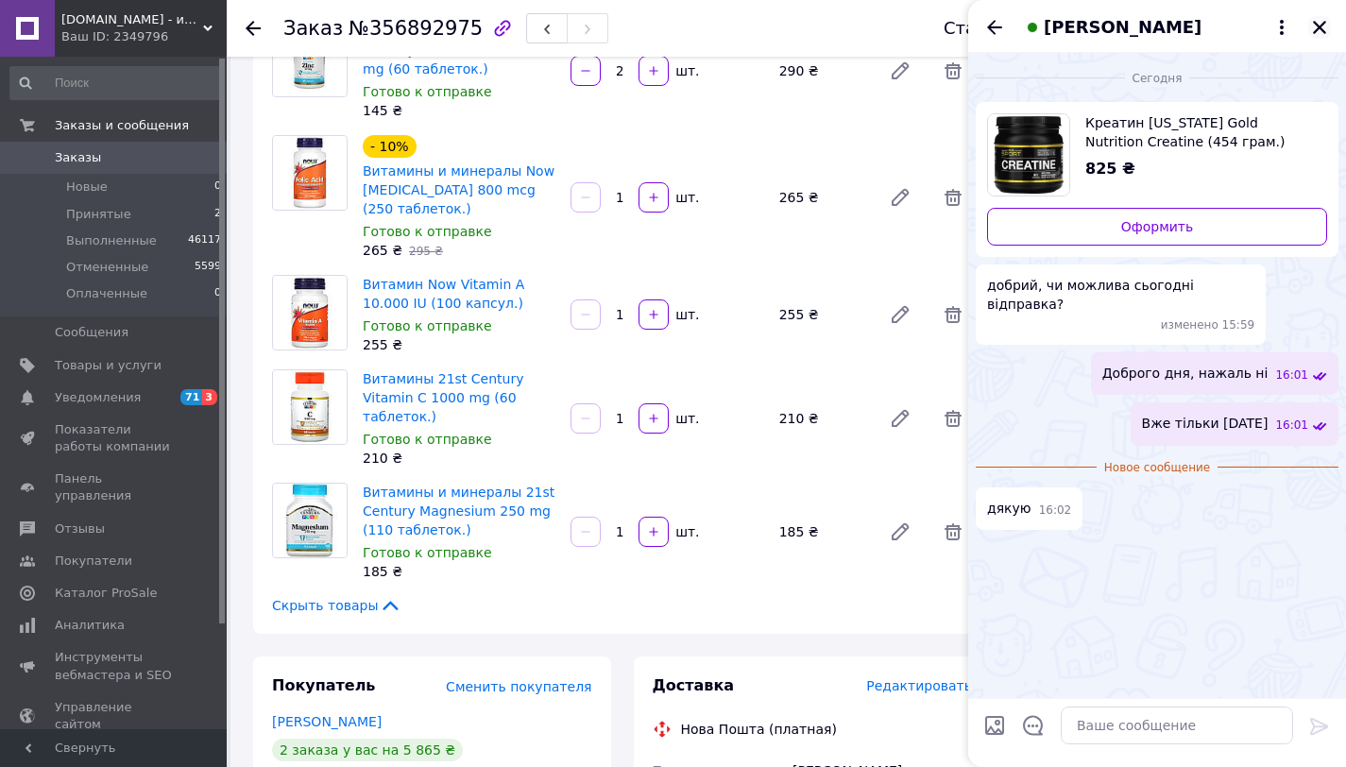
click at [1323, 31] on icon "Закрыть" at bounding box center [1319, 27] width 13 height 13
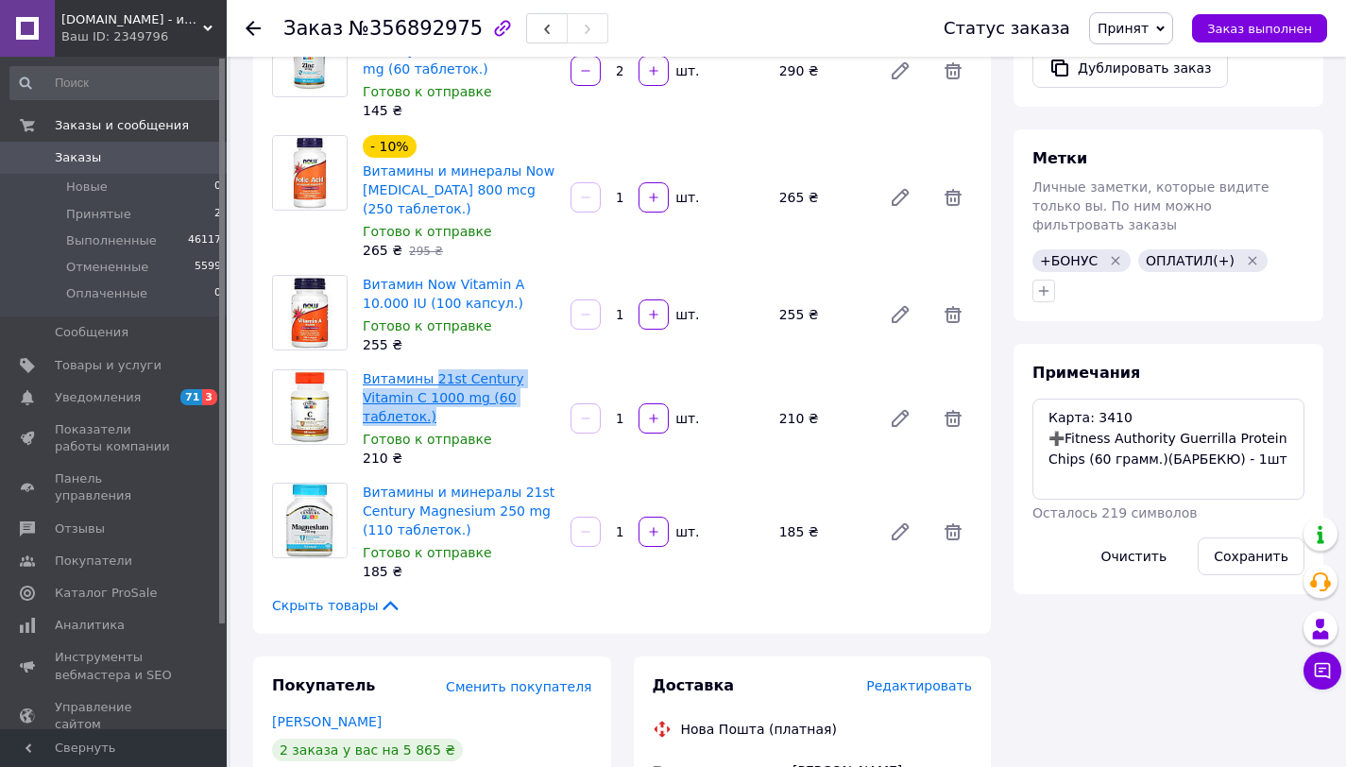
drag, startPoint x: 443, startPoint y: 378, endPoint x: 435, endPoint y: 347, distance: 32.3
click at [435, 369] on span "Витамины 21st Century Vitamin C 1000 mg (60 таблеток.)" at bounding box center [459, 397] width 193 height 57
copy link "21st Century Vitamin C 1000 mg (60 таблеток.)"
click at [521, 322] on div "Товары в заказе (9) Добавить товар Протеин Activevites WHEY PROTEIN 90 (4000 гр…" at bounding box center [622, 28] width 738 height 1212
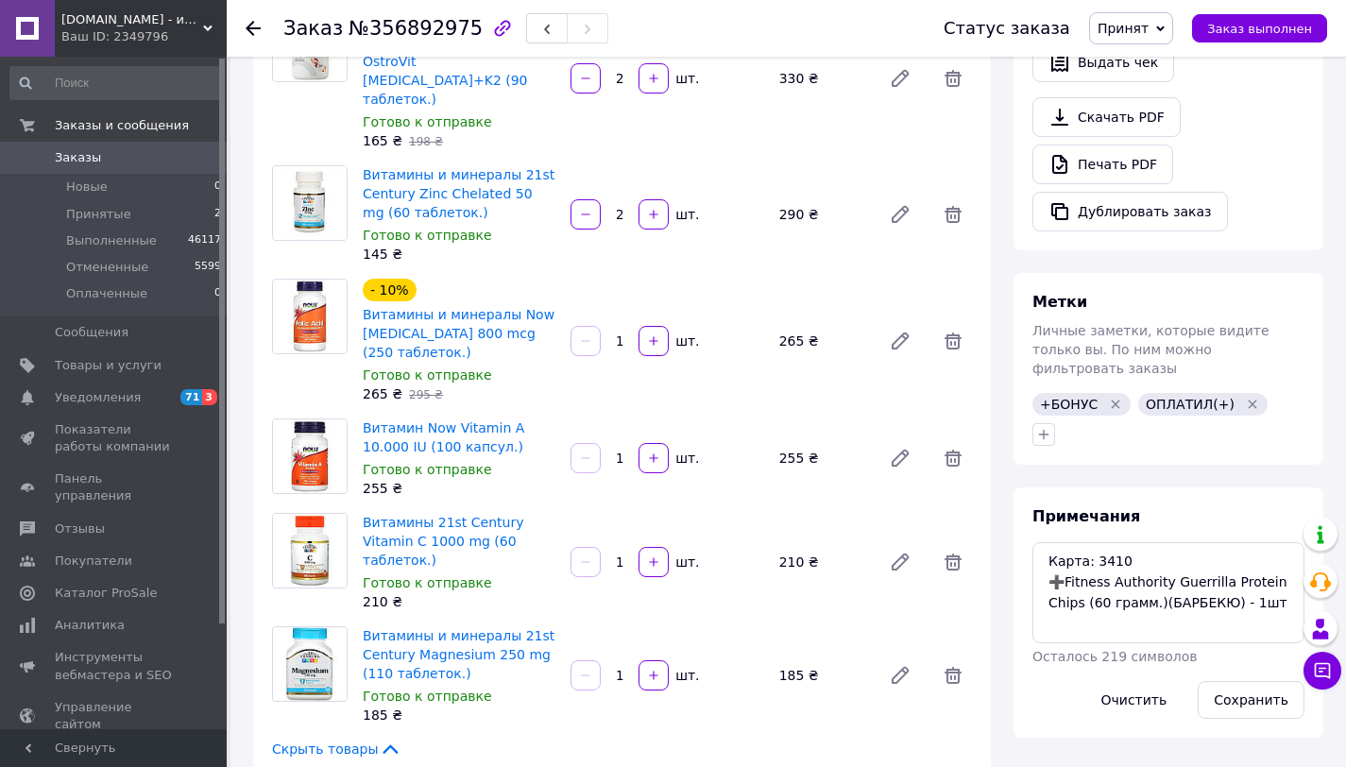
scroll to position [595, 0]
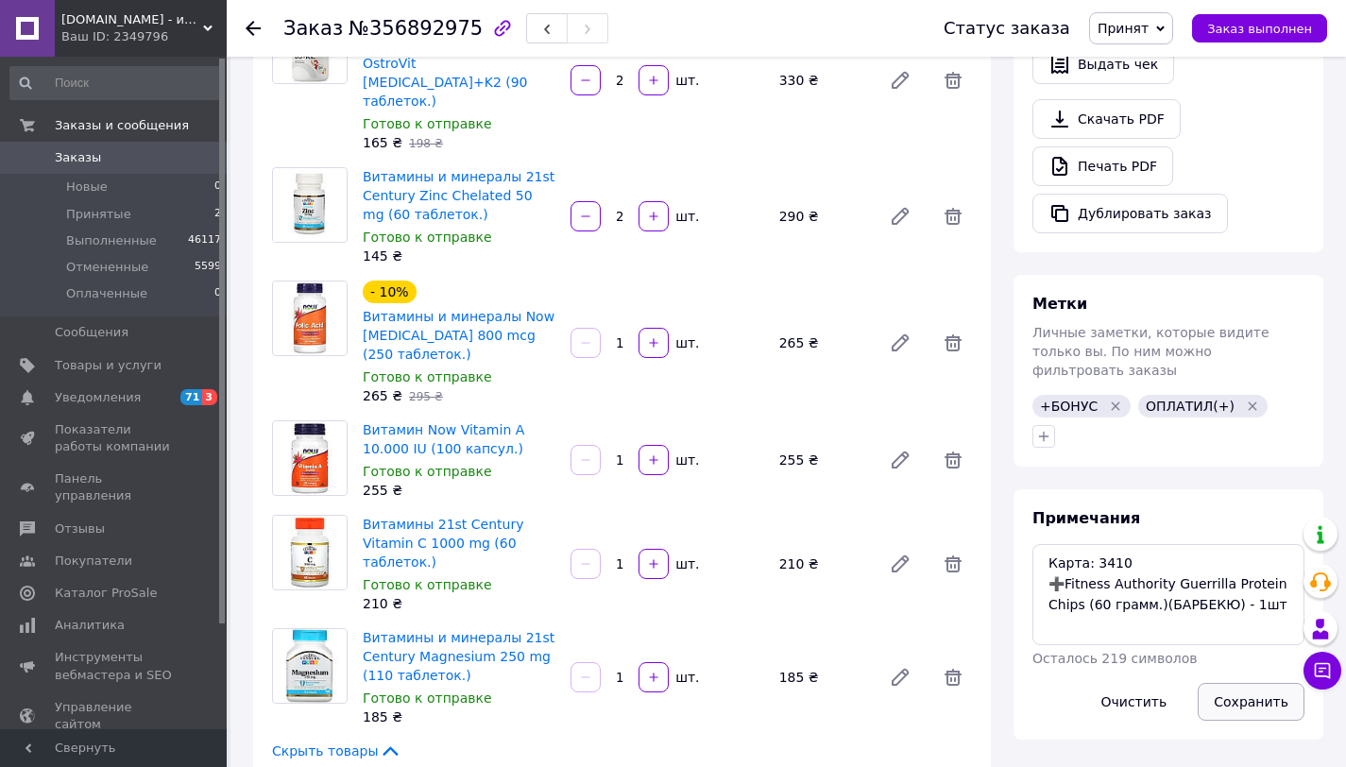
click at [1262, 684] on button "Сохранить" at bounding box center [1251, 702] width 107 height 38
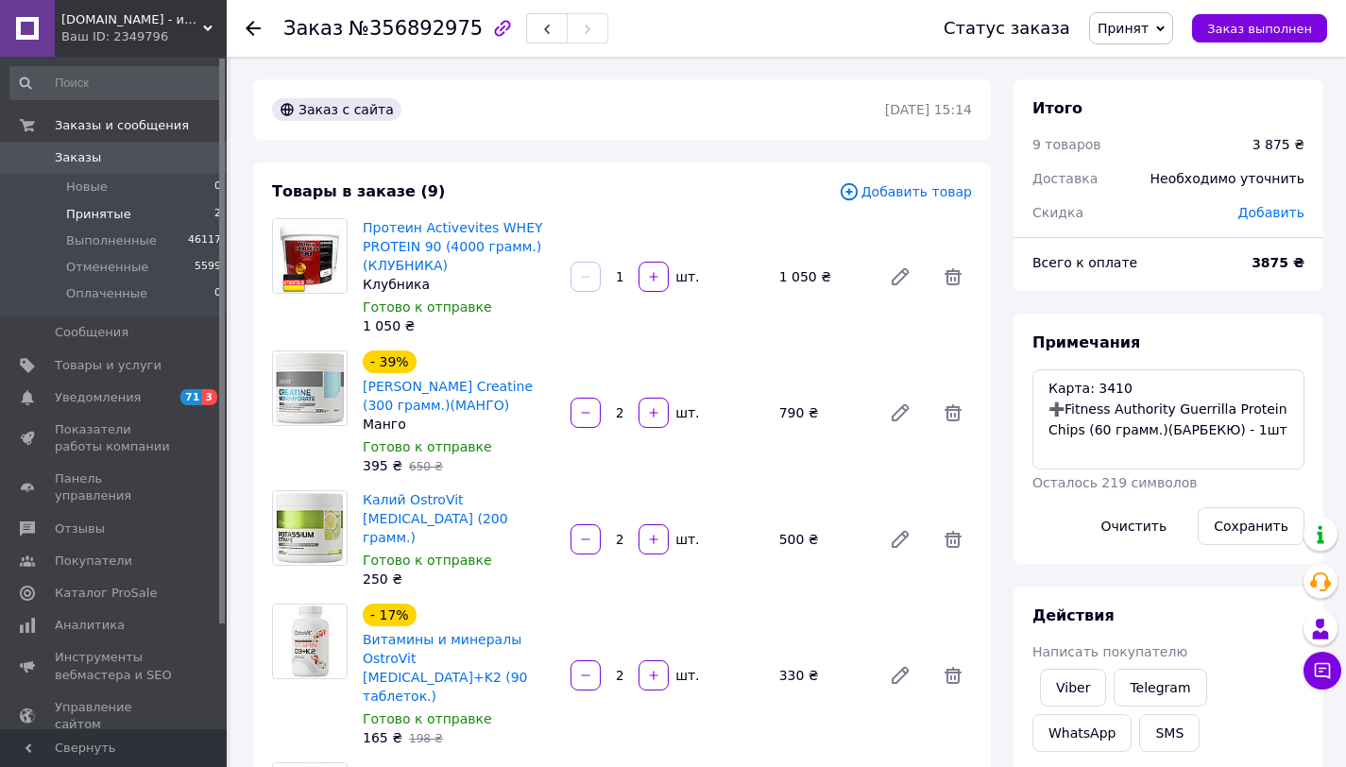
scroll to position [154, 0]
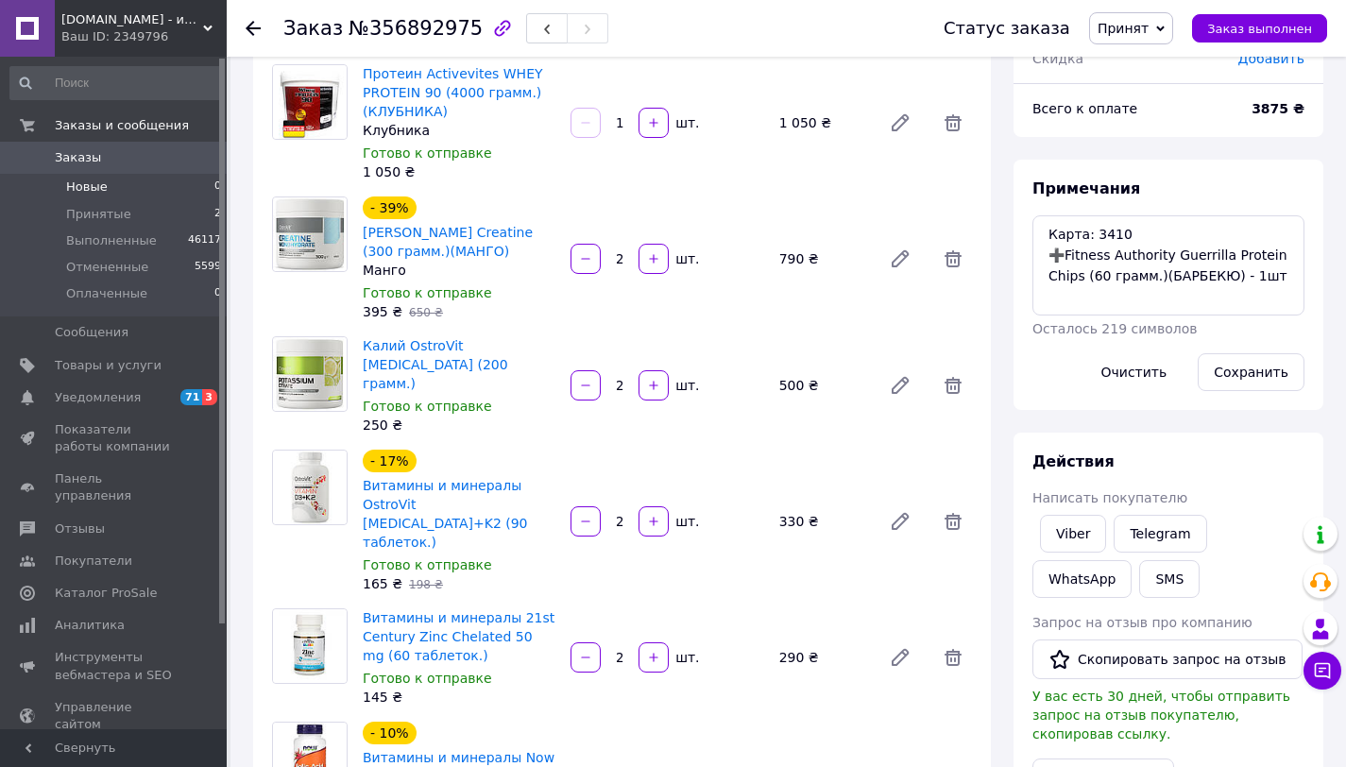
click at [157, 199] on li "Новые 0" at bounding box center [116, 187] width 232 height 26
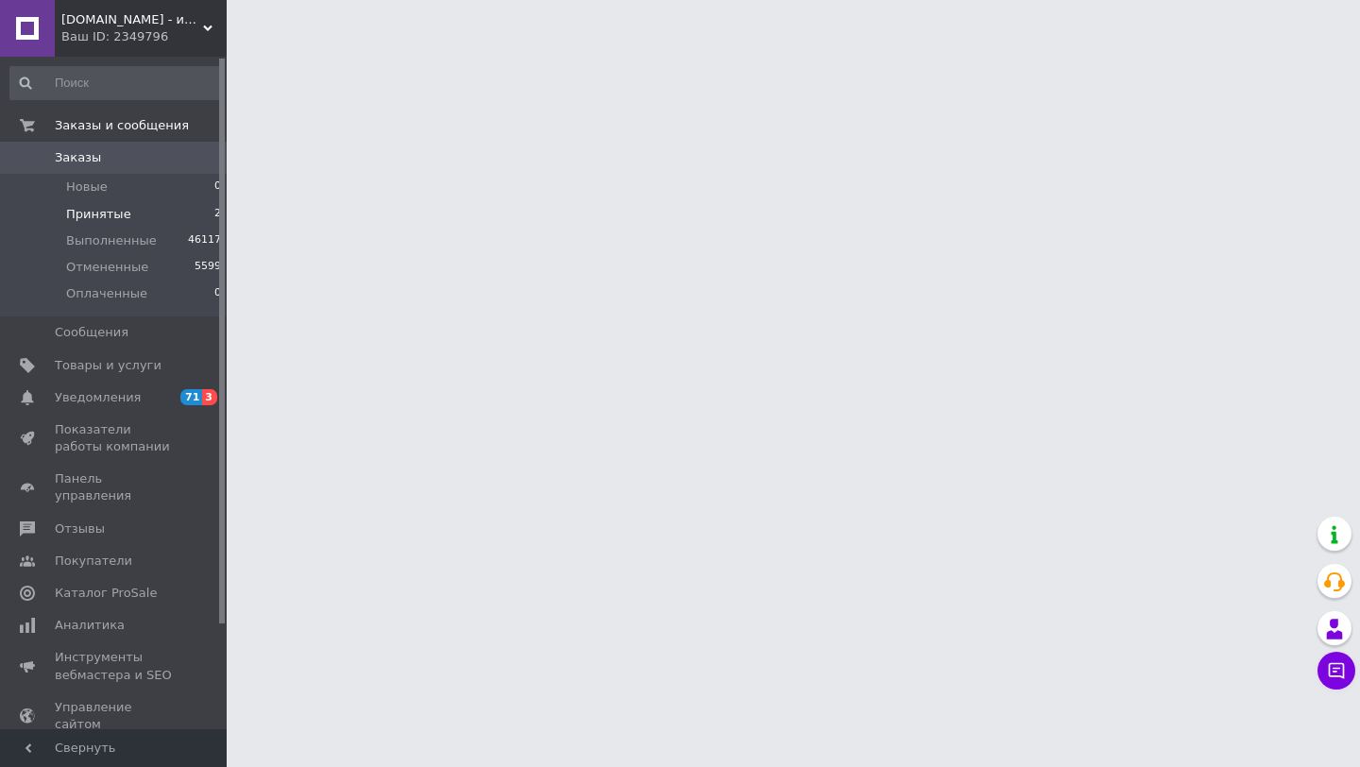
click at [162, 213] on li "Принятые 2" at bounding box center [116, 214] width 232 height 26
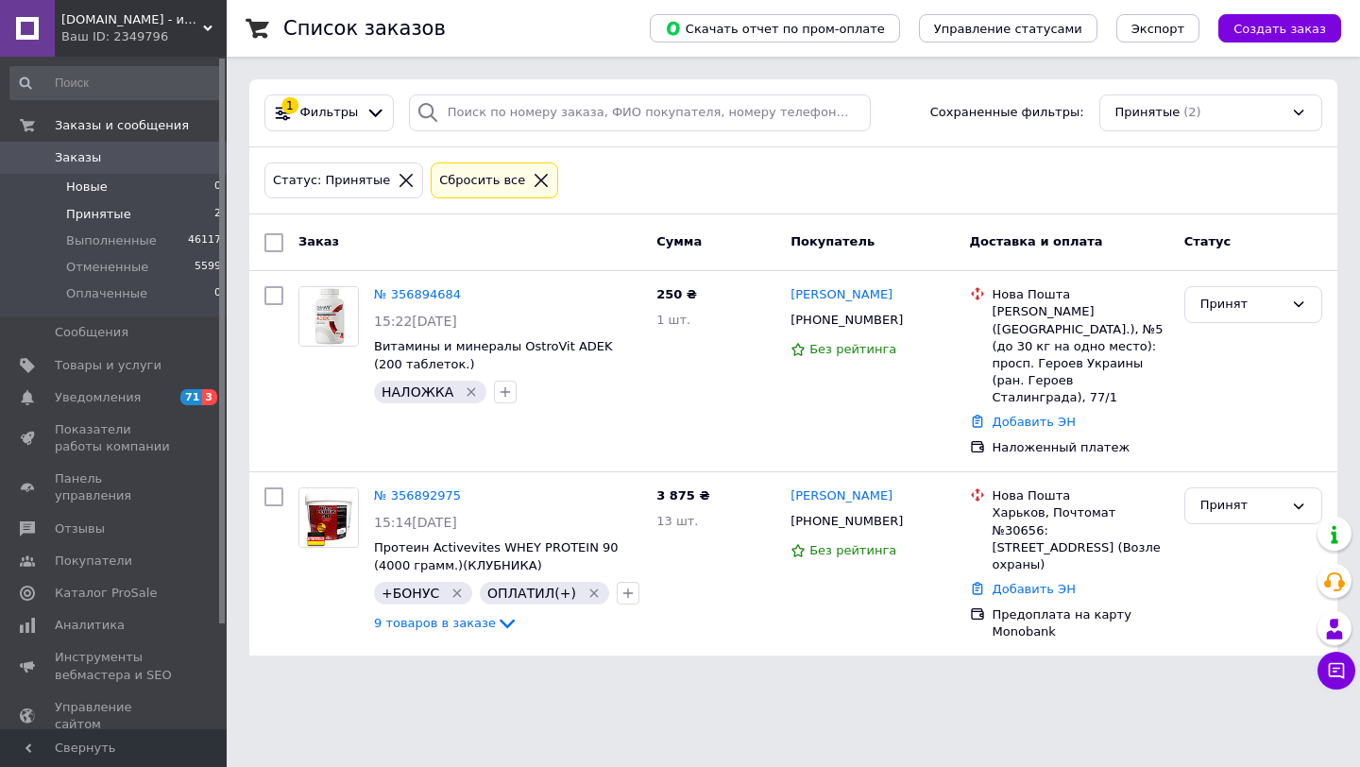
click at [183, 188] on li "Новые 0" at bounding box center [116, 187] width 232 height 26
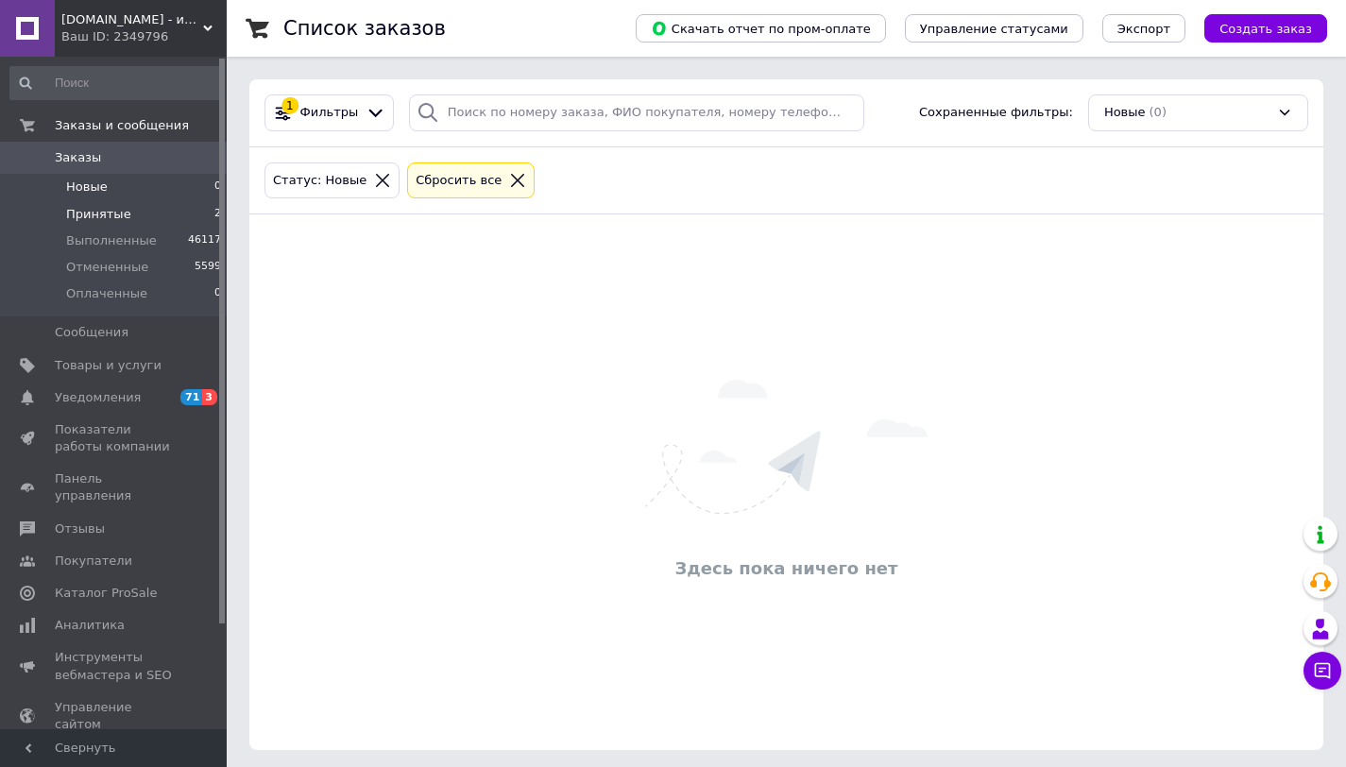
click at [187, 206] on li "Принятые 2" at bounding box center [116, 214] width 232 height 26
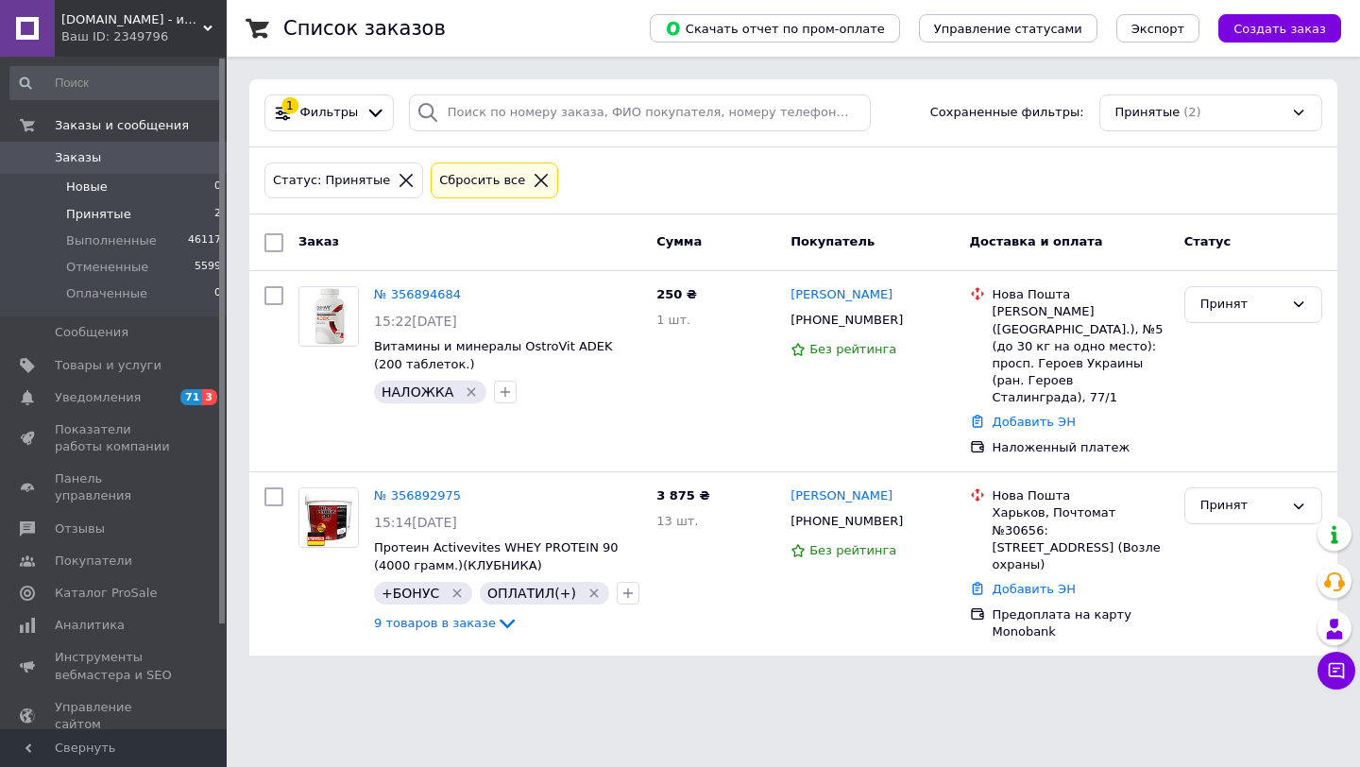
click at [134, 198] on li "Новые 0" at bounding box center [116, 187] width 232 height 26
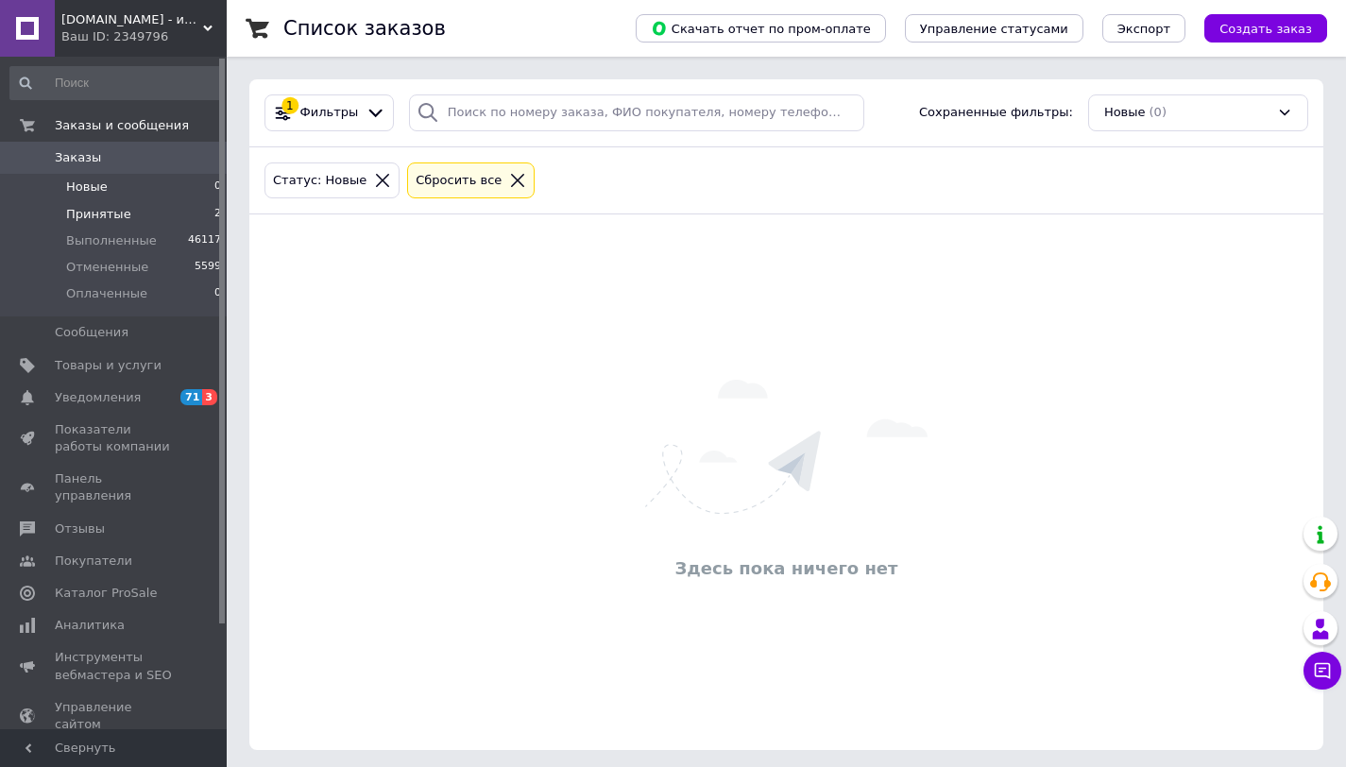
click at [139, 213] on li "Принятые 2" at bounding box center [116, 214] width 232 height 26
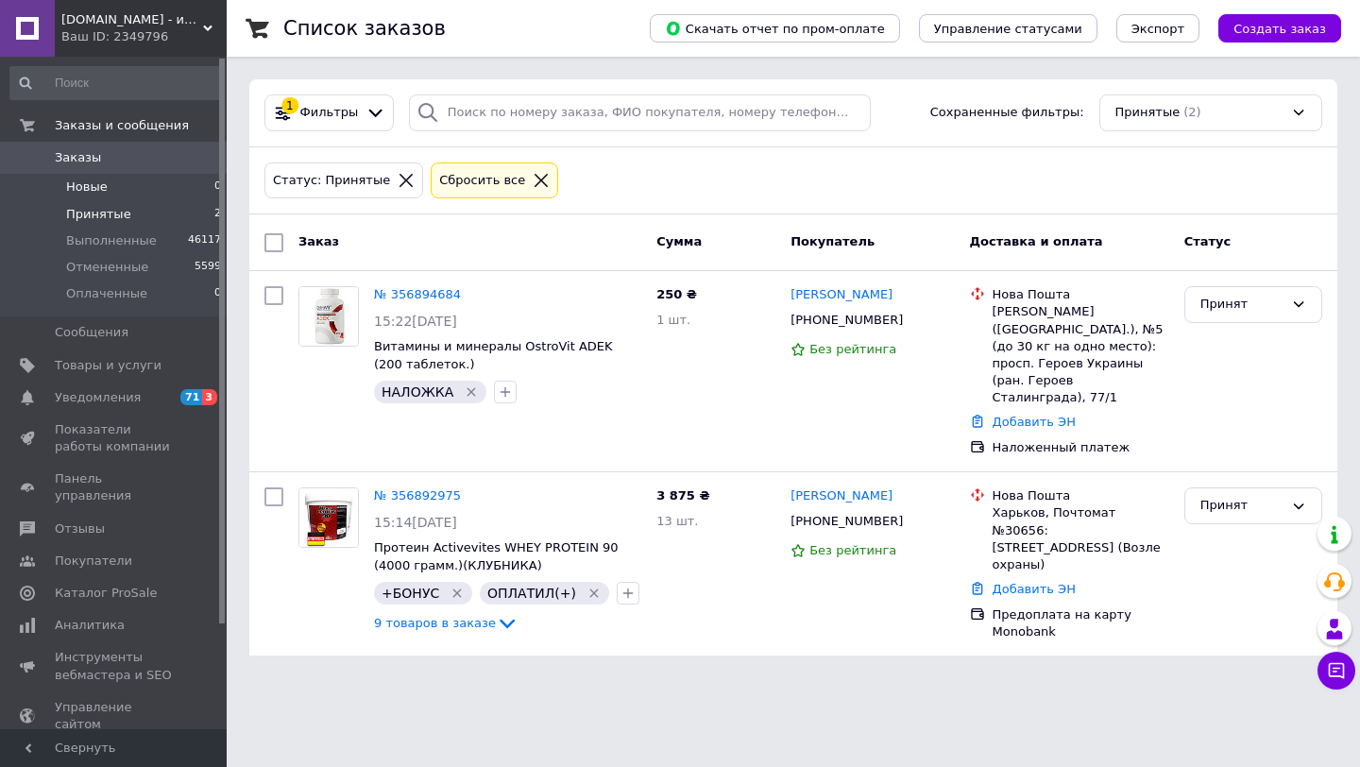
click at [169, 190] on li "Новые 0" at bounding box center [116, 187] width 232 height 26
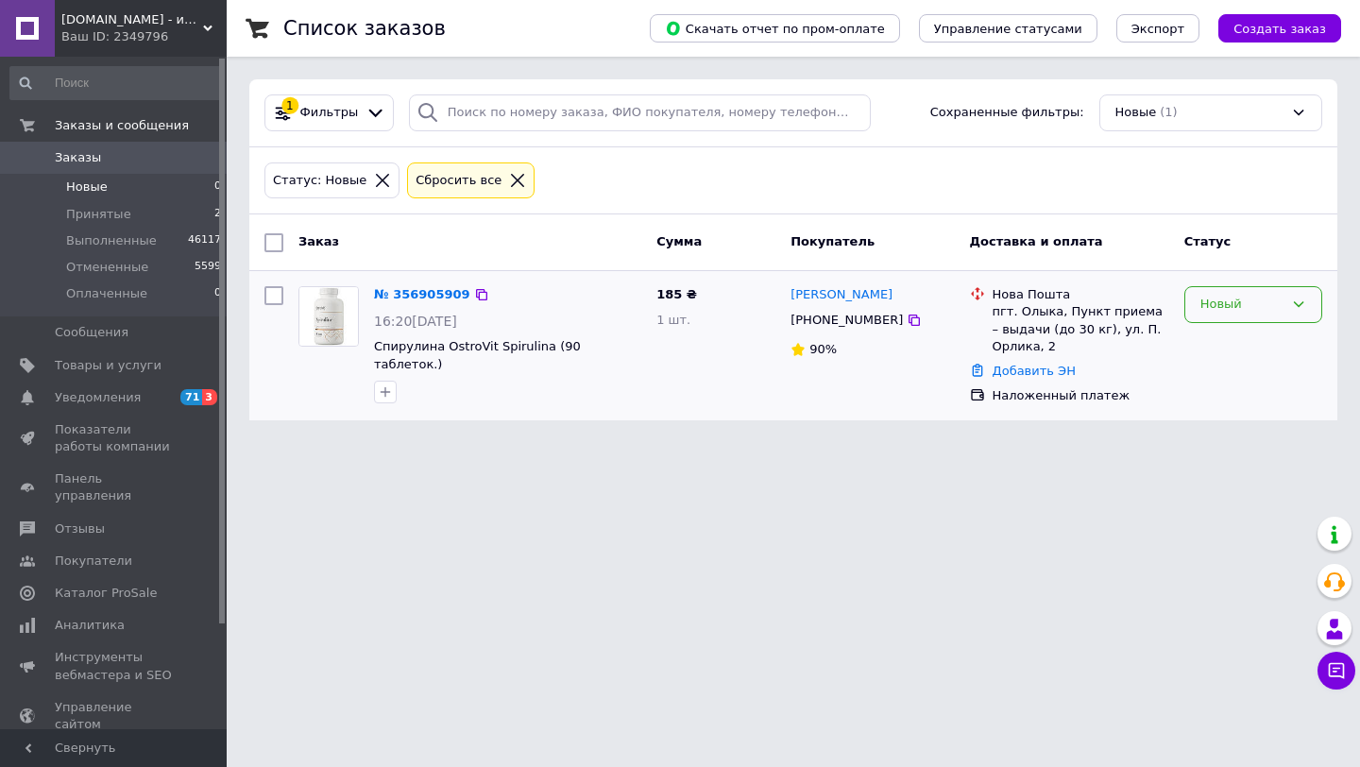
click at [1235, 306] on div "Новый" at bounding box center [1242, 305] width 83 height 20
click at [1239, 358] on li "Принят" at bounding box center [1254, 344] width 136 height 35
click at [835, 299] on link "[PERSON_NAME]" at bounding box center [842, 295] width 102 height 18
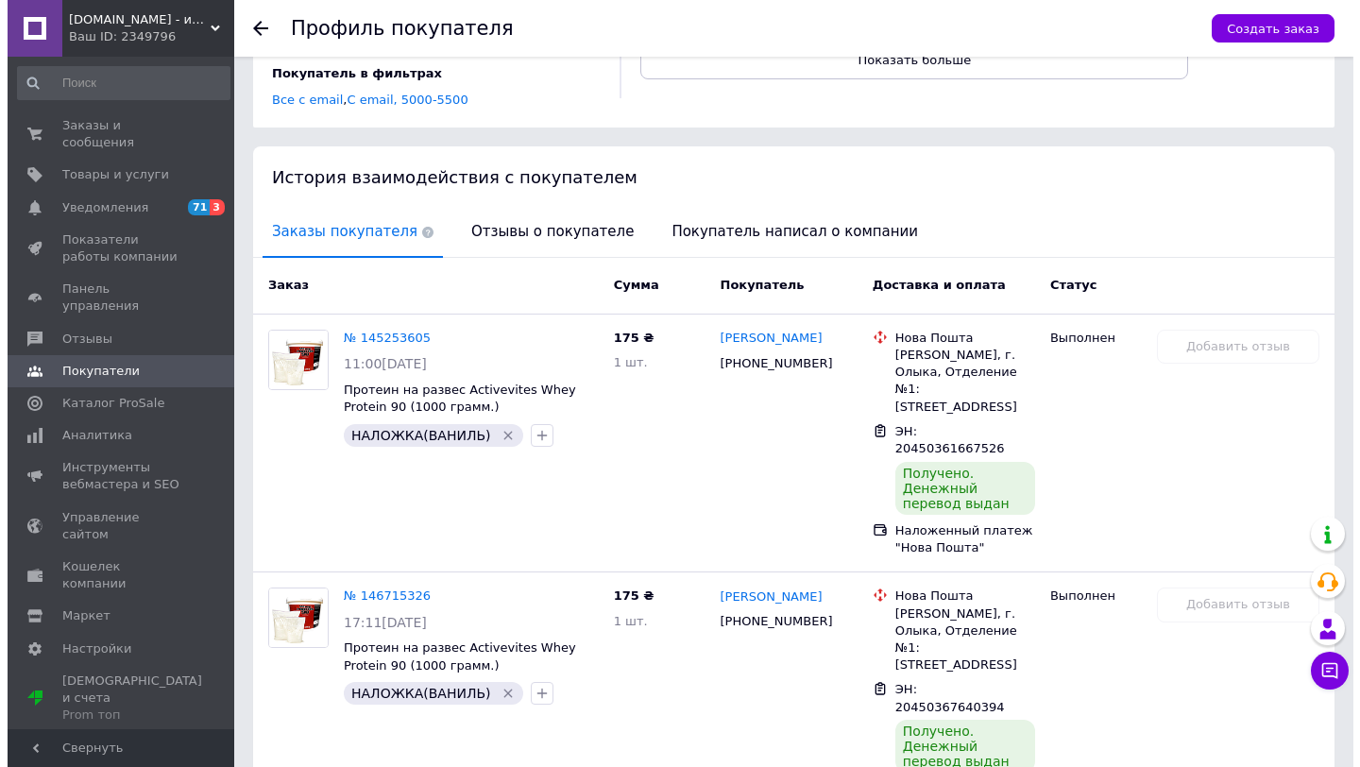
scroll to position [567, 0]
